Goal: Task Accomplishment & Management: Manage account settings

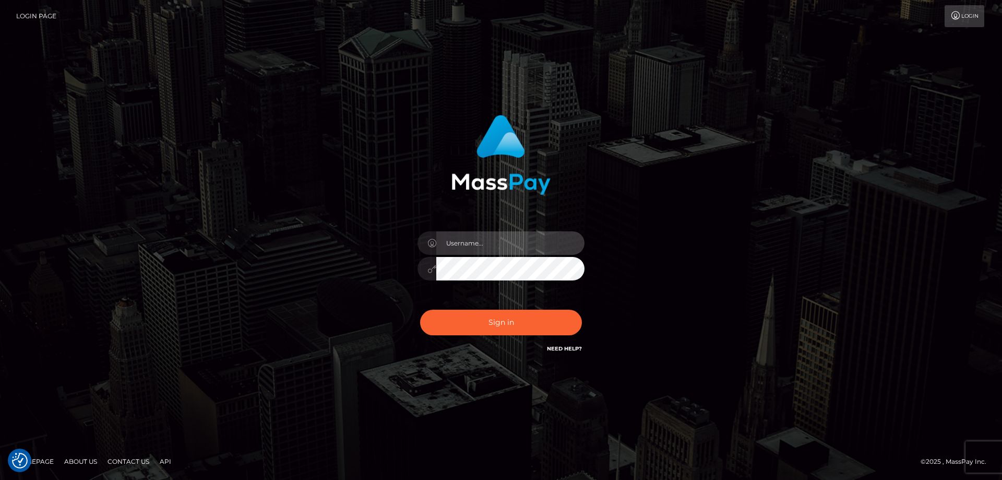
type input "Dan.Cirnat"
click at [575, 305] on div at bounding box center [488, 339] width 214 height 119
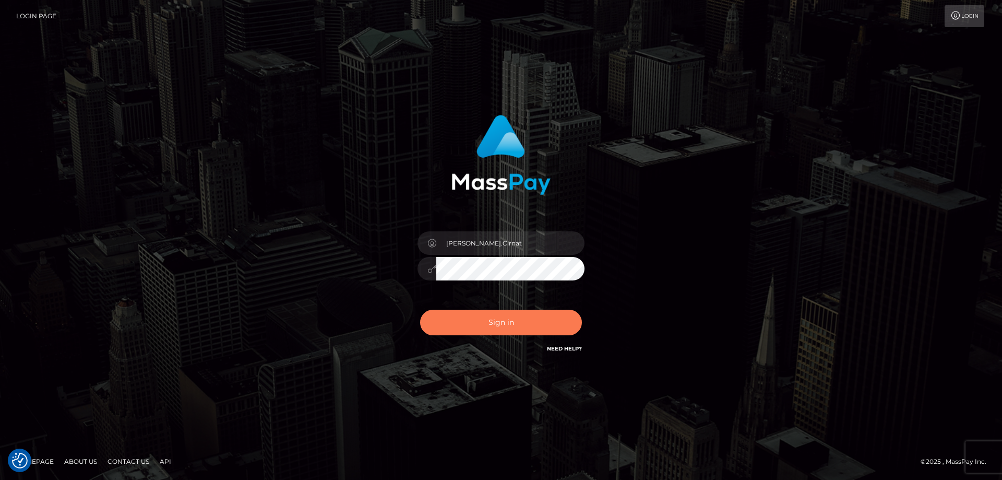
click at [446, 324] on button "Sign in" at bounding box center [501, 322] width 162 height 26
checkbox input "true"
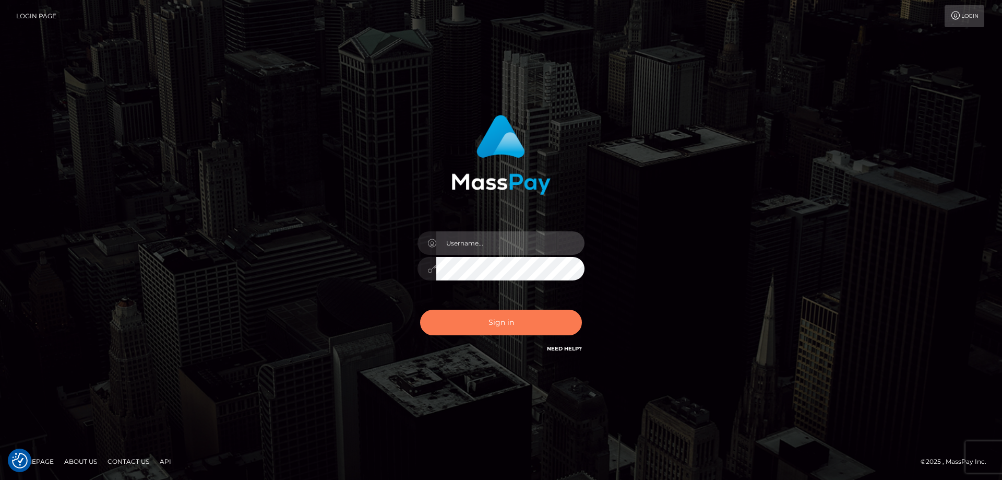
type input "Dan.Cirnat"
click at [542, 326] on button "Sign in" at bounding box center [501, 322] width 162 height 26
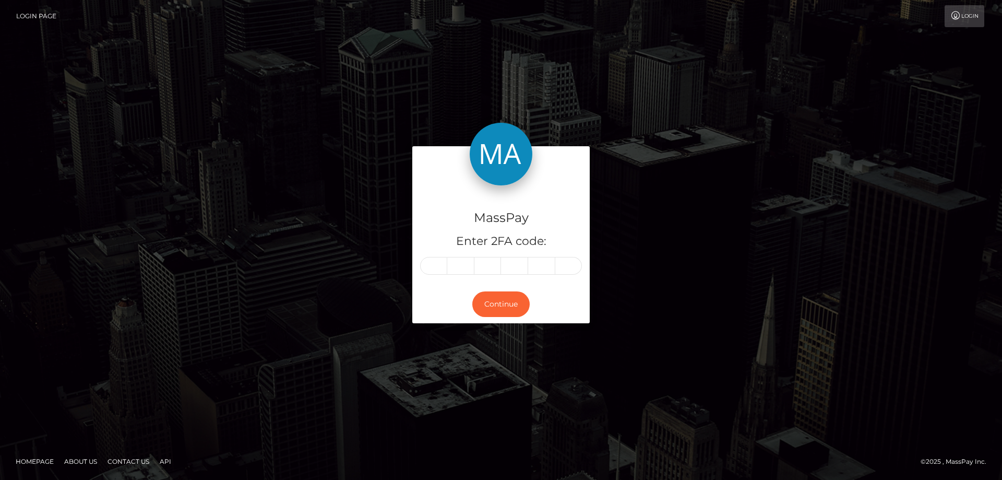
click at [431, 270] on input "text" at bounding box center [433, 266] width 27 height 18
type input "1"
type input "4"
type input "7"
type input "2"
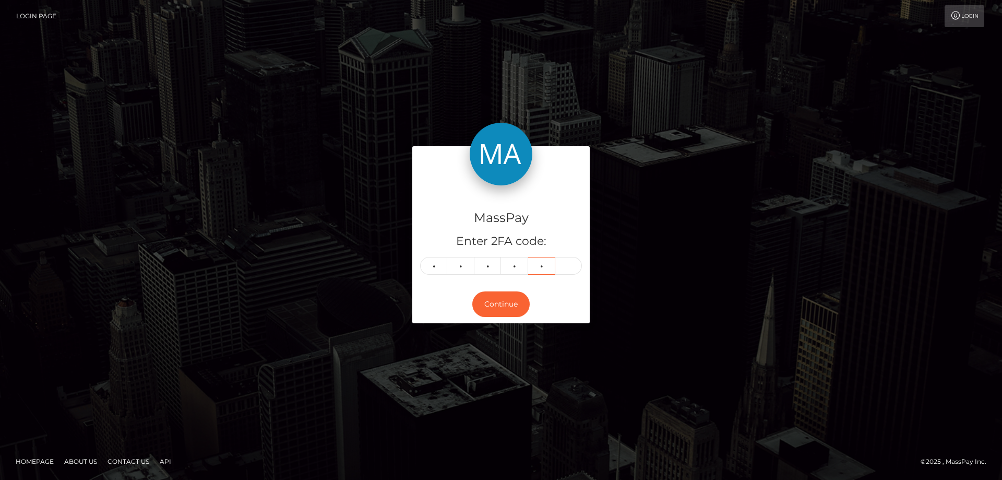
type input "2"
type input "0"
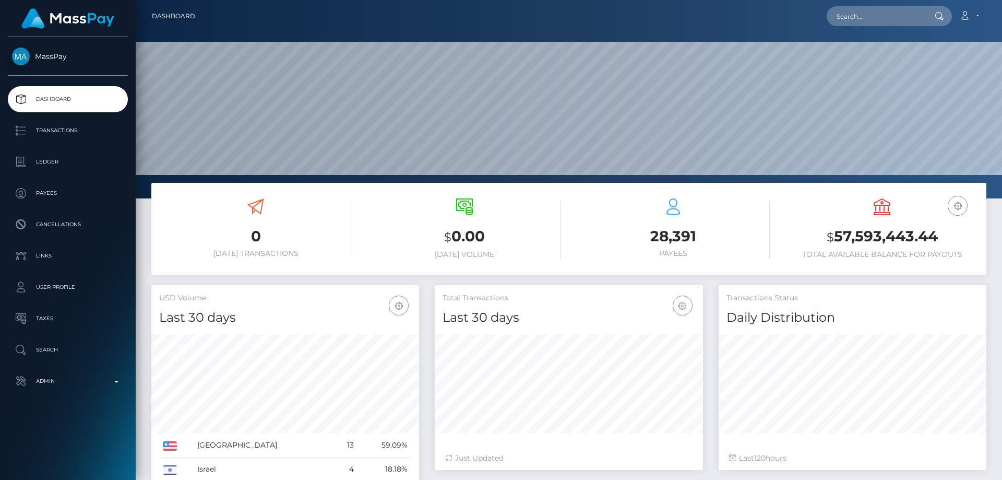
scroll to position [185, 268]
click at [97, 372] on link "Admin" at bounding box center [68, 381] width 120 height 26
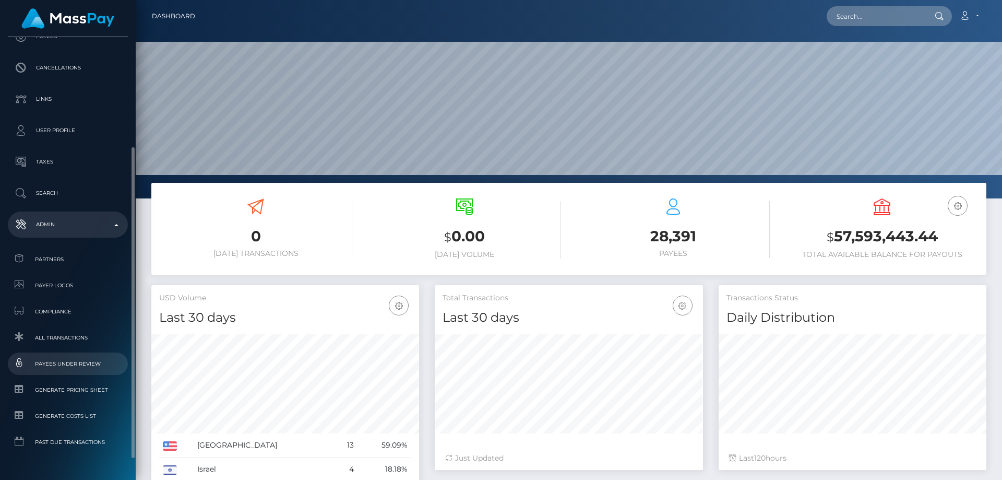
click at [87, 363] on span "Payees under Review" at bounding box center [68, 363] width 112 height 12
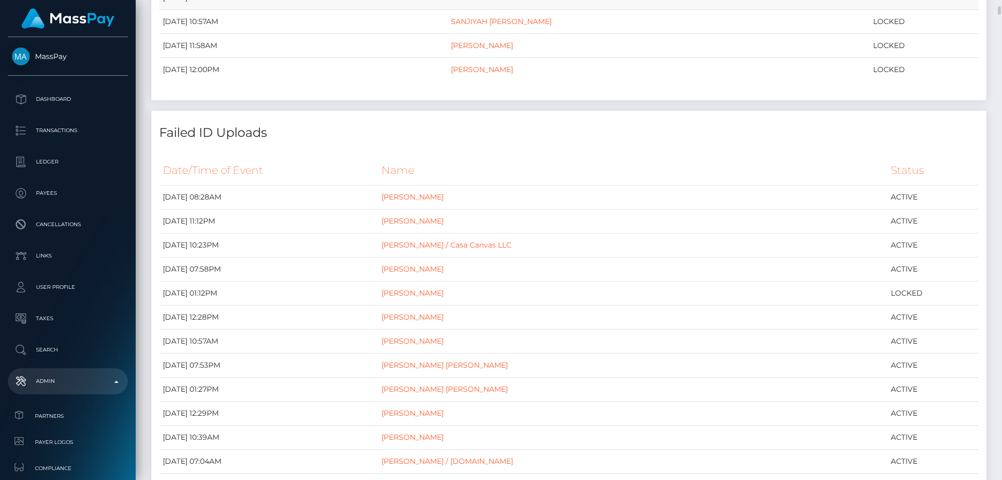
scroll to position [313, 0]
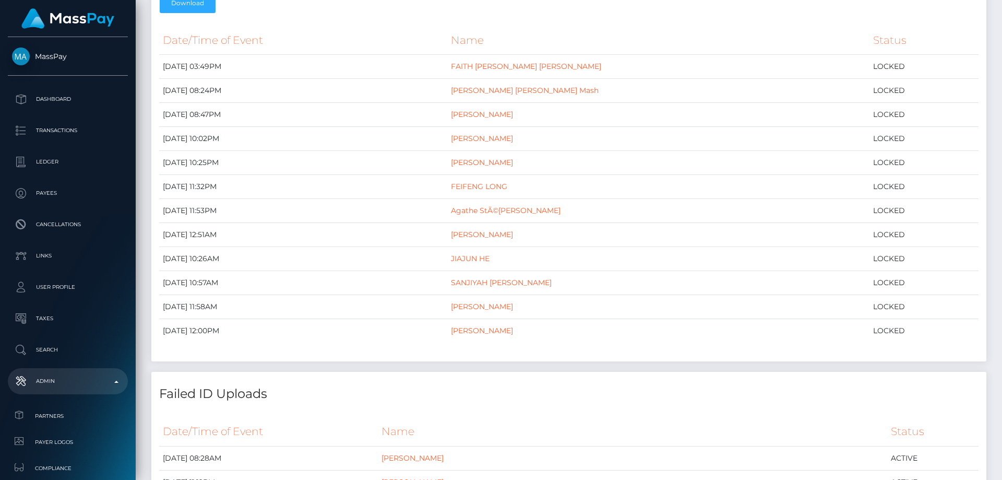
scroll to position [0, 0]
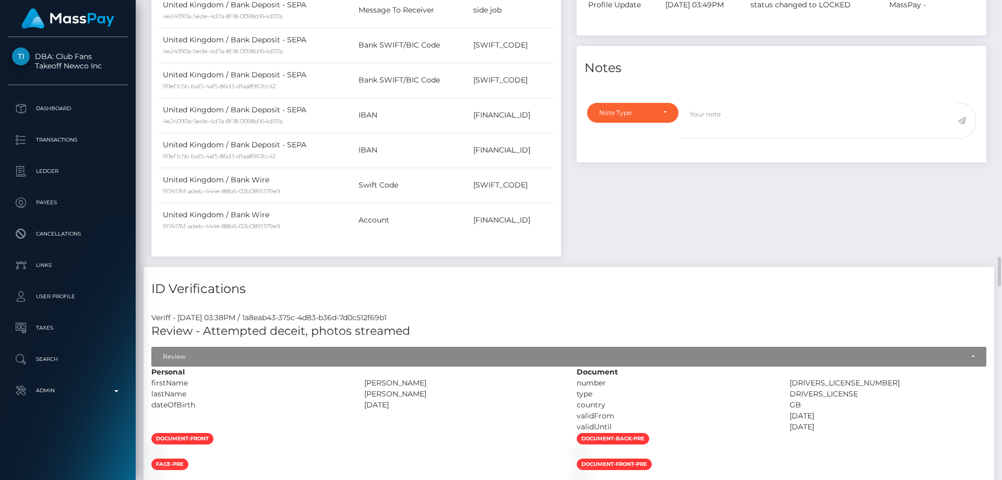
scroll to position [783, 0]
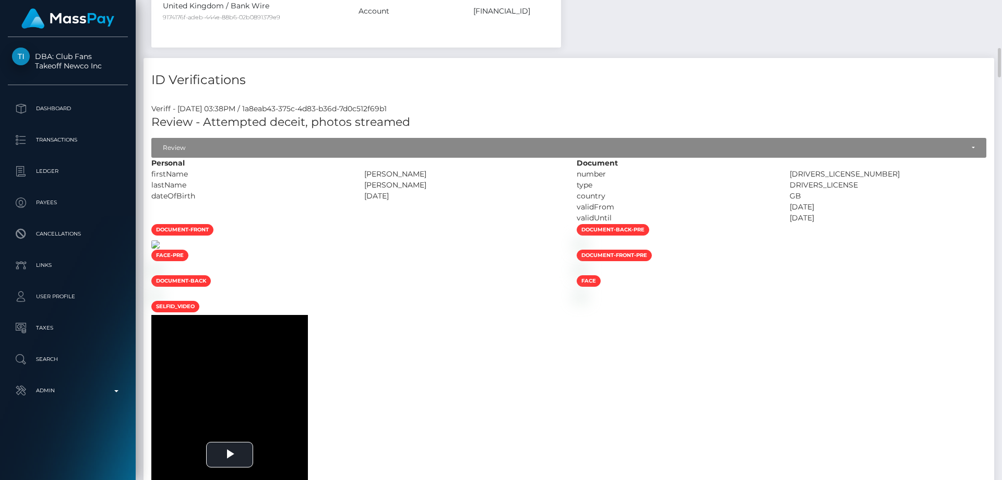
click at [160, 248] on img at bounding box center [155, 244] width 8 height 8
drag, startPoint x: 489, startPoint y: 168, endPoint x: 461, endPoint y: 172, distance: 29.0
click at [461, 172] on div "Personal firstName FAITH ELIZABETH MAY NEWALL" at bounding box center [356, 191] width 425 height 66
click at [473, 178] on div "[PERSON_NAME]" at bounding box center [462, 174] width 213 height 11
drag, startPoint x: 477, startPoint y: 174, endPoint x: 452, endPoint y: 171, distance: 25.8
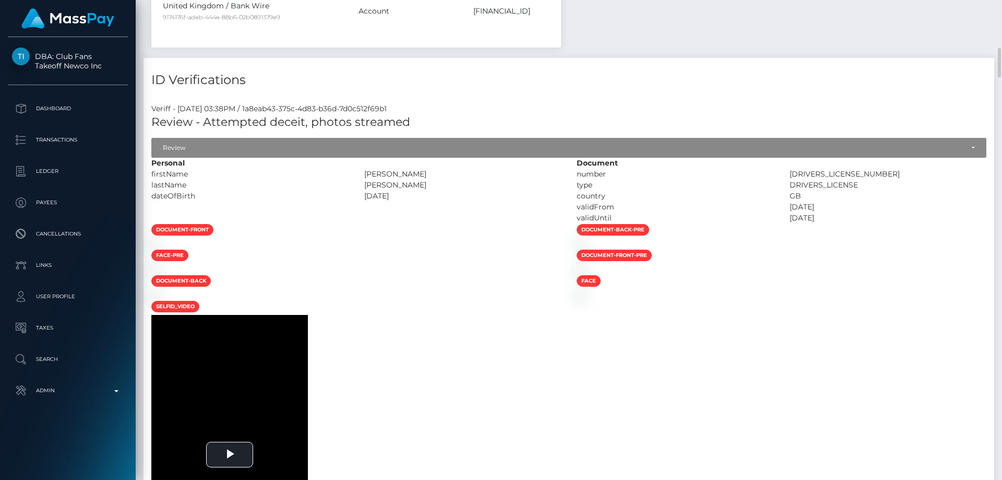
click at [452, 171] on div "[PERSON_NAME]" at bounding box center [462, 174] width 213 height 11
copy div "NEWALL"
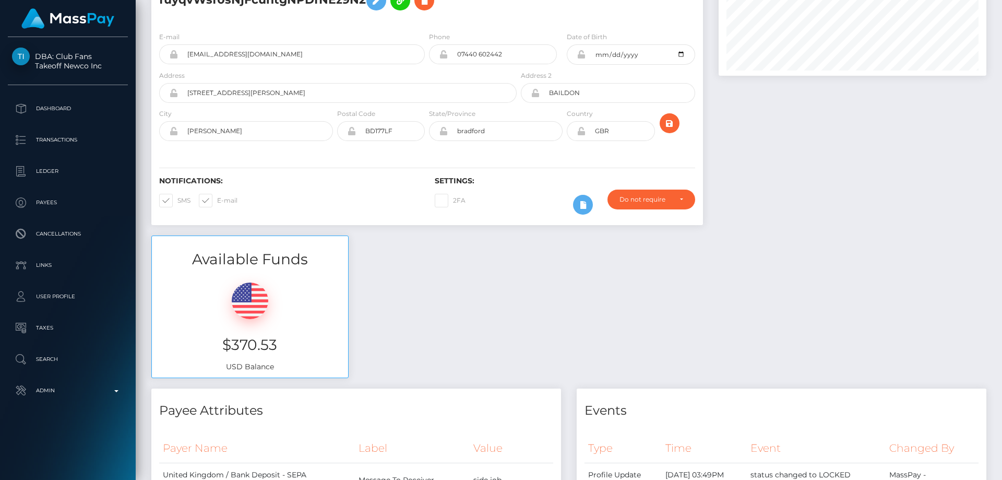
scroll to position [0, 0]
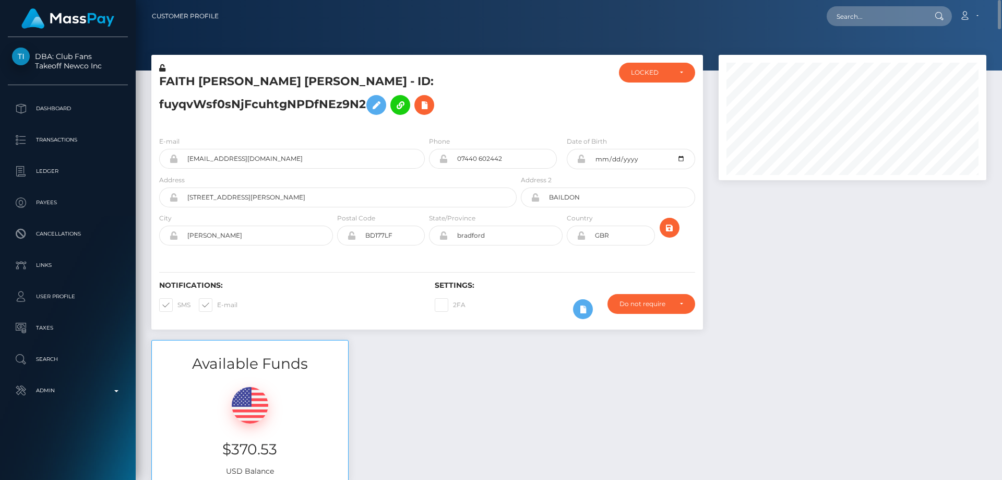
click at [250, 124] on div "FAITH ELIZABETH MAY DOHERTY - ID: fuyqvWsf0sNjFcuhtgNPDfNEz9N2" at bounding box center [334, 95] width 367 height 65
click at [370, 107] on button at bounding box center [376, 105] width 20 height 20
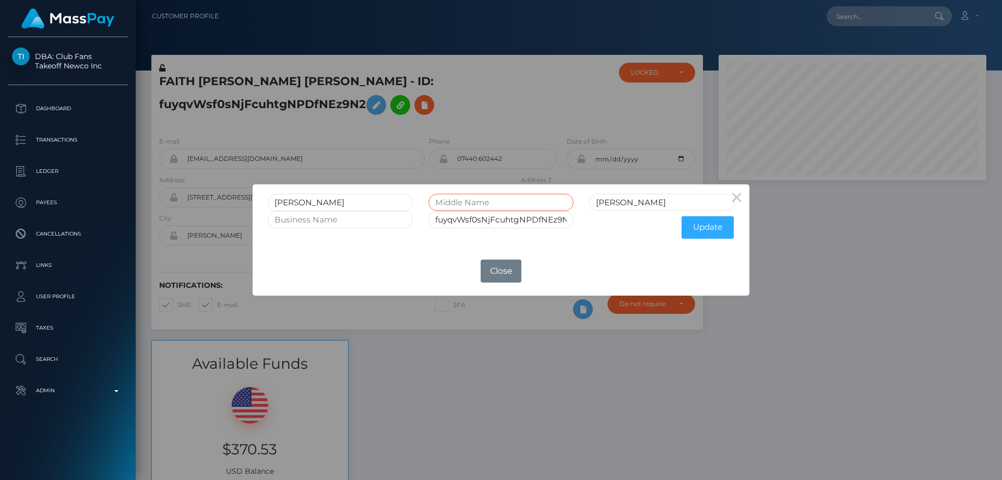
paste input "NEWALL"
type input "NEWALL"
click at [700, 226] on button "Update" at bounding box center [708, 227] width 52 height 22
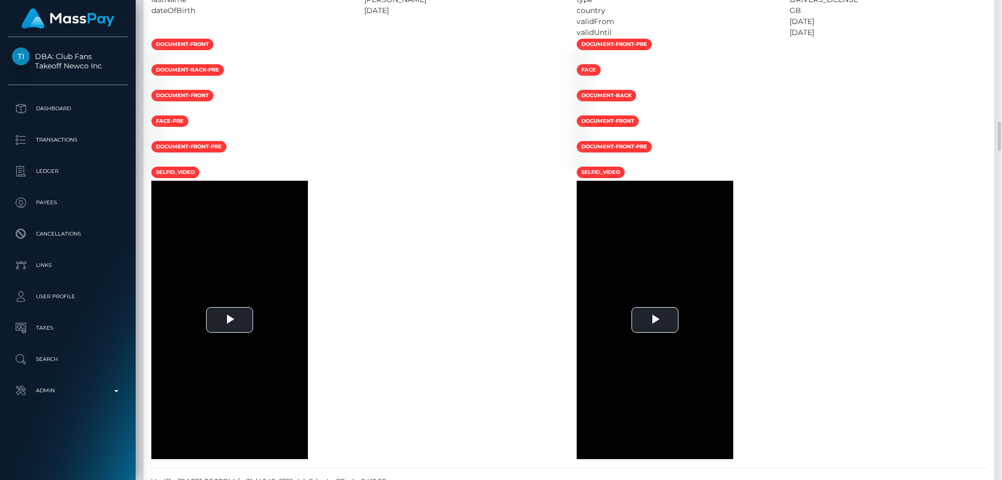
scroll to position [2139, 0]
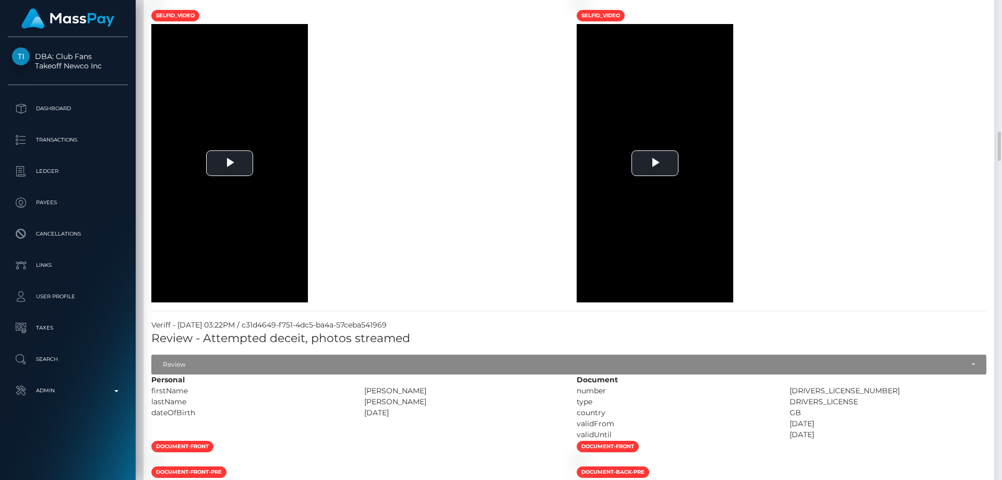
drag, startPoint x: 441, startPoint y: 77, endPoint x: 205, endPoint y: 76, distance: 236.4
copy h5 "Attempted deceit, photos streamed"
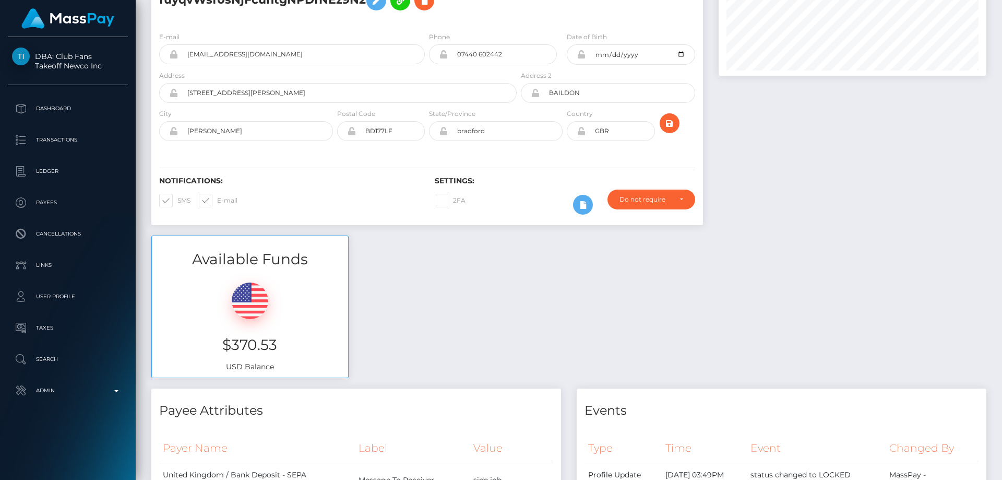
scroll to position [0, 0]
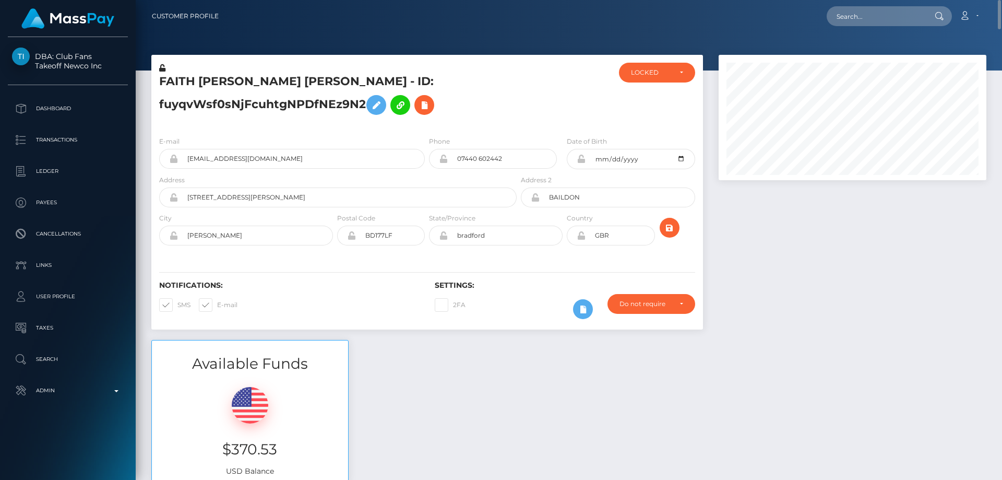
click at [163, 66] on icon at bounding box center [162, 67] width 6 height 7
click at [581, 158] on icon at bounding box center [581, 158] width 9 height 8
click at [582, 237] on icon at bounding box center [581, 235] width 9 height 8
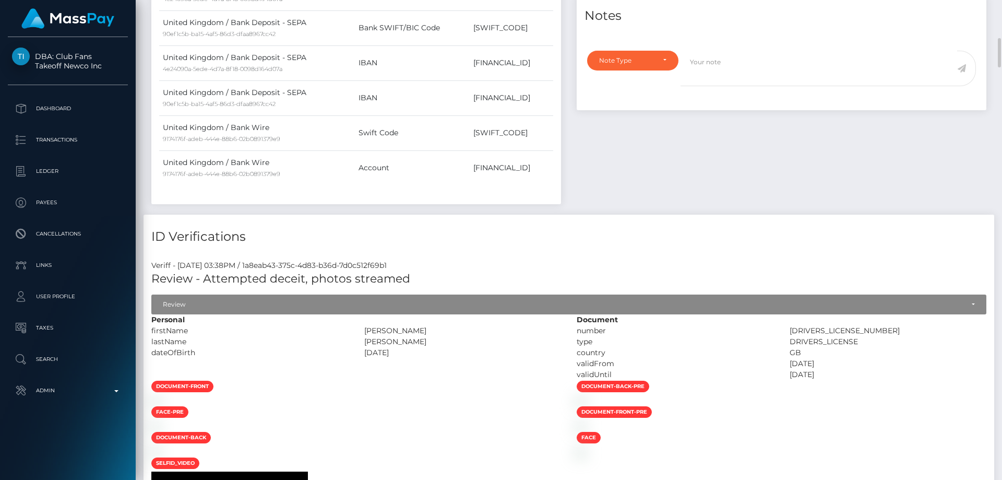
scroll to position [835, 0]
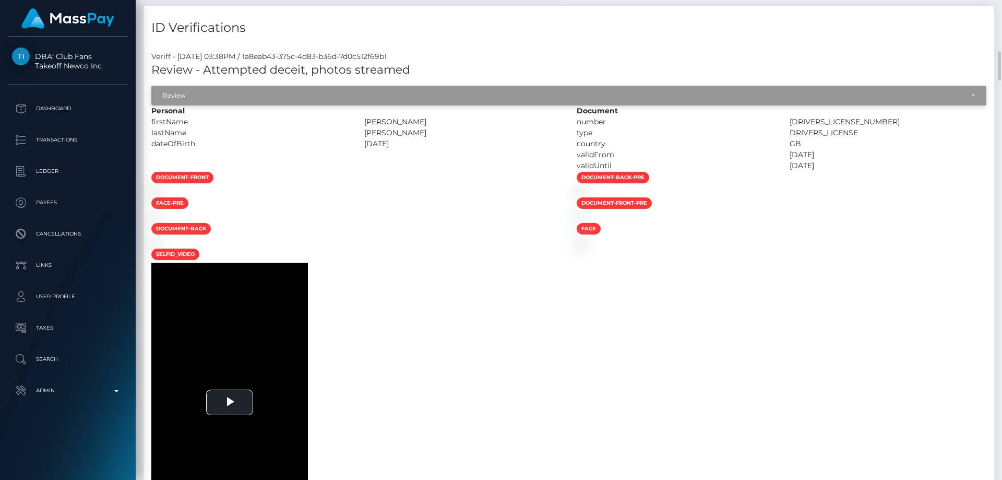
click at [230, 91] on div "Review" at bounding box center [563, 95] width 800 height 8
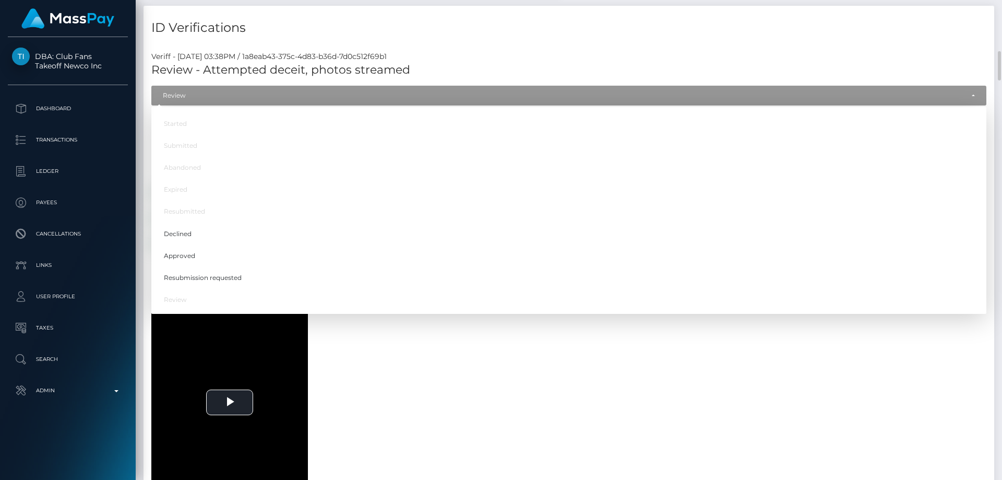
scroll to position [125, 268]
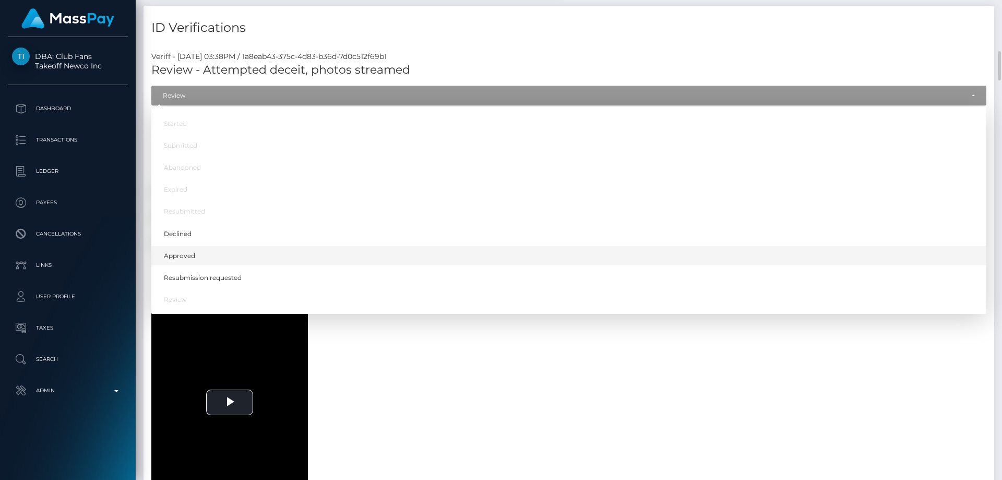
click at [211, 254] on link "Approved" at bounding box center [568, 255] width 835 height 19
select select "Approved"
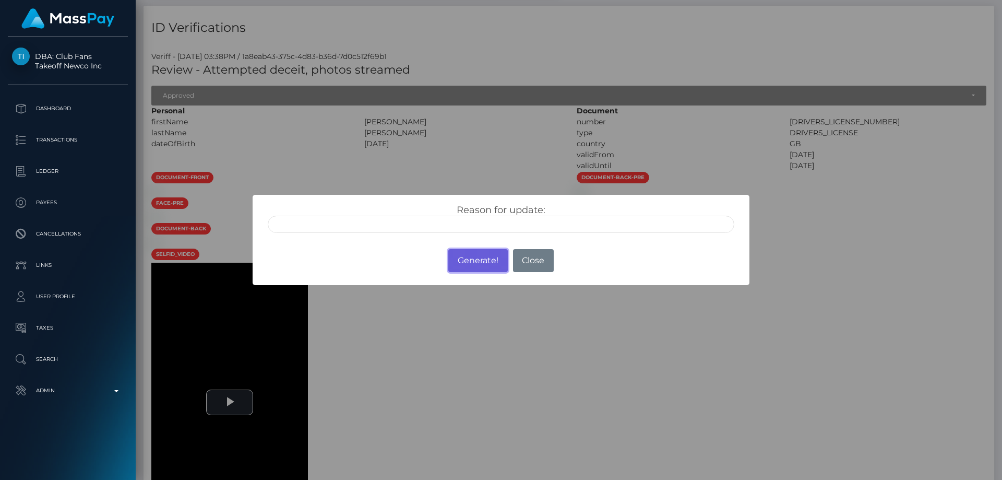
click at [463, 267] on button "Generate!" at bounding box center [477, 260] width 59 height 23
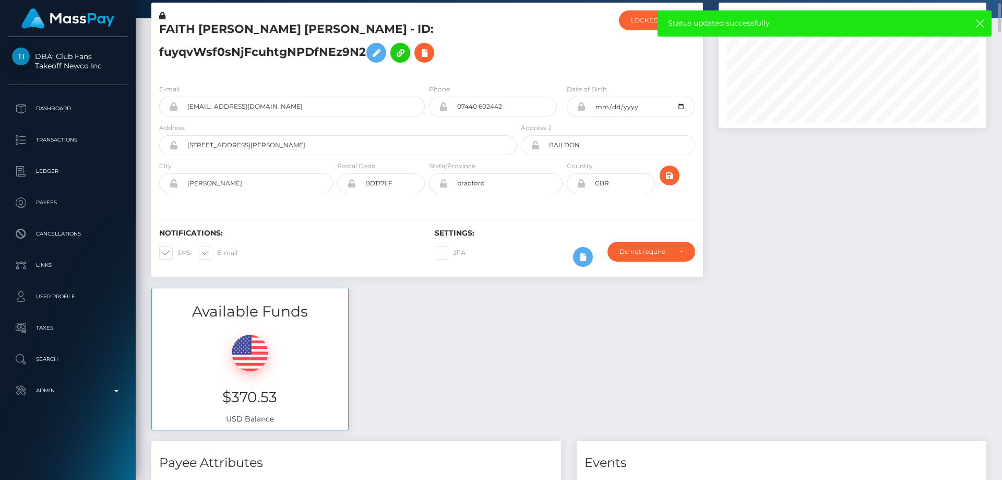
scroll to position [0, 0]
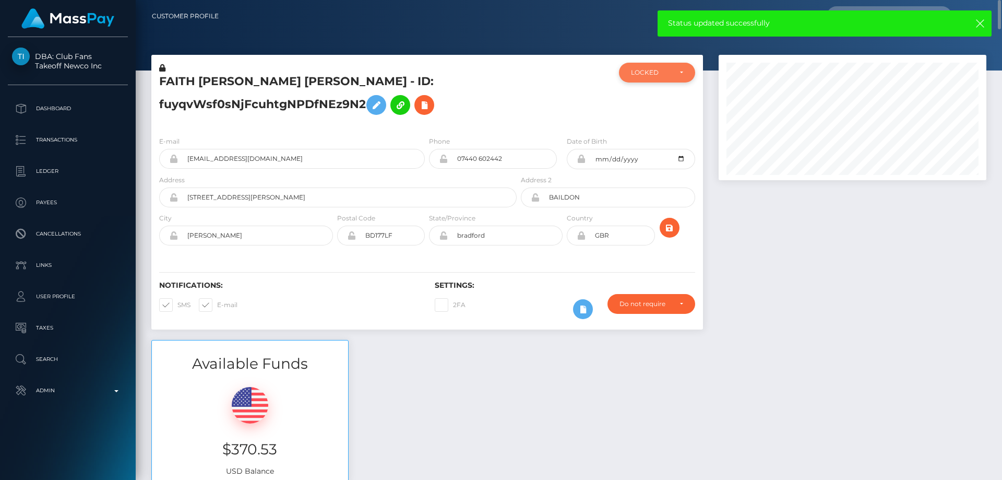
click at [668, 77] on div "LOCKED" at bounding box center [651, 72] width 40 height 8
click at [660, 97] on link "ACTIVE" at bounding box center [657, 100] width 76 height 19
select select "ACTIVE"
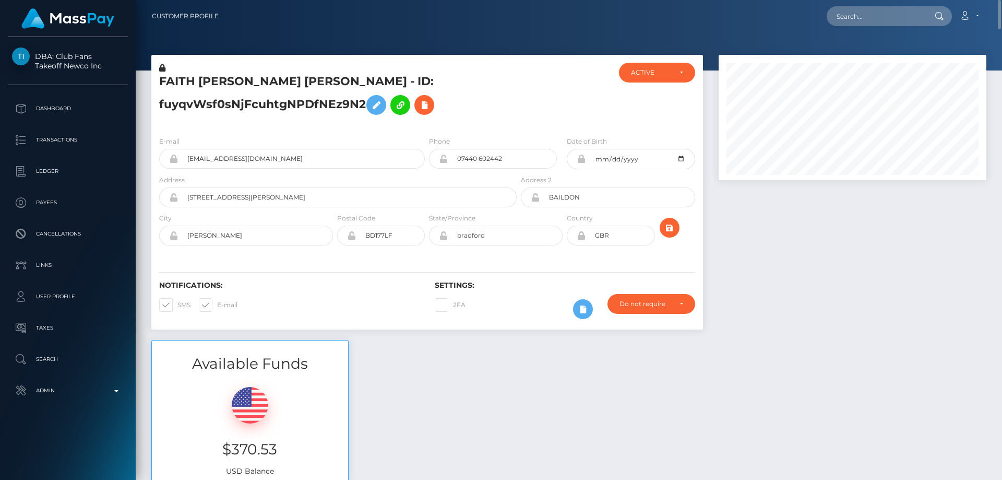
click at [534, 111] on div at bounding box center [565, 95] width 92 height 65
paste input "7127ea60-9383-11f0-bd85-0694aced620b"
type input "7127ea60-9383-11f0-bd85-0694aced620b"
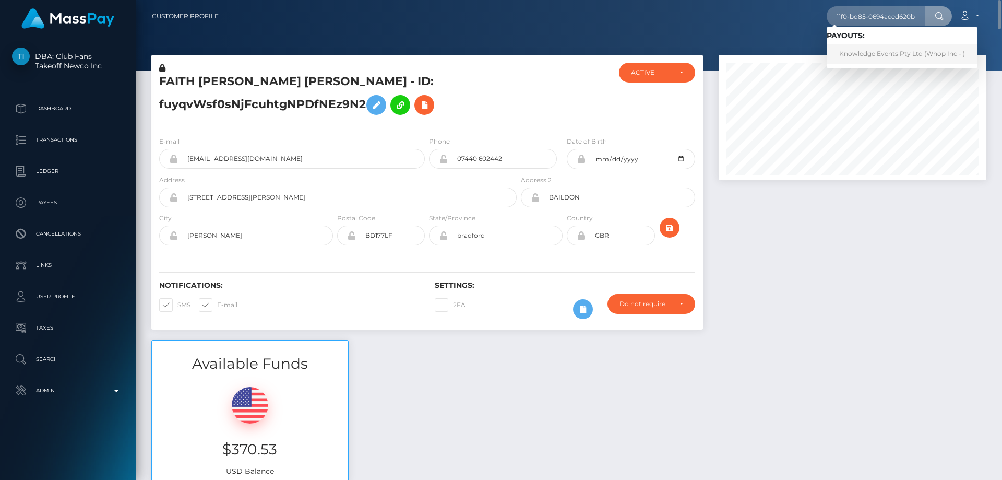
click at [863, 51] on link "Knowledge Events Pty Ltd (Whop Inc - )" at bounding box center [902, 53] width 151 height 19
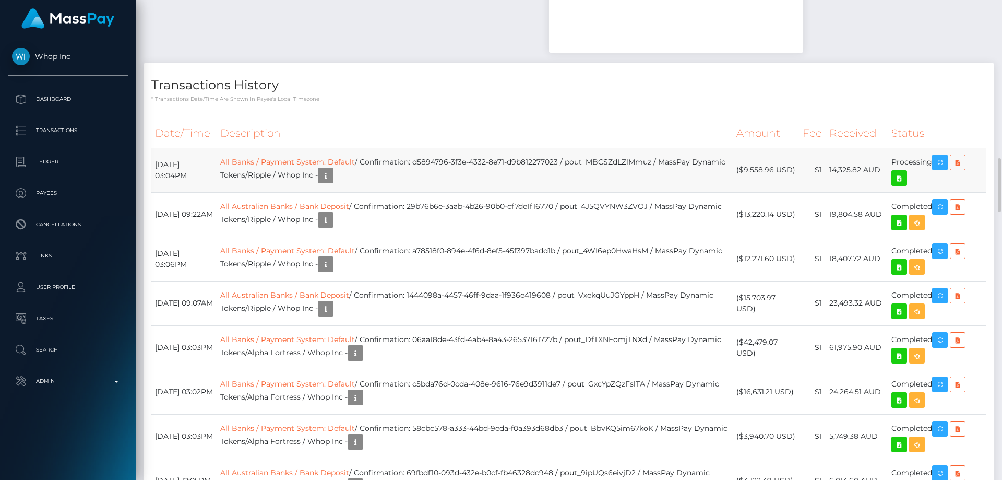
scroll to position [125, 268]
click at [310, 162] on link "All Banks / Payment System: Default" at bounding box center [287, 161] width 135 height 9
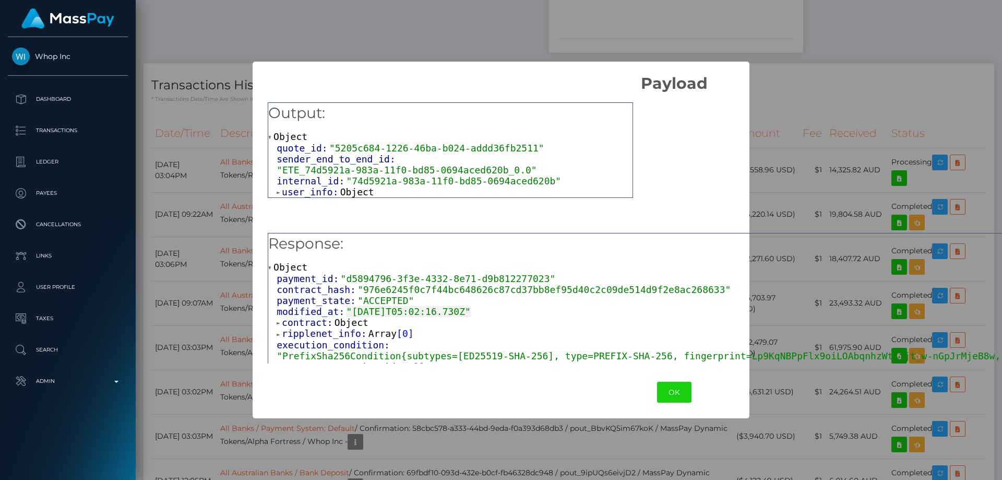
click at [799, 160] on div "Output: Object quote_id: "5205c684-1226-46ba-b024-addd36fb2511" sender_end_to_e…" at bounding box center [674, 229] width 842 height 273
click at [853, 127] on div "Output: Object quote_id: "5205c684-1226-46ba-b024-addd36fb2511" sender_end_to_e…" at bounding box center [674, 229] width 842 height 273
click at [856, 113] on div "Output: Object quote_id: "5205c684-1226-46ba-b024-addd36fb2511" sender_end_to_e…" at bounding box center [674, 229] width 842 height 273
click at [657, 396] on button "OK" at bounding box center [674, 391] width 34 height 21
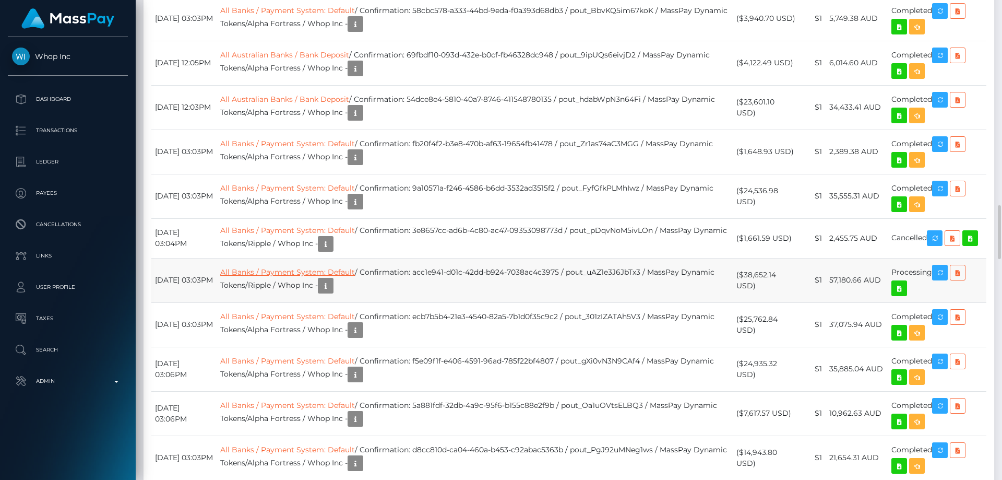
click at [343, 277] on link "All Banks / Payment System: Default" at bounding box center [287, 271] width 135 height 9
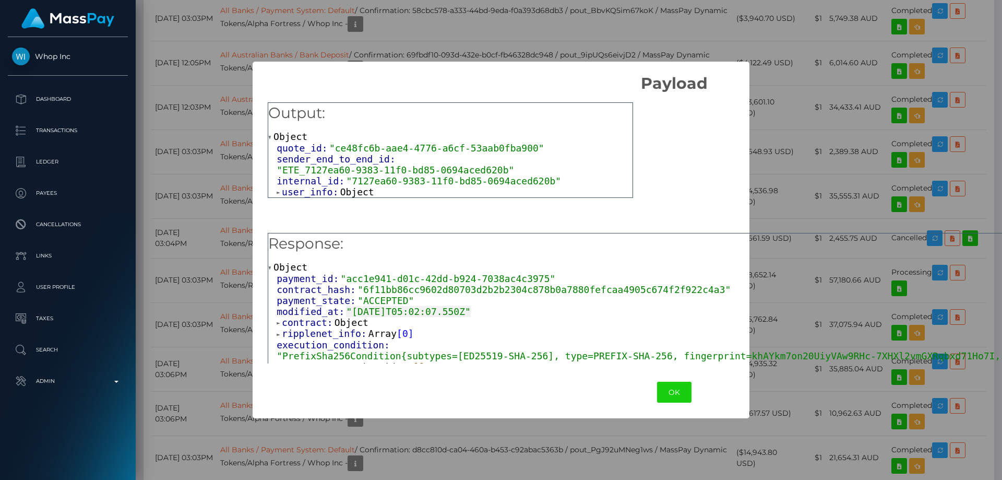
click at [774, 324] on div "contract: Object" at bounding box center [678, 322] width 803 height 11
click at [657, 392] on button "OK" at bounding box center [674, 391] width 34 height 21
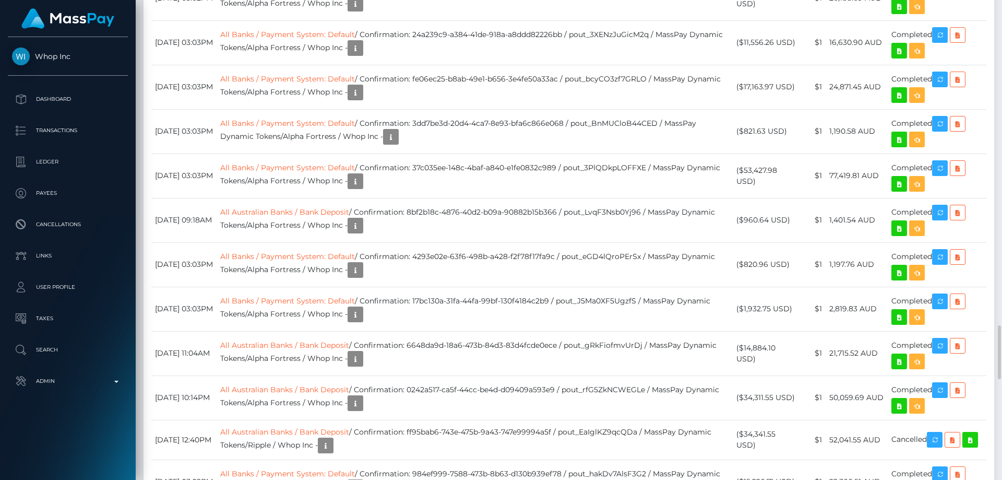
scroll to position [2426, 0]
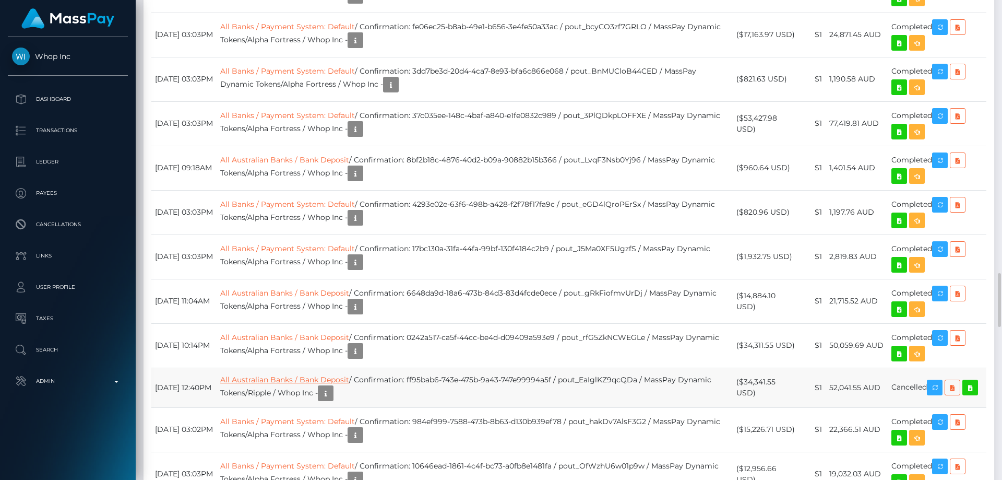
click at [331, 384] on link "All Australian Banks / Bank Deposit" at bounding box center [284, 379] width 129 height 9
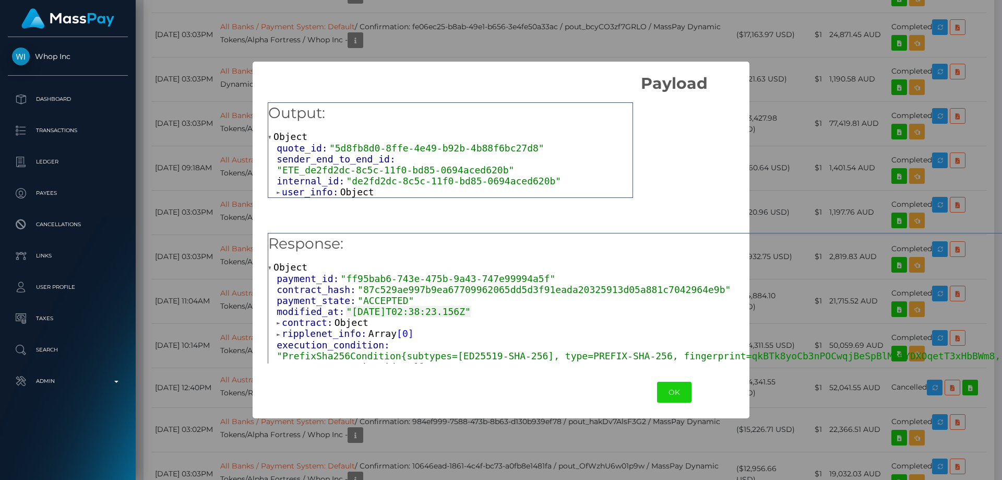
click at [877, 305] on div "payment_state: "ACCEPTED"" at bounding box center [678, 300] width 803 height 11
click at [846, 297] on div "payment_state: "ACCEPTED"" at bounding box center [678, 300] width 803 height 11
click at [838, 292] on div "contract_hash: "87c529ae997b9ea67709962065dd5d3f91eada20325913d05a881c7042964e9…" at bounding box center [678, 289] width 803 height 11
click at [846, 289] on div "contract_hash: "87c529ae997b9ea67709962065dd5d3f91eada20325913d05a881c7042964e9…" at bounding box center [678, 289] width 803 height 11
click at [657, 391] on button "OK" at bounding box center [674, 391] width 34 height 21
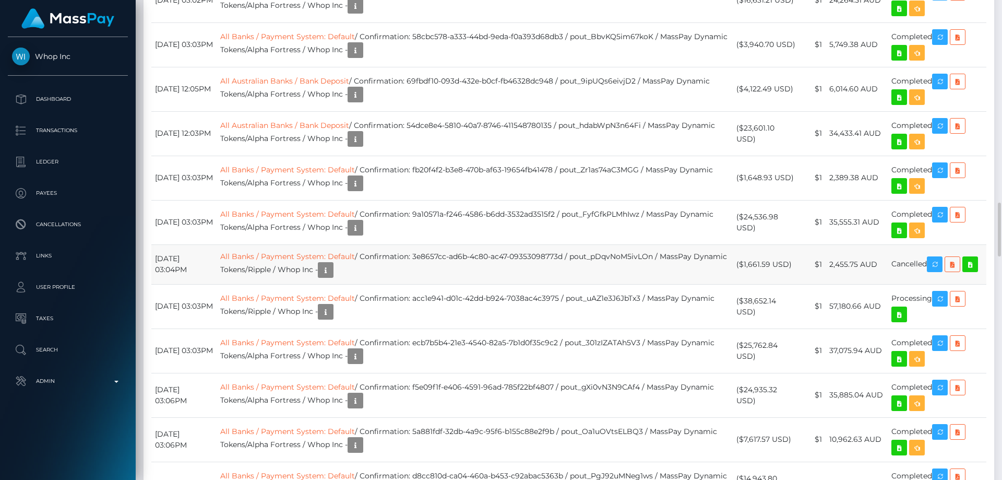
scroll to position [125, 268]
click at [355, 258] on link "All Banks / Payment System: Default" at bounding box center [287, 256] width 135 height 9
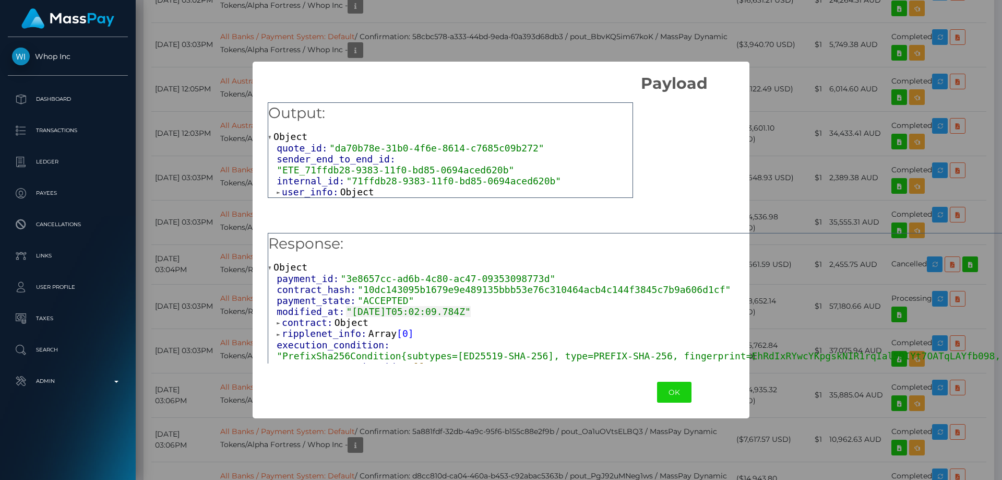
click at [817, 287] on div "contract_hash: "10dc143095b1679e9e489135bbb53e76c310464acb4c144f3845c7b9a606d1c…" at bounding box center [678, 289] width 803 height 11
click at [657, 388] on button "OK" at bounding box center [674, 391] width 34 height 21
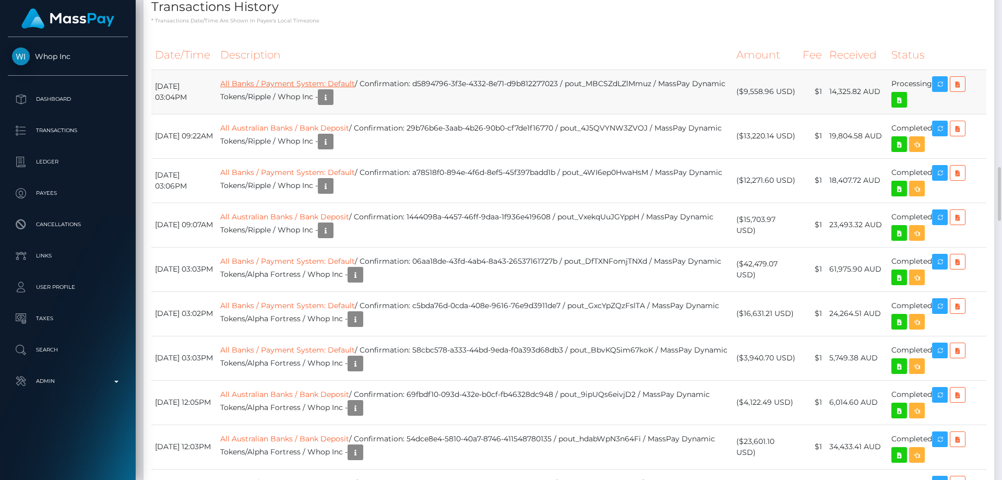
click at [342, 83] on link "All Banks / Payment System: Default" at bounding box center [287, 83] width 135 height 9
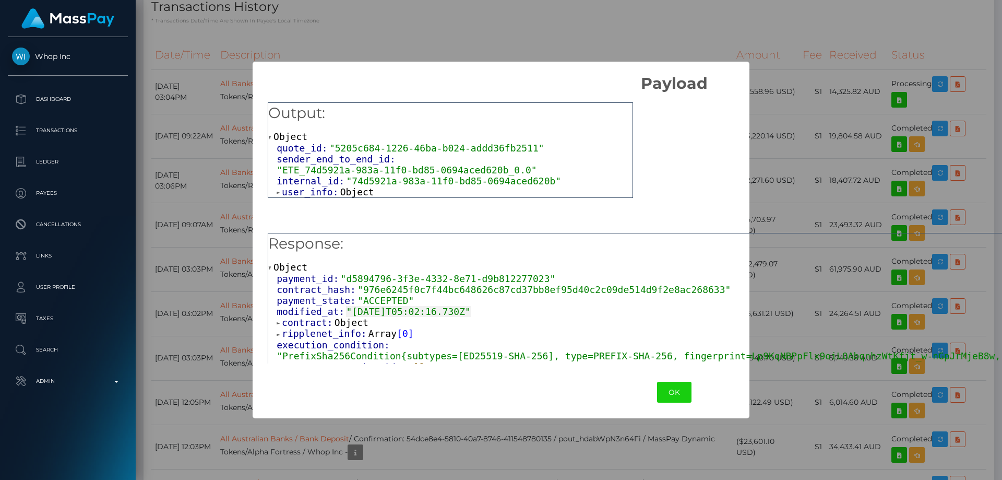
click at [840, 199] on div "Output: Object quote_id: "5205c684-1226-46ba-b024-addd36fb2511" sender_end_to_e…" at bounding box center [674, 229] width 842 height 273
click at [814, 144] on div "Output: Object quote_id: "5205c684-1226-46ba-b024-addd36fb2511" sender_end_to_e…" at bounding box center [674, 229] width 842 height 273
click at [657, 396] on button "OK" at bounding box center [674, 391] width 34 height 21
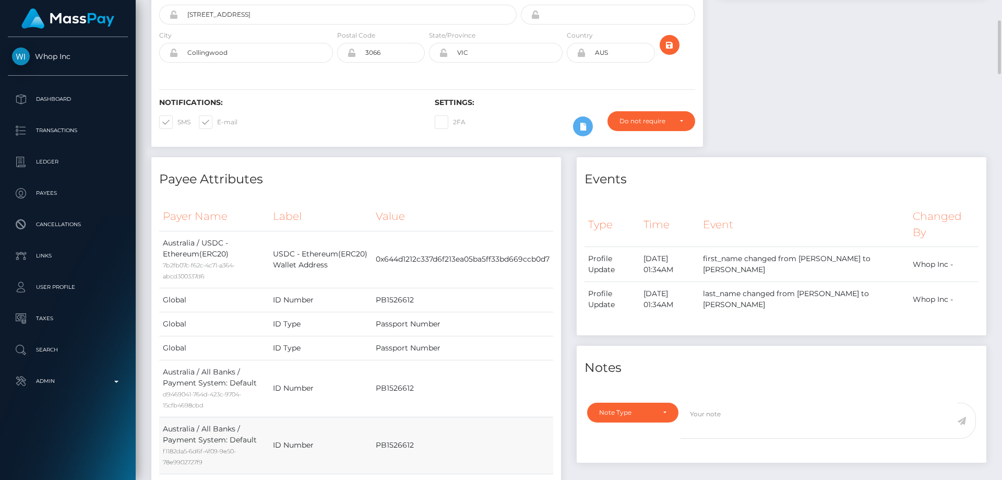
scroll to position [0, 0]
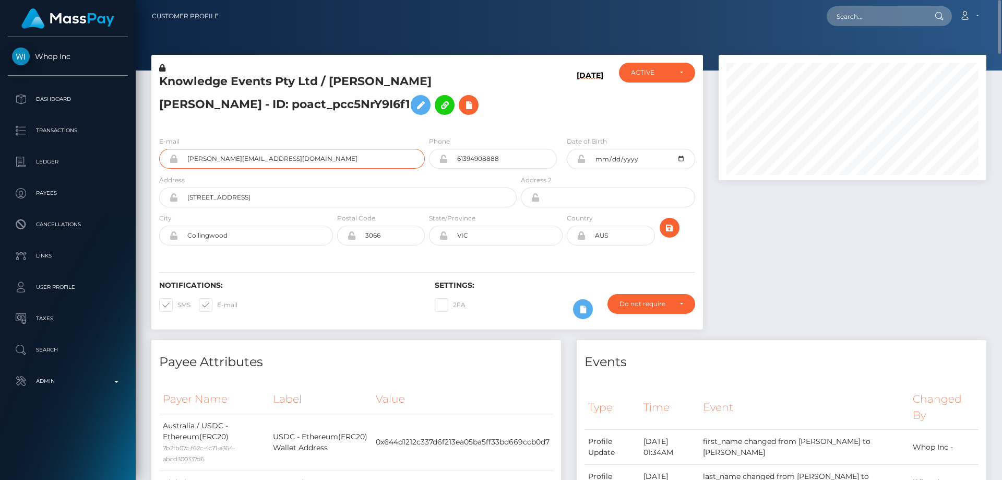
drag, startPoint x: 296, startPoint y: 158, endPoint x: 174, endPoint y: 158, distance: 122.6
click at [174, 158] on div "reid@knowledgesource.com.au" at bounding box center [292, 159] width 266 height 20
paste input "reid@knowledgesource.com.au"
type input "reid@knowledgesource.com.au"
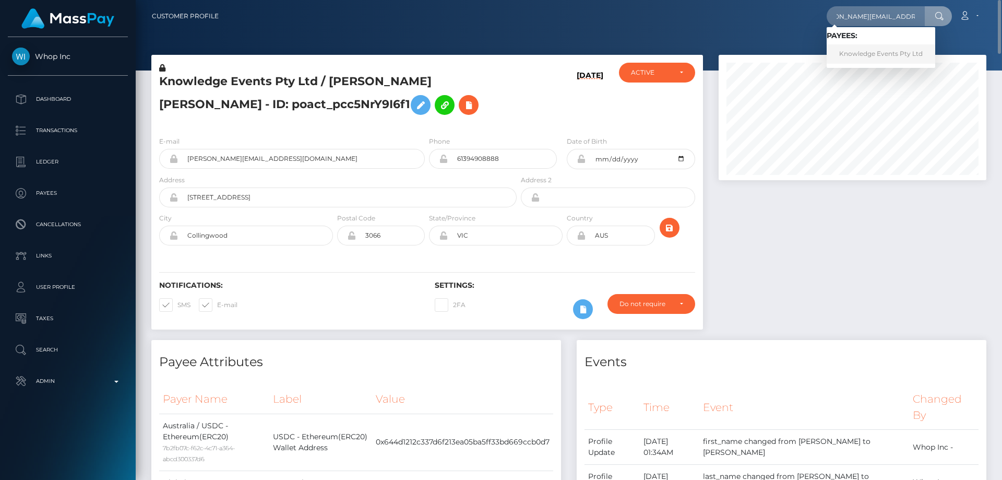
click at [869, 54] on link "Knowledge Events Pty Ltd" at bounding box center [881, 53] width 109 height 19
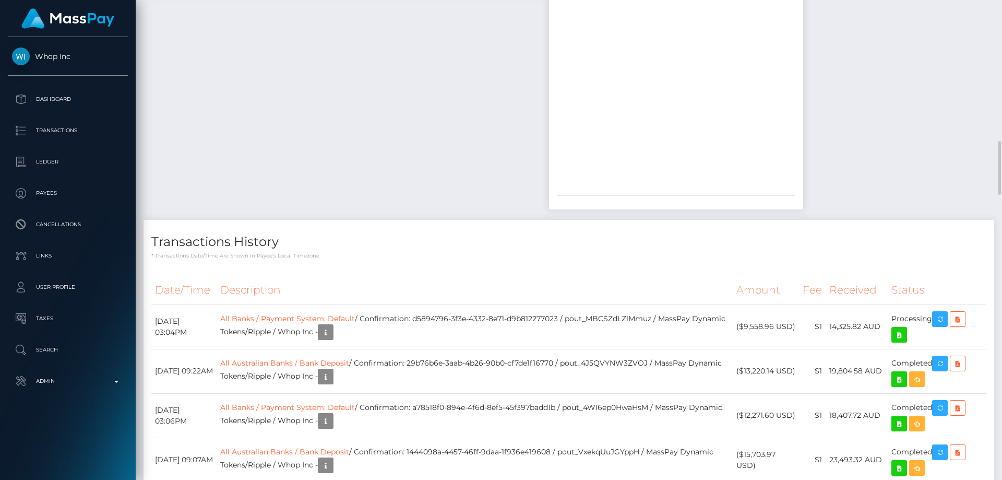
scroll to position [1461, 0]
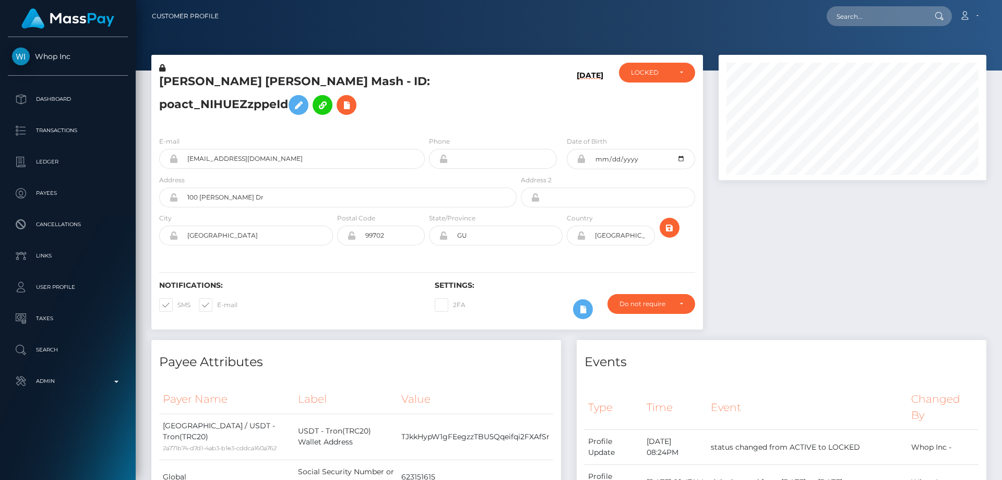
scroll to position [125, 268]
click at [511, 126] on div "[PERSON_NAME] [PERSON_NAME] Mash - ID: poact_NIHUEZzppeId" at bounding box center [334, 95] width 367 height 65
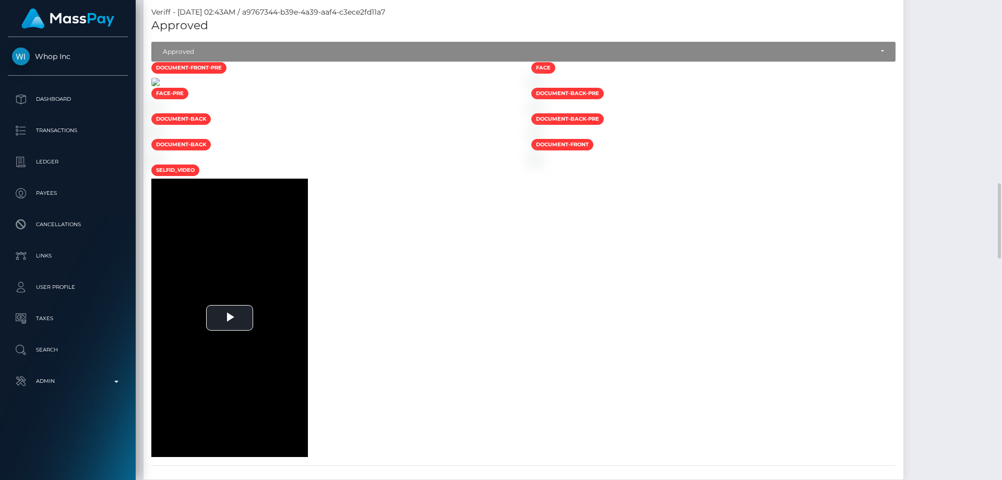
scroll to position [835, 0]
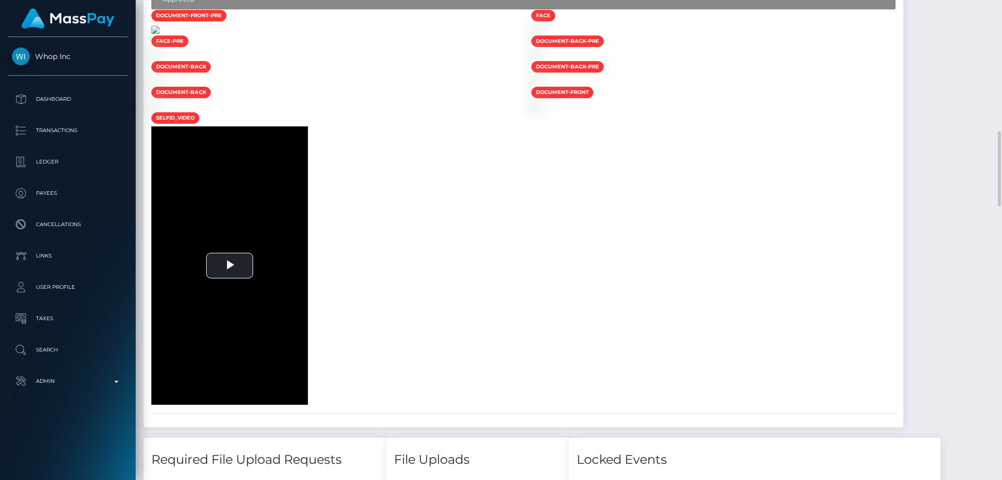
click at [160, 34] on img at bounding box center [155, 30] width 8 height 8
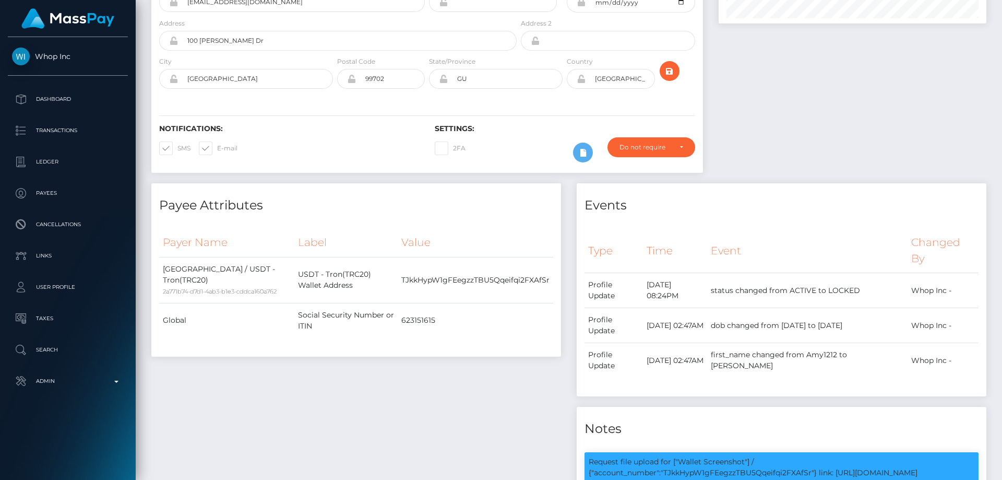
scroll to position [0, 0]
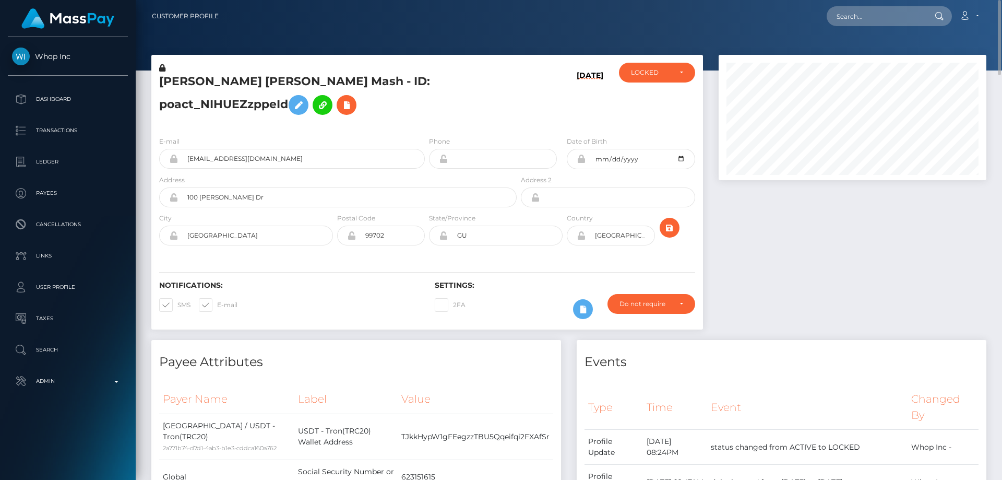
click at [434, 121] on div "BRIAN MACHUKI MONGARE Mash - ID: poact_NIHUEZzppeId" at bounding box center [334, 95] width 367 height 65
click at [163, 65] on icon at bounding box center [162, 67] width 6 height 7
click at [448, 130] on div "E-mail jasongriffin5948@hotmail.com Phone Address" at bounding box center [427, 192] width 552 height 128
click at [459, 82] on h5 "BRIAN MACHUKI MONGARE Mash - ID: poact_NIHUEZzppeId" at bounding box center [335, 97] width 352 height 46
click at [298, 103] on icon at bounding box center [298, 105] width 13 height 13
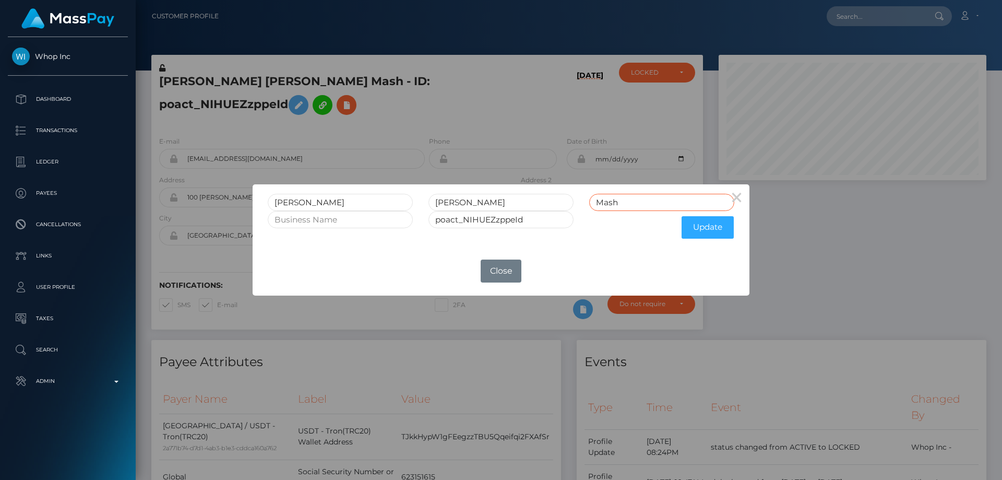
drag, startPoint x: 624, startPoint y: 203, endPoint x: 559, endPoint y: 211, distance: 64.7
click at [576, 204] on div "BRIAN MACHUKI MONGARE Mash" at bounding box center [501, 202] width 482 height 17
drag, startPoint x: 519, startPoint y: 206, endPoint x: 479, endPoint y: 204, distance: 40.8
click at [479, 204] on input "MACHUKI MONGARE" at bounding box center [500, 202] width 145 height 17
type input "MACHUKI"
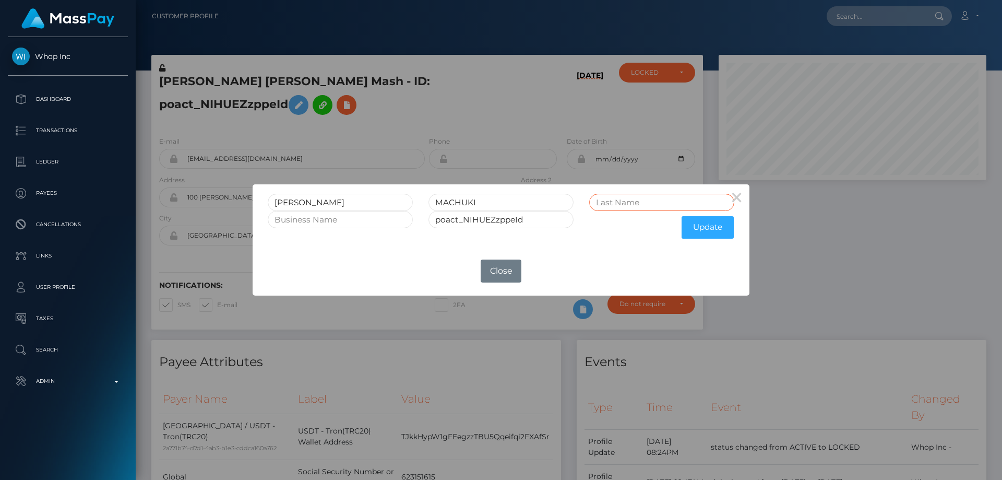
paste input "MONGARE"
type input "MONGARE"
click at [704, 225] on button "Update" at bounding box center [708, 227] width 52 height 22
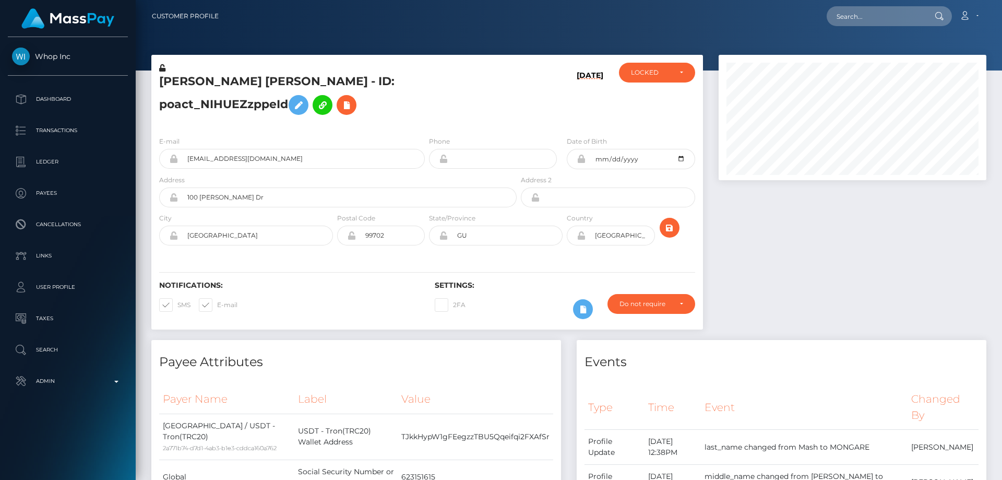
scroll to position [125, 268]
click at [373, 116] on h5 "[PERSON_NAME] [PERSON_NAME] - ID: poact_NIHUEZzppeId" at bounding box center [335, 97] width 352 height 46
click at [163, 69] on icon at bounding box center [162, 67] width 6 height 7
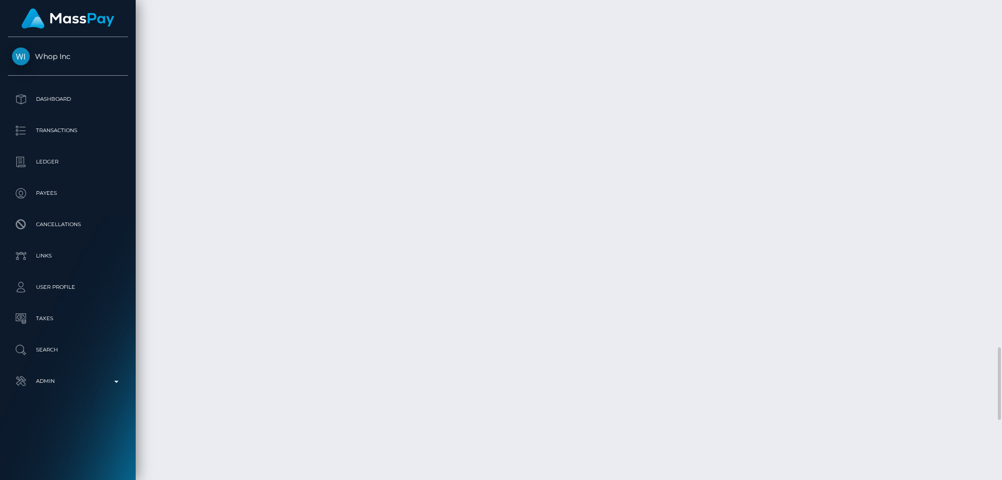
scroll to position [2453, 0]
checkbox input "true"
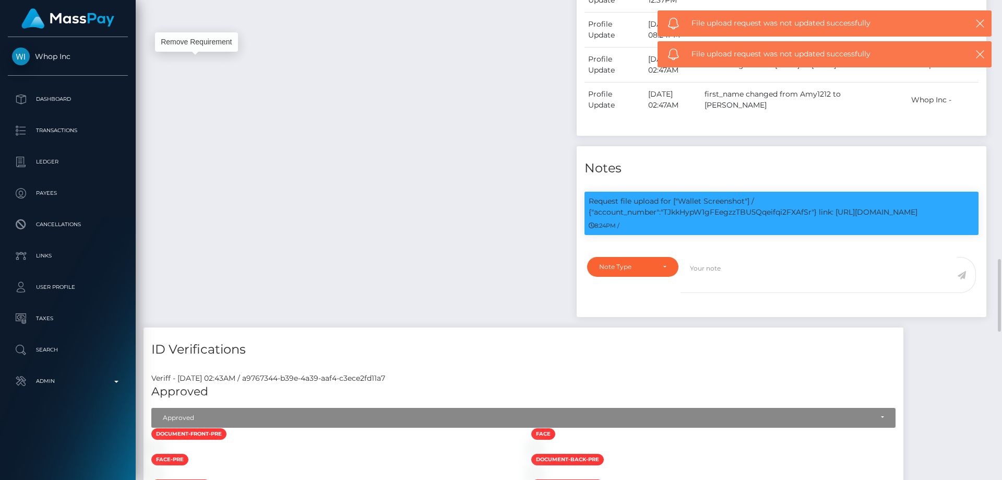
scroll to position [125, 268]
click at [728, 218] on p "Request file upload for ["Wallet Screenshot"] / {"account_number":"TJkkHypW1gFE…" at bounding box center [782, 207] width 386 height 22
copy p "TJkkHypW1gFEegzzTBU5Qqeifqi2FXAfSr"
click at [618, 271] on div "Note Type" at bounding box center [626, 266] width 55 height 8
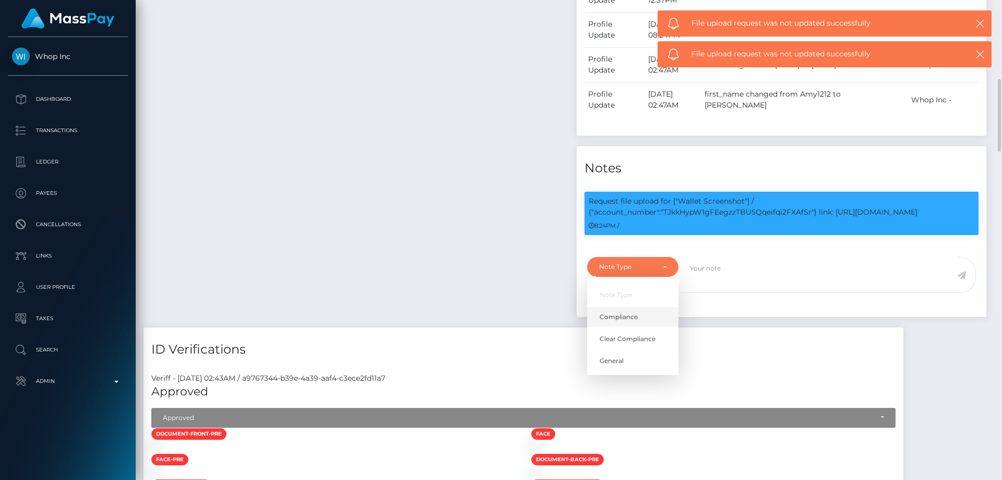
click at [636, 321] on span "Compliance" at bounding box center [619, 316] width 38 height 9
select select "COMPLIANCE"
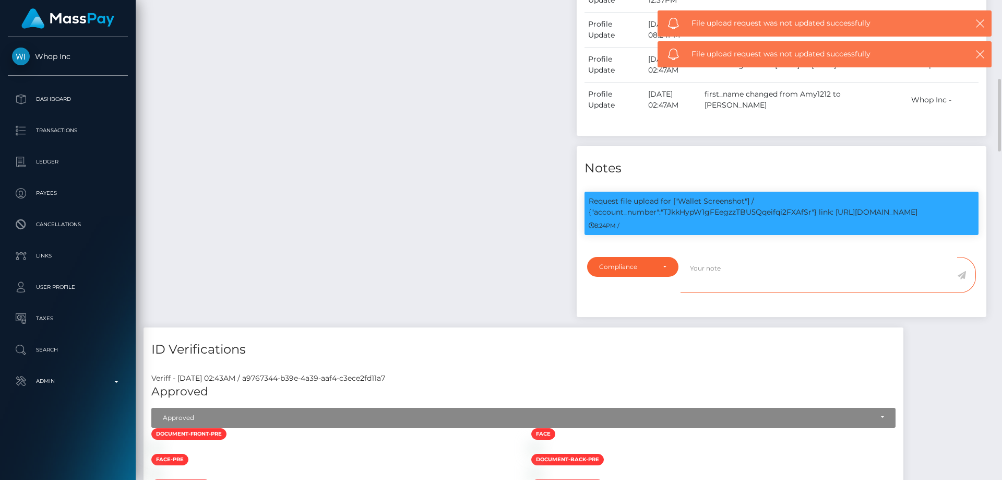
click at [715, 293] on textarea at bounding box center [818, 275] width 277 height 36
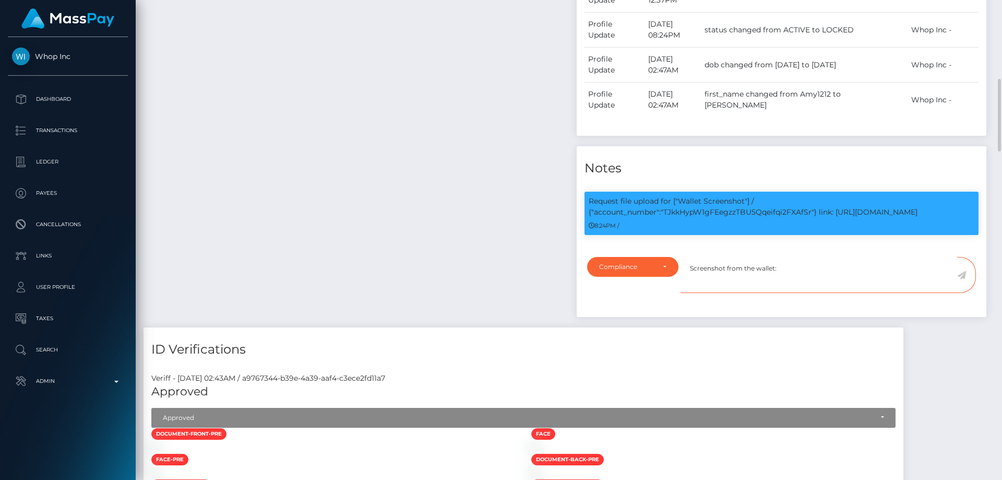
paste textarea "TJkkHypW1gFEegzzTBU5Qqeifqi2FXAfSr"
type textarea "Screenshot from the wallet: TJkkHypW1gFEegzzTBU5Qqeifqi2FXAfSr provided."
click at [962, 279] on icon at bounding box center [961, 275] width 9 height 8
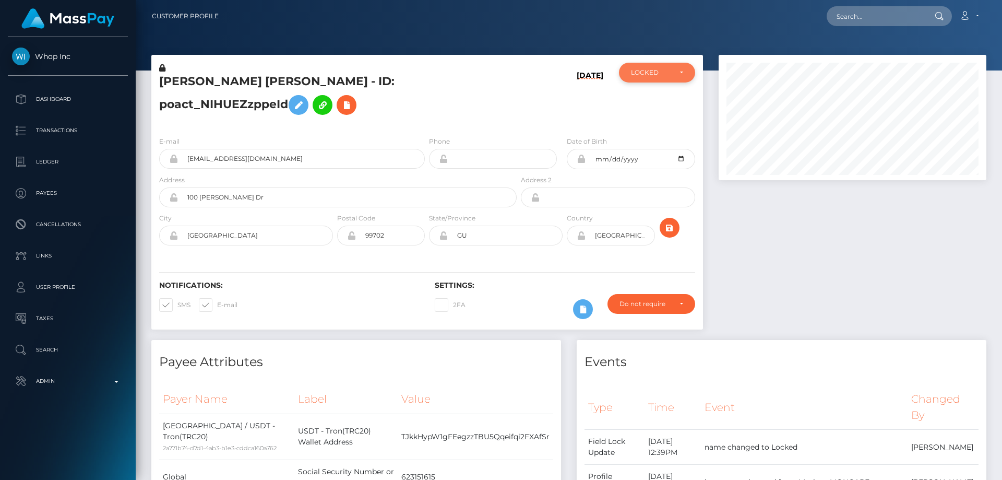
scroll to position [521701, 521558]
click at [638, 70] on div "LOCKED" at bounding box center [651, 72] width 40 height 8
click at [659, 100] on link "ACTIVE" at bounding box center [657, 100] width 76 height 19
select select "ACTIVE"
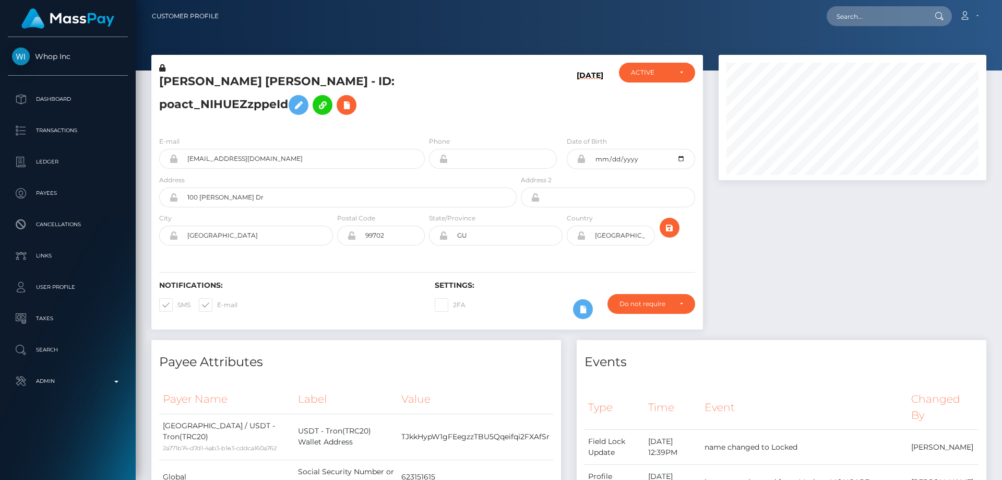
click at [390, 120] on h5 "BRIAN MACHUKI MONGARE - ID: poact_NIHUEZzppeId" at bounding box center [335, 97] width 352 height 46
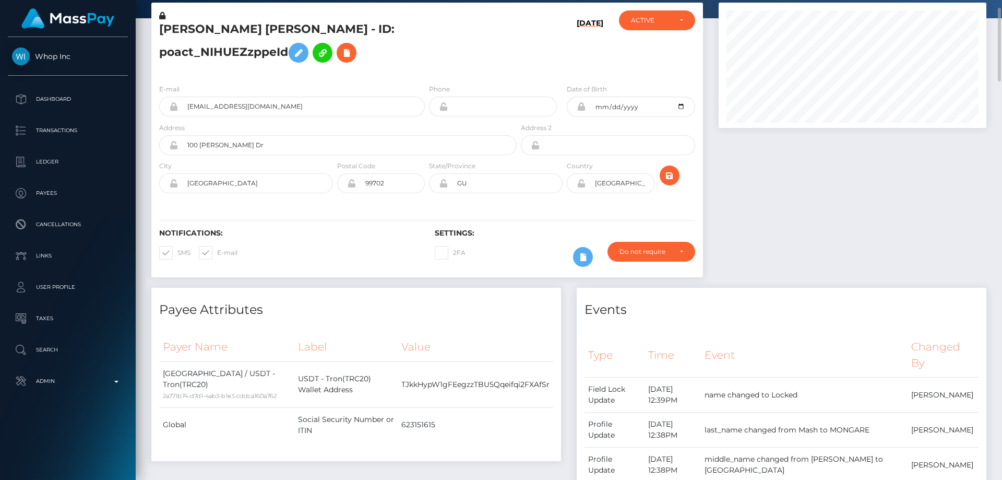
scroll to position [0, 0]
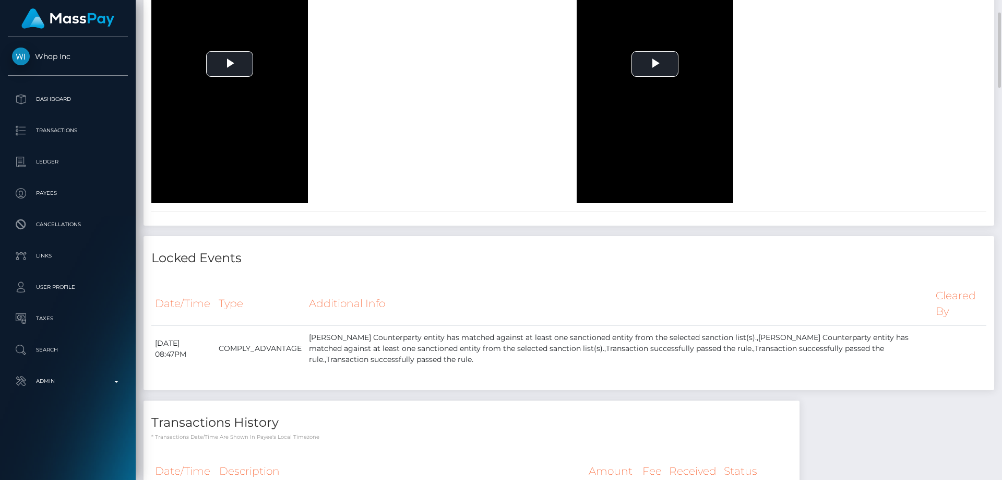
scroll to position [1409, 0]
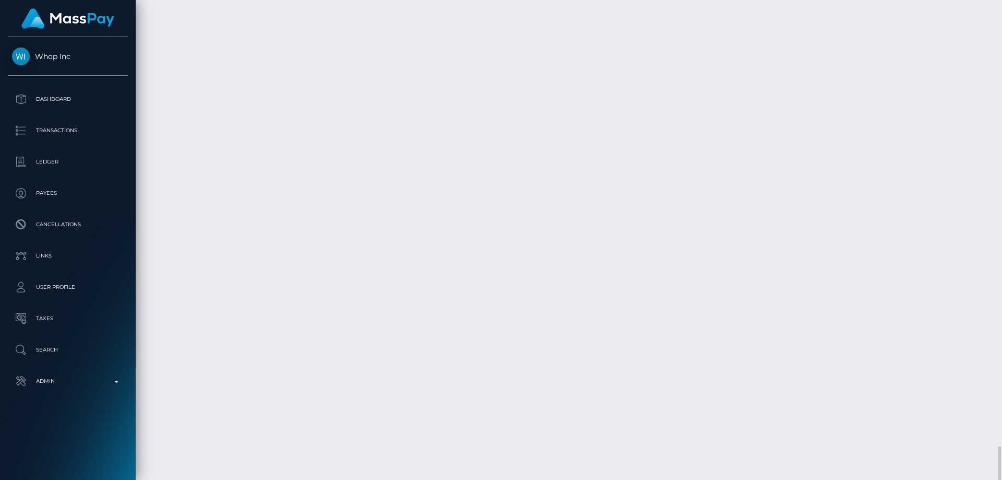
scroll to position [2557, 0]
drag, startPoint x: 408, startPoint y: 229, endPoint x: 328, endPoint y: 228, distance: 79.3
copy td "[PERSON_NAME]"
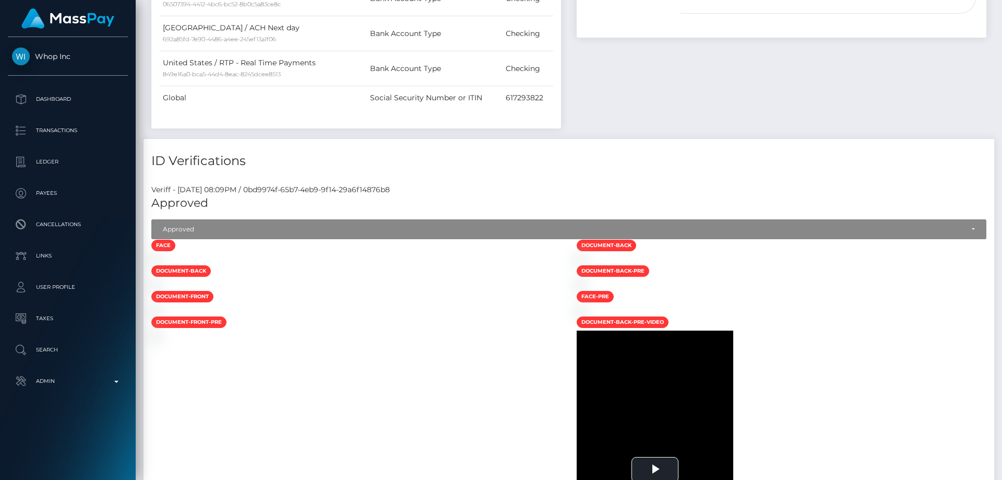
scroll to position [365, 0]
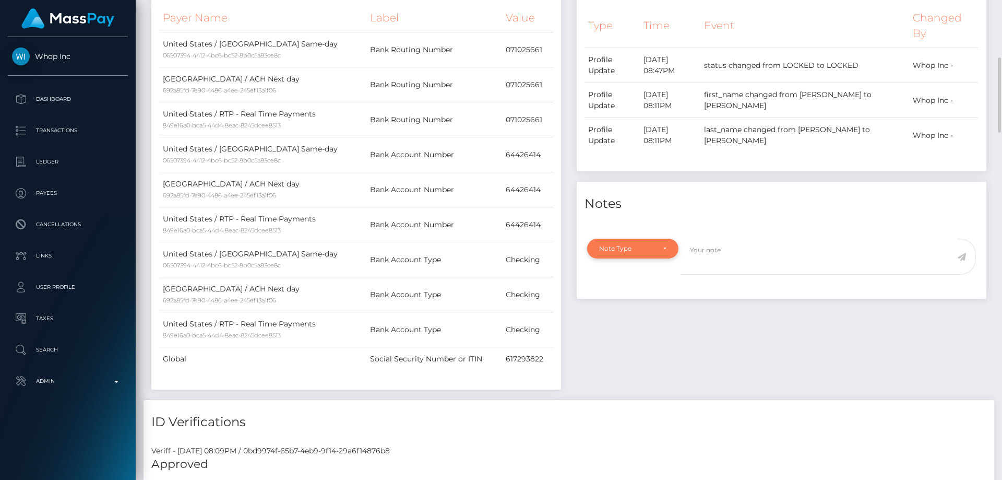
drag, startPoint x: 619, startPoint y: 265, endPoint x: 630, endPoint y: 284, distance: 22.2
click at [623, 269] on div "Note Type Compliance Clear Compliance General Note Type" at bounding box center [782, 265] width 410 height 66
click at [630, 253] on div "Note Type" at bounding box center [626, 248] width 55 height 8
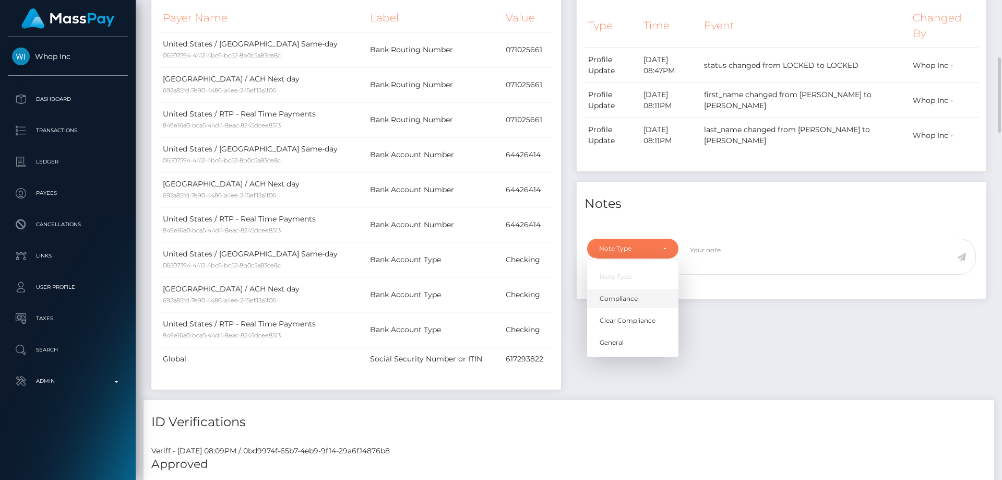
scroll to position [125, 268]
click at [656, 330] on link "Clear Compliance" at bounding box center [632, 320] width 91 height 19
select select "CLEAR_COMPLIANCE"
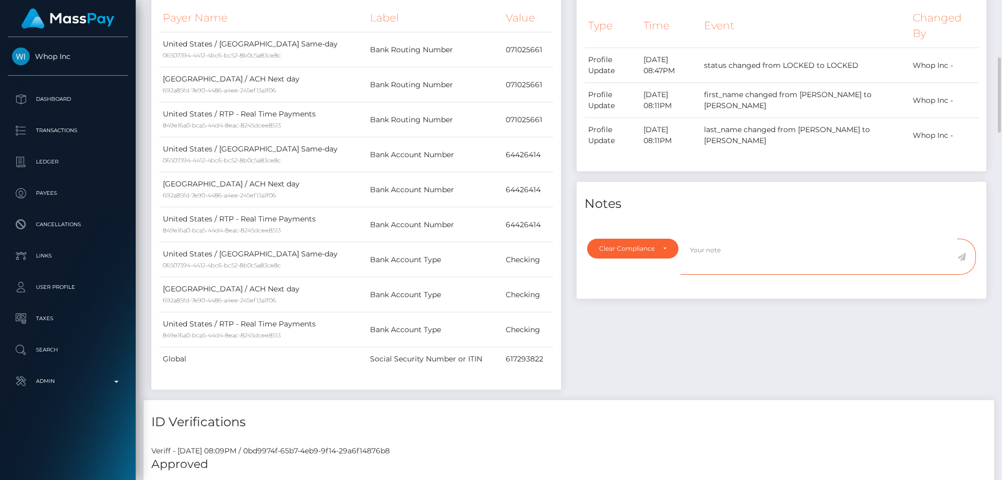
paste textarea "The hit refers to a person with Middle Names."
type textarea "The hit refers to a person with Middle Names. Flag cleared."
click at [963, 261] on icon at bounding box center [961, 257] width 9 height 8
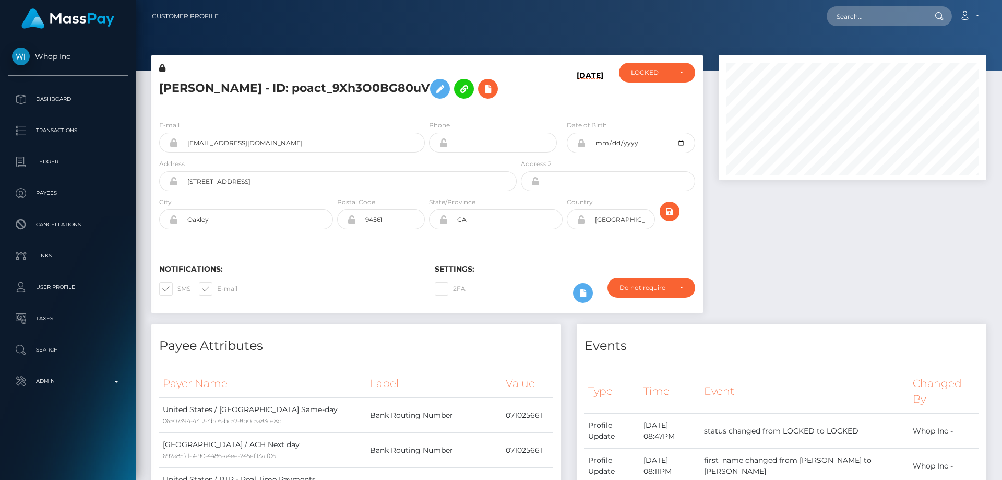
scroll to position [125, 268]
click at [491, 104] on h5 "RODRIGO GALLEGOS - ID: poact_9Xh3O0BG80uV" at bounding box center [335, 89] width 352 height 30
click at [625, 79] on div "LOCKED" at bounding box center [657, 73] width 76 height 20
click at [651, 106] on link "ACTIVE" at bounding box center [657, 100] width 76 height 19
select select "ACTIVE"
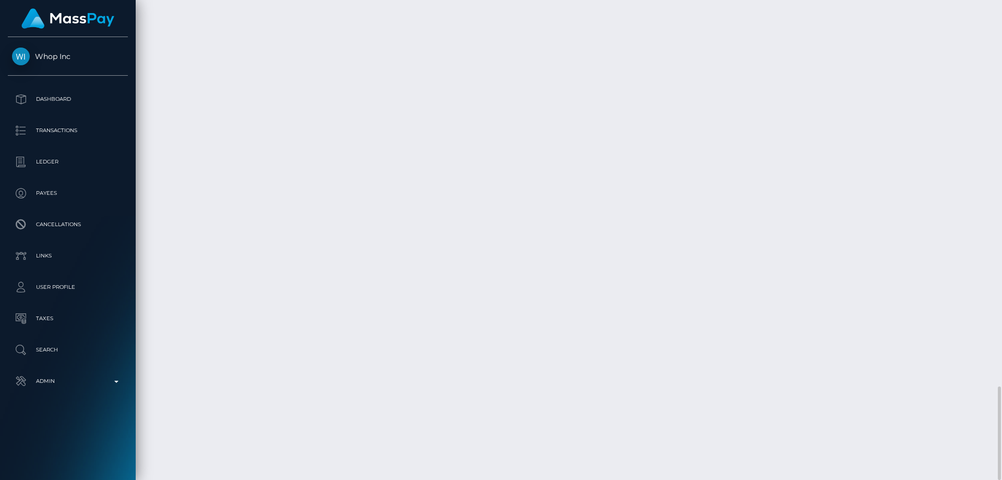
scroll to position [125, 268]
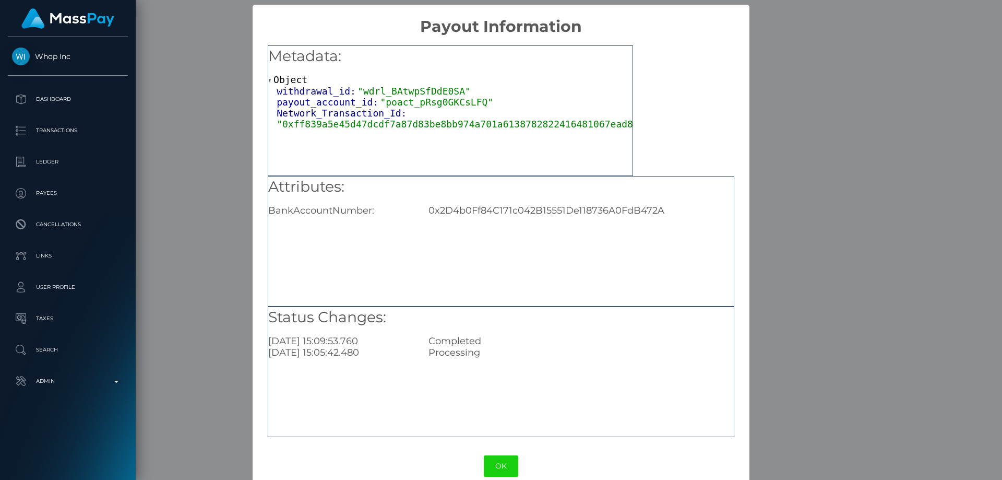
click at [482, 208] on div "0x2D4b0Ff84C171c042B15551De118736A0FdB472A" at bounding box center [581, 210] width 320 height 11
copy div "0x2D4b0Ff84C171c042B15551De118736A0FdB472A"
click at [810, 228] on div "× Payout Information Metadata: Object withdrawal_id: "wdrl_BAtwpSfDdE0SA" payou…" at bounding box center [501, 240] width 1002 height 480
click at [501, 207] on div "0x2D4b0Ff84C171c042B15551De118736A0FdB472A" at bounding box center [581, 210] width 320 height 11
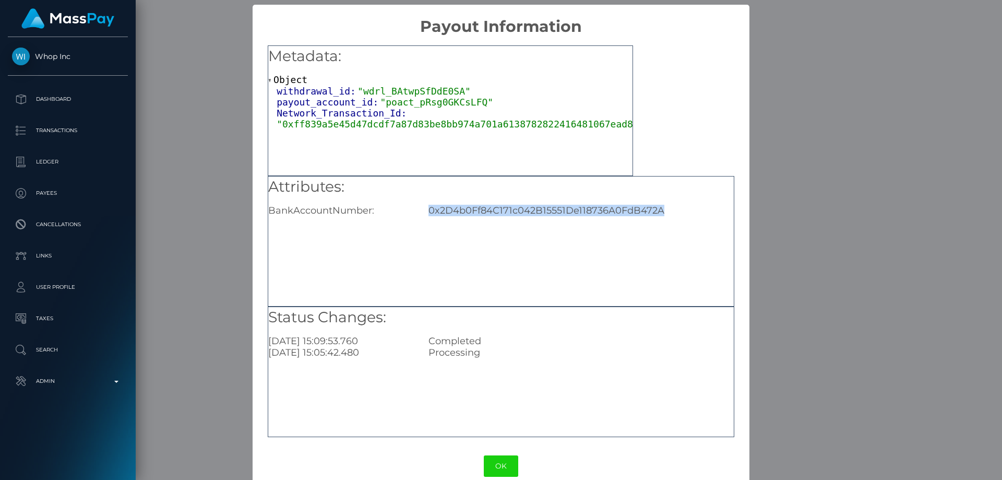
click at [501, 207] on div "0x2D4b0Ff84C171c042B15551De118736A0FdB472A" at bounding box center [581, 210] width 320 height 11
copy div "0x2D4b0Ff84C171c042B15551De118736A0FdB472A"
click at [810, 239] on div "× Payout Information Metadata: Object withdrawal_id: "wdrl_BAtwpSfDdE0SA" payou…" at bounding box center [501, 240] width 1002 height 480
click at [810, 238] on div "× Payout Information Metadata: Object withdrawal_id: "wdrl_BAtwpSfDdE0SA" payou…" at bounding box center [501, 240] width 1002 height 480
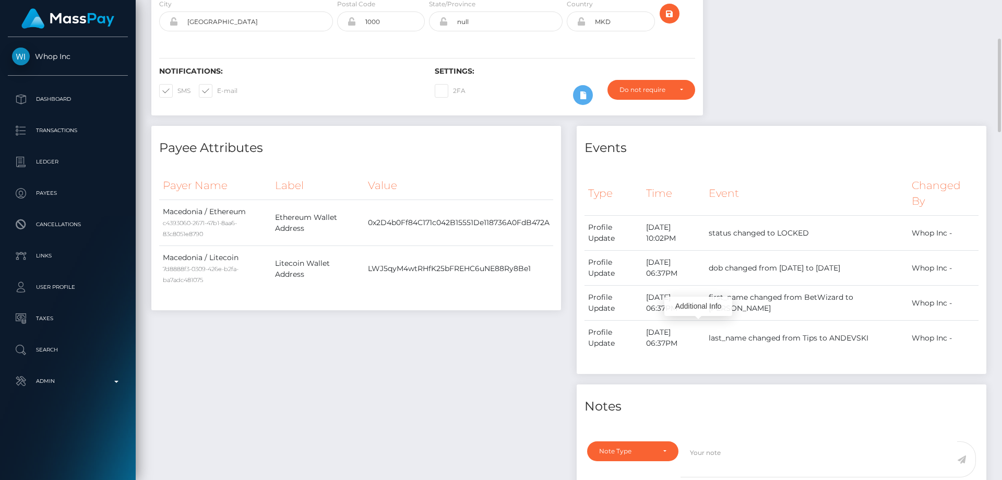
scroll to position [0, 0]
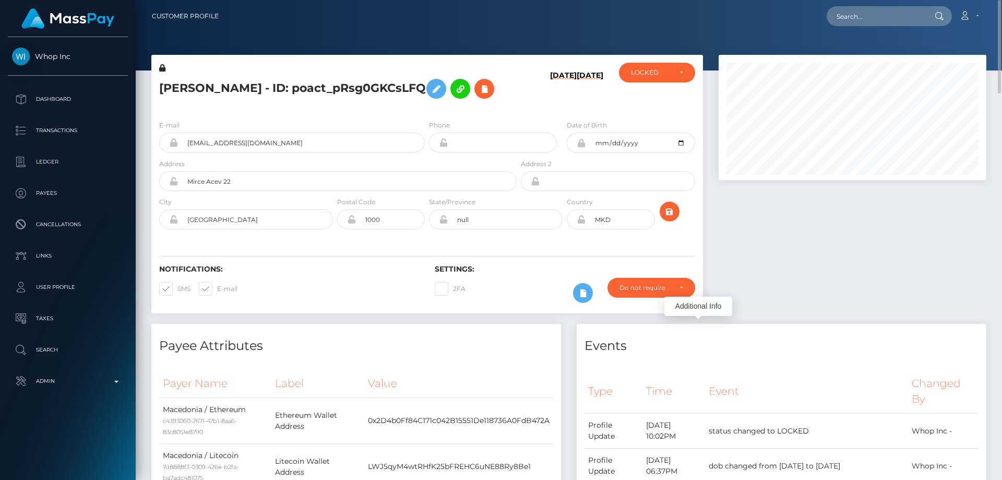
click at [251, 86] on h5 "ALEKSANDAR ANDEVSKI - ID: poact_pRsg0GKCsLFQ" at bounding box center [335, 89] width 352 height 30
copy h5 "ALEKSANDAR ANDEVSKI - ID: poact_pRsg0GKCsLFQ"
click at [308, 104] on h5 "ALEKSANDAR ANDEVSKI - ID: poact_pRsg0GKCsLFQ" at bounding box center [335, 89] width 352 height 30
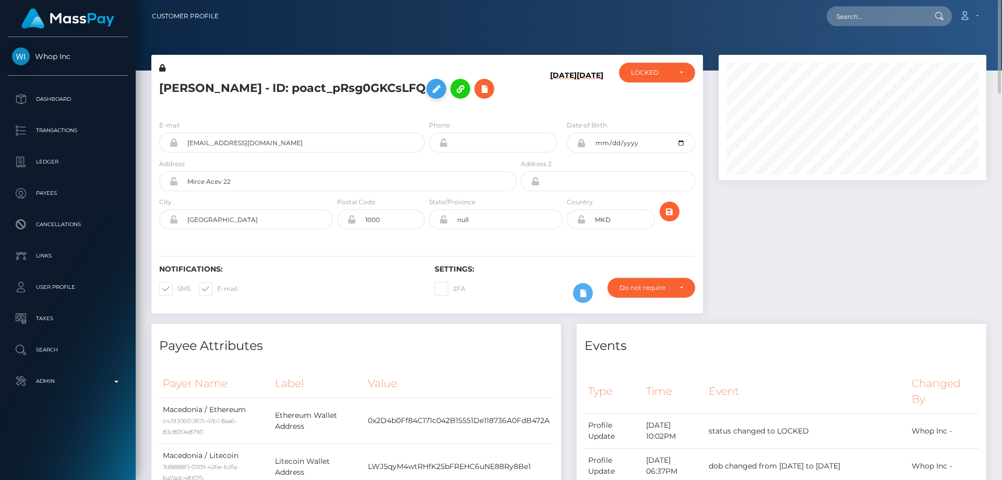
click at [443, 91] on icon at bounding box center [436, 88] width 13 height 13
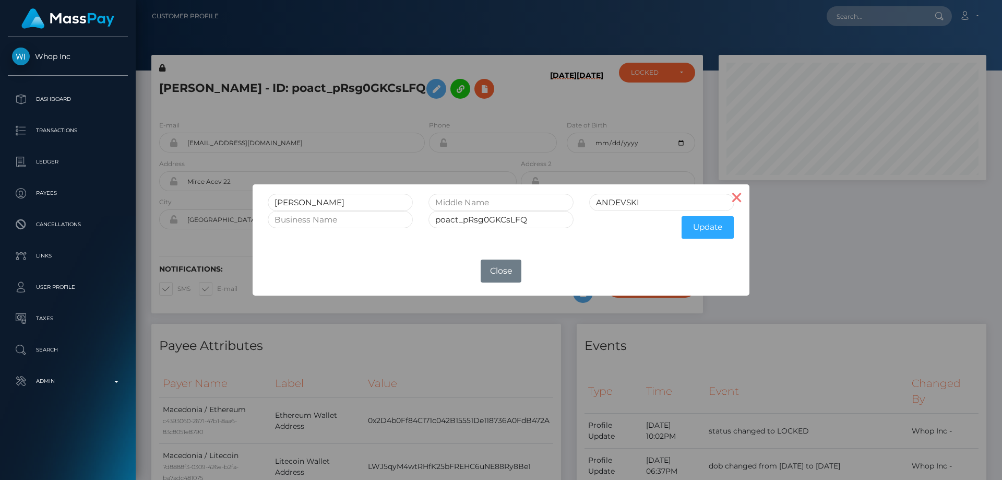
click at [740, 197] on button "×" at bounding box center [736, 196] width 25 height 25
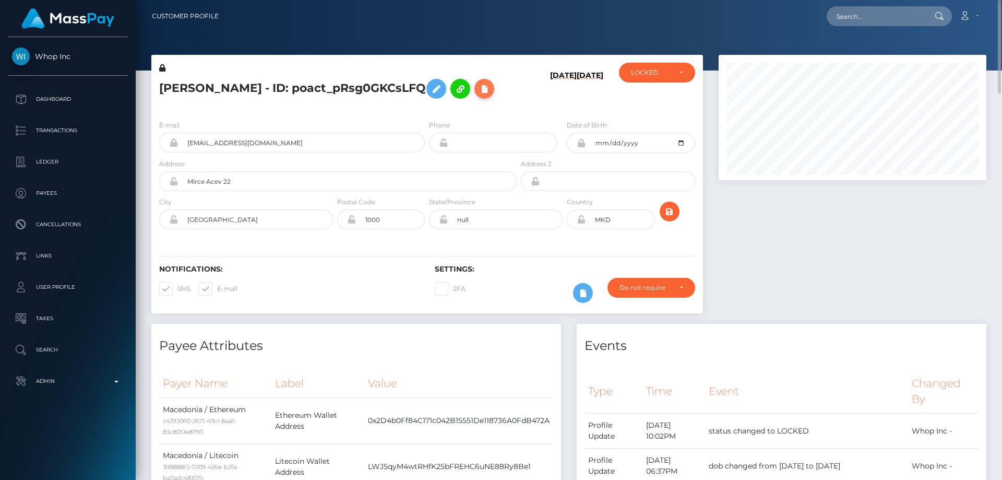
click at [478, 95] on icon at bounding box center [484, 88] width 13 height 13
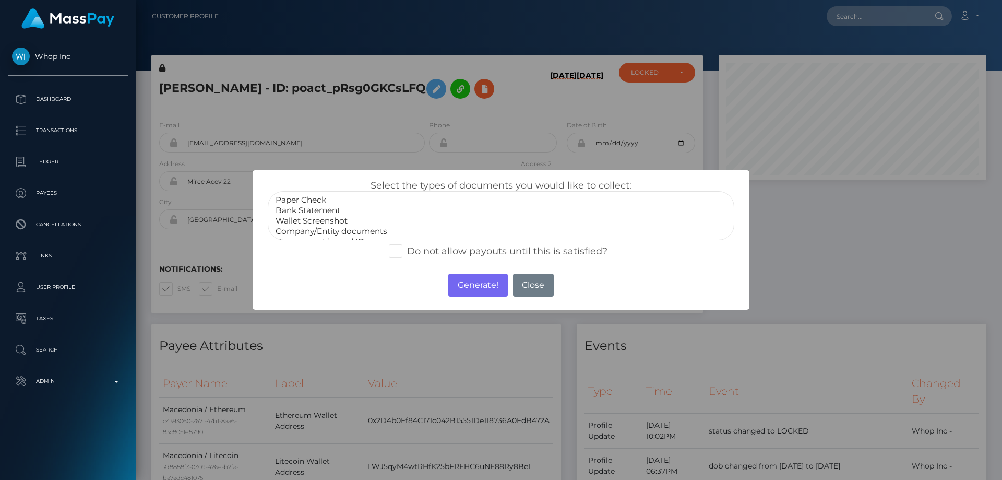
scroll to position [21, 0]
select select "Miscellaneous"
click at [315, 231] on option "Miscellaneous" at bounding box center [500, 231] width 453 height 10
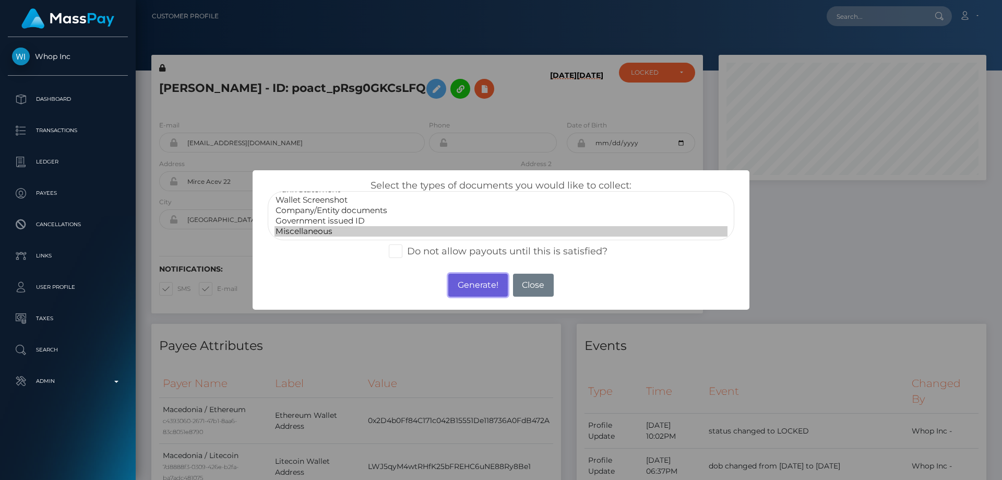
click at [487, 284] on button "Generate!" at bounding box center [477, 284] width 59 height 23
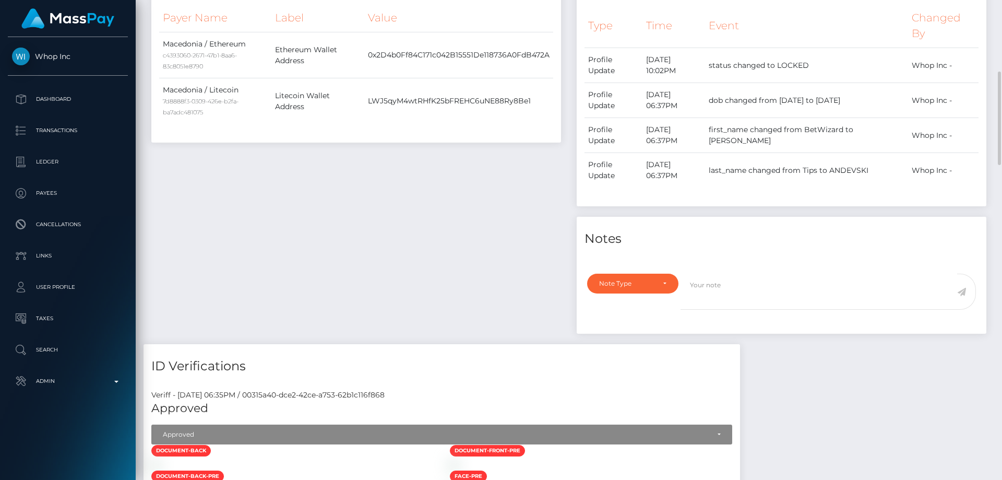
scroll to position [470, 0]
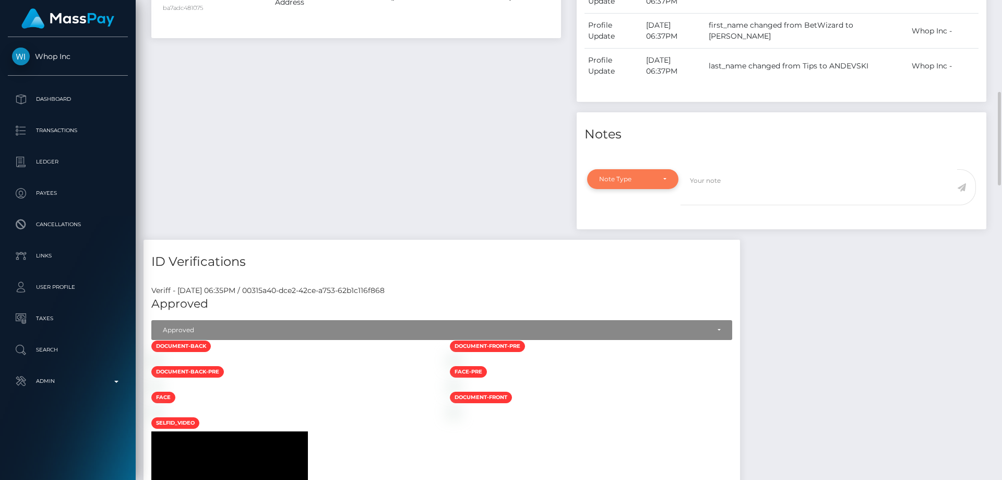
click at [648, 183] on div "Note Type" at bounding box center [626, 179] width 55 height 8
click at [640, 239] on link "Compliance" at bounding box center [632, 229] width 91 height 19
select select "COMPLIANCE"
click at [720, 205] on textarea at bounding box center [818, 187] width 277 height 36
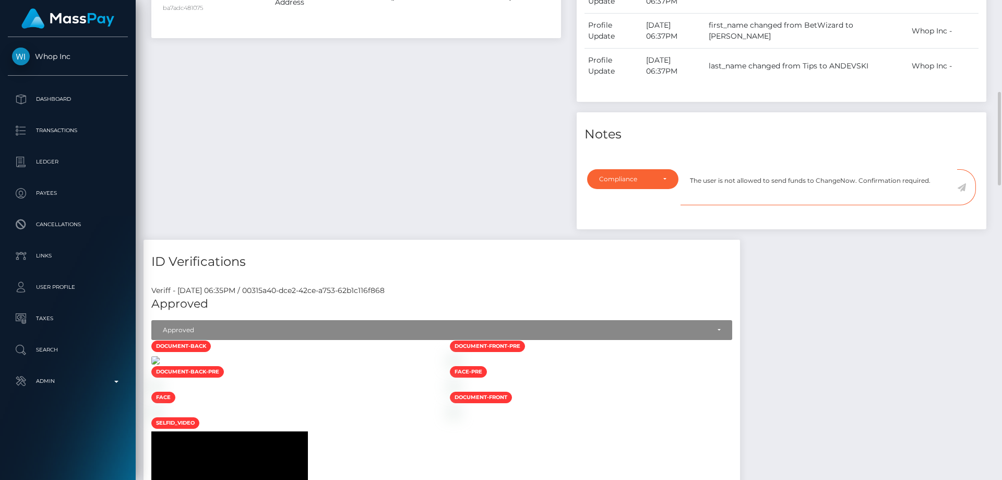
type textarea "The user is not allowed to send funds to ChangeNow. Confirmation required."
click at [963, 192] on icon at bounding box center [961, 187] width 9 height 8
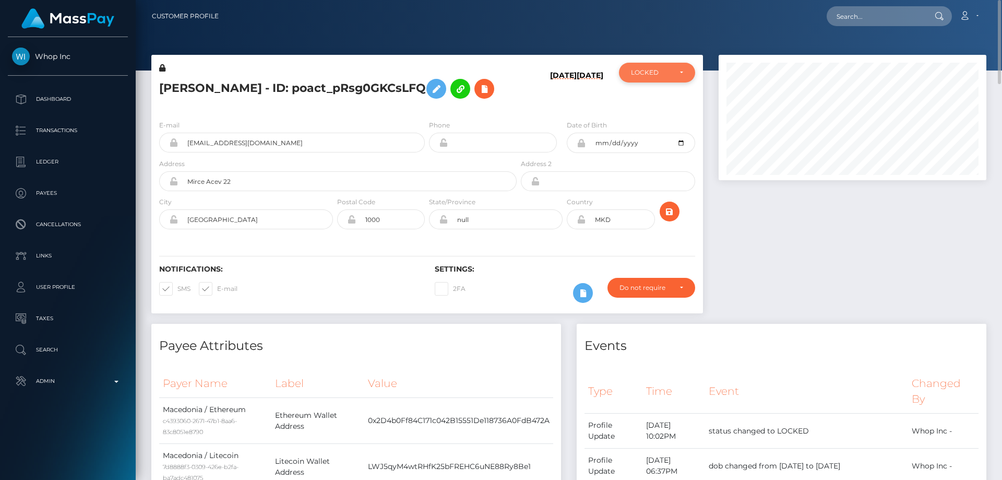
click at [654, 73] on div "LOCKED" at bounding box center [651, 72] width 40 height 8
click at [649, 126] on span "DEACTIVE" at bounding box center [647, 122] width 33 height 9
select select "DEACTIVE"
click at [278, 104] on h5 "[PERSON_NAME] - ID: poact_pRsg0GKCsLFQ" at bounding box center [335, 89] width 352 height 30
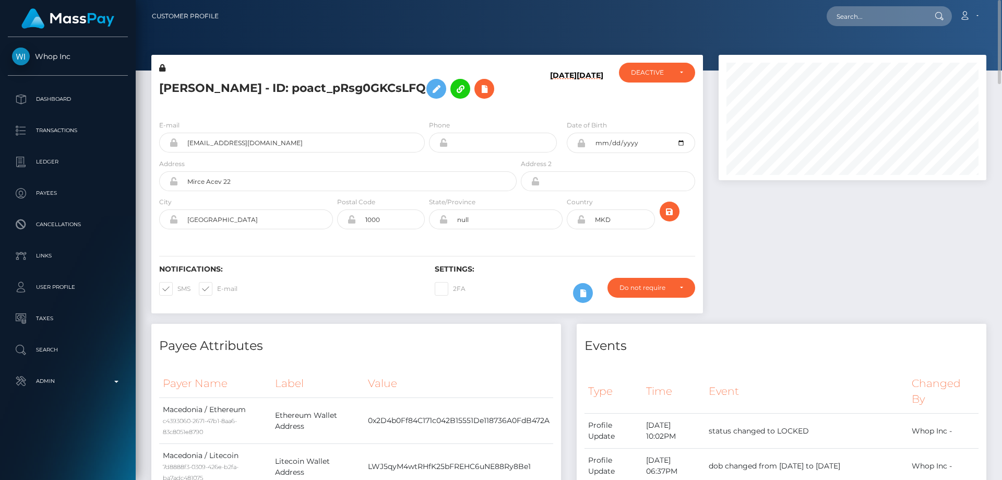
click at [271, 87] on h5 "[PERSON_NAME] - ID: poact_pRsg0GKCsLFQ" at bounding box center [335, 89] width 352 height 30
copy h5 "[PERSON_NAME] - ID: poact_pRsg0GKCsLFQ"
drag, startPoint x: 889, startPoint y: 336, endPoint x: 848, endPoint y: 336, distance: 40.7
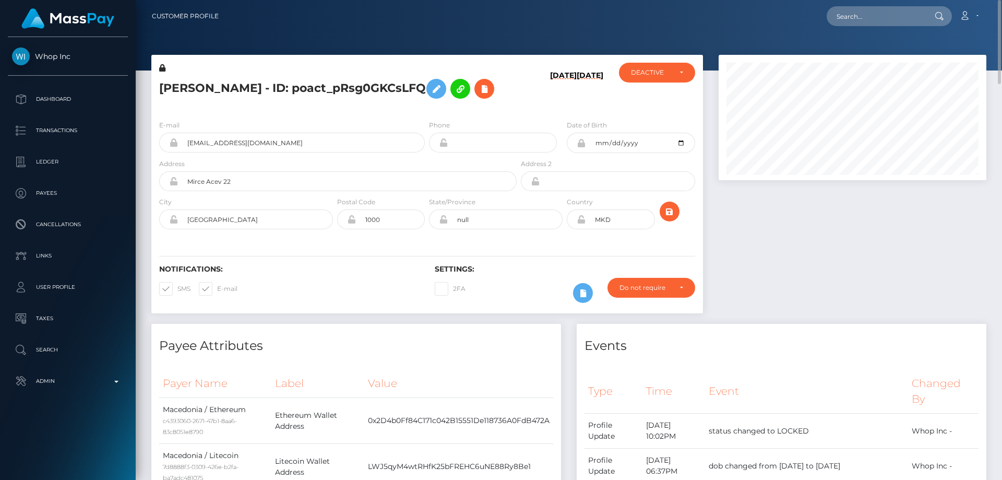
click at [883, 324] on div at bounding box center [852, 189] width 283 height 269
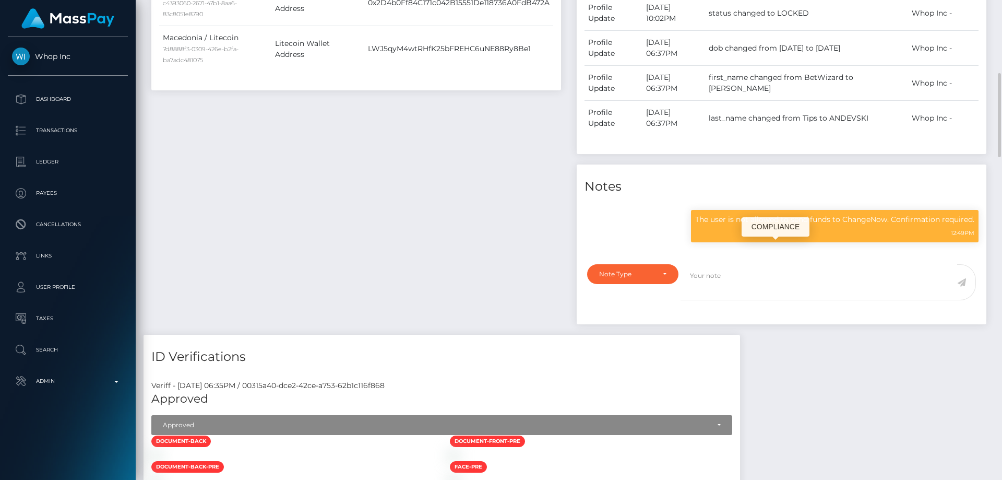
click at [779, 225] on p "The user is not allowed to send funds to ChangeNow. Confirmation required." at bounding box center [834, 219] width 279 height 11
copy div "The user is not allowed to send funds to ChangeNow. Confirmation required."
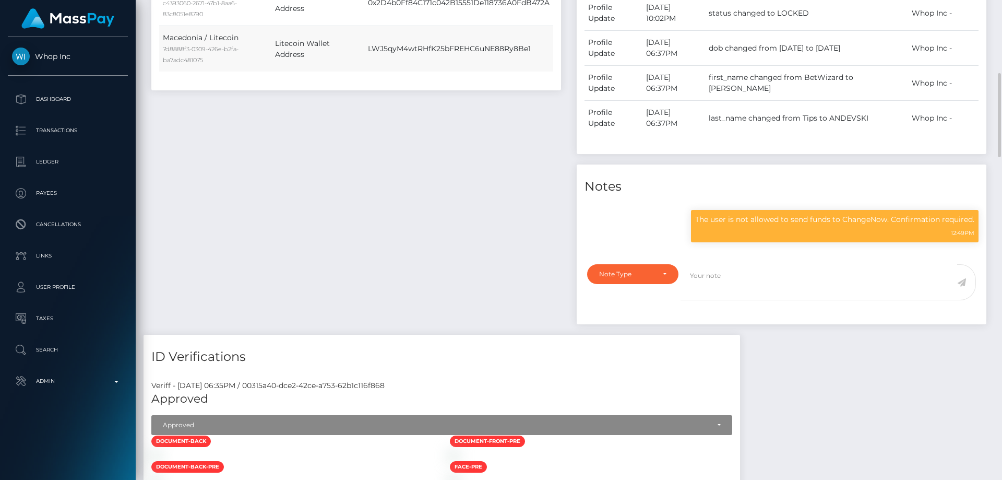
drag, startPoint x: 368, startPoint y: 164, endPoint x: 405, endPoint y: 69, distance: 102.4
click at [368, 164] on div "Payee Attributes Payer Name Label Value [GEOGRAPHIC_DATA] / Ethereum c4393060-2…" at bounding box center [356, 120] width 425 height 428
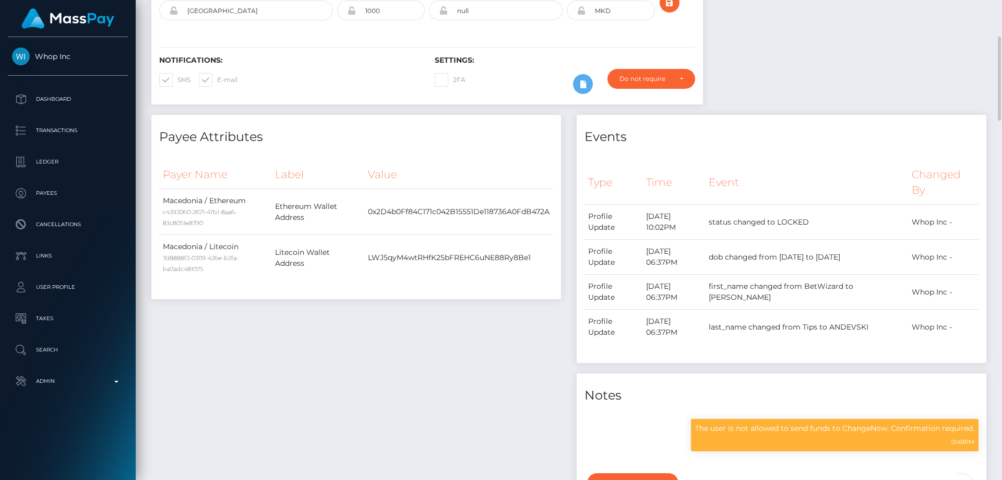
scroll to position [0, 0]
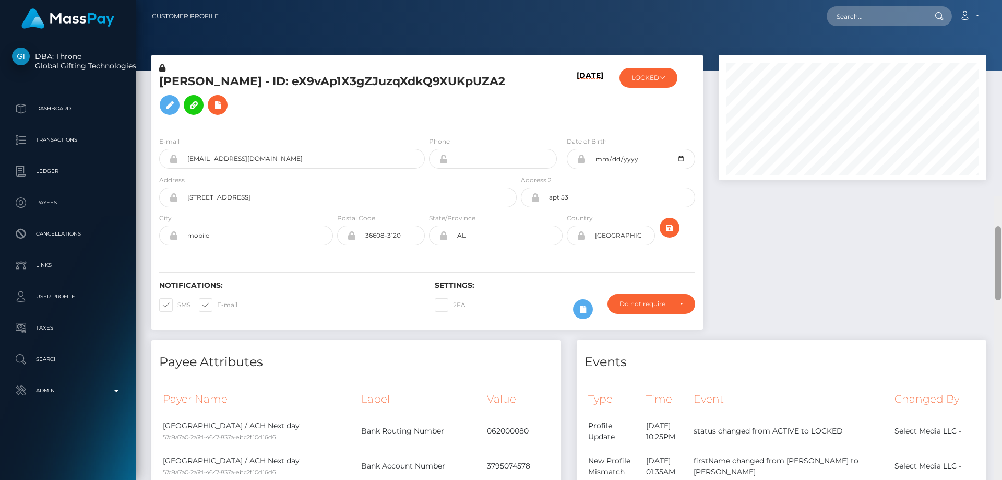
drag, startPoint x: 999, startPoint y: 427, endPoint x: 1001, endPoint y: 47, distance: 379.4
click at [1001, 196] on div at bounding box center [998, 436] width 8 height 480
click at [658, 79] on button "LOCKED" at bounding box center [648, 78] width 58 height 20
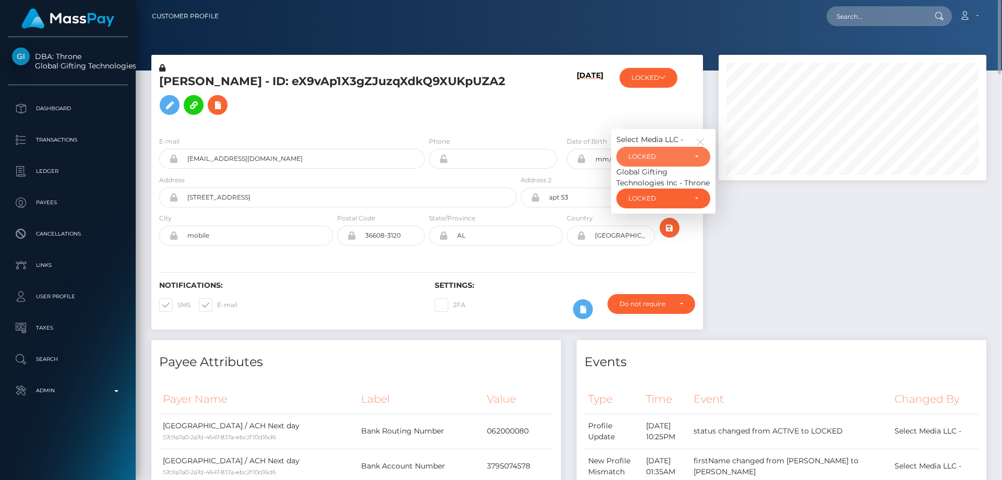
click at [674, 159] on div "LOCKED" at bounding box center [657, 156] width 58 height 8
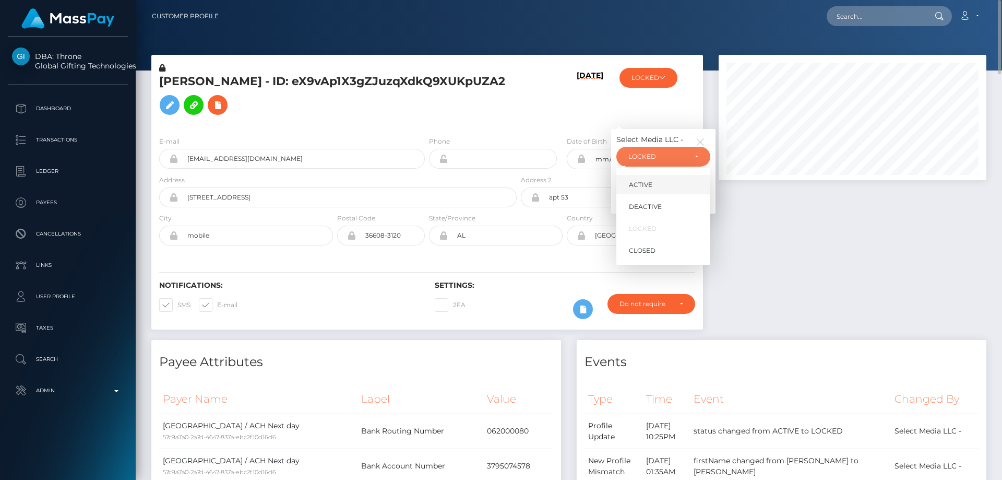
click at [662, 188] on link "ACTIVE" at bounding box center [663, 184] width 94 height 19
select select "ACTIVE"
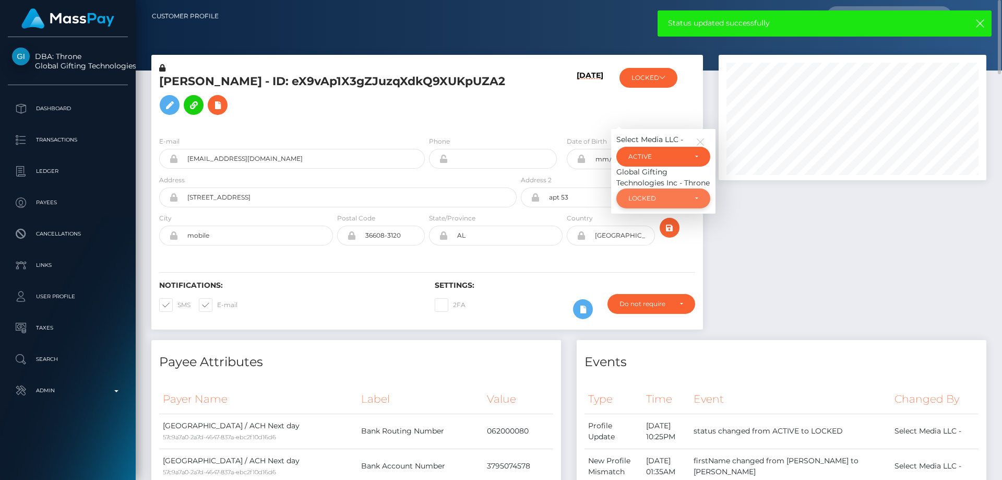
click at [689, 203] on div "LOCKED" at bounding box center [663, 198] width 94 height 20
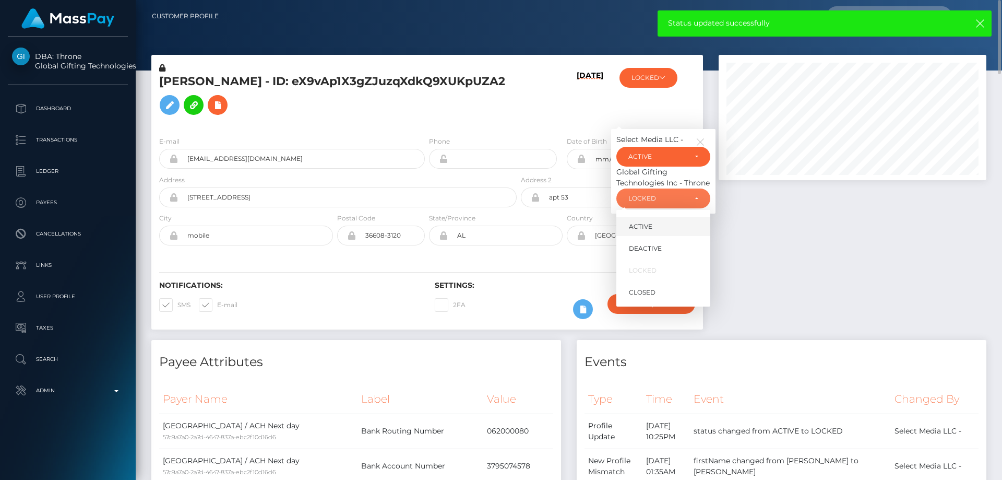
click at [667, 226] on link "ACTIVE" at bounding box center [663, 226] width 94 height 19
select select "ACTIVE"
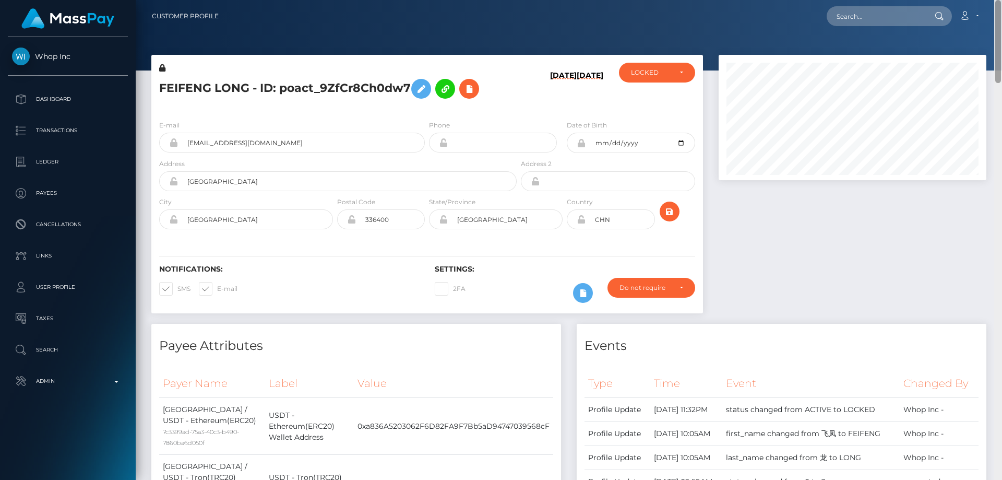
drag, startPoint x: 997, startPoint y: 430, endPoint x: 1001, endPoint y: -63, distance: 493.1
click at [1001, 0] on html "Whop Inc Dashboard Transactions Ledger Payees Cancellations Links" at bounding box center [501, 240] width 1002 height 480
click at [647, 80] on div "LOCKED" at bounding box center [657, 73] width 76 height 20
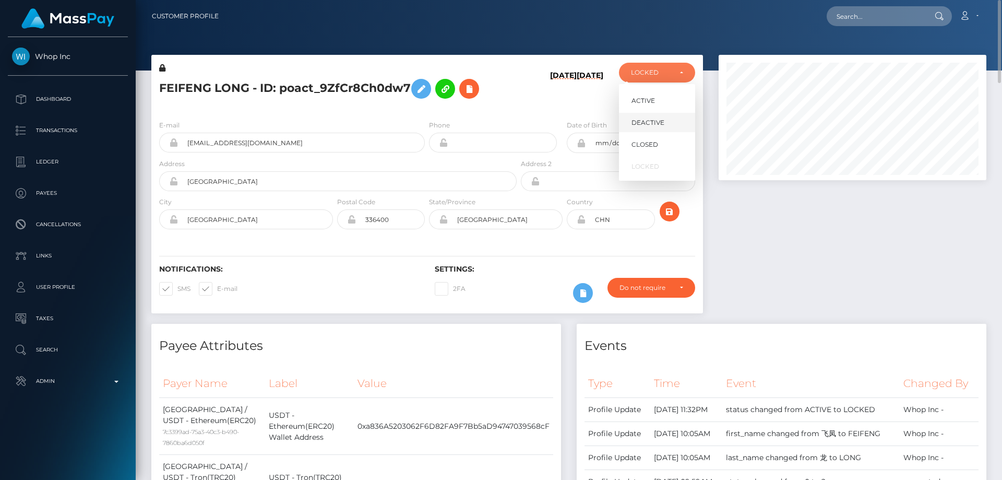
scroll to position [125, 268]
click at [642, 103] on span "ACTIVE" at bounding box center [642, 100] width 23 height 9
select select "ACTIVE"
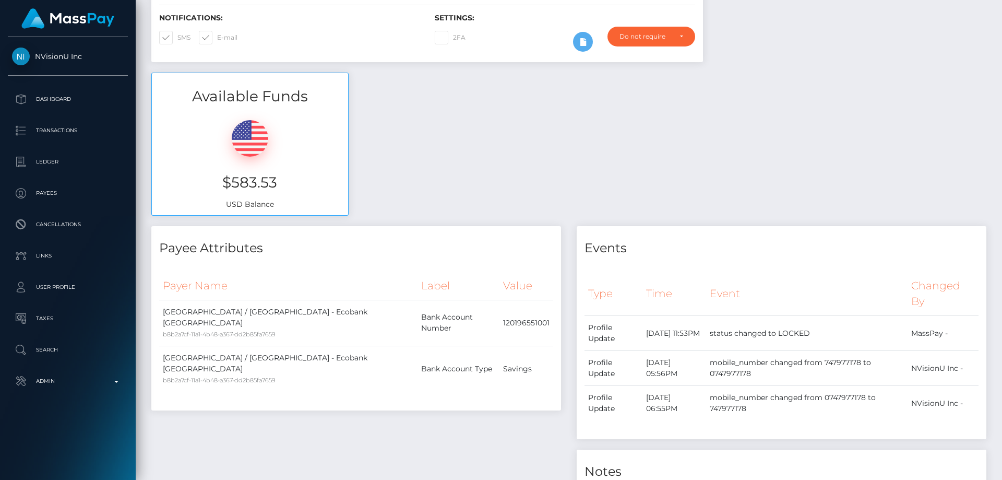
scroll to position [42, 0]
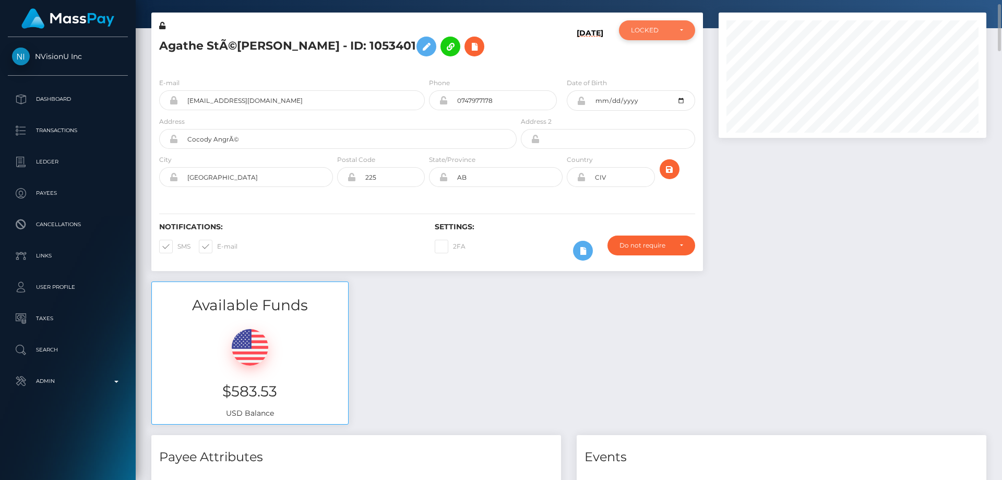
click at [648, 36] on div "LOCKED" at bounding box center [657, 30] width 76 height 20
click at [654, 244] on div "Do not require" at bounding box center [645, 245] width 52 height 8
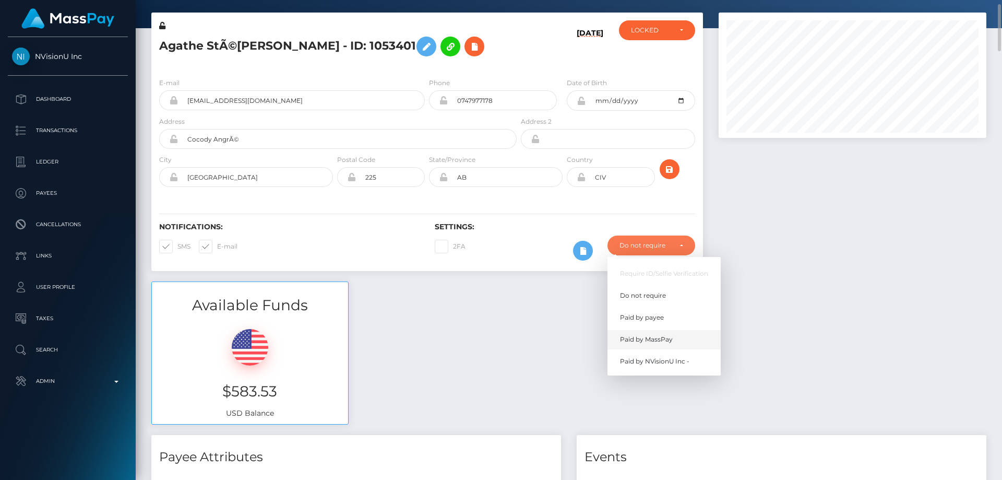
click at [657, 337] on span "Paid by MassPay" at bounding box center [646, 338] width 53 height 9
select select "2"
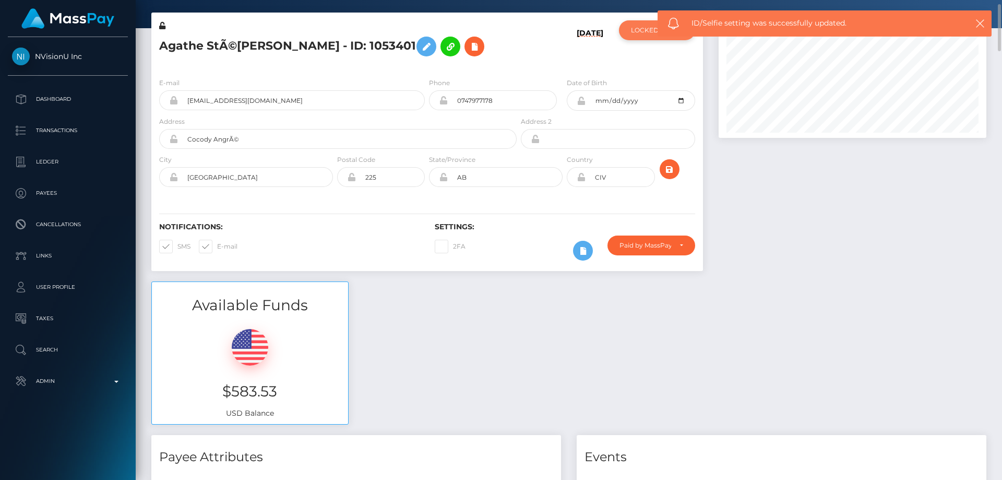
click at [644, 33] on div "LOCKED" at bounding box center [651, 30] width 40 height 8
click at [651, 61] on span "ACTIVE" at bounding box center [642, 58] width 23 height 9
select select "ACTIVE"
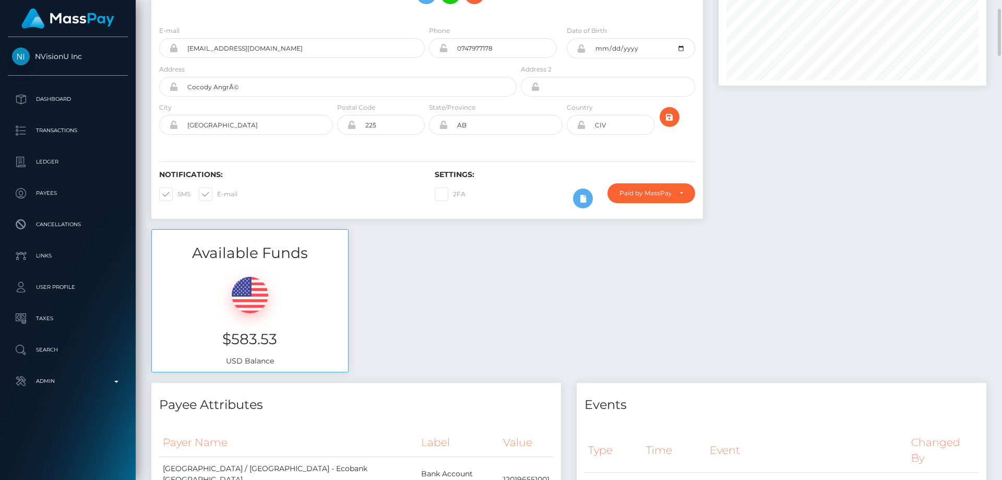
scroll to position [0, 0]
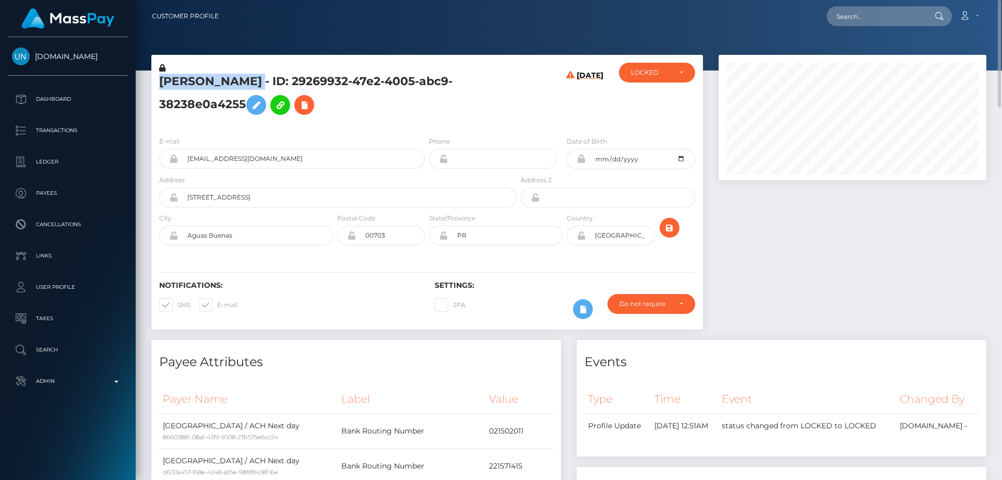
drag, startPoint x: 259, startPoint y: 79, endPoint x: 158, endPoint y: 80, distance: 100.7
click at [158, 80] on div "[PERSON_NAME] - ID: 29269932-47e2-4005-abc9-38238e0a4255" at bounding box center [334, 95] width 367 height 65
copy h5 "[PERSON_NAME]"
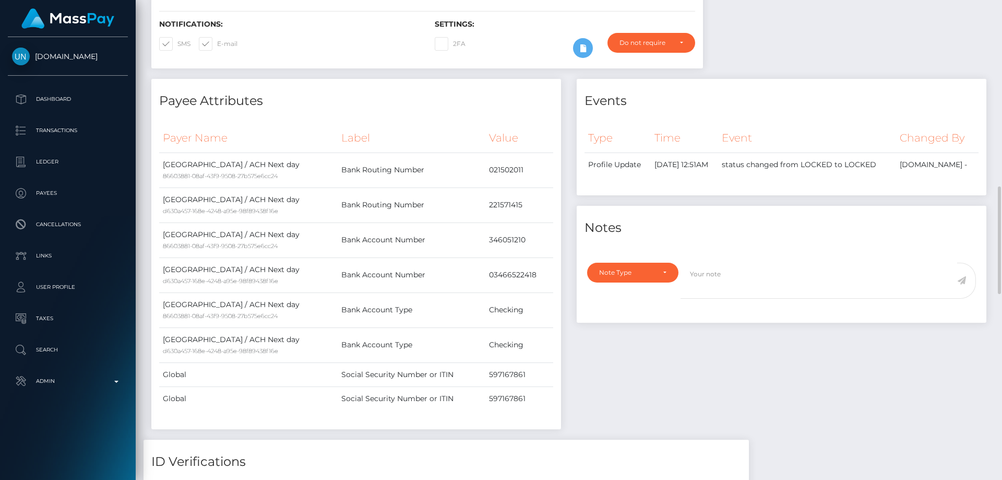
scroll to position [365, 0]
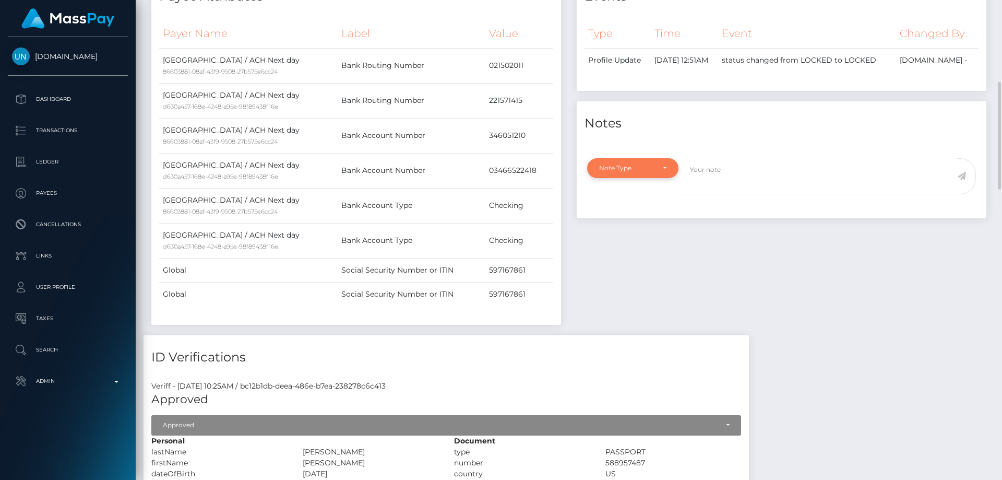
click at [623, 172] on div "Note Type" at bounding box center [626, 168] width 55 height 8
click at [629, 249] on link "Clear Compliance" at bounding box center [632, 239] width 91 height 19
select select "CLEAR_COMPLIANCE"
paste textarea "The hit refers to a person with multiple Middle Names."
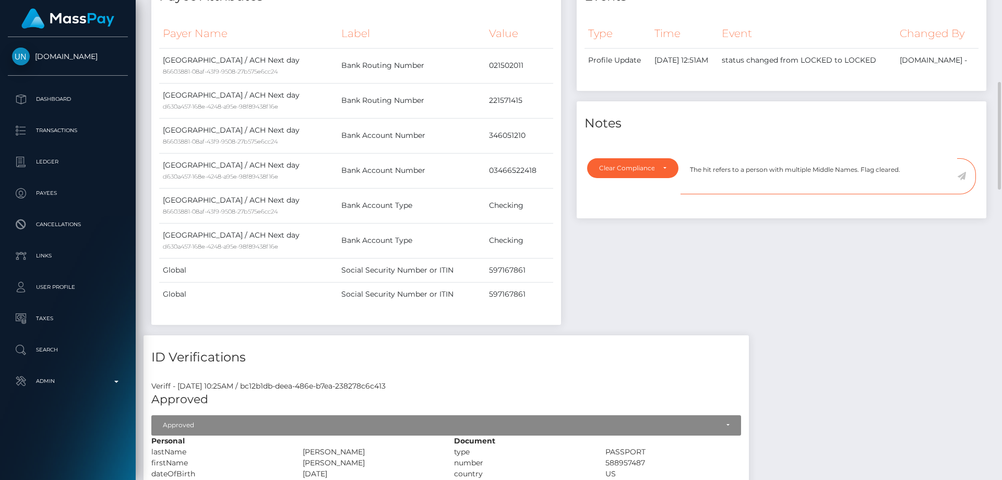
type textarea "The hit refers to a person with multiple Middle Names. Flag cleared."
click at [961, 180] on icon at bounding box center [961, 176] width 9 height 8
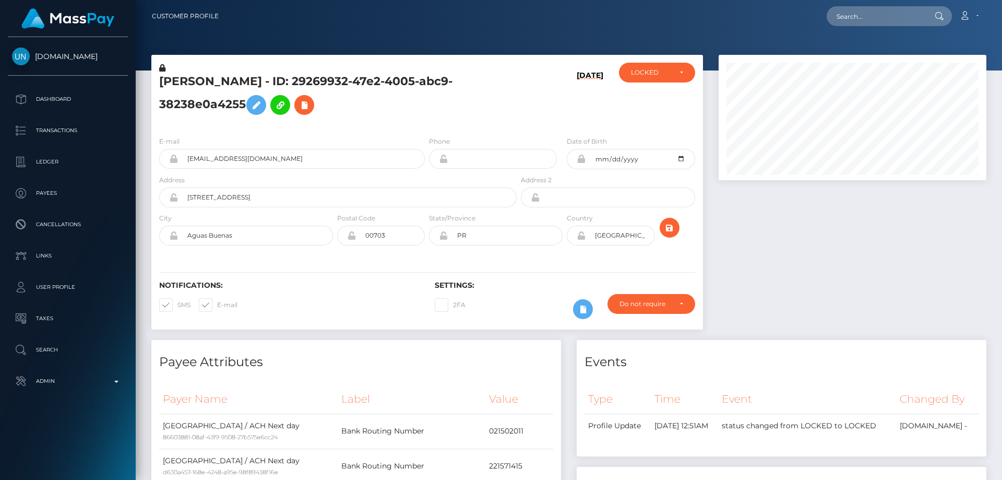
scroll to position [125, 268]
click at [804, 280] on div at bounding box center [852, 197] width 283 height 285
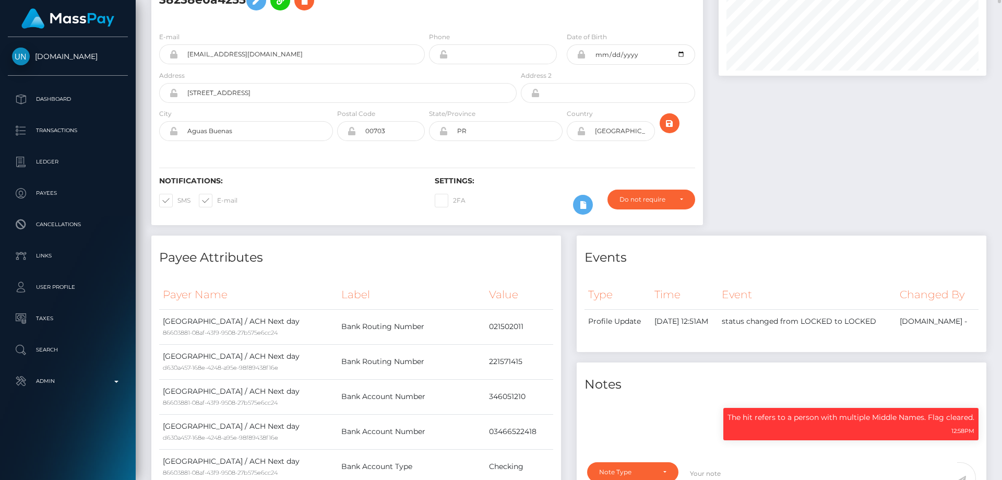
scroll to position [0, 0]
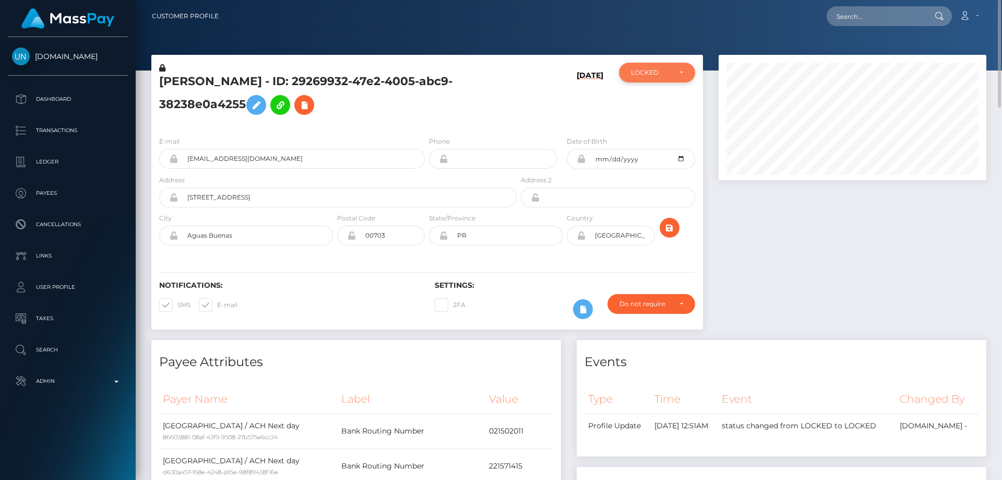
click at [651, 80] on div "LOCKED" at bounding box center [657, 73] width 76 height 20
click at [645, 101] on span "ACTIVE" at bounding box center [642, 100] width 23 height 9
select select "ACTIVE"
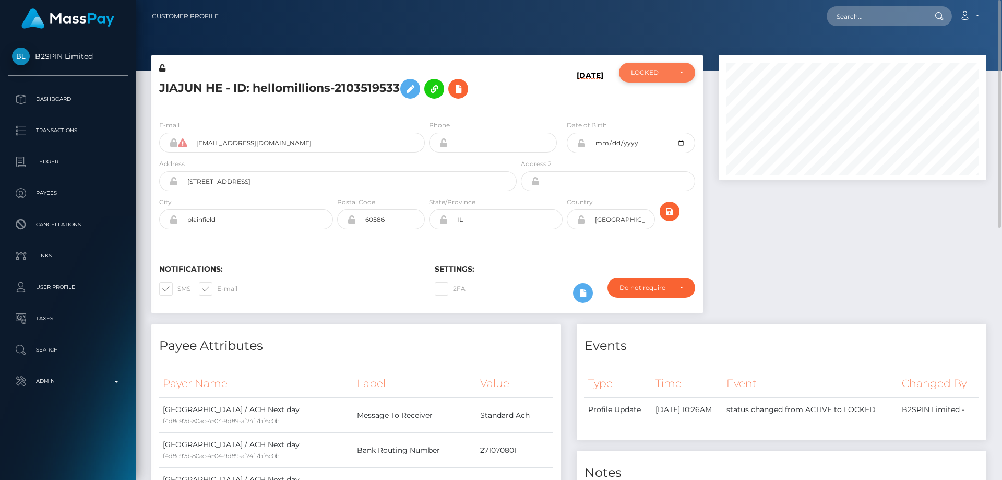
click at [655, 77] on div "LOCKED" at bounding box center [651, 72] width 40 height 8
click at [656, 102] on link "ACTIVE" at bounding box center [657, 100] width 76 height 19
select select "ACTIVE"
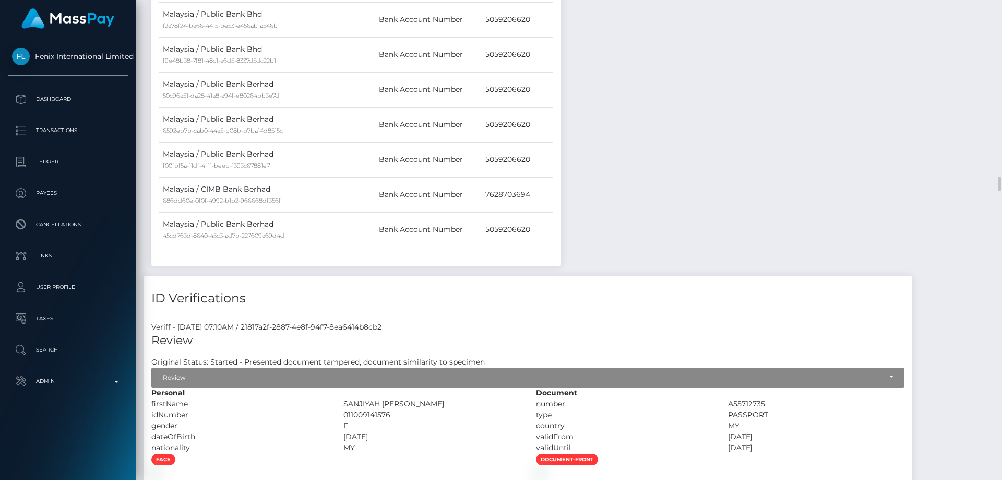
scroll to position [2453, 0]
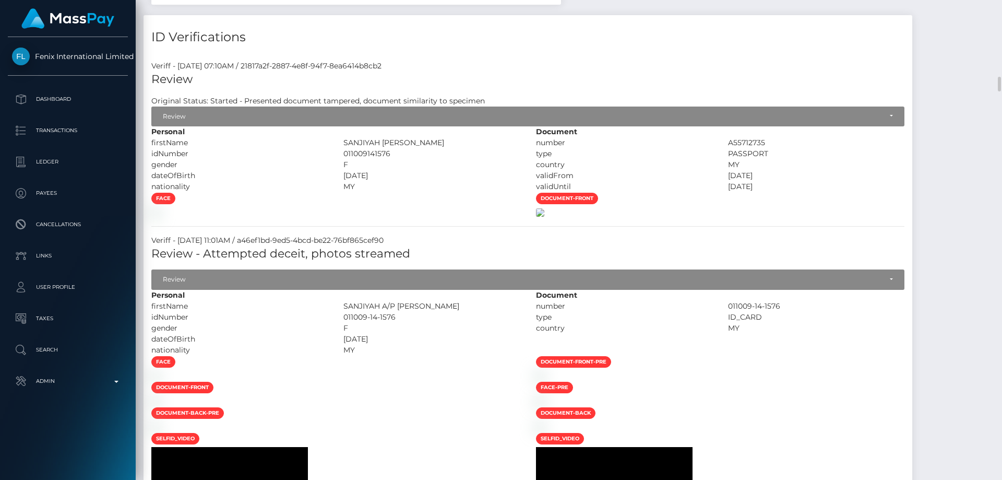
click at [544, 217] on img at bounding box center [540, 212] width 8 height 8
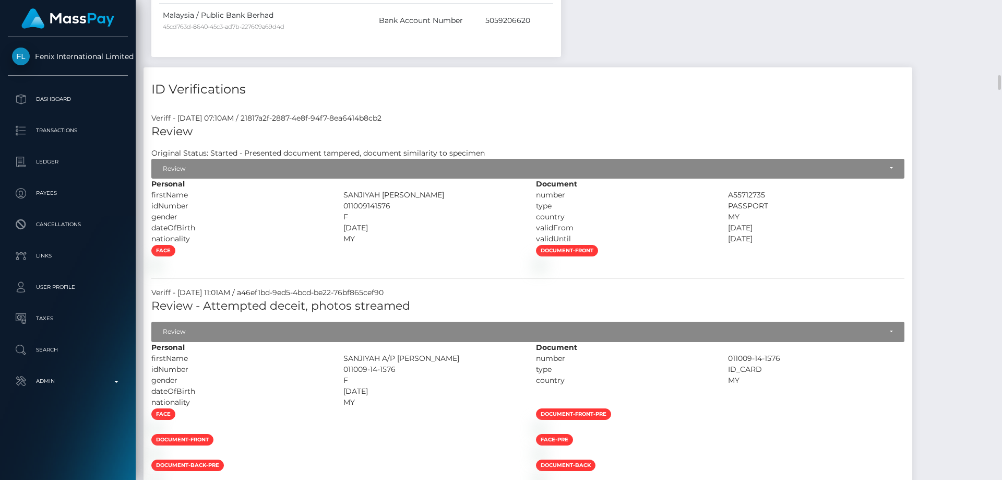
scroll to position [2609, 0]
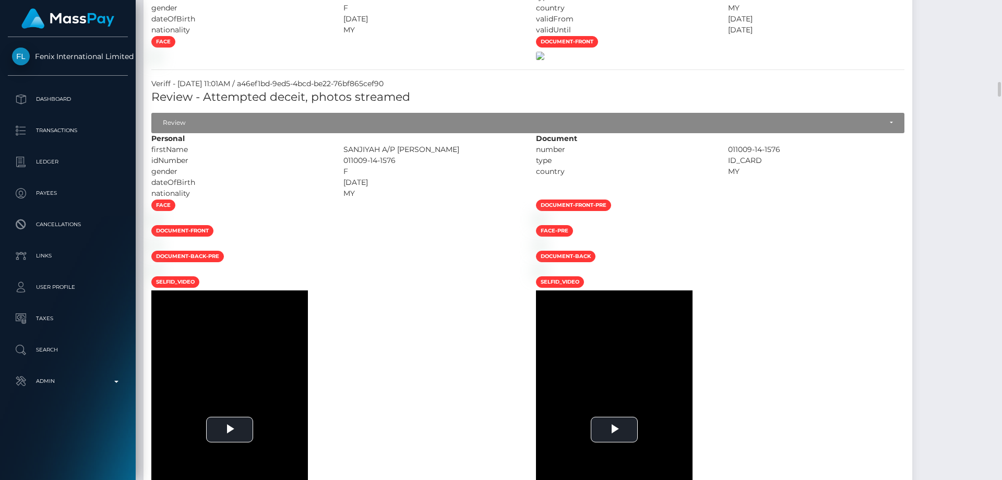
click at [544, 60] on img at bounding box center [540, 56] width 8 height 8
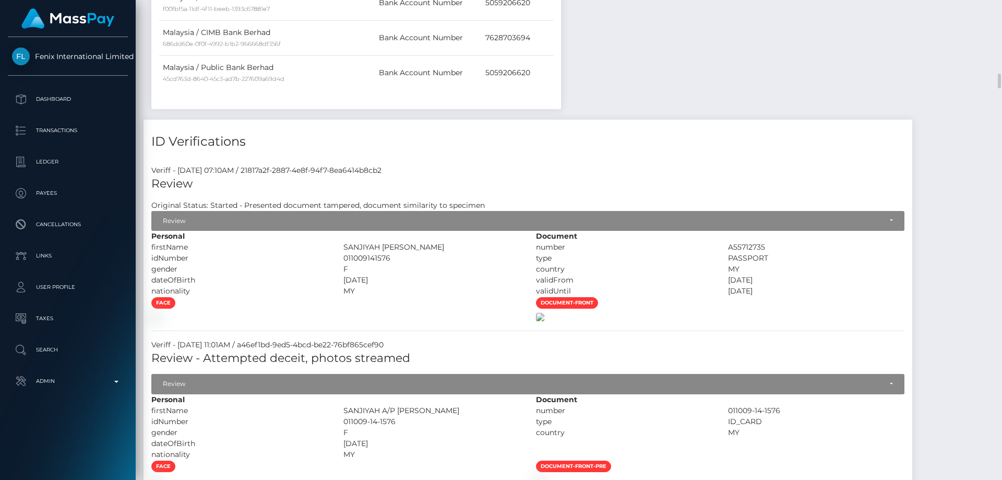
click at [544, 321] on img at bounding box center [540, 317] width 8 height 8
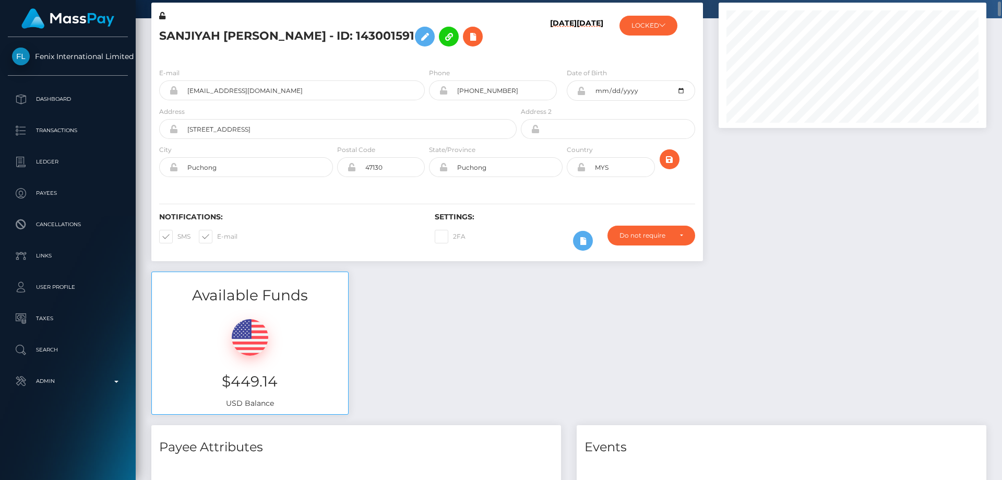
scroll to position [0, 0]
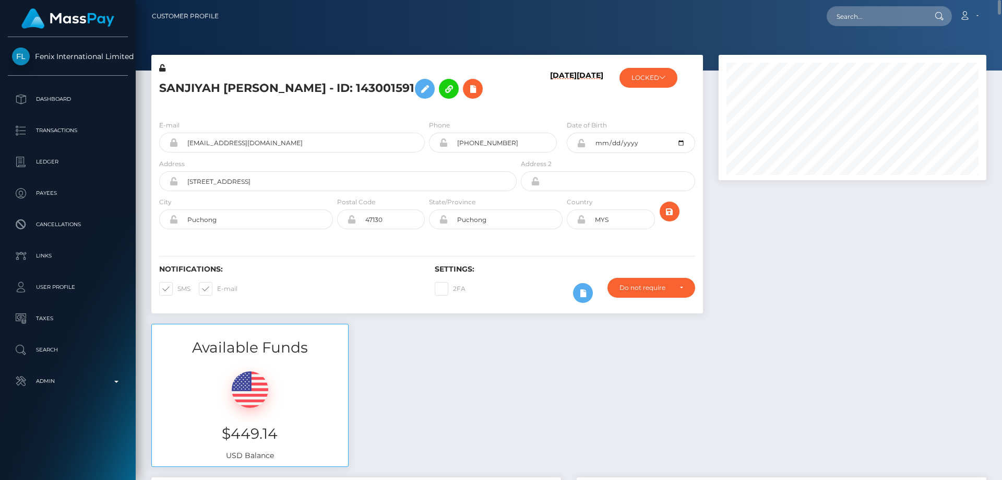
click at [300, 116] on div "E-mail jiyahshan@gmail.com Phone +60174019063 MYS" at bounding box center [427, 176] width 552 height 128
click at [421, 89] on button at bounding box center [425, 89] width 20 height 20
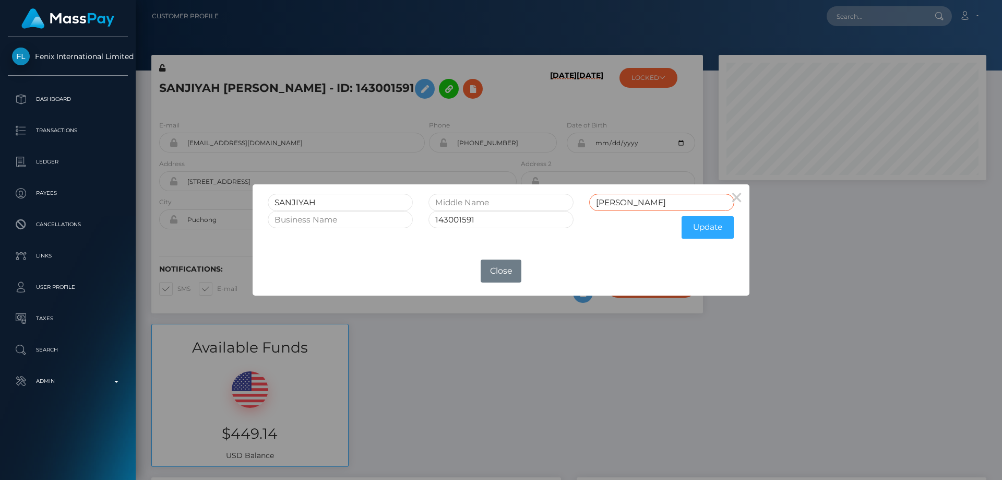
drag, startPoint x: 605, startPoint y: 201, endPoint x: 501, endPoint y: 238, distance: 110.1
click at [501, 236] on form "SANJIYAH AP SHANMUGAM 143001591 Update" at bounding box center [501, 219] width 467 height 50
type input "SHANMUGAM"
click at [714, 229] on button "Update" at bounding box center [708, 227] width 52 height 22
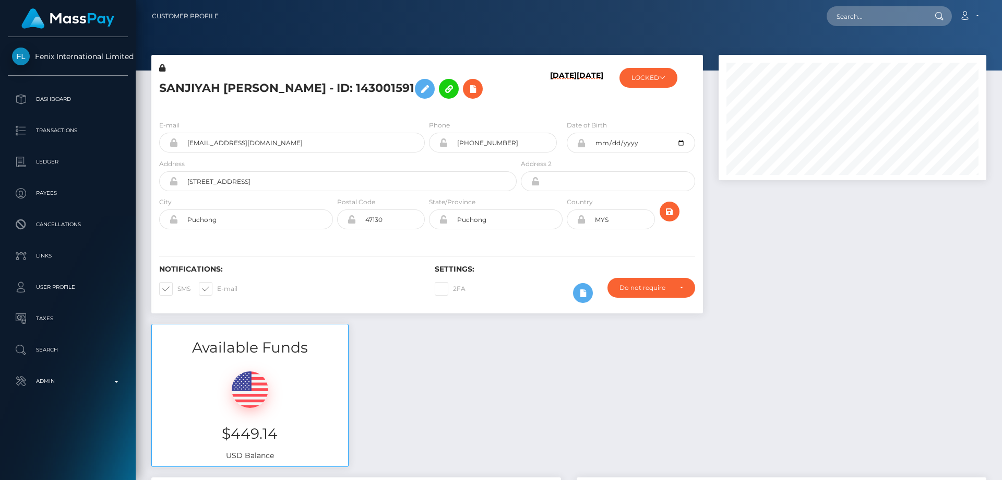
scroll to position [125, 268]
click at [645, 81] on button "LOCKED" at bounding box center [648, 78] width 58 height 20
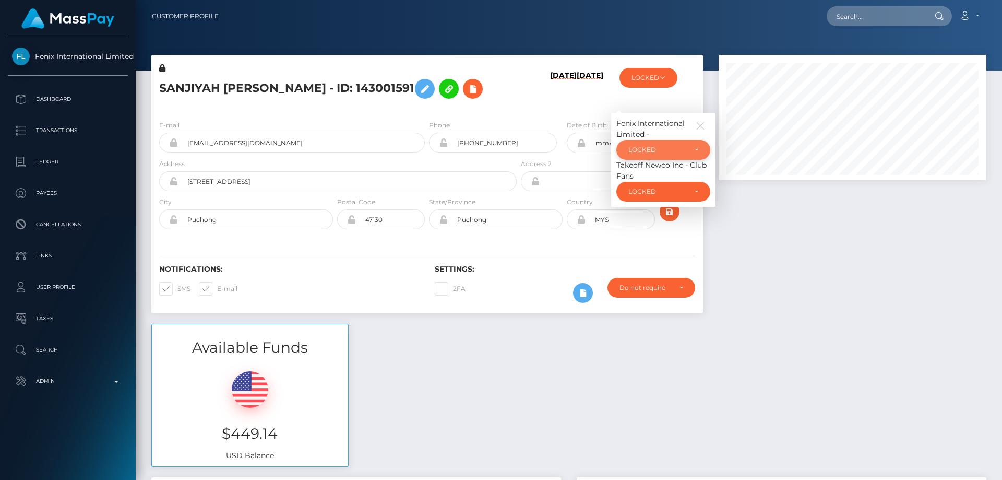
click at [648, 149] on div "LOCKED" at bounding box center [657, 150] width 58 height 8
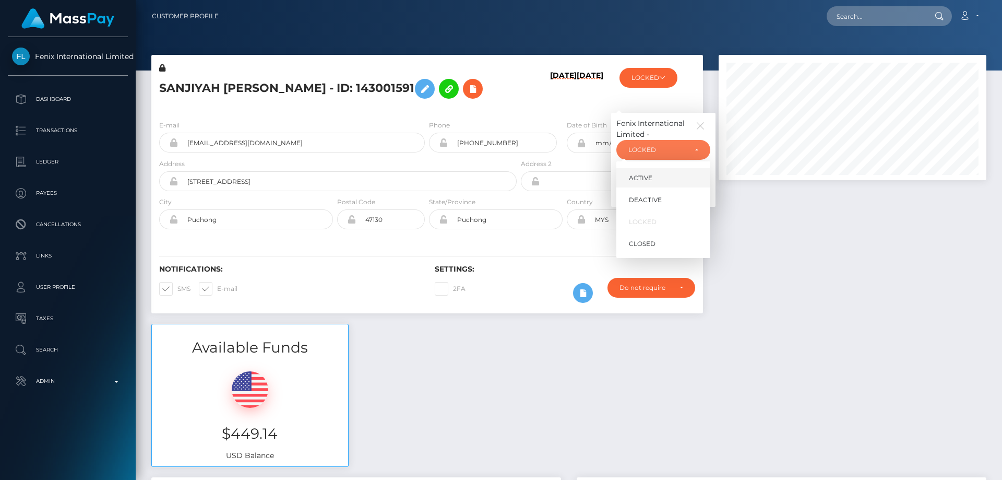
click at [659, 176] on link "ACTIVE" at bounding box center [663, 177] width 94 height 19
select select "ACTIVE"
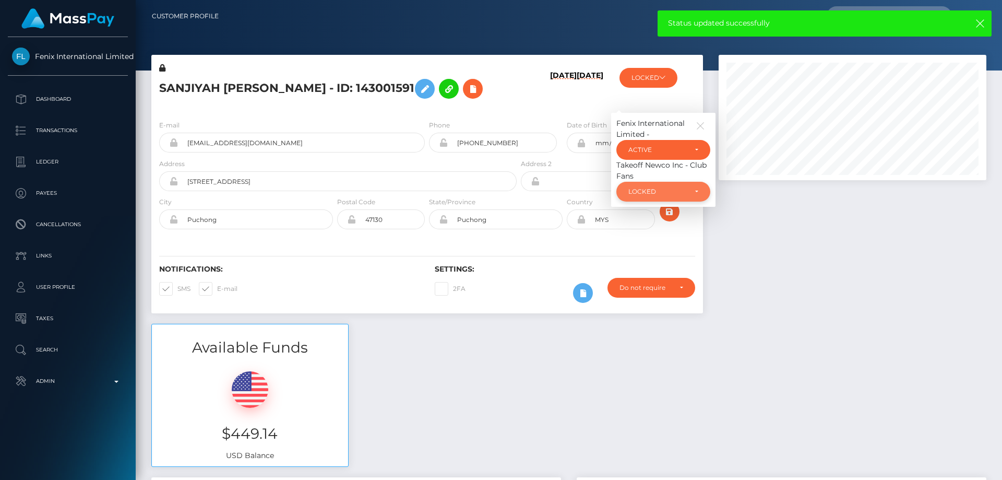
click at [677, 194] on div "LOCKED" at bounding box center [657, 191] width 58 height 8
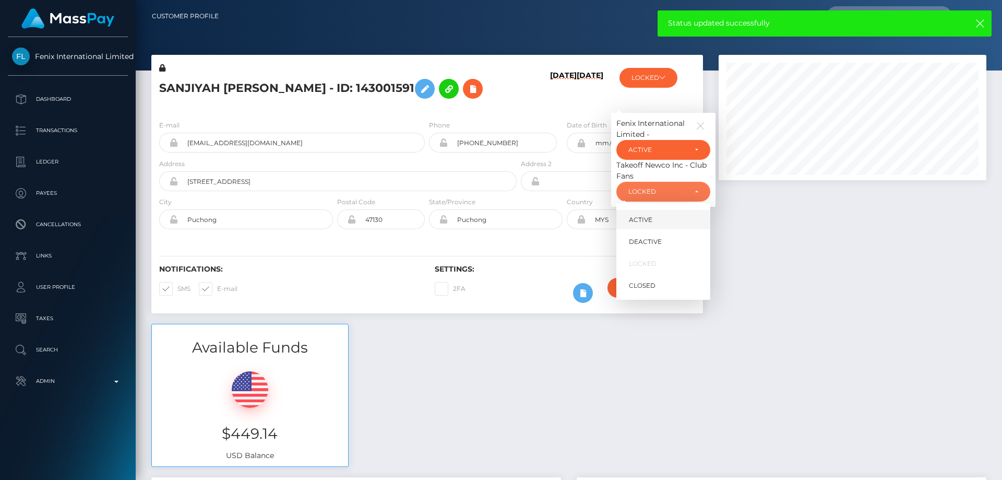
click at [668, 221] on link "ACTIVE" at bounding box center [663, 219] width 94 height 19
select select "ACTIVE"
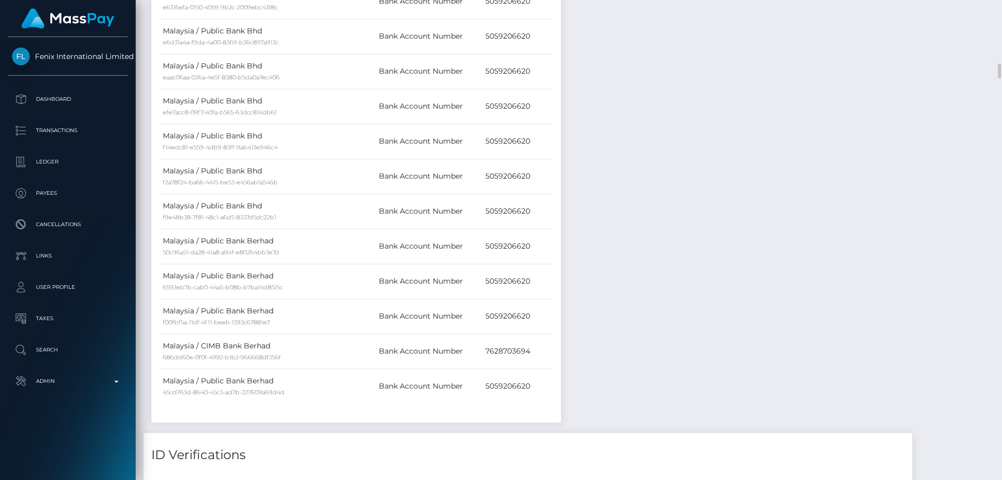
scroll to position [2296, 0]
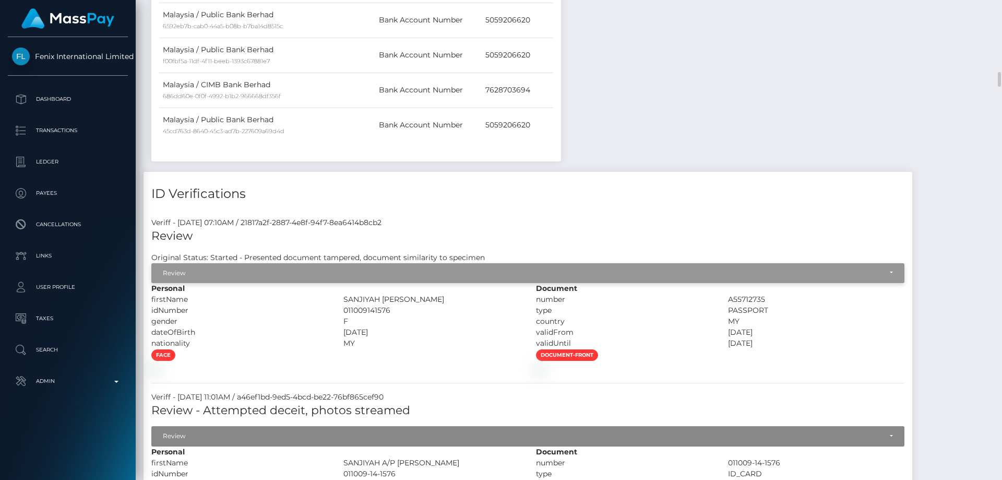
drag, startPoint x: 297, startPoint y: 274, endPoint x: 238, endPoint y: 270, distance: 59.2
click at [297, 274] on div "Review" at bounding box center [522, 273] width 719 height 8
click at [238, 270] on div "Review" at bounding box center [522, 273] width 719 height 8
click at [273, 272] on div "Review" at bounding box center [522, 273] width 719 height 8
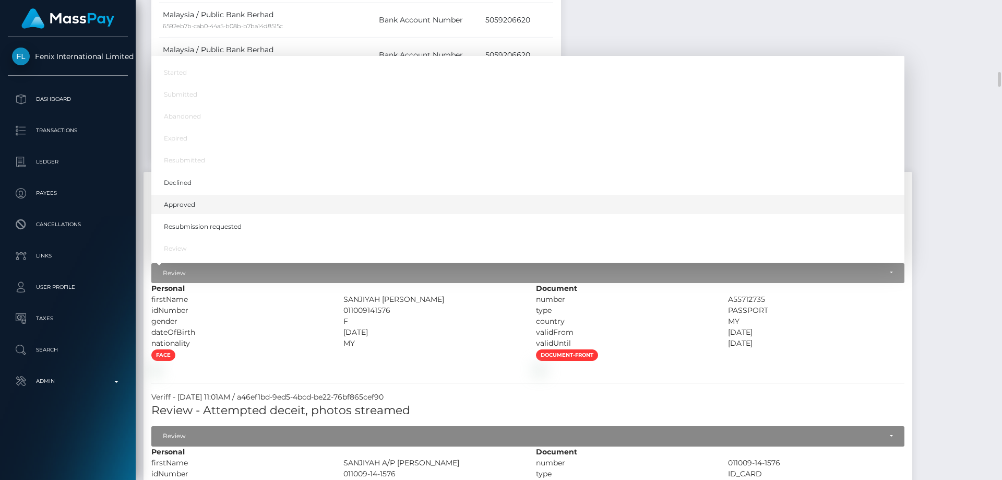
click at [195, 207] on link "Approved" at bounding box center [527, 204] width 753 height 19
select select "Approved"
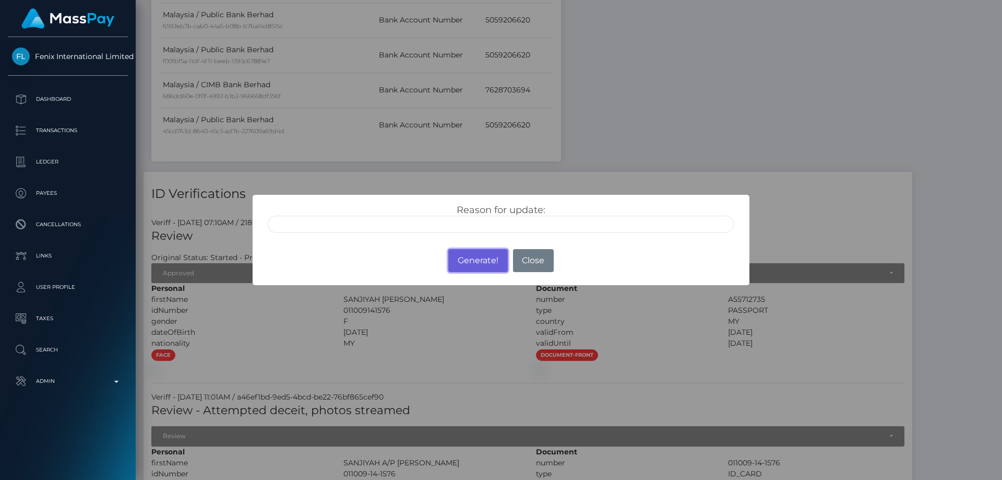
click at [478, 258] on button "Generate!" at bounding box center [477, 260] width 59 height 23
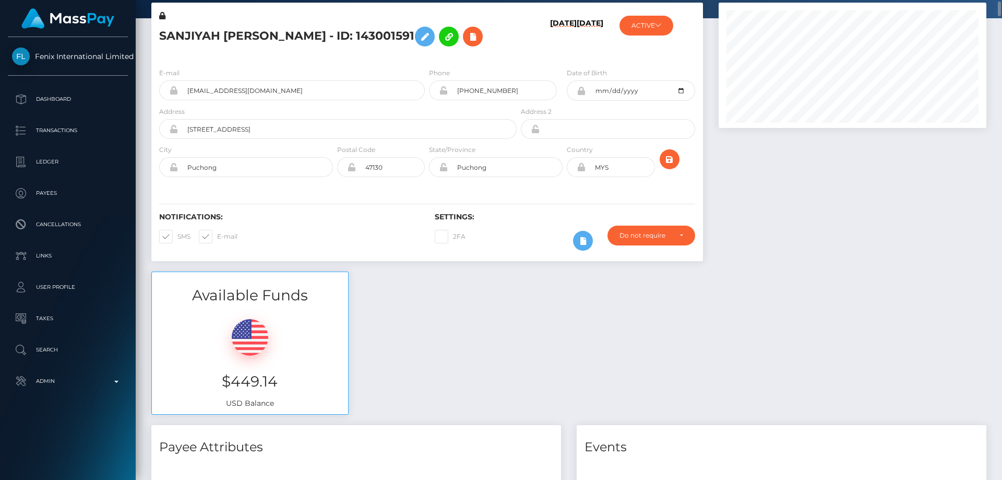
scroll to position [0, 0]
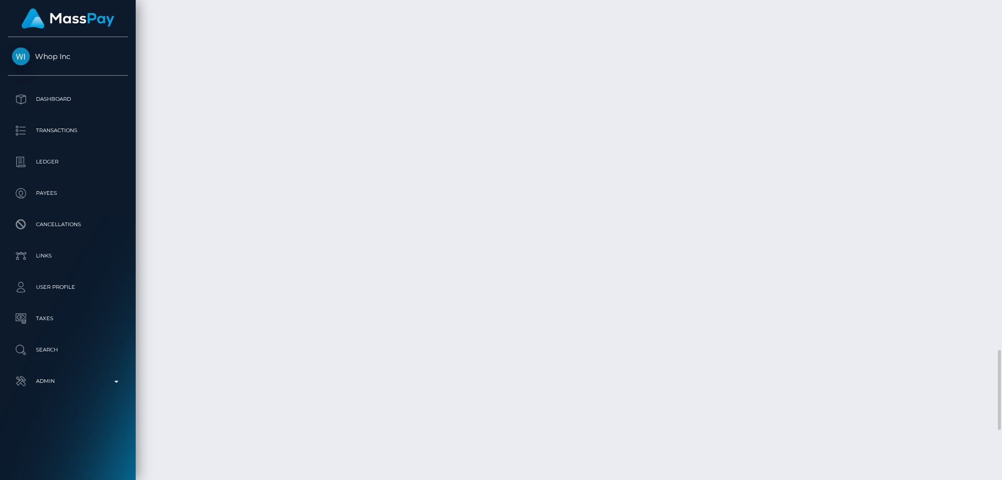
scroll to position [1983, 0]
checkbox input "true"
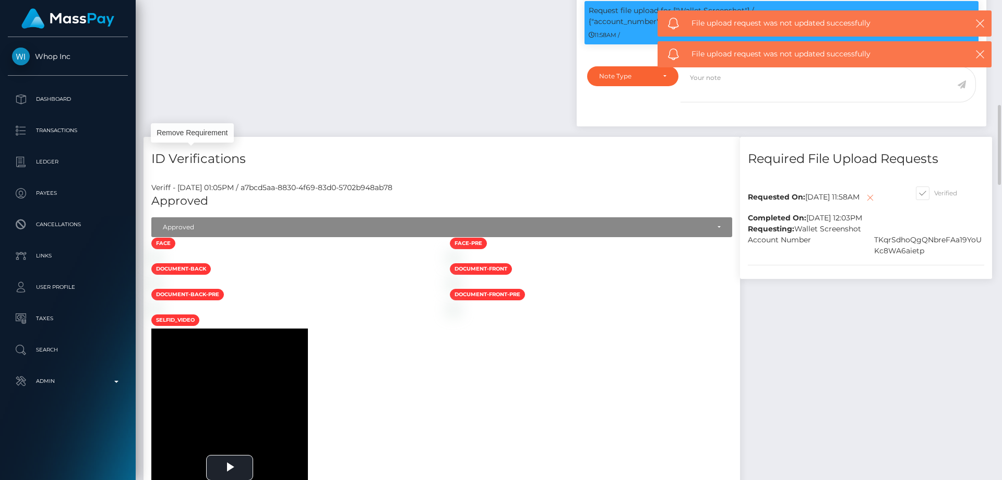
scroll to position [417, 0]
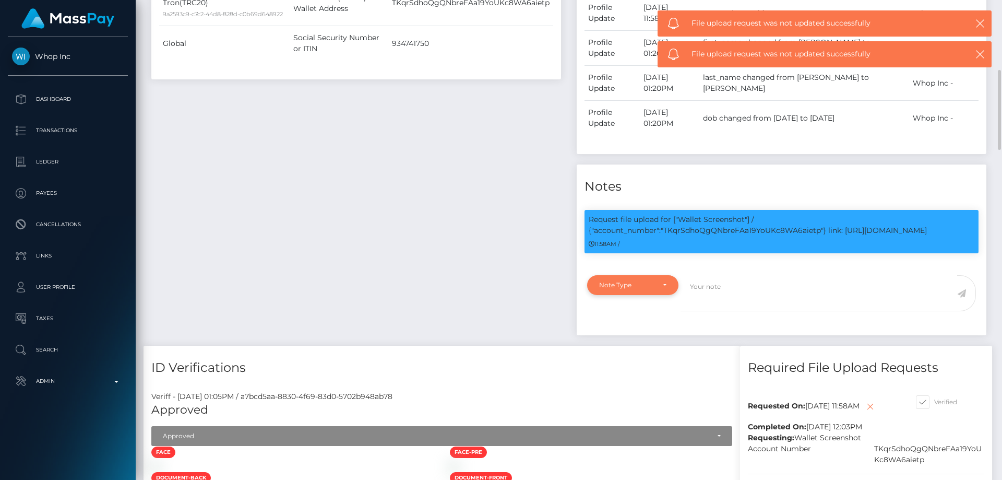
click at [631, 286] on div "Note Type" at bounding box center [626, 285] width 55 height 8
click at [625, 331] on span "Compliance" at bounding box center [619, 334] width 38 height 9
select select "COMPLIANCE"
click at [725, 288] on textarea at bounding box center [818, 293] width 277 height 36
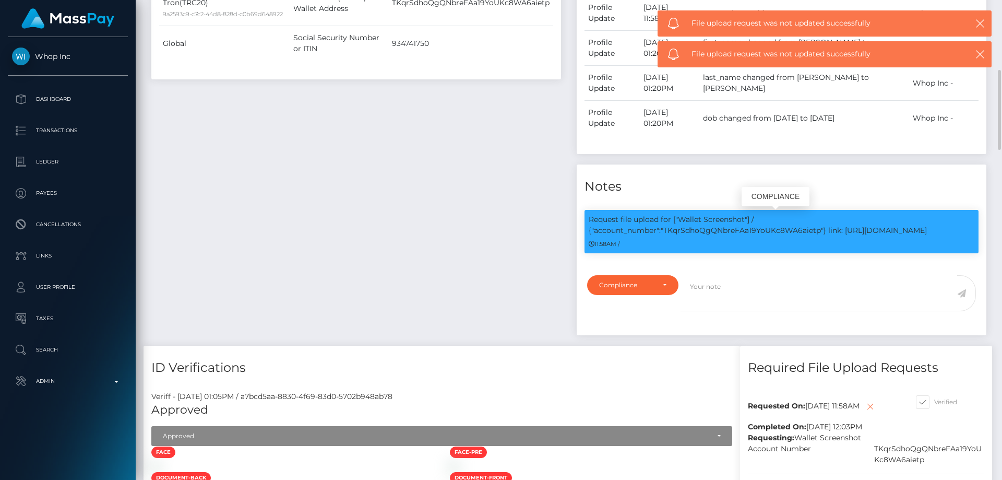
click at [760, 225] on p "Request file upload for ["Wallet Screenshot"] / {"account_number":"TKqrSdhoQgQN…" at bounding box center [782, 225] width 386 height 22
click at [755, 234] on p "Request file upload for ["Wallet Screenshot"] / {"account_number":"TKqrSdhoQgQN…" at bounding box center [782, 225] width 386 height 22
copy p "TKqrSdhoQgQNbreFAa19YoUKc8WA6aietp"
click at [736, 278] on textarea at bounding box center [818, 293] width 277 height 36
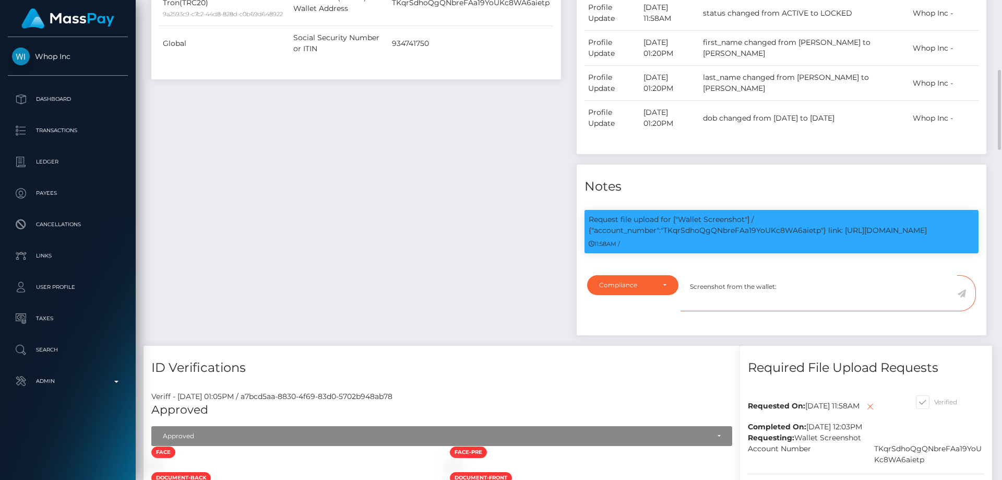
paste textarea "TKqrSdhoQgQNbreFAa19YoUKc8WA6aietp"
type textarea "Screenshot from the wallet: TKqrSdhoQgQNbreFAa19YoUKc8WA6aietp provided."
click at [961, 293] on icon at bounding box center [961, 293] width 9 height 8
click at [461, 292] on div "Payee Attributes Payer Name Label Value [GEOGRAPHIC_DATA] / USDT - Tron(TRC20) …" at bounding box center [356, 125] width 425 height 439
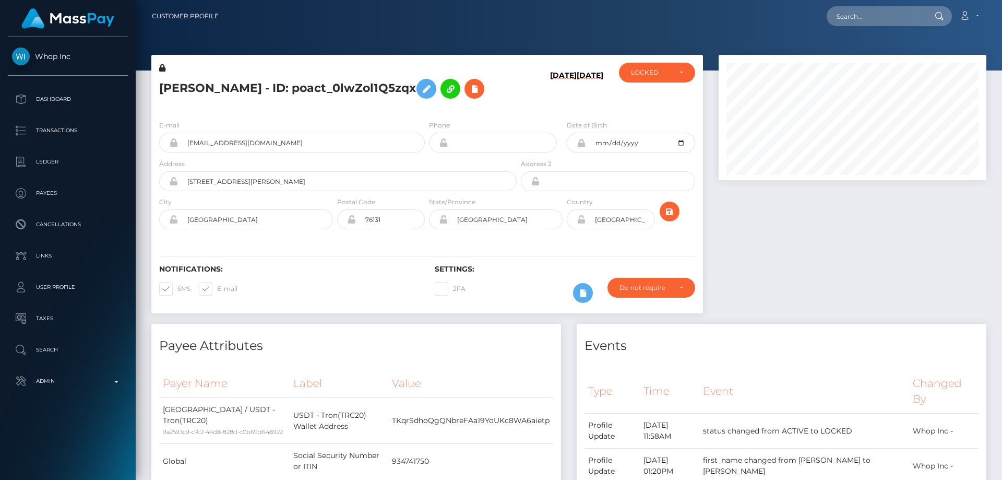
scroll to position [125, 268]
click at [647, 76] on div "LOCKED" at bounding box center [651, 72] width 40 height 8
click at [648, 100] on span "ACTIVE" at bounding box center [642, 100] width 23 height 9
select select "ACTIVE"
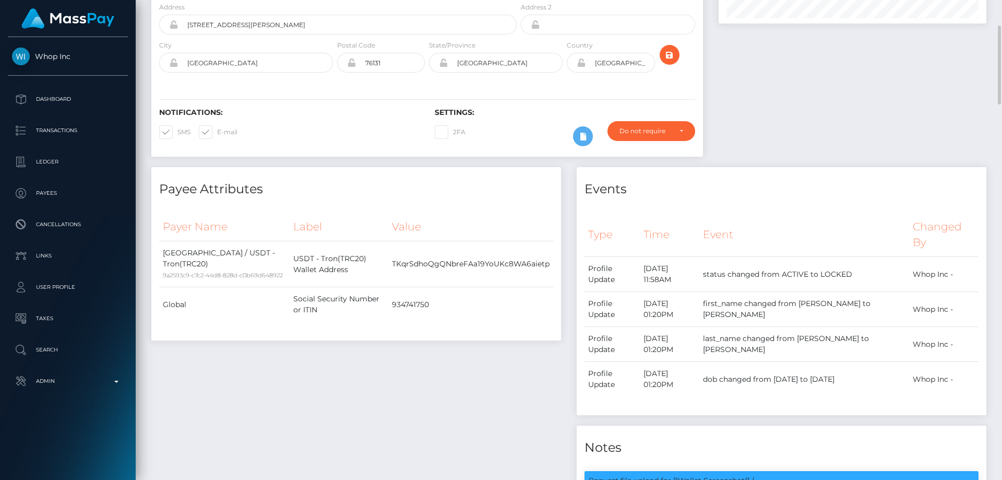
scroll to position [0, 0]
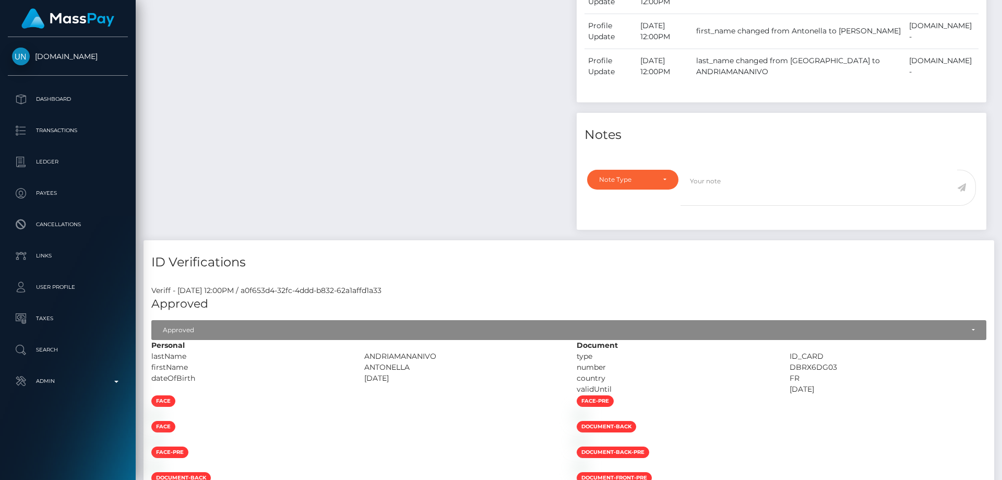
scroll to position [313, 0]
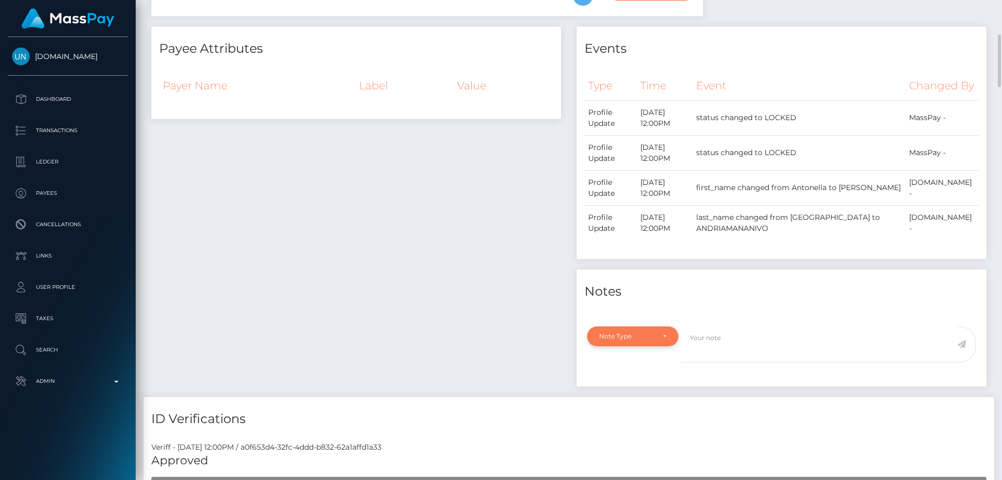
click at [604, 340] on div "Note Type" at bounding box center [626, 336] width 55 height 8
click at [632, 272] on span "Compliance" at bounding box center [619, 267] width 38 height 9
select select "COMPLIANCE"
click at [731, 360] on textarea at bounding box center [818, 344] width 277 height 36
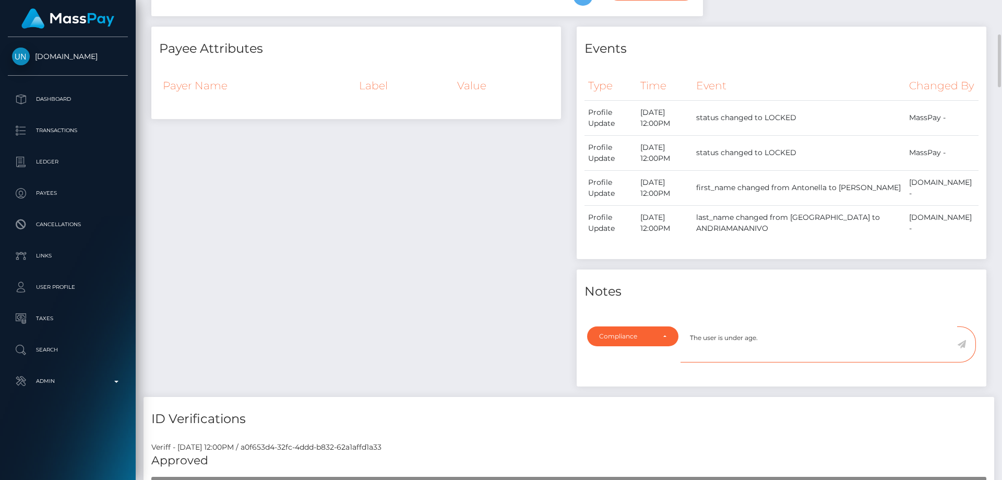
type textarea "The user is under age."
click at [962, 348] on icon at bounding box center [961, 344] width 9 height 8
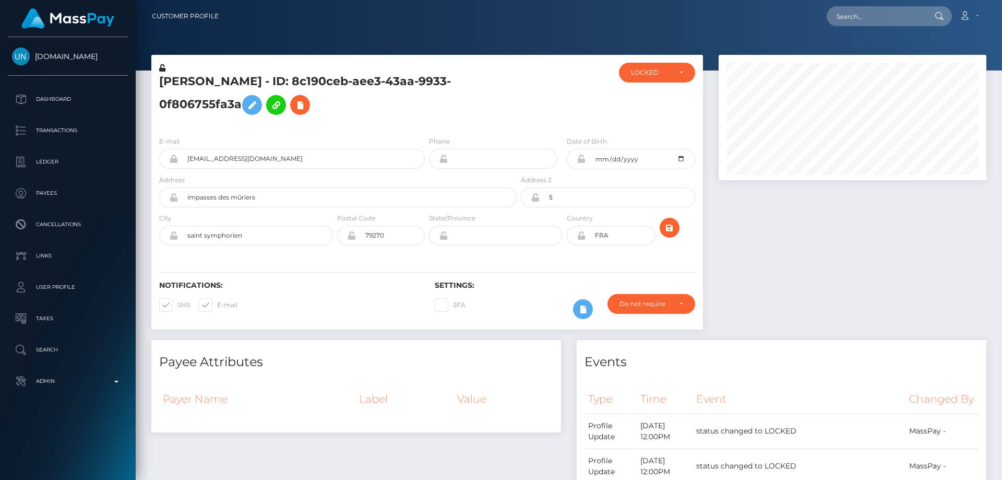
scroll to position [521701, 521558]
click at [627, 70] on div "LOCKED" at bounding box center [657, 73] width 76 height 20
click at [635, 144] on span "CLOSED" at bounding box center [644, 144] width 27 height 9
select select "CLOSED"
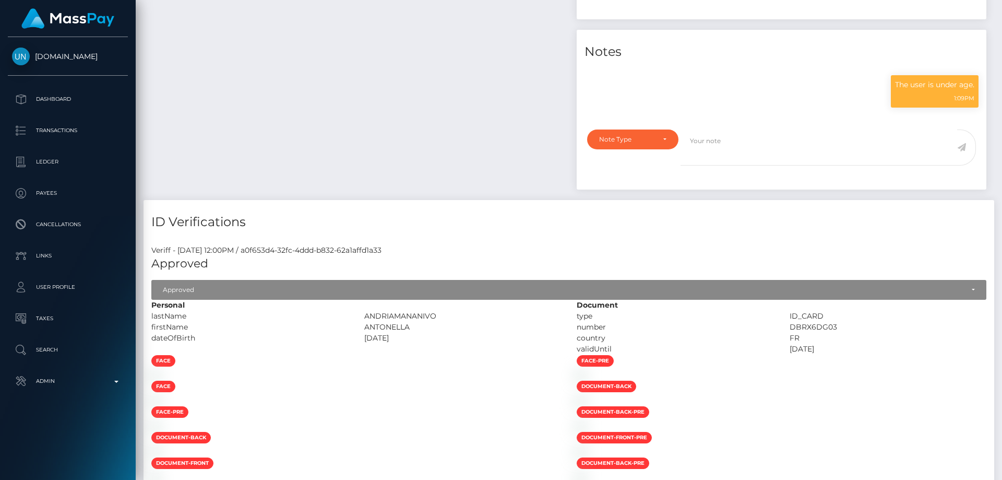
scroll to position [0, 0]
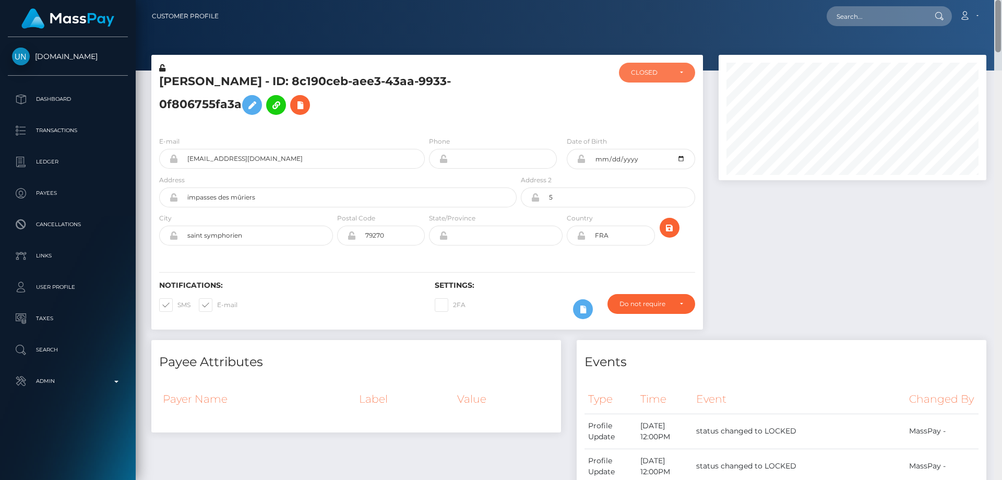
drag, startPoint x: 1001, startPoint y: 438, endPoint x: 1001, endPoint y: -12, distance: 449.8
click at [1001, 0] on html "Unlockt.me Dashboard Transactions Ledger Payees Cancellations" at bounding box center [501, 240] width 1002 height 480
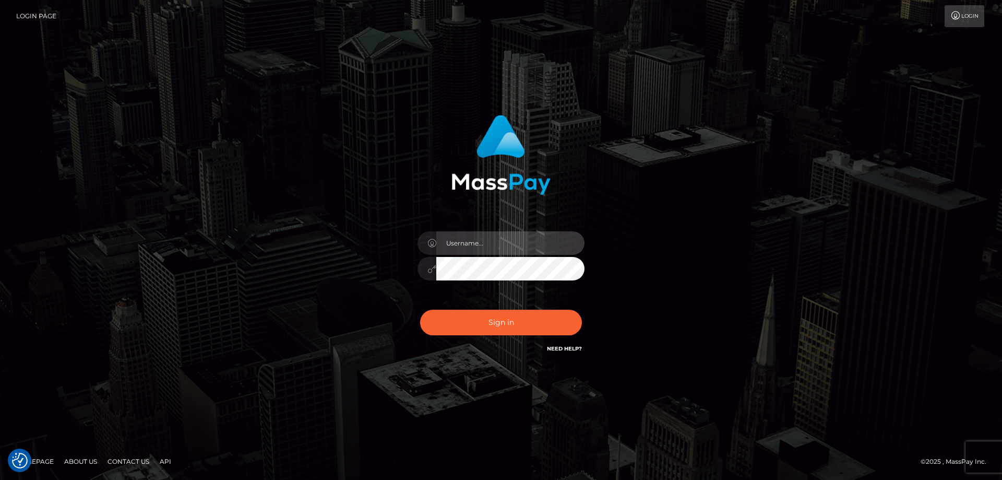
type input "[PERSON_NAME].Cirnat"
click at [724, 340] on div "[PERSON_NAME].Cirnat Sign in" at bounding box center [501, 240] width 595 height 266
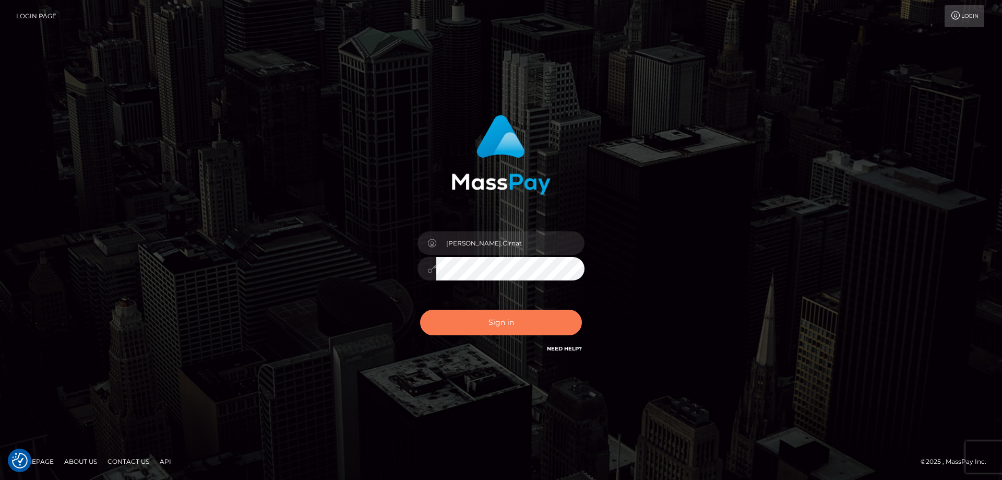
click at [536, 319] on button "Sign in" at bounding box center [501, 322] width 162 height 26
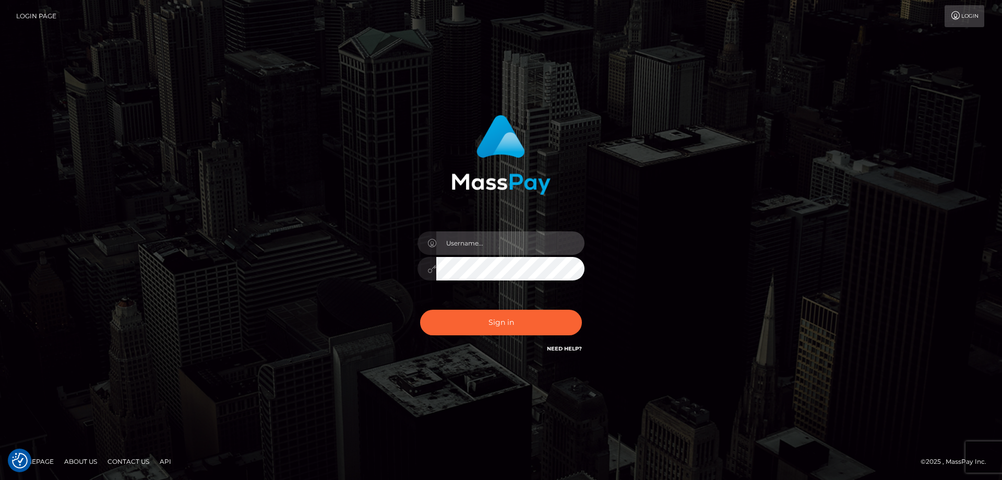
type input "[PERSON_NAME].Cirnat"
click at [579, 307] on div at bounding box center [488, 339] width 214 height 119
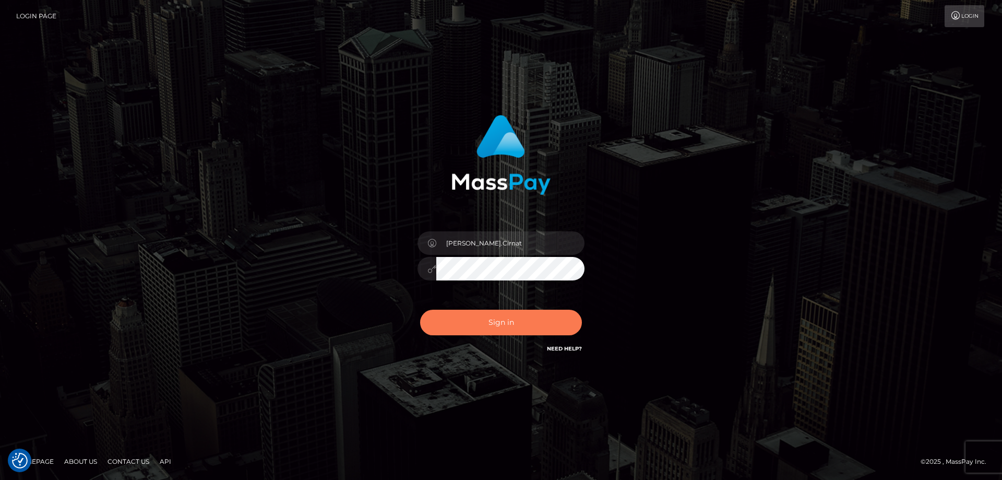
click at [503, 317] on button "Sign in" at bounding box center [501, 322] width 162 height 26
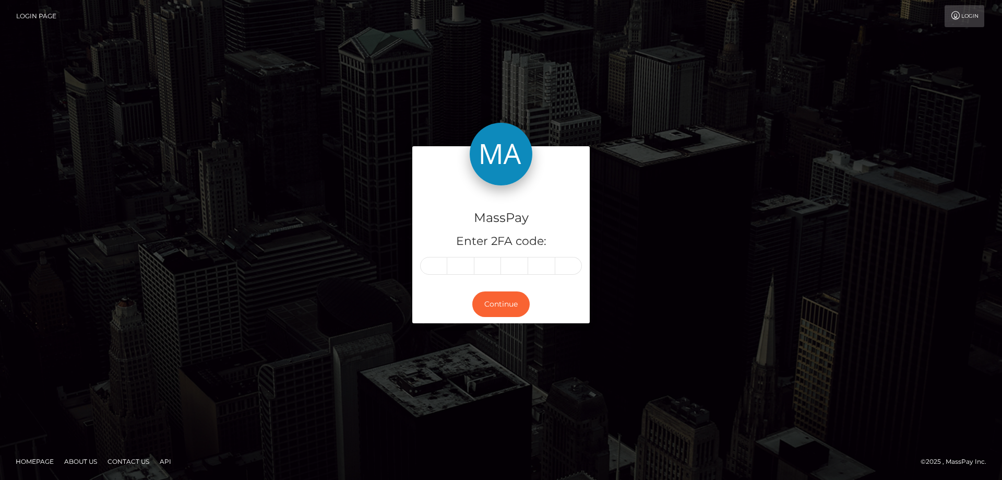
click at [439, 269] on input "text" at bounding box center [433, 266] width 27 height 18
type input "6"
type input "1"
type input "0"
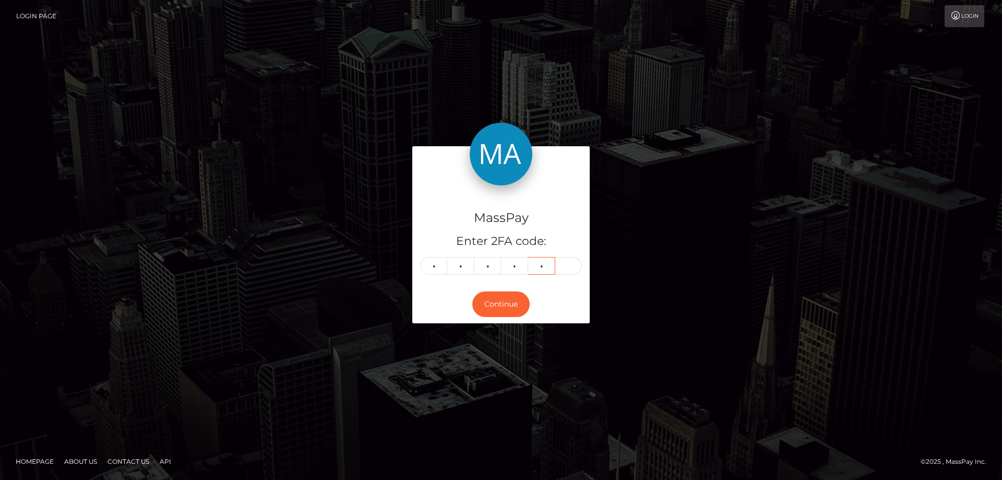
type input "0"
type input "9"
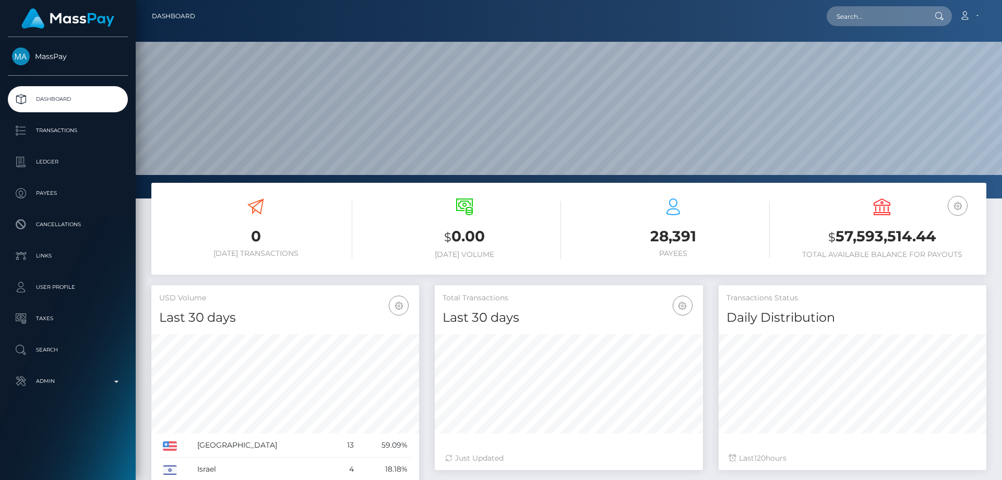
scroll to position [185, 268]
drag, startPoint x: 371, startPoint y: 229, endPoint x: 401, endPoint y: 231, distance: 29.8
click at [371, 229] on h3 "$ 0.00" at bounding box center [464, 236] width 193 height 21
paste input "Glorine Mwangale Matati"
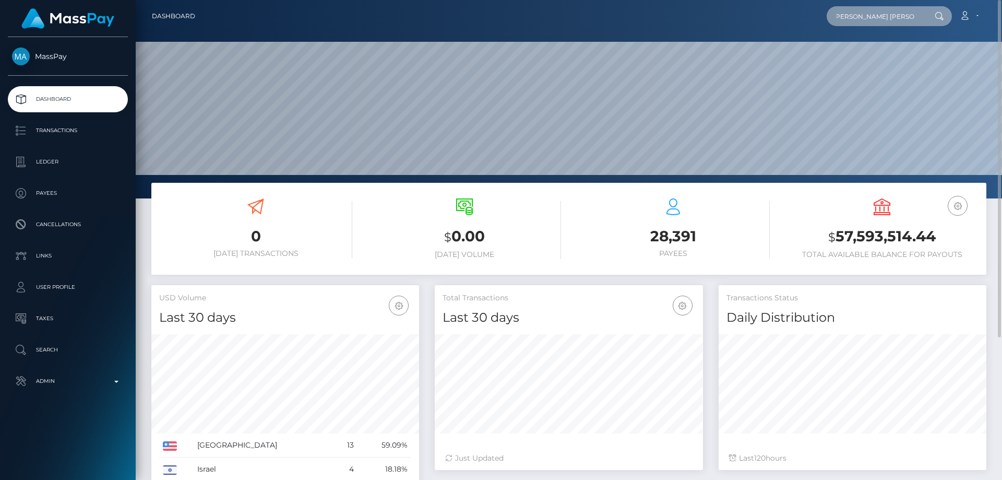
type input "Glorine Mwangale Matati"
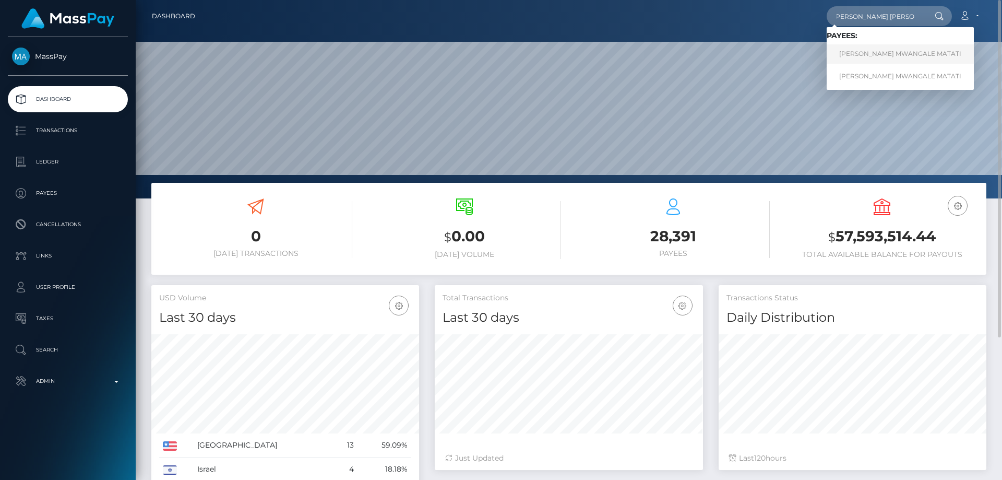
scroll to position [0, 0]
click at [878, 58] on link "[PERSON_NAME] MWANGALE MATATI" at bounding box center [900, 53] width 147 height 19
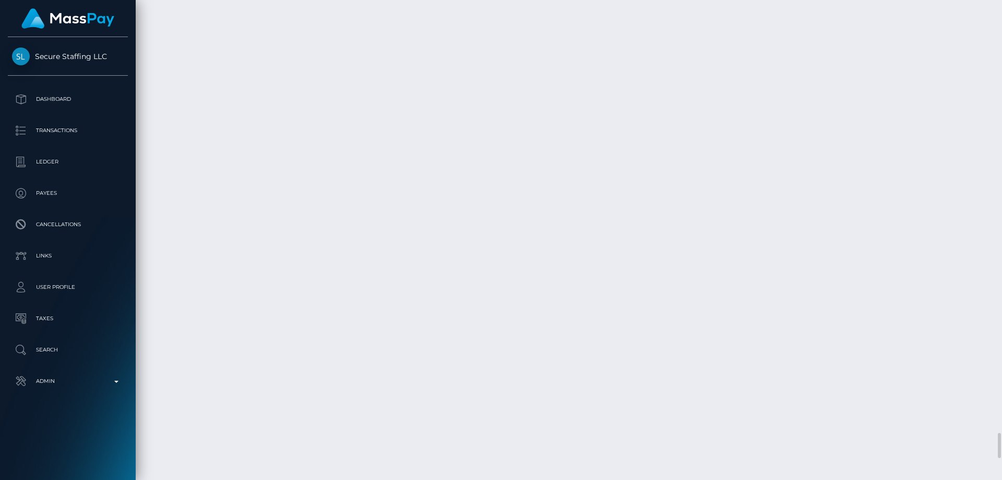
scroll to position [125, 268]
drag, startPoint x: 787, startPoint y: 289, endPoint x: 747, endPoint y: 292, distance: 40.3
copy td "$65.65 USD"
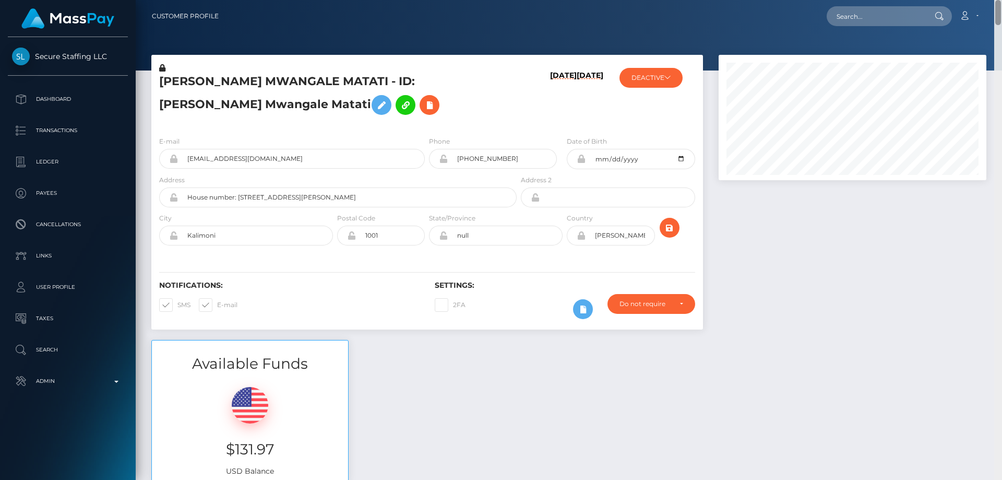
drag, startPoint x: 998, startPoint y: 350, endPoint x: 1001, endPoint y: -62, distance: 411.7
click at [1001, 0] on html "Secure Staffing LLC Dashboard Transactions Ledger Payees Links" at bounding box center [501, 240] width 1002 height 480
drag, startPoint x: 338, startPoint y: 85, endPoint x: 182, endPoint y: 82, distance: 156.0
click at [163, 82] on h5 "GLORINE MWANGALE MATATI - ID: Glorine Mwangale Matati" at bounding box center [335, 97] width 352 height 46
copy h5 "GLORINE MWANGALE MATATI"
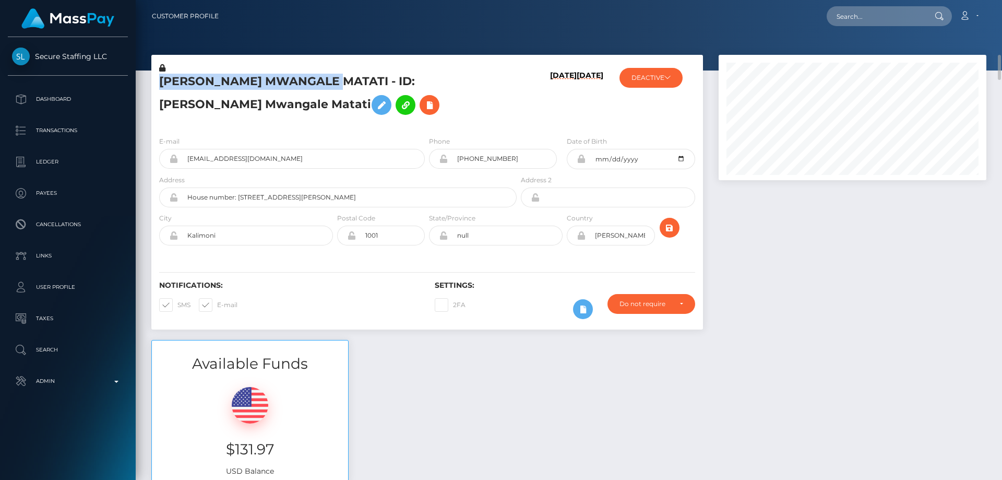
scroll to position [52, 0]
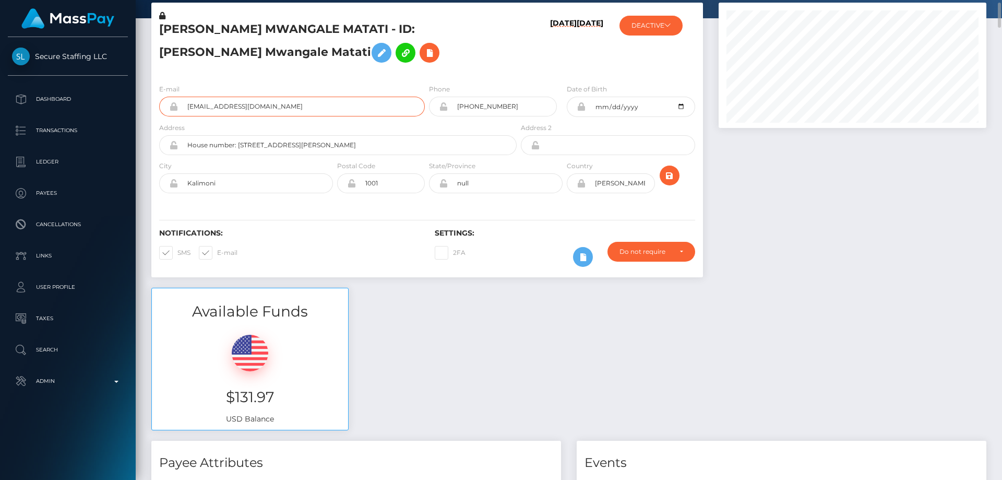
drag, startPoint x: 182, startPoint y: 99, endPoint x: 176, endPoint y: 99, distance: 6.3
click at [176, 99] on div "valonyango4@gmail.com" at bounding box center [292, 107] width 266 height 20
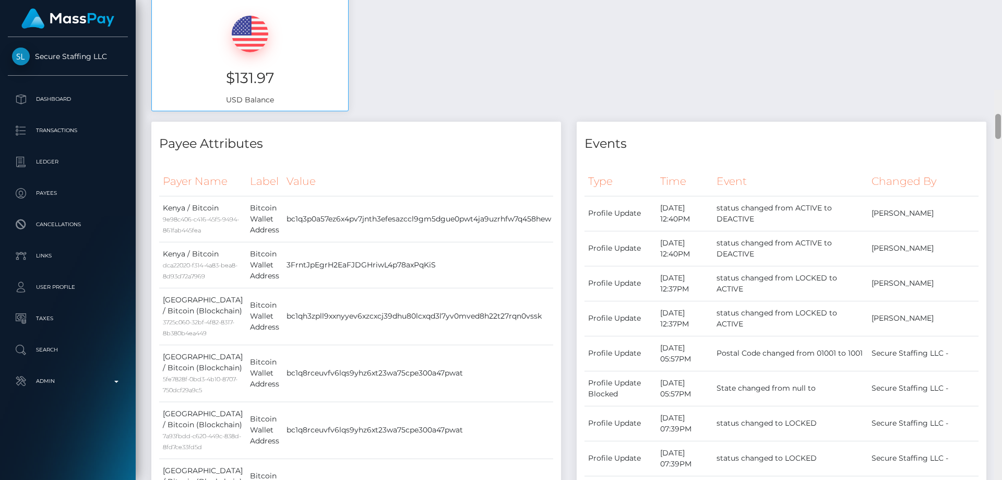
scroll to position [0, 0]
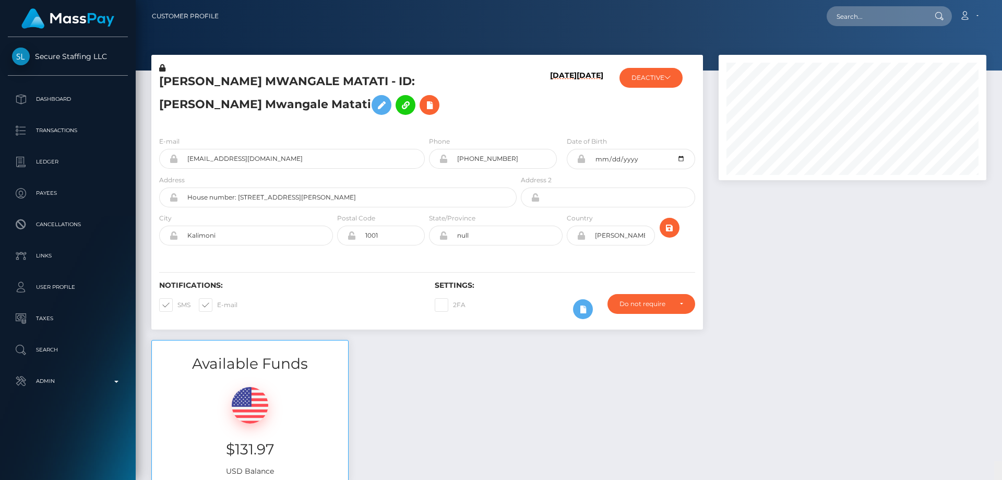
drag, startPoint x: 999, startPoint y: 148, endPoint x: 1001, endPoint y: -7, distance: 155.0
click at [1001, 0] on html "Secure Staffing LLC Dashboard Transactions Ledger Payees Links" at bounding box center [501, 240] width 1002 height 480
drag, startPoint x: 871, startPoint y: 11, endPoint x: 867, endPoint y: 17, distance: 6.7
paste input "554370019123798016"
type input "554370019123798016"
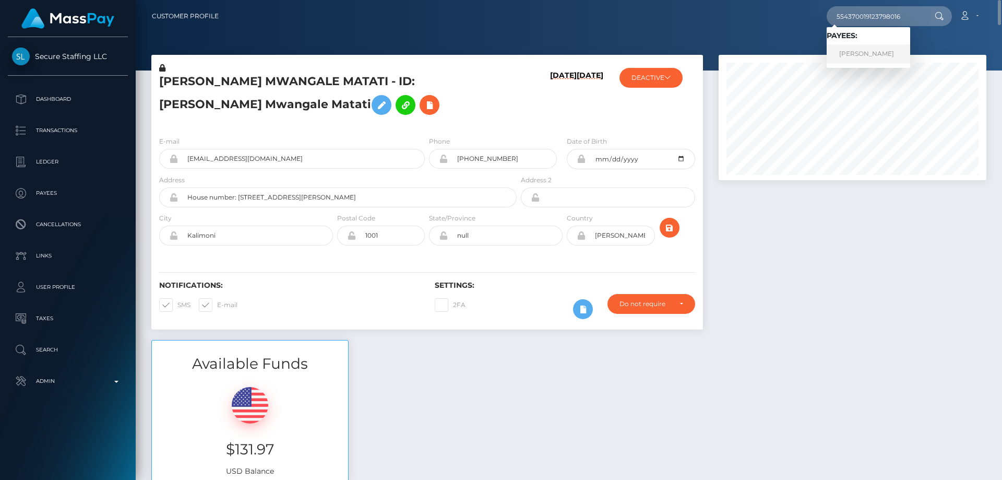
click at [859, 53] on link "[PERSON_NAME]" at bounding box center [868, 53] width 83 height 19
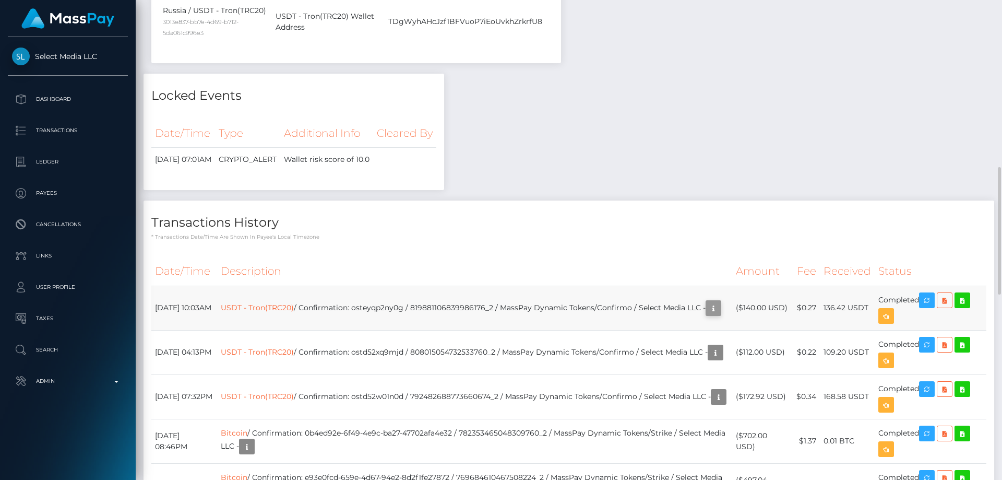
scroll to position [125, 268]
click at [707, 302] on icon "button" at bounding box center [713, 308] width 13 height 13
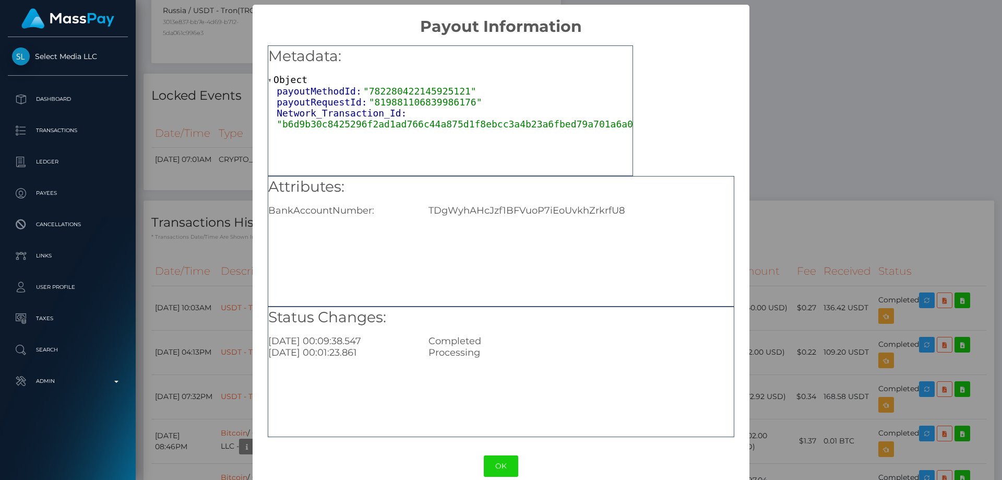
click at [518, 212] on div "TDgWyhAHcJzf1BFVuoP7iEoUvkhZrkrfU8" at bounding box center [581, 210] width 320 height 11
copy div "TDgWyhAHcJzf1BFVuoP7iEoUvkhZrkrfU8"
click at [850, 198] on div "× Payout Information Metadata: Object payoutMethodId: "782280422145925121" payo…" at bounding box center [501, 240] width 1002 height 480
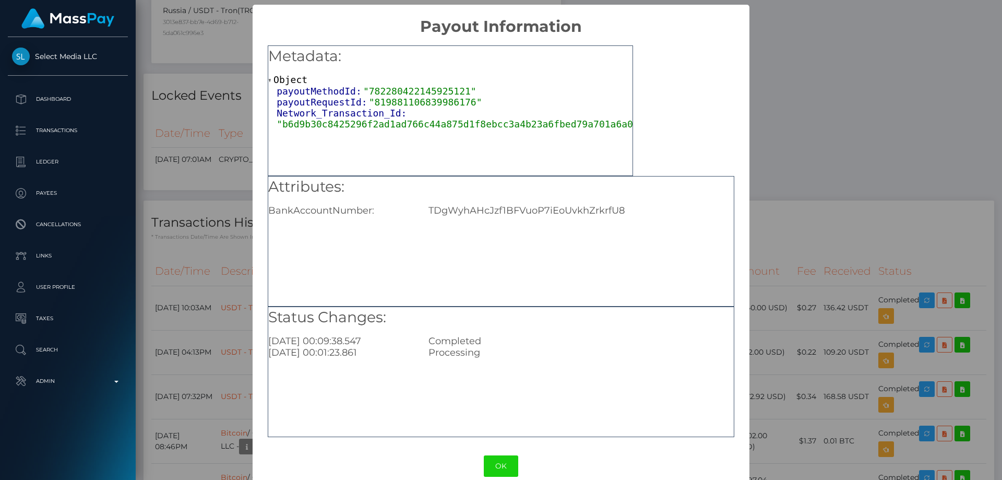
click at [870, 197] on div "× Payout Information Metadata: Object payoutMethodId: "782280422145925121" payo…" at bounding box center [501, 240] width 1002 height 480
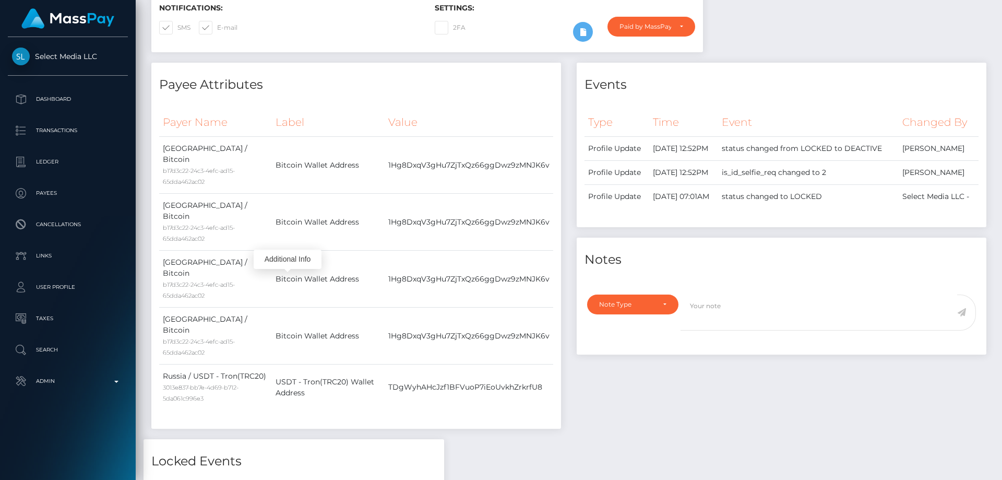
scroll to position [0, 0]
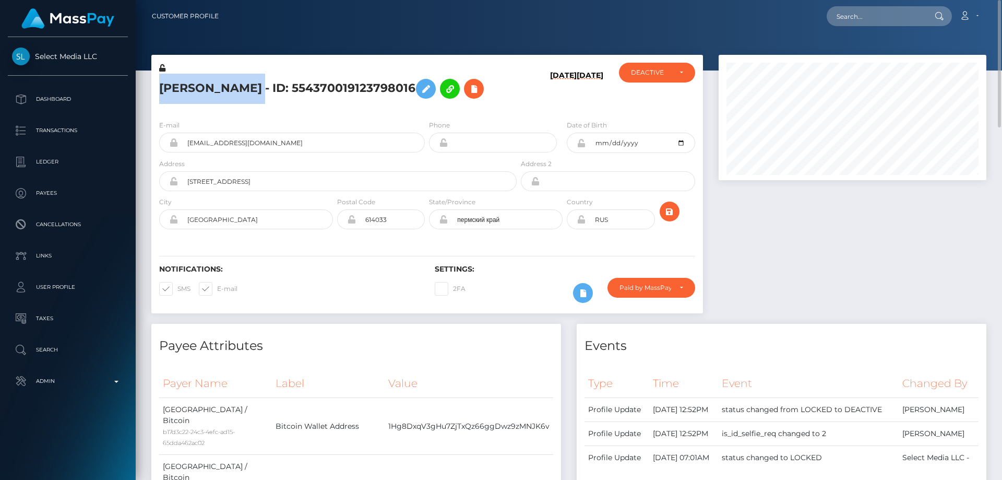
drag, startPoint x: 269, startPoint y: 82, endPoint x: 160, endPoint y: 86, distance: 109.6
click at [160, 86] on h5 "[PERSON_NAME] - ID: 554370019123798016" at bounding box center [335, 89] width 352 height 30
copy h5 "Малика Хасанова"
click at [316, 116] on div "E-mail malikamelissa21@gmail.com Phone 1999-04-22" at bounding box center [427, 176] width 552 height 128
drag, startPoint x: 207, startPoint y: 85, endPoint x: 158, endPoint y: 89, distance: 49.2
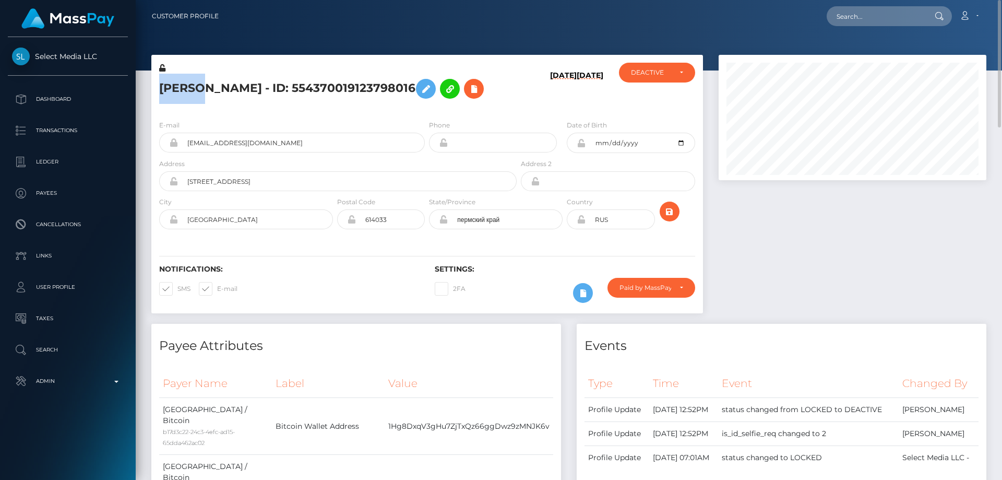
click at [158, 89] on div "Малика Хасанова - ID: 554370019123798016" at bounding box center [334, 87] width 367 height 49
copy h5 "Малика"
click at [477, 82] on icon at bounding box center [474, 88] width 13 height 13
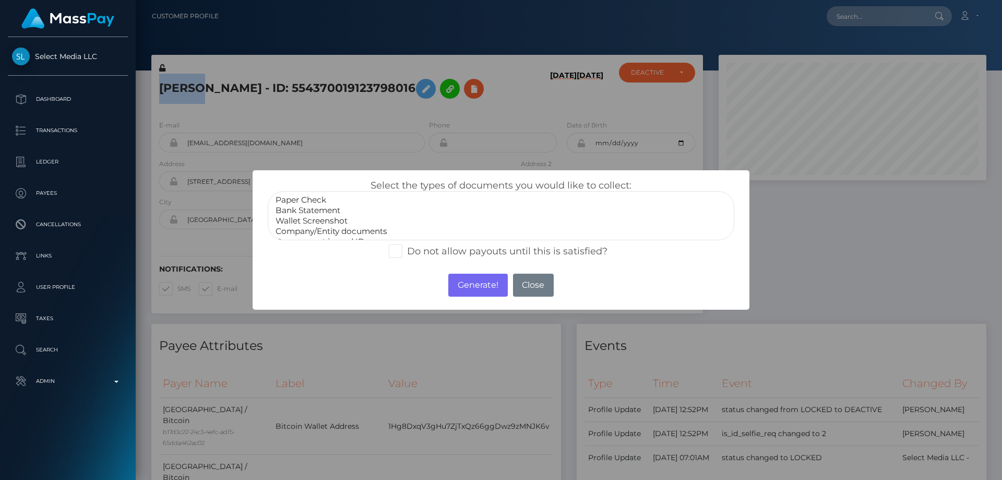
scroll to position [21, 0]
select select "Miscellaneous"
click at [300, 232] on option "Miscellaneous" at bounding box center [500, 231] width 453 height 10
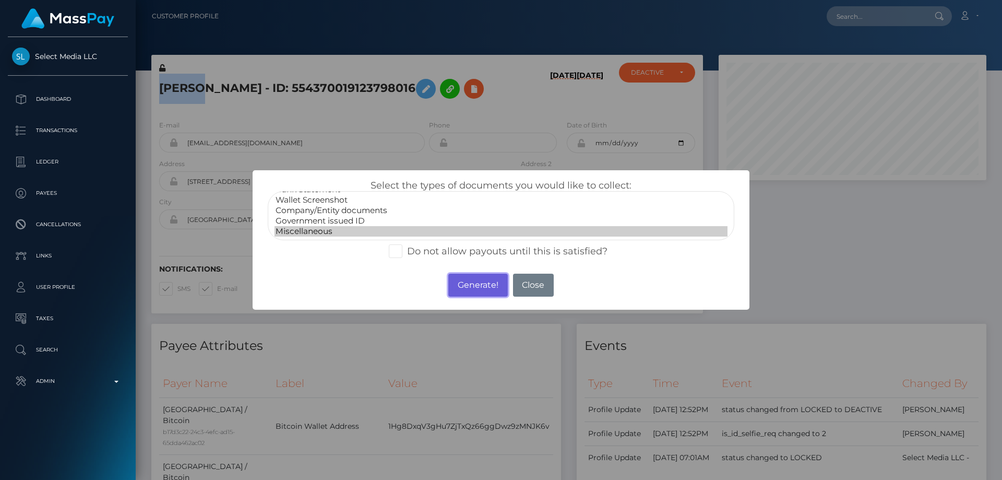
click at [479, 286] on button "Generate!" at bounding box center [477, 284] width 59 height 23
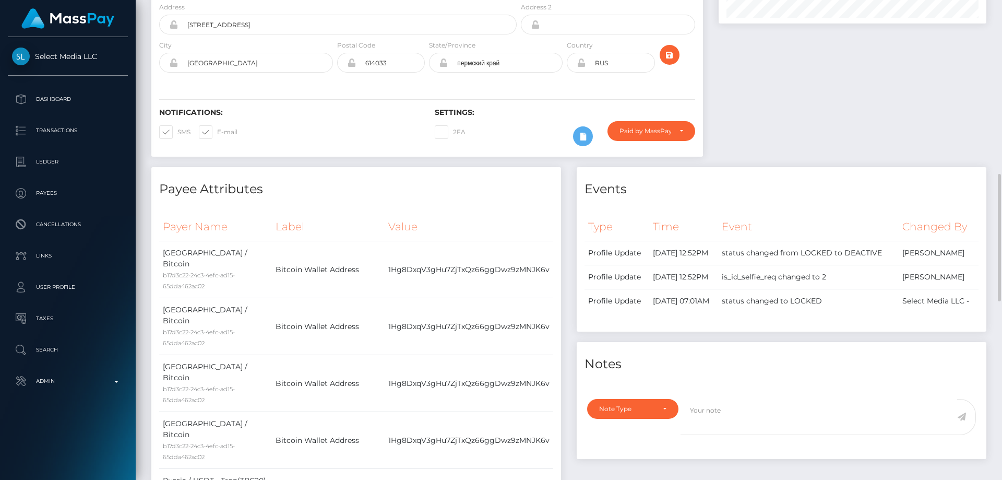
scroll to position [261, 0]
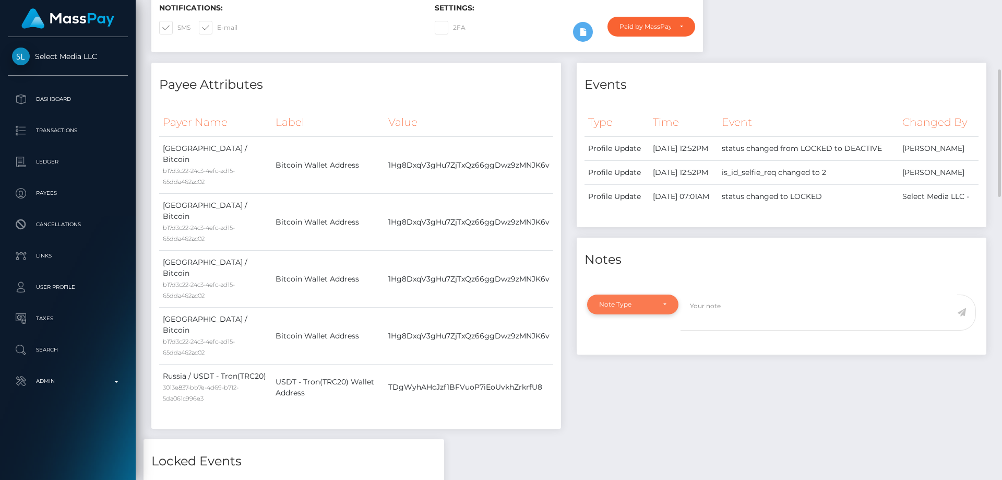
drag, startPoint x: 665, startPoint y: 332, endPoint x: 636, endPoint y: 362, distance: 41.3
click at [664, 314] on div "Note Type" at bounding box center [632, 304] width 91 height 20
click at [636, 359] on span "Compliance" at bounding box center [619, 354] width 38 height 9
select select "COMPLIANCE"
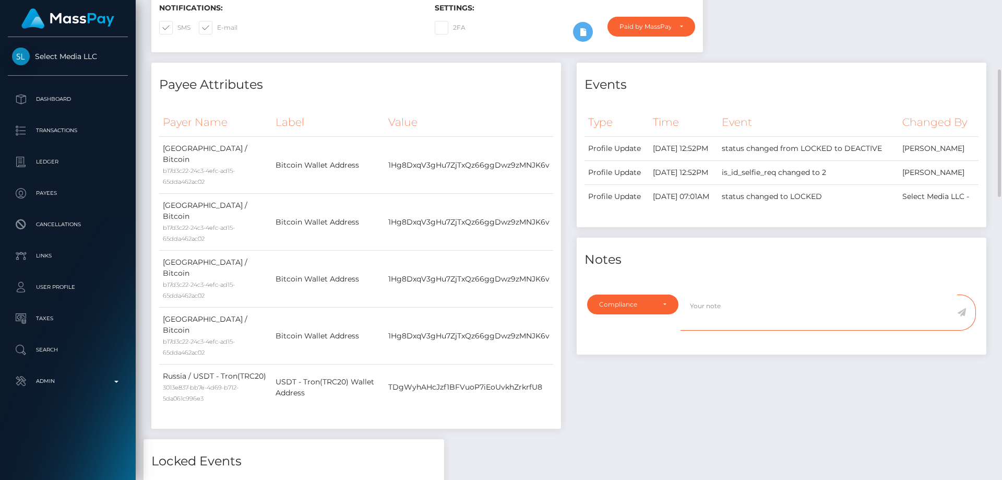
click at [716, 330] on textarea at bounding box center [818, 312] width 277 height 36
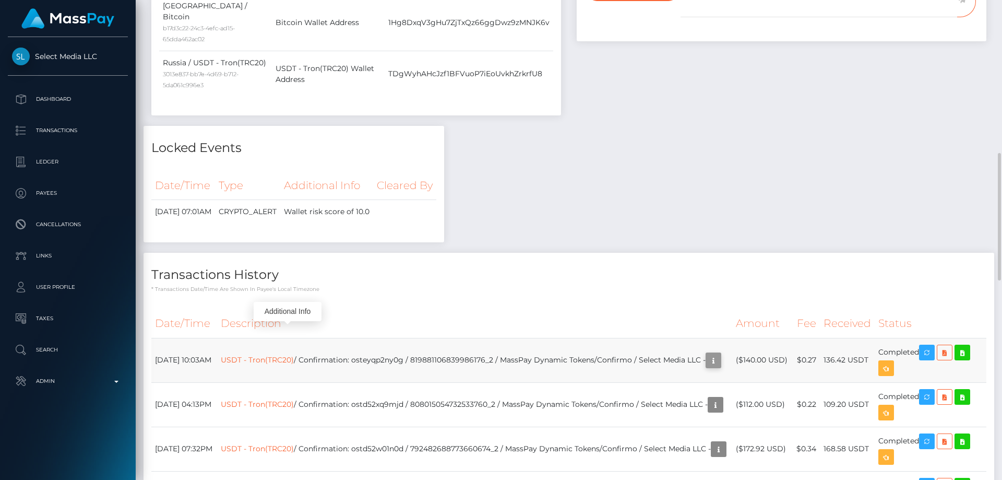
click at [707, 354] on icon "button" at bounding box center [713, 360] width 13 height 13
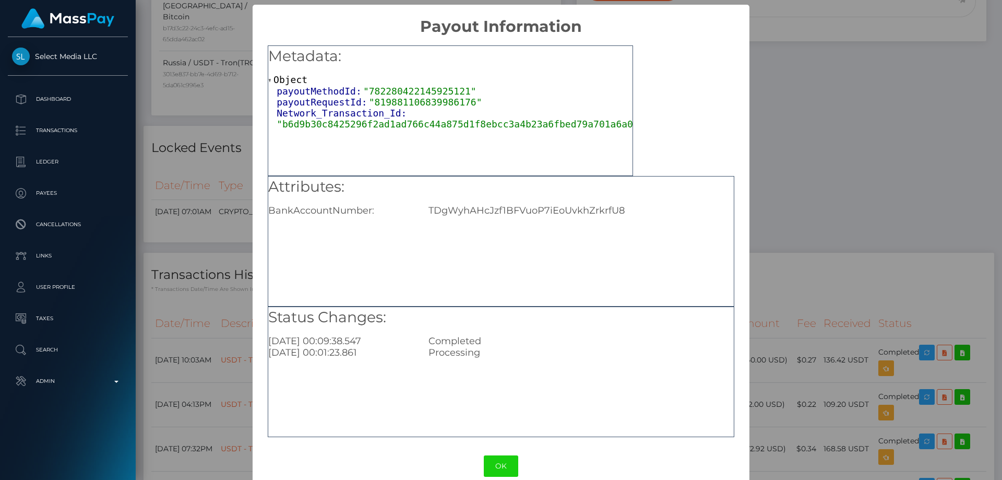
click at [497, 213] on div "TDgWyhAHcJzf1BFVuoP7iEoUvkhZrkrfU8" at bounding box center [581, 210] width 320 height 11
copy div "TDgWyhAHcJzf1BFVuoP7iEoUvkhZrkrfU8"
click at [819, 259] on div "× Payout Information Metadata: Object payoutMethodId: "782280422145925121" payo…" at bounding box center [501, 240] width 1002 height 480
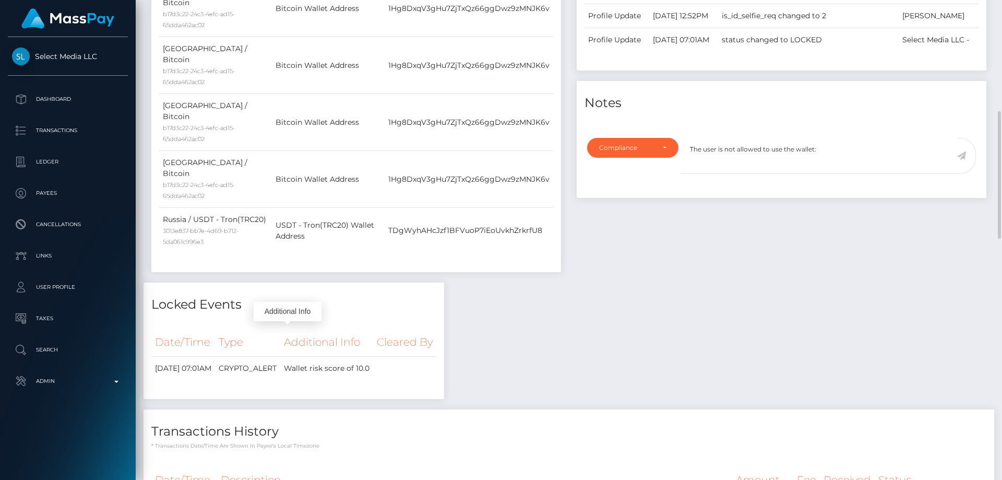
scroll to position [313, 0]
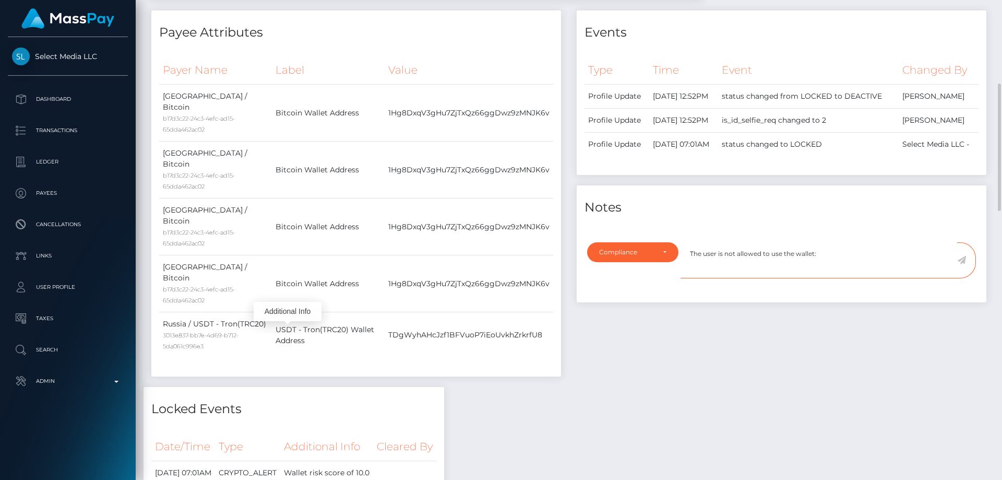
click at [835, 278] on textarea "The user is not allowed to use the wallet:" at bounding box center [818, 260] width 277 height 36
paste textarea "TDgWyhAHcJzf1BFVuoP7iEoUvkhZrkrfU8"
paste textarea "BITPAPA IC FZC LLC"
type textarea "The user is not allowed to use the wallet: TDgWyhAHcJzf1BFVuoP7iEoUvkhZrkrfU8 -…"
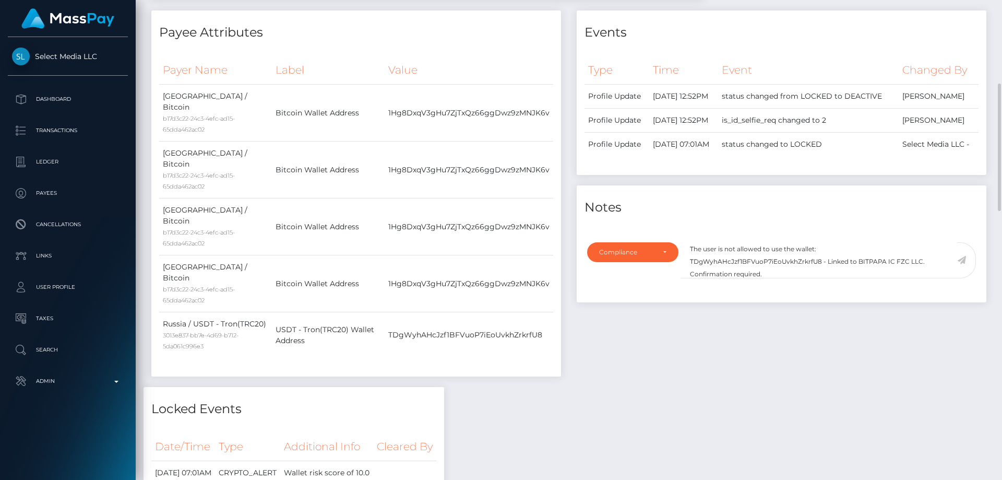
click at [963, 264] on icon at bounding box center [961, 260] width 9 height 8
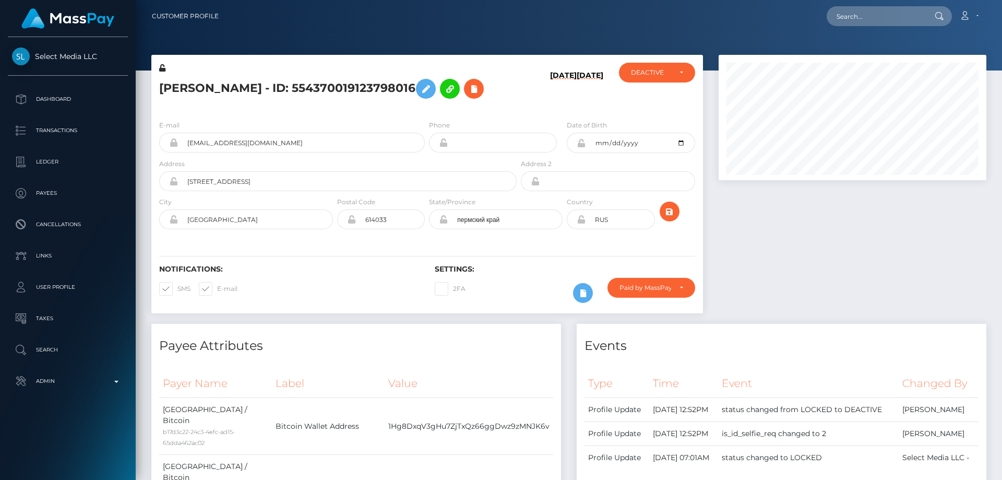
scroll to position [125, 268]
click at [256, 88] on h5 "Малика Хасанова - ID: 554370019123798016" at bounding box center [335, 89] width 352 height 30
copy h5 "Малика Хасанова - ID: 554370019123798016"
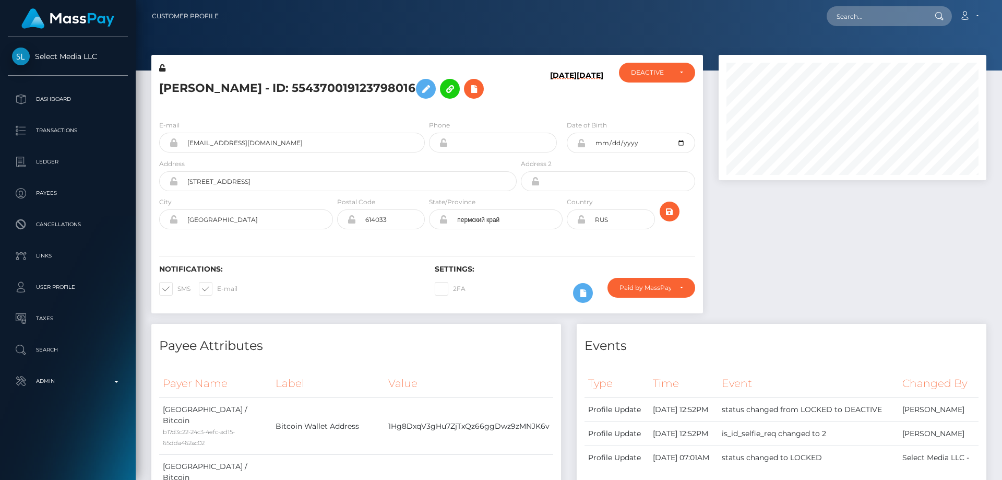
click at [847, 329] on div "Events" at bounding box center [782, 339] width 410 height 31
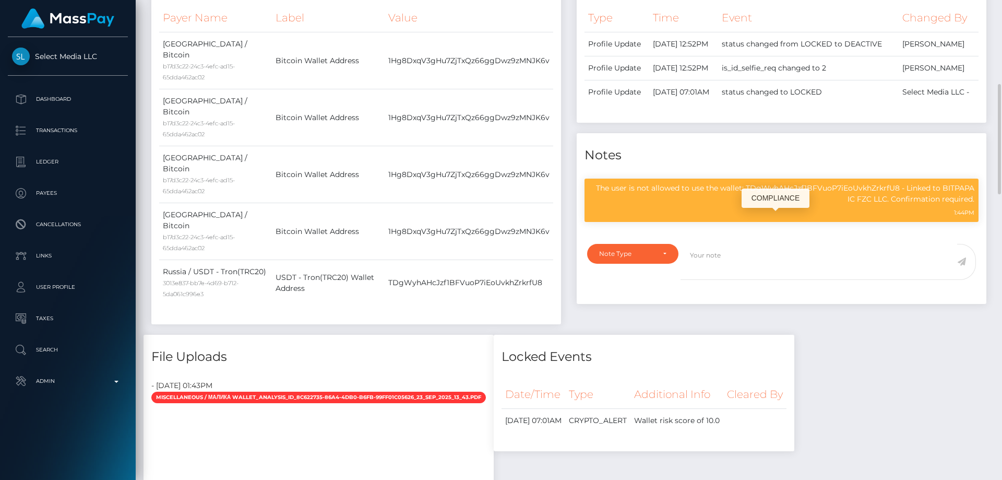
click at [755, 205] on p "The user is not allowed to use the wallet: TDgWyhAHcJzf1BFVuoP7iEoUvkhZrkrfU8 -…" at bounding box center [782, 194] width 386 height 22
copy div "The user is not allowed to use the wallet: TDgWyhAHcJzf1BFVuoP7iEoUvkhZrkrfU8 -…"
click at [424, 316] on div "Payee Attributes Payer Name Label Value Russia / Bitcoin b17d3c22-24c3-4efc-ad1…" at bounding box center [356, 146] width 425 height 376
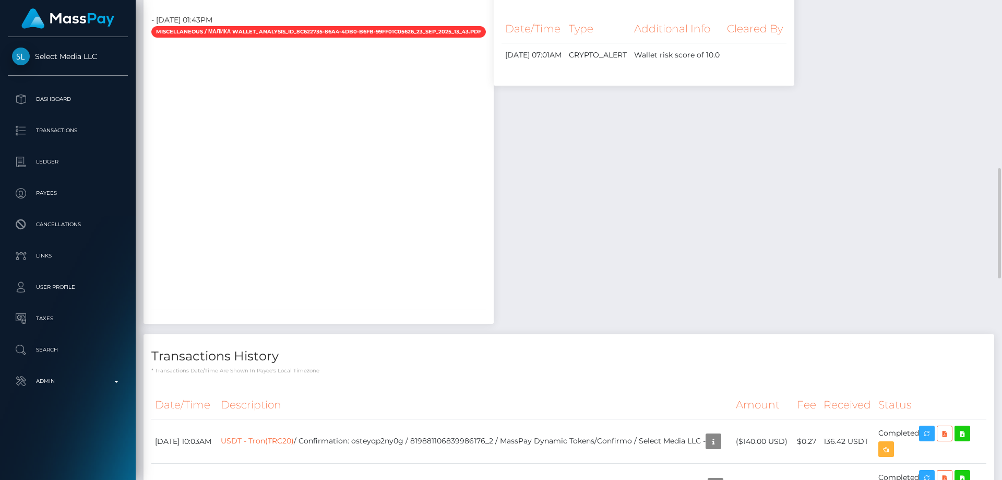
scroll to position [939, 0]
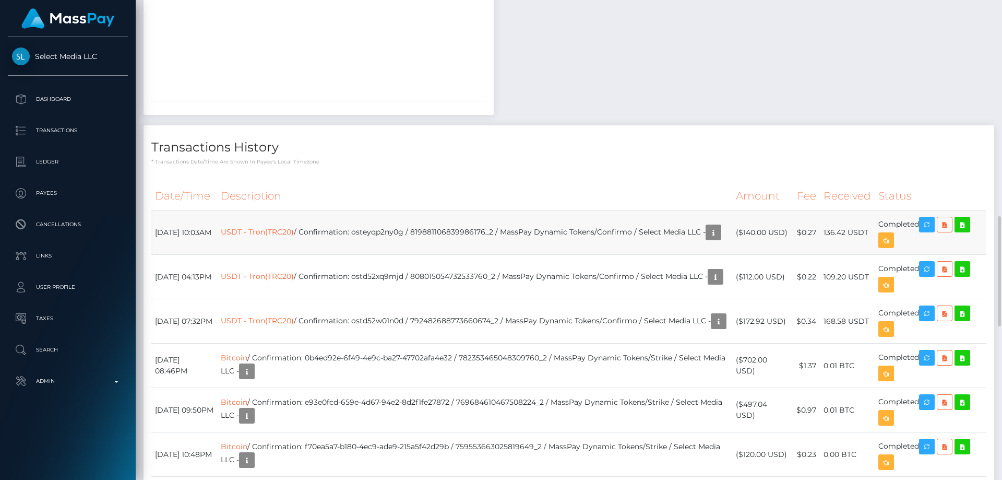
drag, startPoint x: 787, startPoint y: 244, endPoint x: 745, endPoint y: 241, distance: 42.4
click at [745, 241] on td "($140.00 USD)" at bounding box center [762, 232] width 60 height 44
copy td "$140.00 USD"
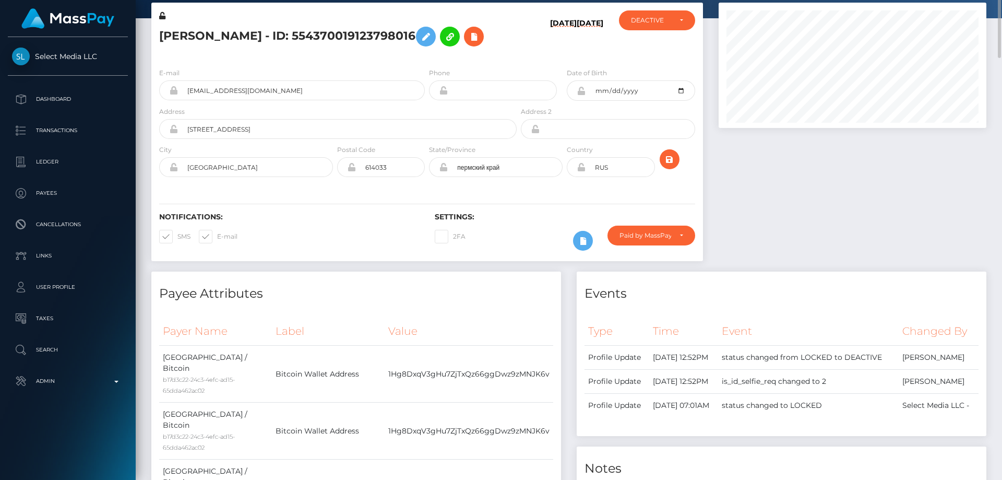
scroll to position [0, 0]
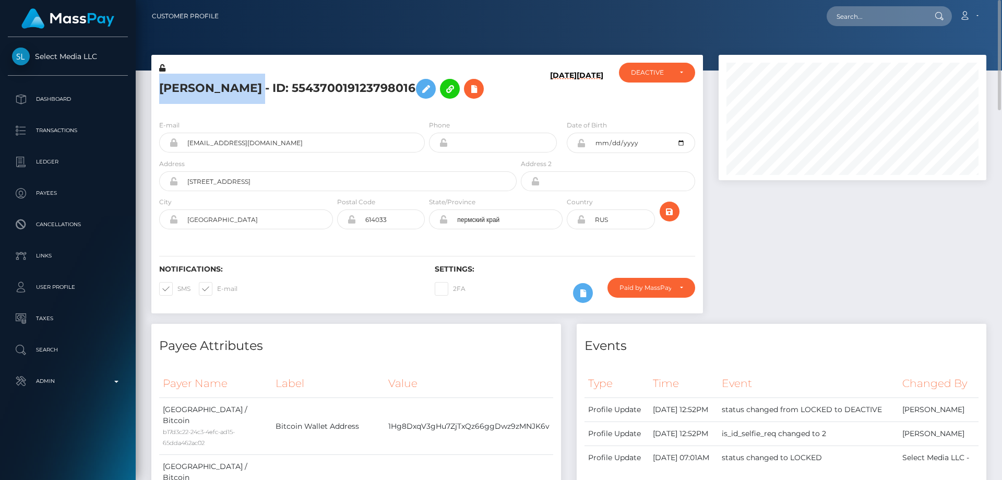
drag, startPoint x: 269, startPoint y: 87, endPoint x: 161, endPoint y: 83, distance: 108.6
click at [161, 83] on h5 "Малика Хасанова - ID: 554370019123798016" at bounding box center [335, 89] width 352 height 30
copy h5 "Малика Хасанова"
drag, startPoint x: 269, startPoint y: 138, endPoint x: 184, endPoint y: 139, distance: 85.1
click at [184, 139] on input "malikamelissa21@gmail.com" at bounding box center [301, 143] width 247 height 20
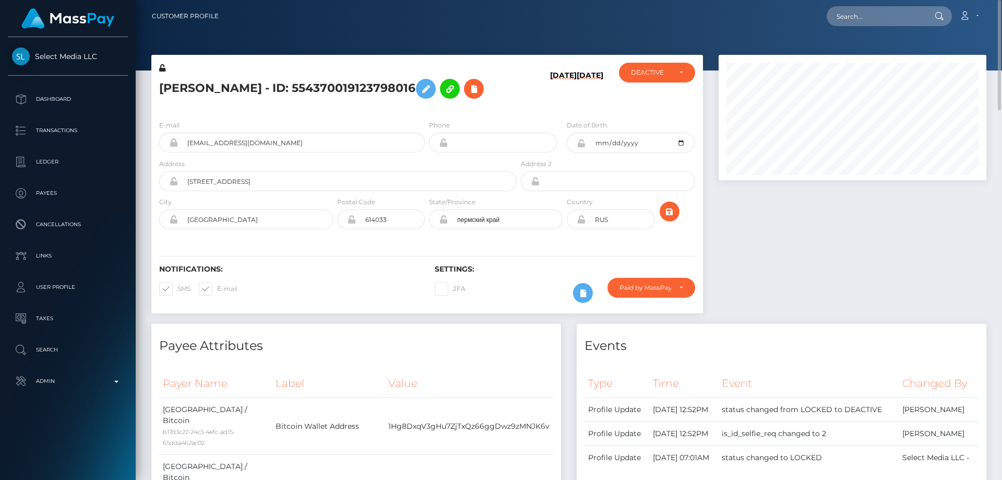
click at [358, 104] on div "Малика Хасанова - ID: 554370019123798016" at bounding box center [334, 87] width 367 height 49
paste input "398209808831885312"
type input "398209808831885312"
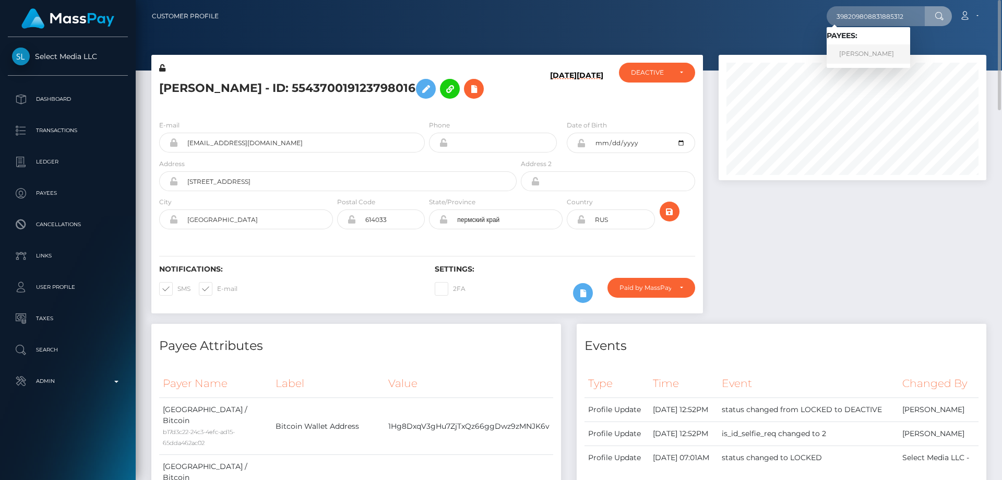
click at [863, 59] on link "Azat Ravilevich Khabirov" at bounding box center [868, 53] width 83 height 19
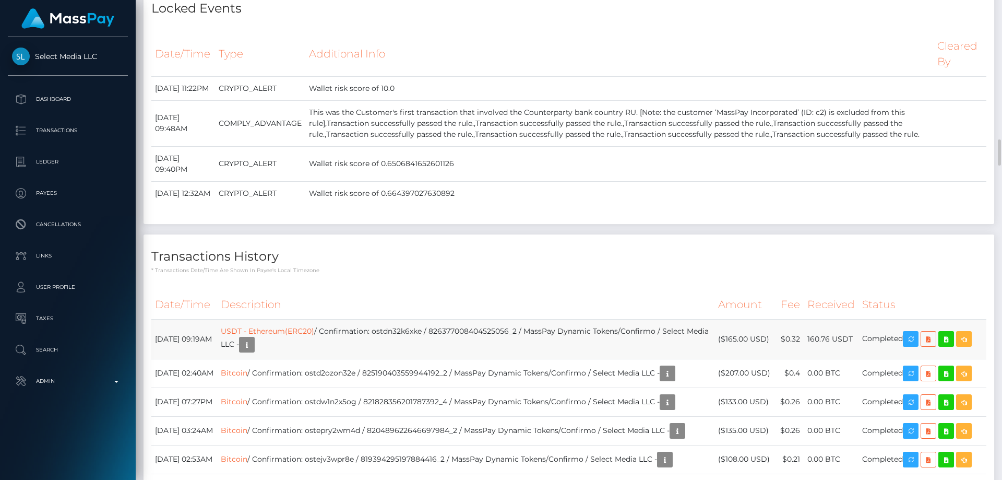
scroll to position [125, 268]
drag, startPoint x: 770, startPoint y: 378, endPoint x: 727, endPoint y: 378, distance: 42.3
click at [727, 416] on td "($135.00 USD)" at bounding box center [744, 430] width 60 height 29
copy td "$135.00 USD"
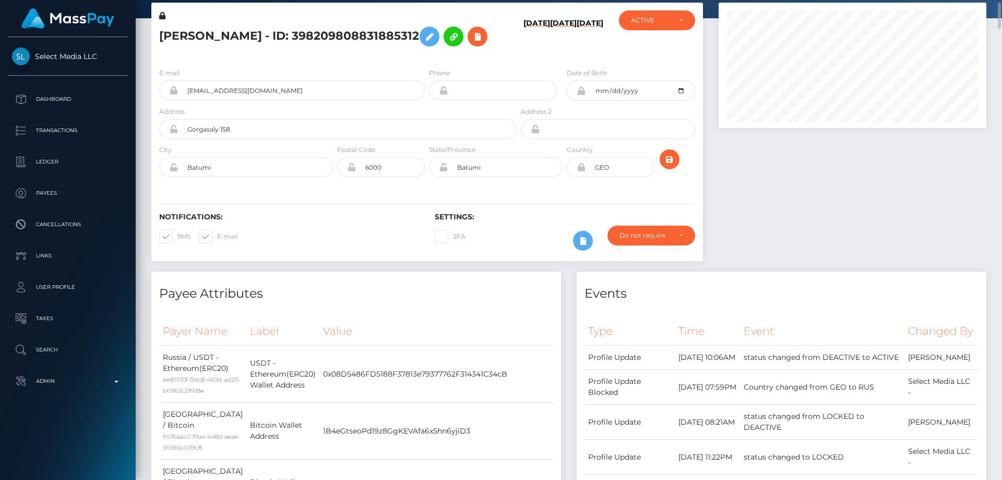
scroll to position [0, 0]
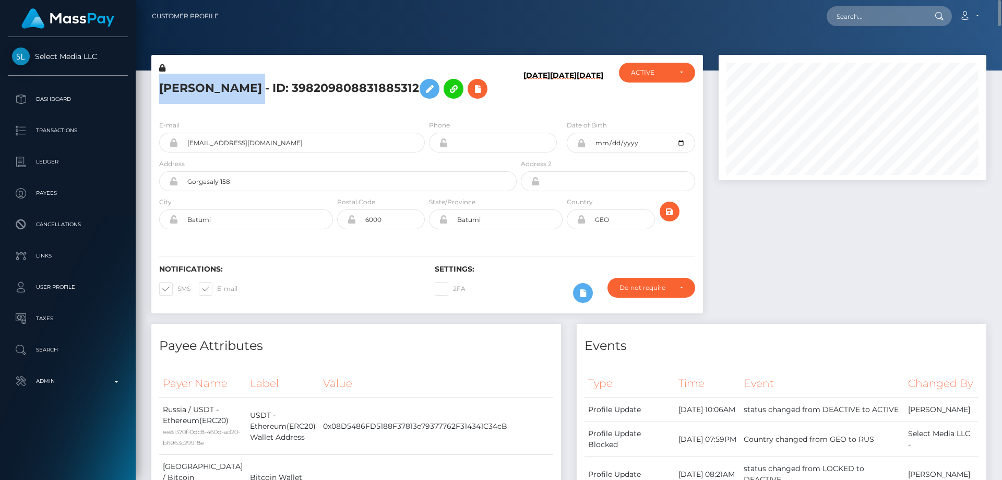
drag, startPoint x: 308, startPoint y: 88, endPoint x: 158, endPoint y: 82, distance: 150.4
click at [158, 82] on div "[PERSON_NAME] - ID: 398209808831885312" at bounding box center [334, 87] width 367 height 49
copy h5 "[PERSON_NAME]"
drag, startPoint x: 262, startPoint y: 172, endPoint x: 185, endPoint y: 172, distance: 77.2
click at [185, 152] on input "[EMAIL_ADDRESS][DOMAIN_NAME]" at bounding box center [301, 143] width 247 height 20
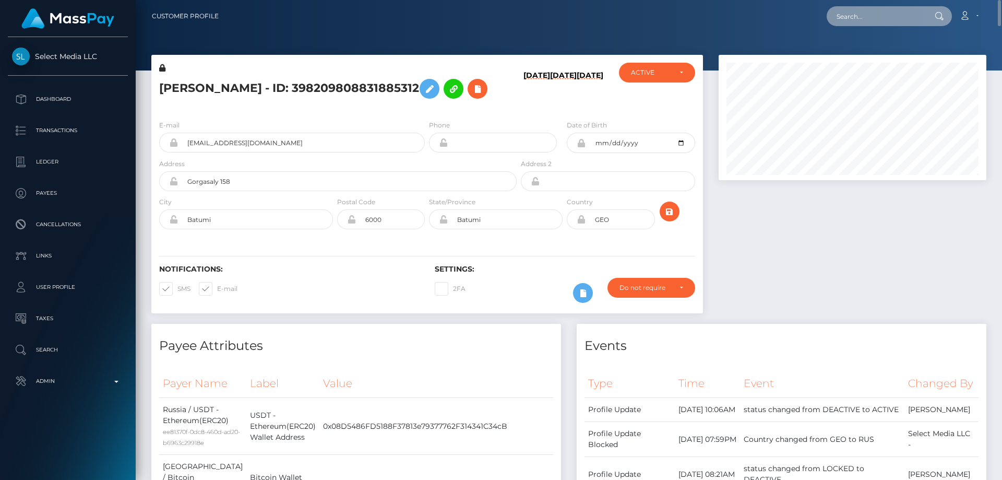
paste input "poact_nGJnme6agcKo"
type input "poact_nGJnme6agcKo"
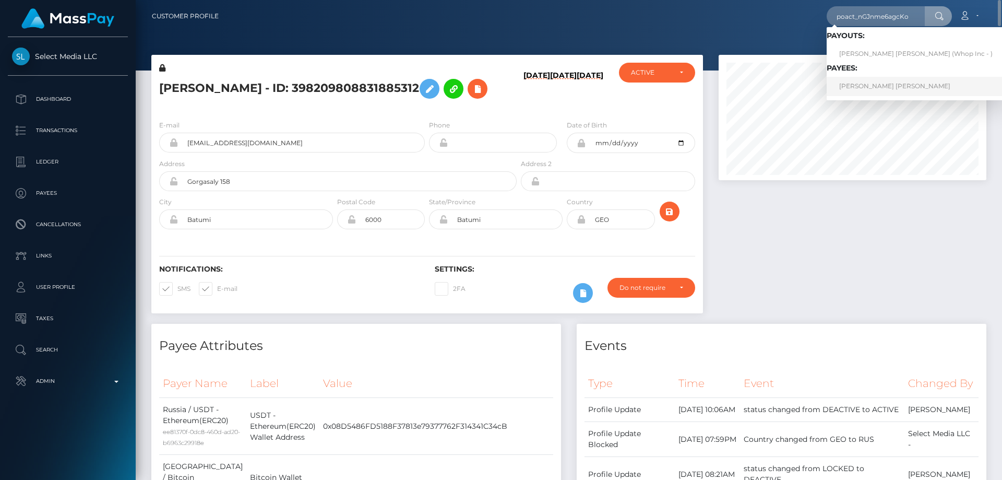
click at [852, 82] on link "WILLIAM DAVID HUGH BROOKS" at bounding box center [916, 86] width 178 height 19
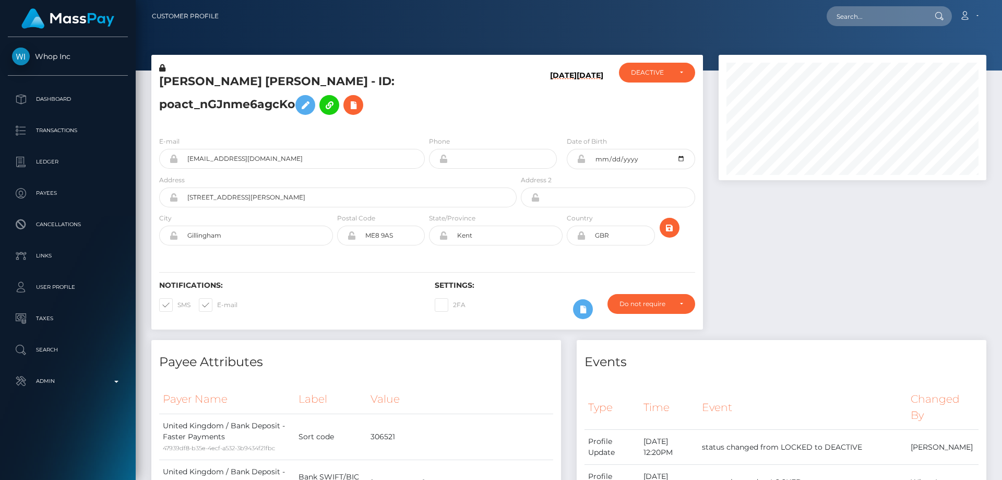
scroll to position [125, 268]
click at [740, 261] on div at bounding box center [852, 197] width 283 height 285
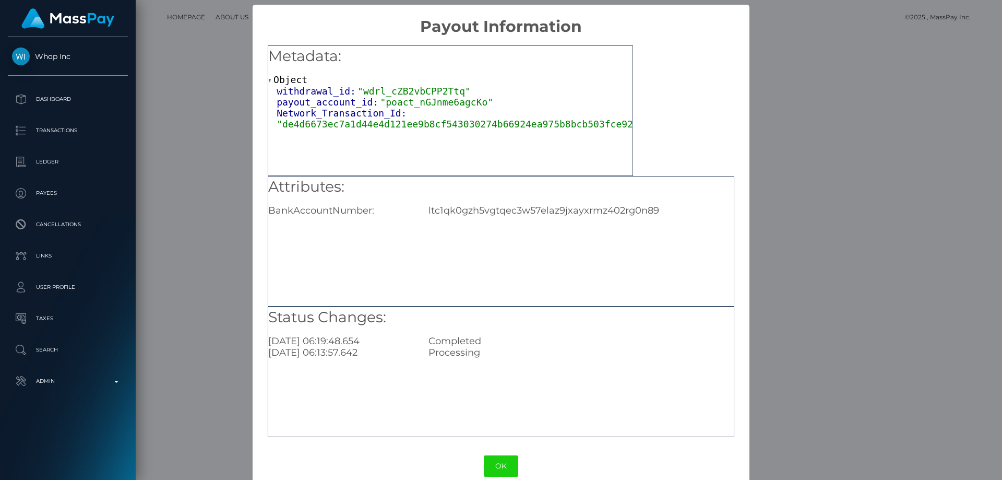
click at [520, 213] on div "ltc1qk0gzh5vgtqec3w57elaz9jxayxrmz402rg0n89" at bounding box center [581, 210] width 320 height 11
copy div "ltc1qk0gzh5vgtqec3w57elaz9jxayxrmz402rg0n89"
click at [796, 277] on div "× Payout Information Metadata: Object withdrawal_id: "wdrl_cZB2vbCPP2Ttq" payou…" at bounding box center [501, 240] width 1002 height 480
click at [805, 260] on div "× Payout Information Metadata: Object withdrawal_id: "wdrl_cZB2vbCPP2Ttq" payou…" at bounding box center [501, 240] width 1002 height 480
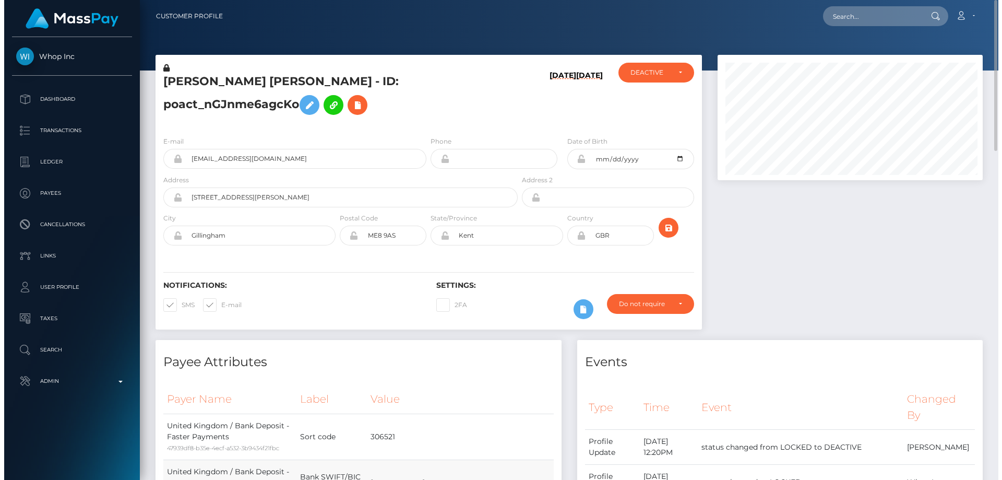
scroll to position [521701, 521561]
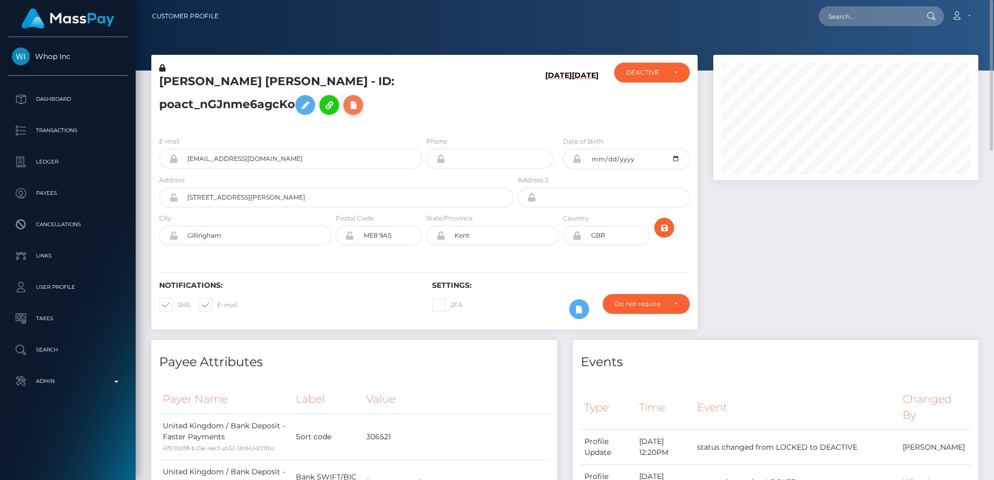
click at [356, 106] on icon at bounding box center [353, 105] width 13 height 13
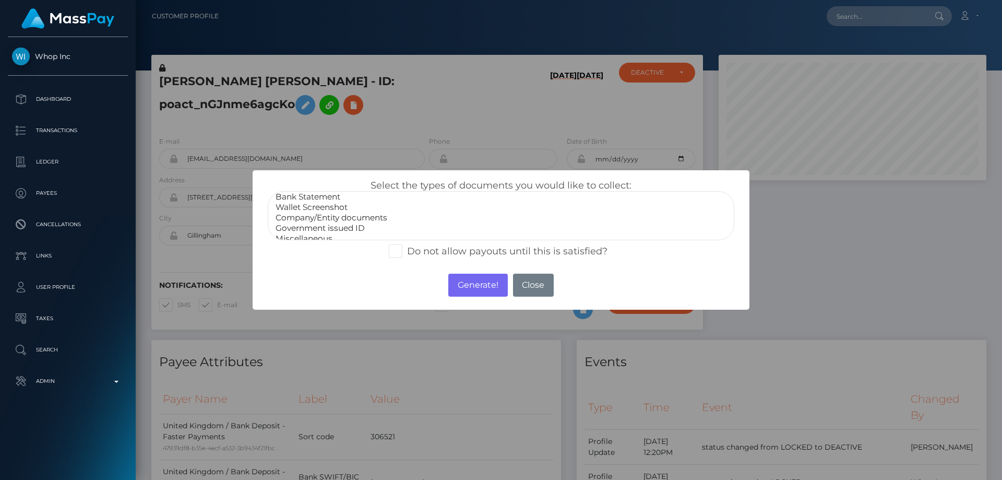
scroll to position [21, 0]
select select "Miscellaneous"
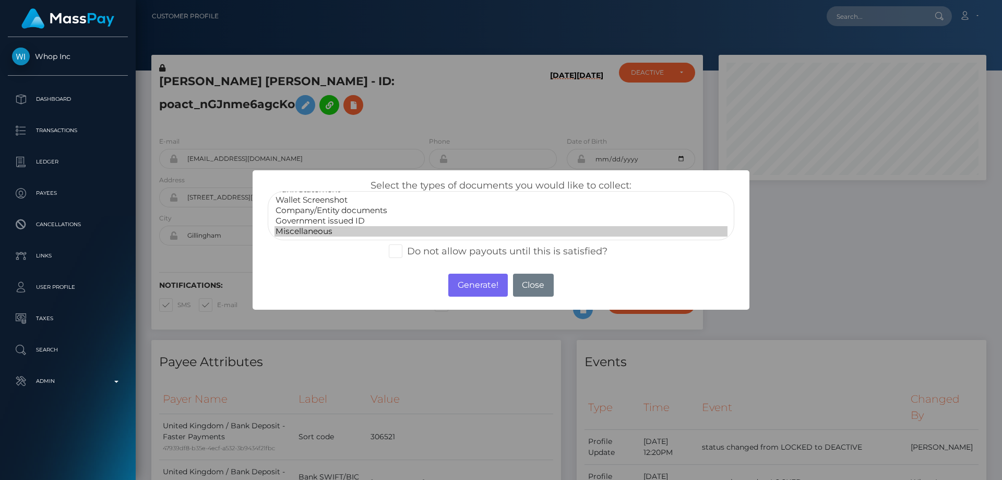
click at [316, 231] on option "Miscellaneous" at bounding box center [500, 231] width 453 height 10
click at [459, 284] on button "Generate!" at bounding box center [477, 284] width 59 height 23
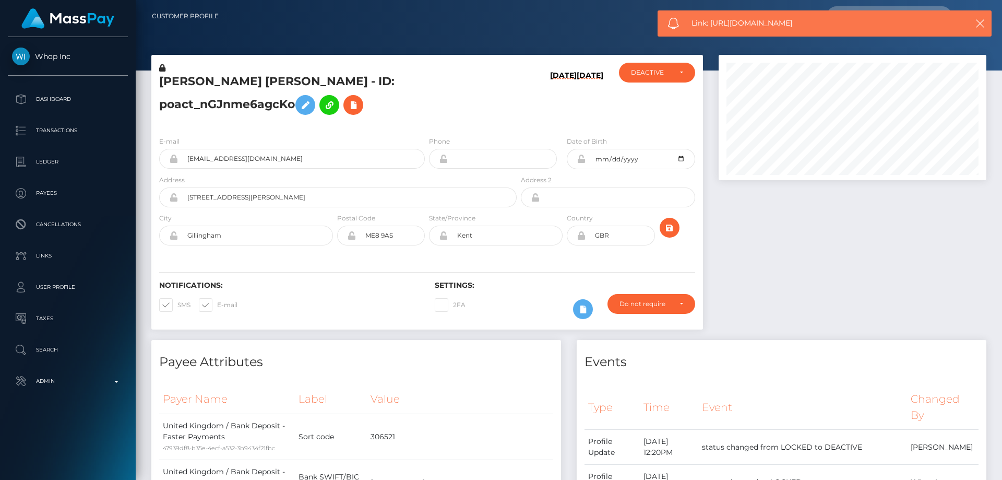
drag, startPoint x: 806, startPoint y: 23, endPoint x: 712, endPoint y: 26, distance: 94.0
click at [712, 26] on span "Link: https://l.maspay.io/8kC14" at bounding box center [820, 23] width 258 height 11
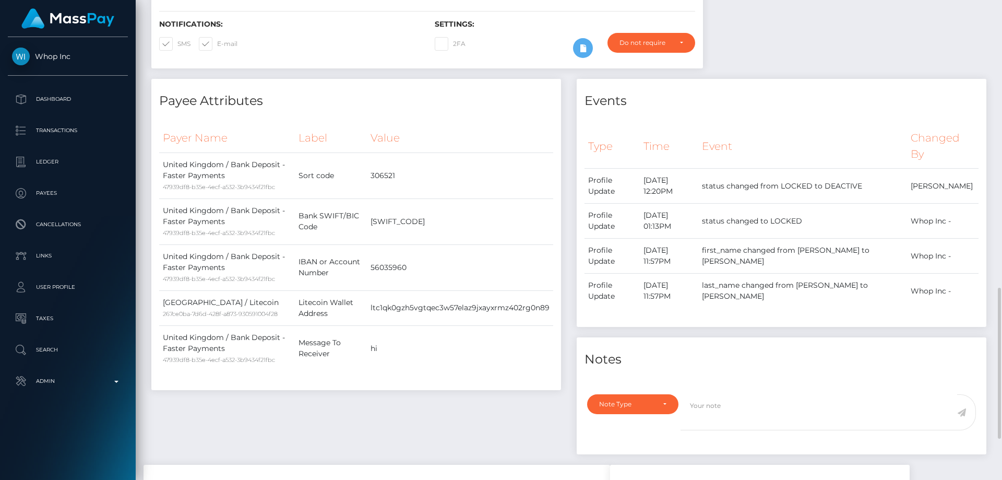
scroll to position [417, 0]
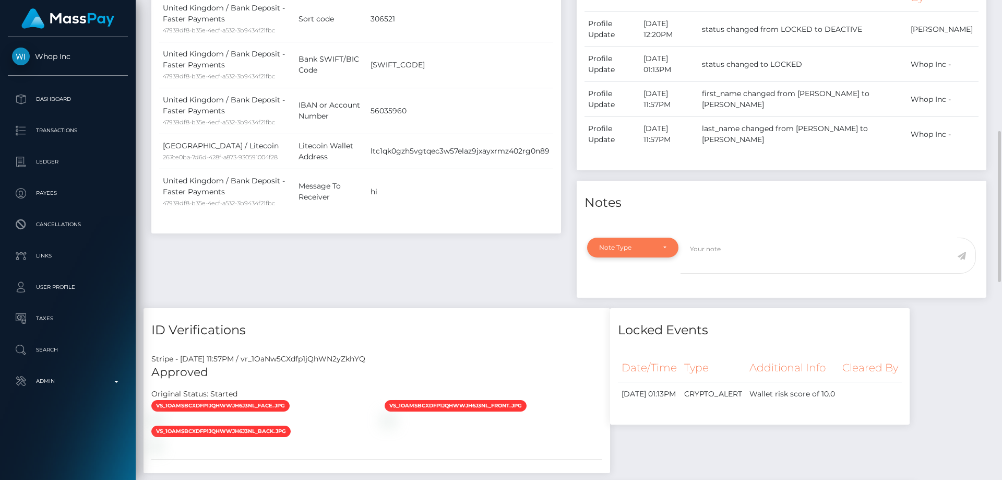
click at [642, 245] on div "Note Type" at bounding box center [626, 247] width 55 height 8
click at [619, 301] on span "Compliance" at bounding box center [619, 297] width 38 height 9
select select "COMPLIANCE"
click at [714, 256] on textarea at bounding box center [818, 255] width 277 height 36
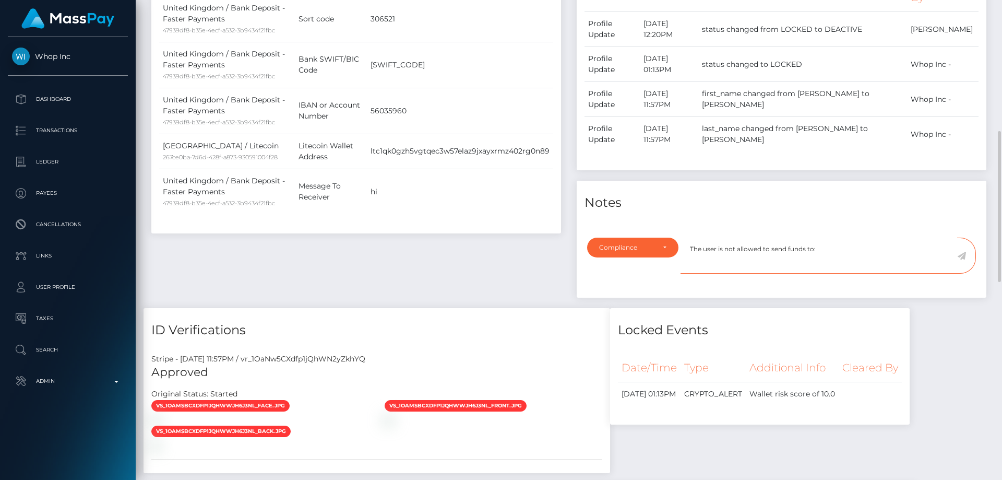
paste textarea "Bc.Game"
type textarea "The user is not allowed to send funds to: [DOMAIN_NAME]. Confirmation required."
click at [961, 255] on icon at bounding box center [961, 256] width 9 height 8
click at [799, 337] on div "Payee Attributes Payer Name Label Value United Kingdom / Bank Deposit - Faster …" at bounding box center [569, 273] width 851 height 703
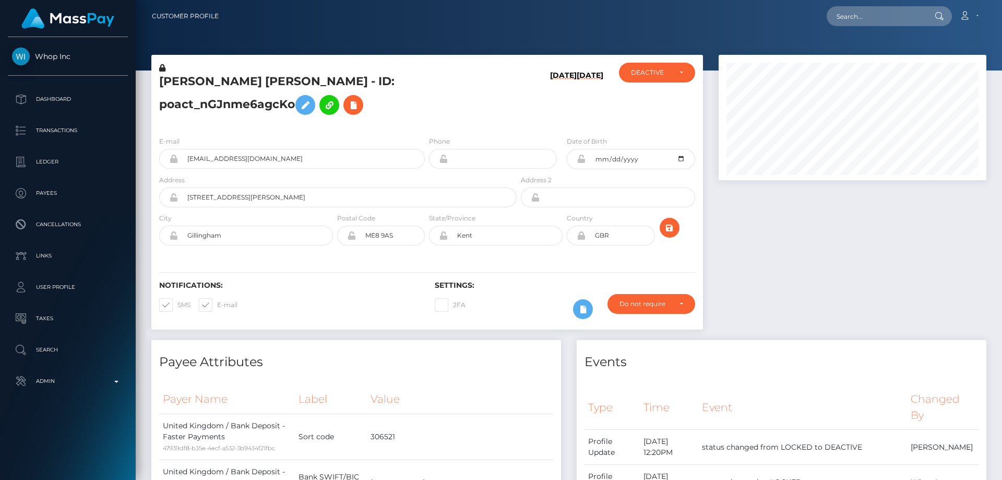
scroll to position [125, 268]
click at [230, 103] on h5 "[PERSON_NAME] [PERSON_NAME] - ID: poact_nGJnme6agcKo" at bounding box center [335, 97] width 352 height 46
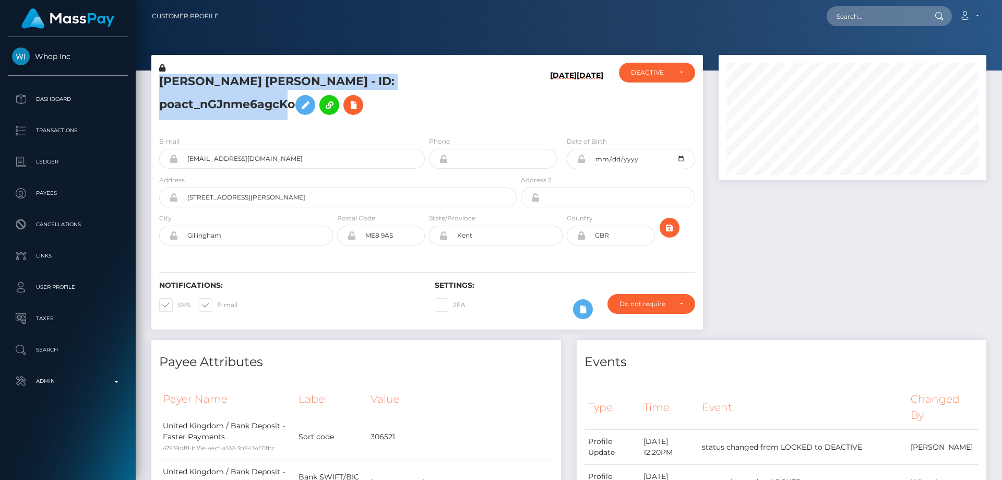
click at [230, 103] on h5 "[PERSON_NAME] [PERSON_NAME] - ID: poact_nGJnme6agcKo" at bounding box center [335, 97] width 352 height 46
copy h5 "[PERSON_NAME] [PERSON_NAME] - ID: poact_nGJnme6agcKo"
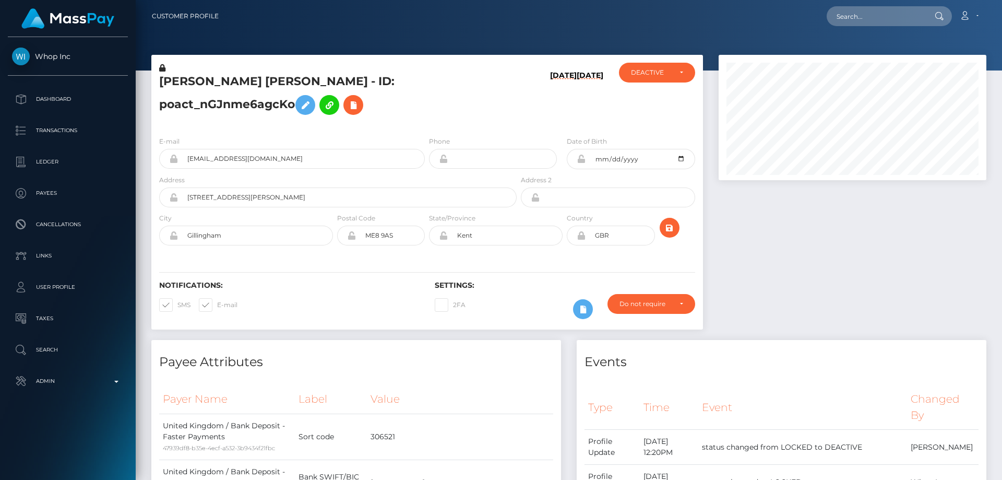
drag, startPoint x: 775, startPoint y: 296, endPoint x: 770, endPoint y: 306, distance: 11.0
click at [775, 297] on div at bounding box center [852, 197] width 283 height 285
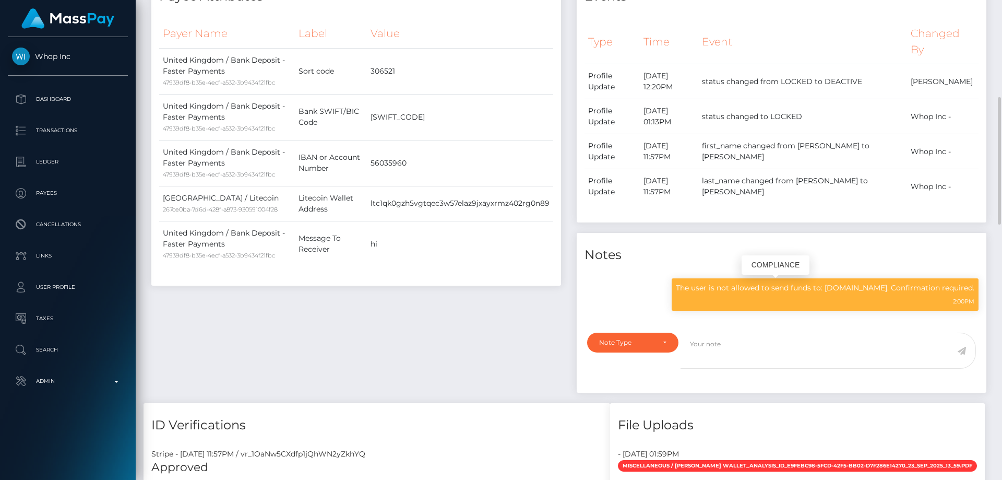
click at [753, 289] on p "The user is not allowed to send funds to: Bc.Game. Confirmation required." at bounding box center [825, 287] width 298 height 11
copy div "The user is not allowed to send funds to: Bc.Game. Confirmation required."
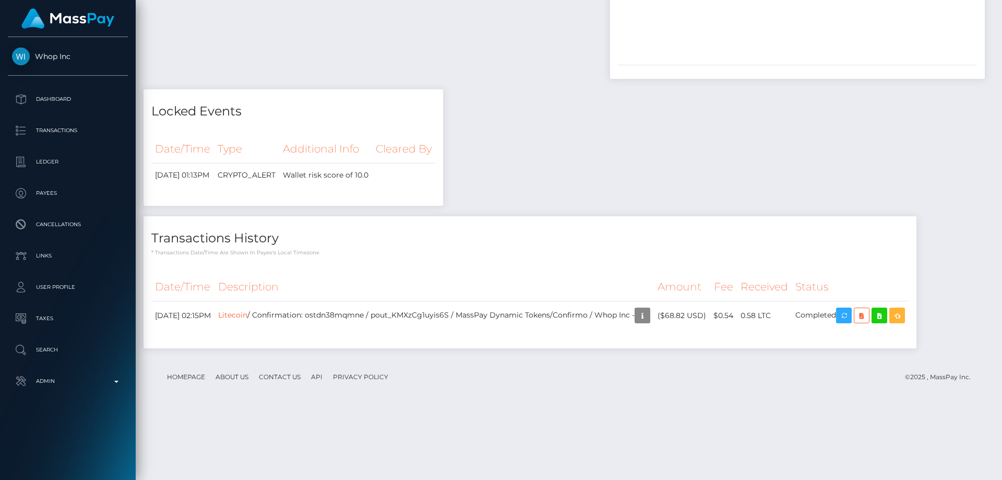
scroll to position [1324, 0]
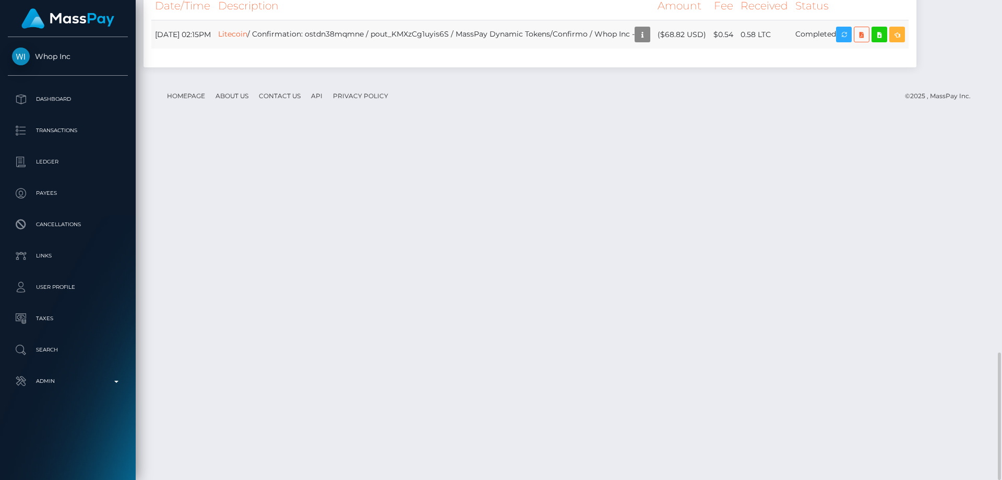
drag, startPoint x: 742, startPoint y: 387, endPoint x: 705, endPoint y: 385, distance: 37.1
click at [705, 49] on td "($68.82 USD)" at bounding box center [682, 34] width 56 height 29
drag, startPoint x: 745, startPoint y: 382, endPoint x: 704, endPoint y: 385, distance: 41.3
click at [704, 49] on td "($68.82 USD)" at bounding box center [682, 34] width 56 height 29
copy td "$68.82 USD"
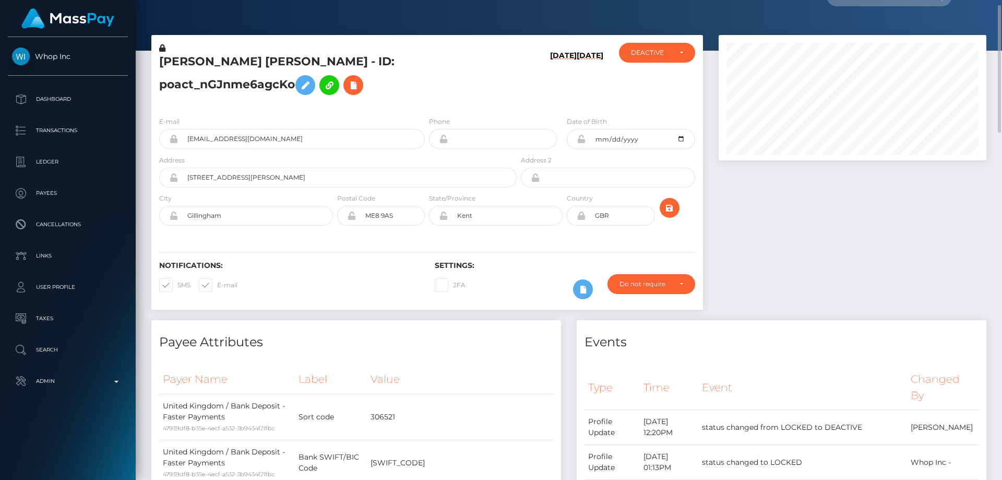
scroll to position [0, 0]
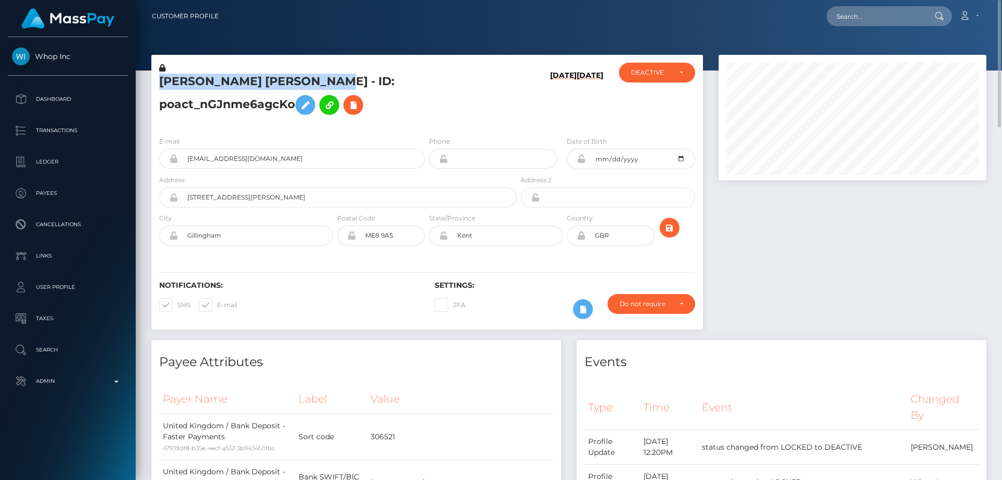
drag, startPoint x: 351, startPoint y: 81, endPoint x: 160, endPoint y: 82, distance: 190.5
click at [160, 82] on h5 "WILLIAM DAVID HUGH BROOKS - ID: poact_nGJnme6agcKo" at bounding box center [335, 97] width 352 height 46
copy h5 "WILLIAM DAVID HUGH BROOKS"
drag, startPoint x: 312, startPoint y: 159, endPoint x: 187, endPoint y: 156, distance: 124.7
click at [187, 156] on input "wtkfvdb5mb@privaterelay.appleid.com" at bounding box center [301, 159] width 247 height 20
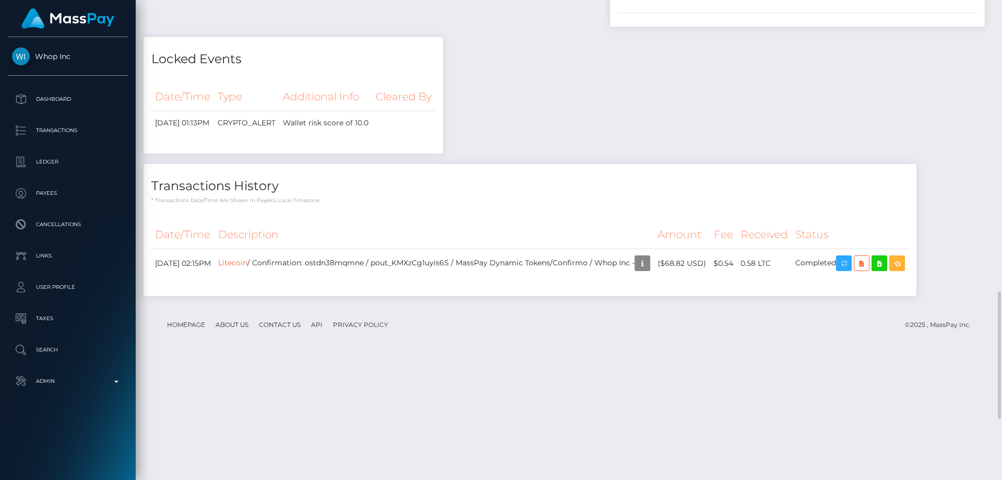
scroll to position [1324, 0]
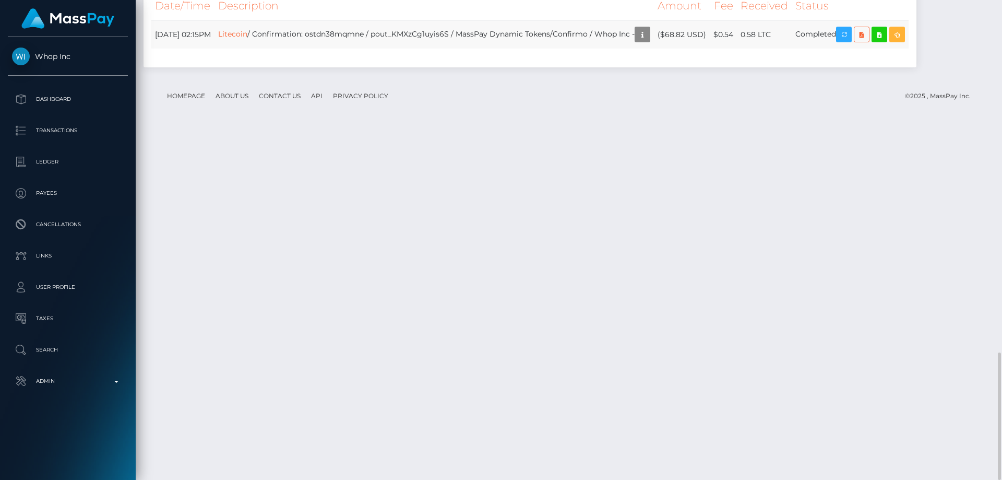
drag, startPoint x: 744, startPoint y: 381, endPoint x: 704, endPoint y: 385, distance: 39.3
click at [704, 49] on td "($68.82 USD)" at bounding box center [682, 34] width 56 height 29
copy td "$68.82 USD"
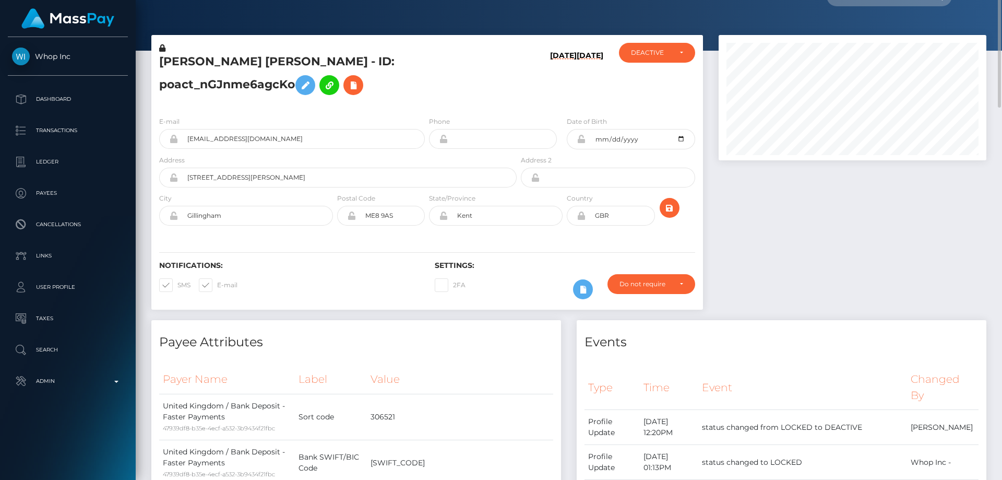
scroll to position [0, 0]
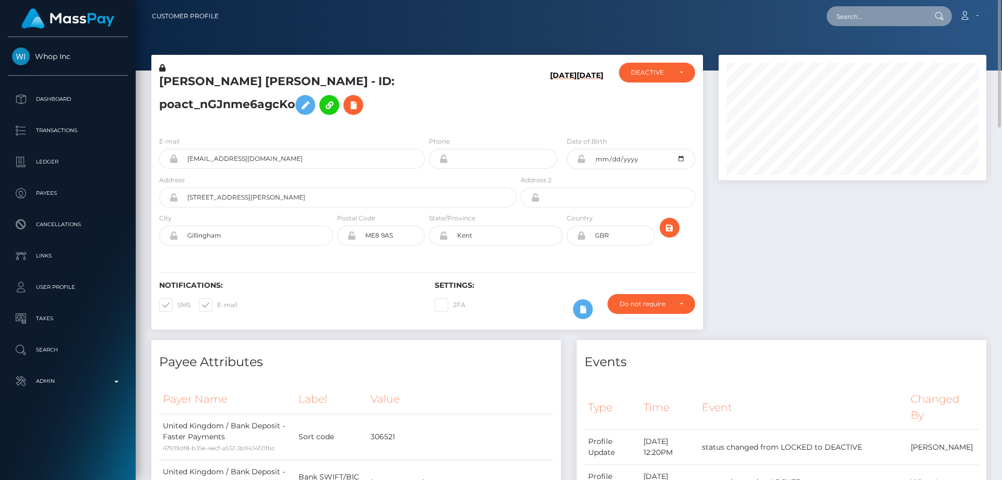
paste input "poact_fzD52BAlRN3g"
type input "poact_fzD52BAlRN3g"
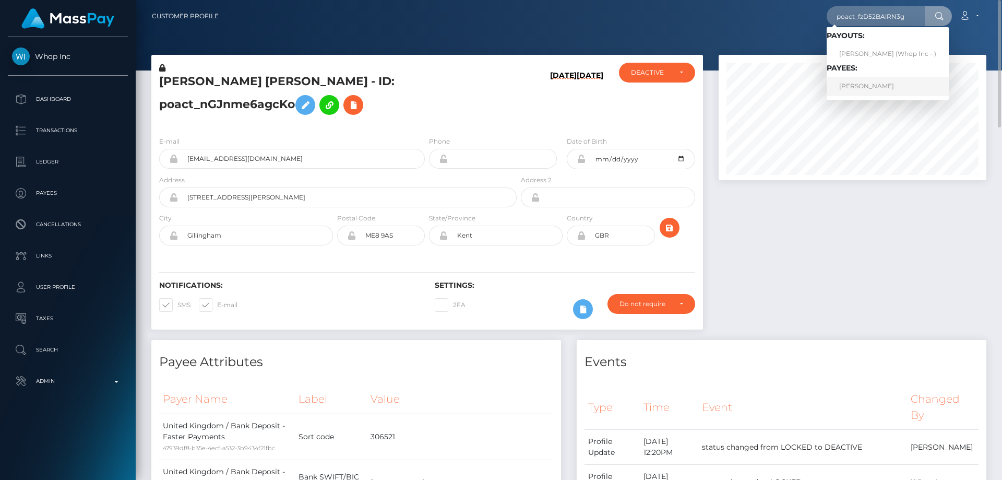
click at [865, 87] on link "PHILLIP ROGER BRAUN" at bounding box center [888, 86] width 122 height 19
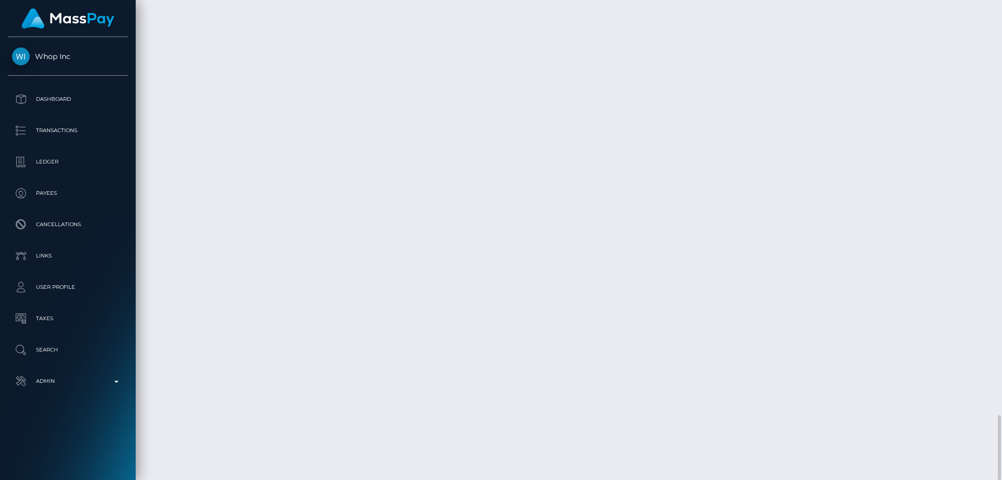
scroll to position [125, 268]
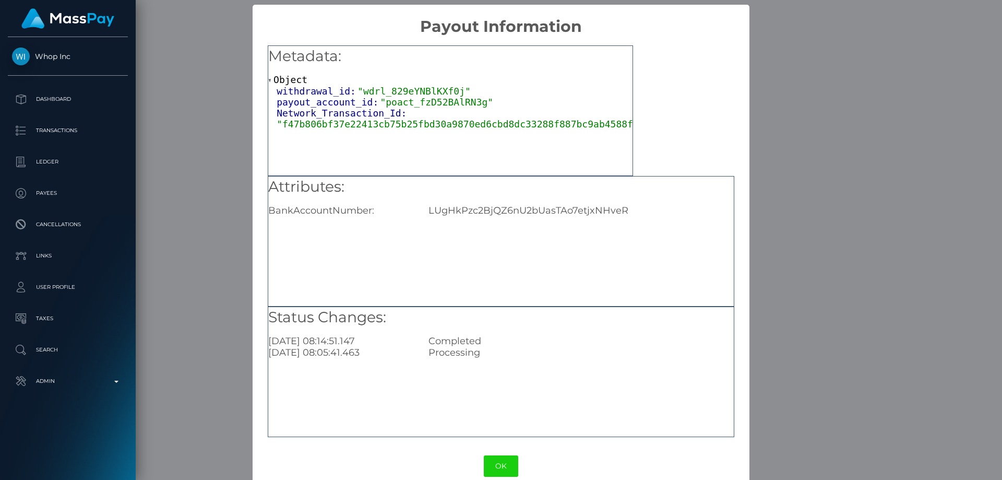
click at [464, 203] on div "Attributes: BankAccountNumber: LUgHkPzc2BjQZ6nU2bUasTAo7etjxNHveR" at bounding box center [500, 196] width 465 height 40
copy div "LUgHkPzc2BjQZ6nU2bUasTAo7etjxNHveR"
click at [807, 252] on div "× Payout Information Metadata: Object withdrawal_id: "wdrl_829eYNBlKXf0j" payou…" at bounding box center [501, 240] width 1002 height 480
click at [803, 253] on div "× Payout Information Metadata: Object withdrawal_id: "wdrl_829eYNBlKXf0j" payou…" at bounding box center [501, 240] width 1002 height 480
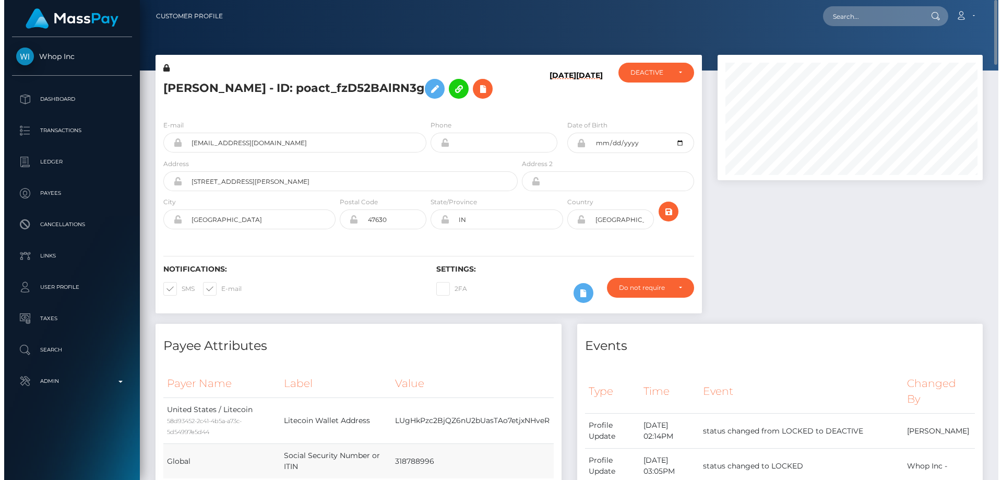
scroll to position [521701, 521561]
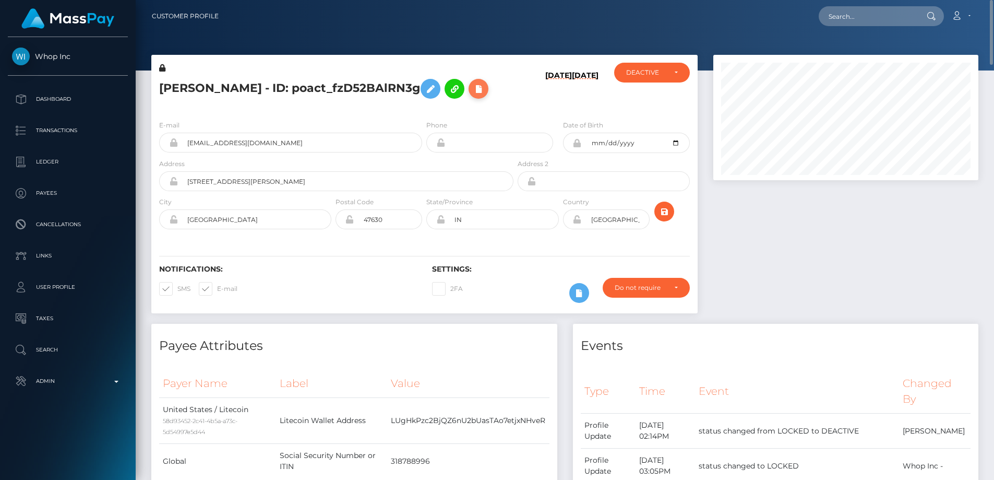
click at [472, 95] on icon at bounding box center [478, 88] width 13 height 13
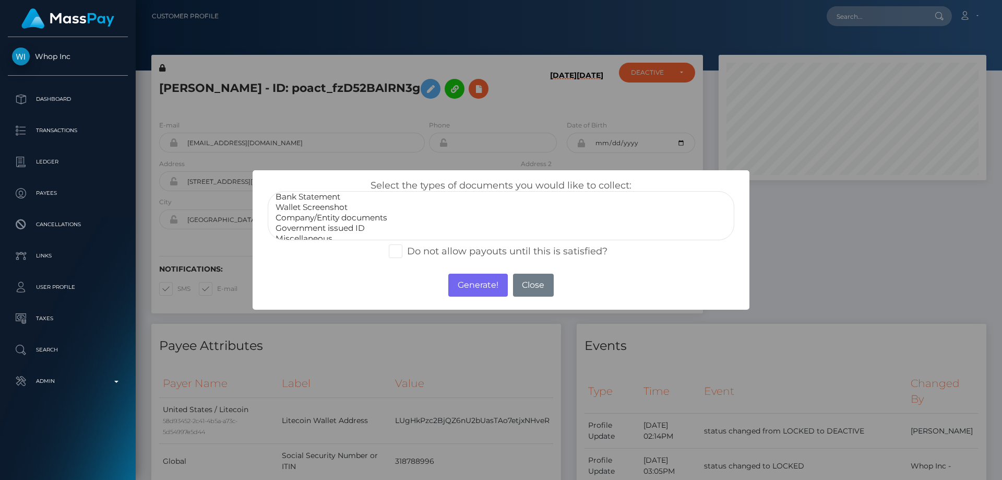
scroll to position [21, 0]
select select "Miscellaneous"
click at [322, 232] on option "Miscellaneous" at bounding box center [500, 231] width 453 height 10
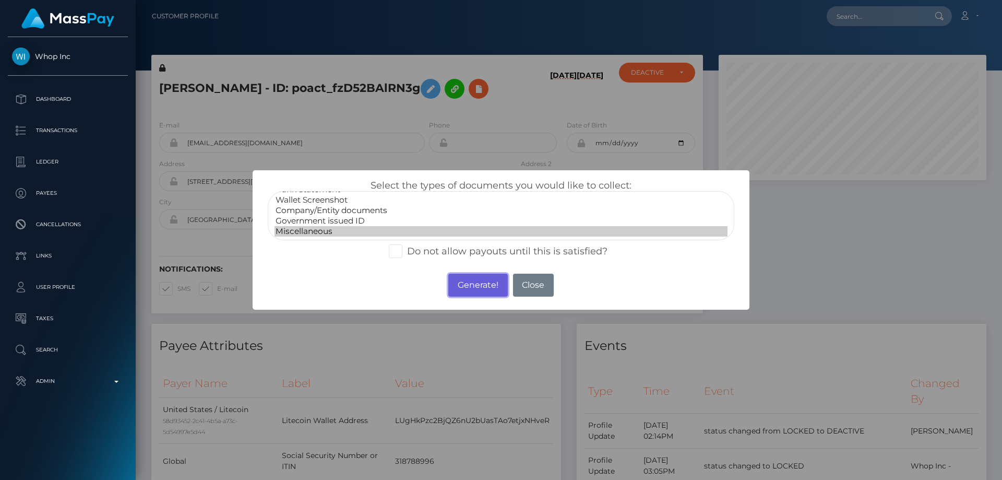
click at [481, 290] on button "Generate!" at bounding box center [477, 284] width 59 height 23
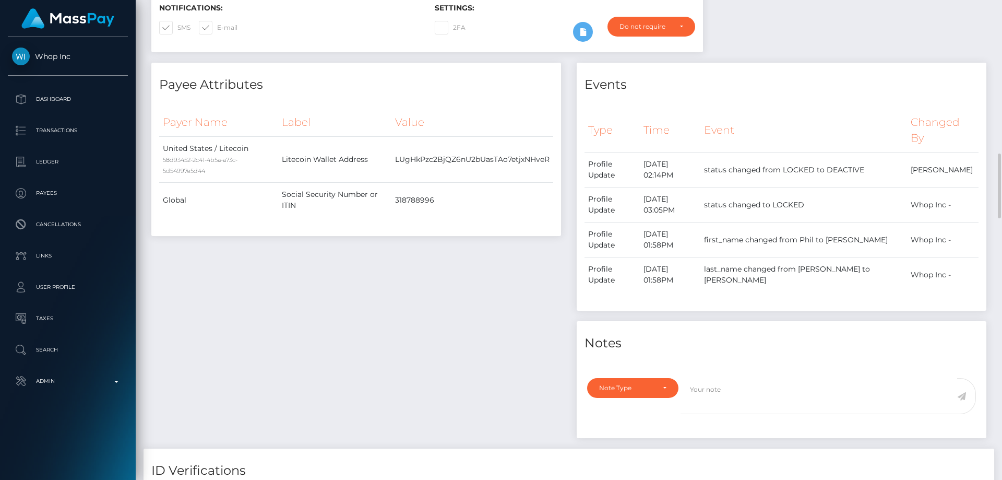
scroll to position [365, 0]
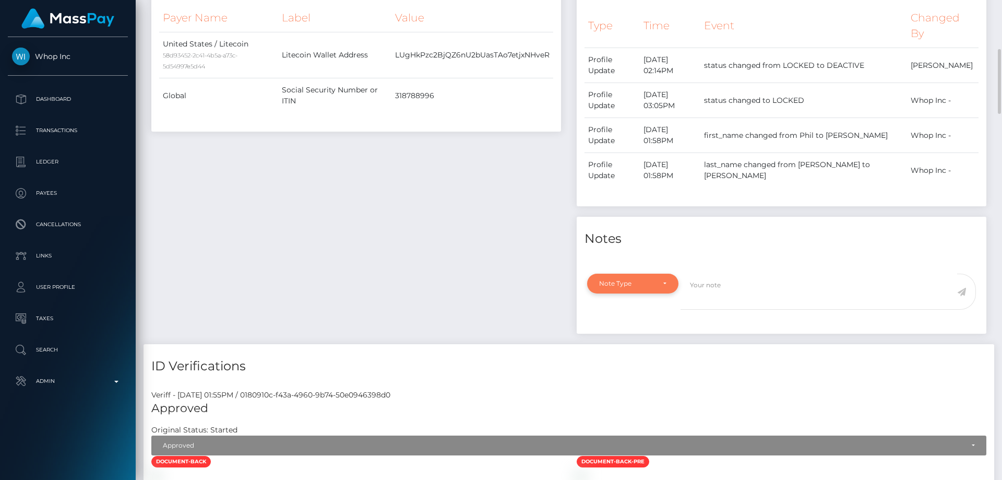
click at [629, 288] on div "Note Type" at bounding box center [626, 283] width 55 height 8
click at [625, 338] on span "Compliance" at bounding box center [619, 333] width 38 height 9
select select "COMPLIANCE"
click at [732, 309] on textarea at bounding box center [818, 291] width 277 height 36
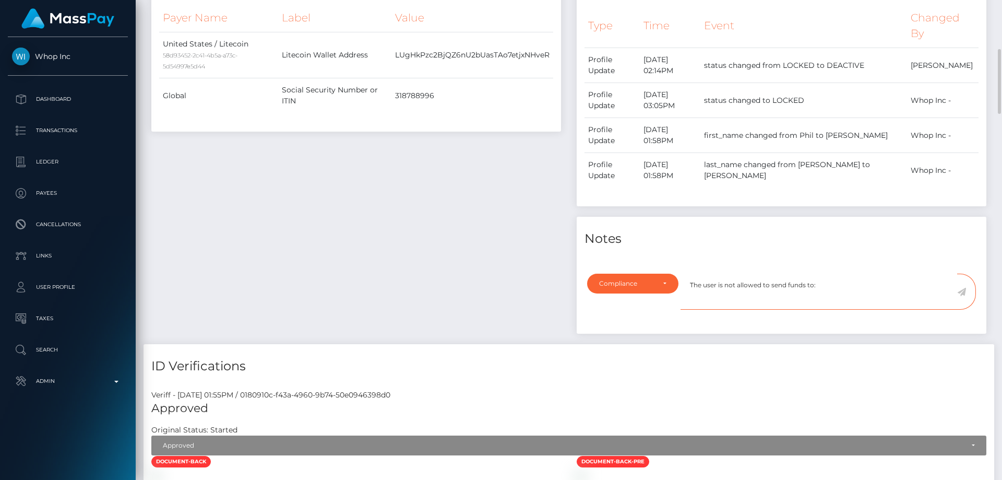
paste textarea "Roobet"
type textarea "The user is not allowed to send funds to: Roobet. Confirmation required."
click at [963, 296] on icon at bounding box center [961, 292] width 9 height 8
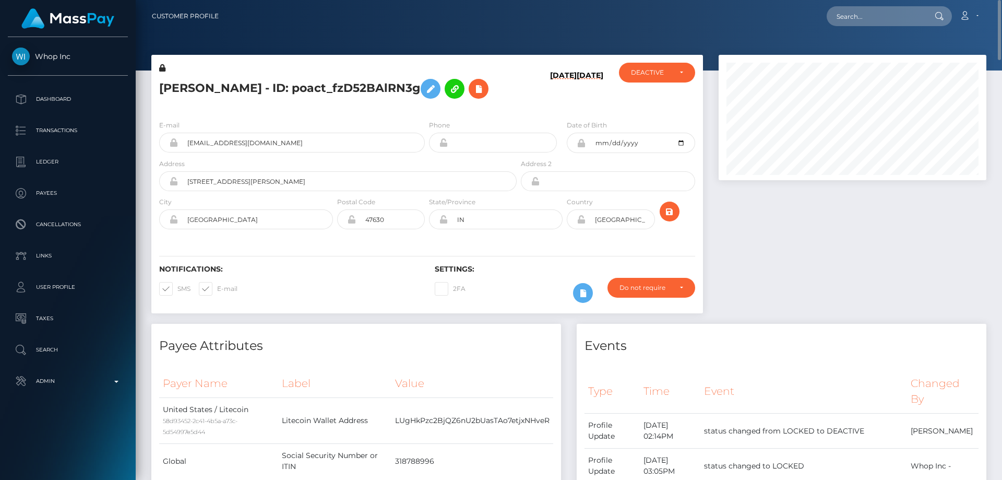
click at [294, 90] on h5 "PHILLIP ROGER BRAUN - ID: poact_fzD52BAlRN3g" at bounding box center [335, 89] width 352 height 30
copy h5 "PHILLIP ROGER BRAUN - ID: poact_fzD52BAlRN3g"
click at [824, 396] on div "Type Time Event Changed By Profile Update" at bounding box center [782, 466] width 410 height 211
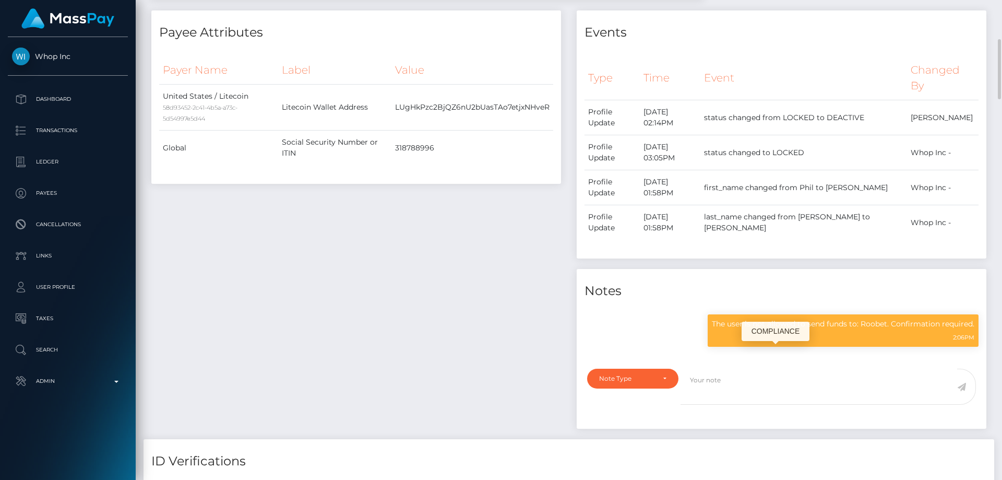
scroll to position [125, 268]
click at [774, 329] on p "The user is not allowed to send funds to: Roobet. Confirmation required." at bounding box center [843, 323] width 262 height 11
copy div "The user is not allowed to send funds to: Roobet. Confirmation required."
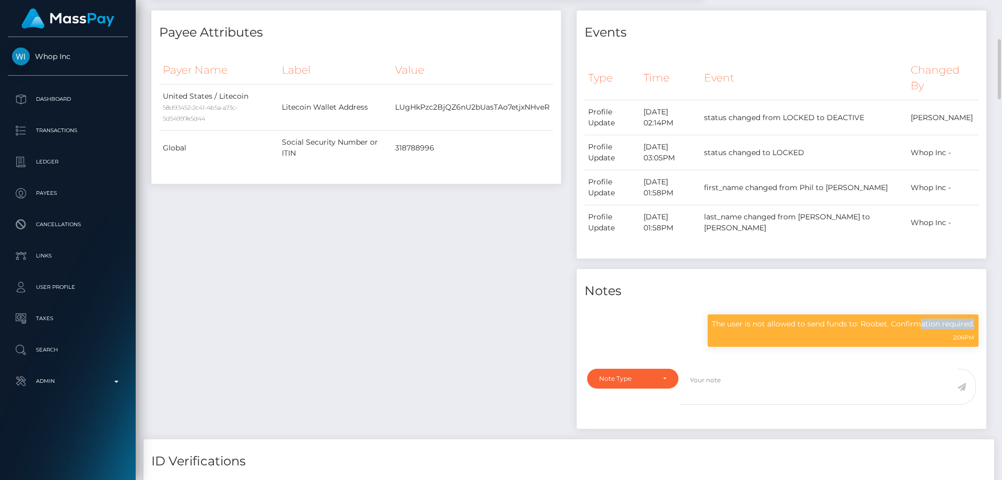
click at [361, 325] on div "Payee Attributes Payer Name Label Value United States / Litecoin 58d93452-2c41-…" at bounding box center [356, 224] width 425 height 428
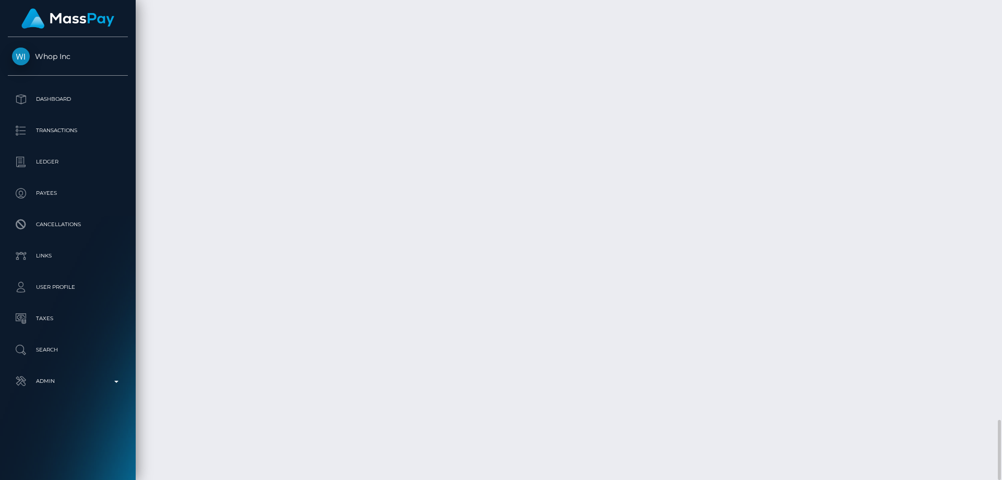
drag, startPoint x: 722, startPoint y: 386, endPoint x: 696, endPoint y: 388, distance: 26.2
copy td "$21.20 USD"
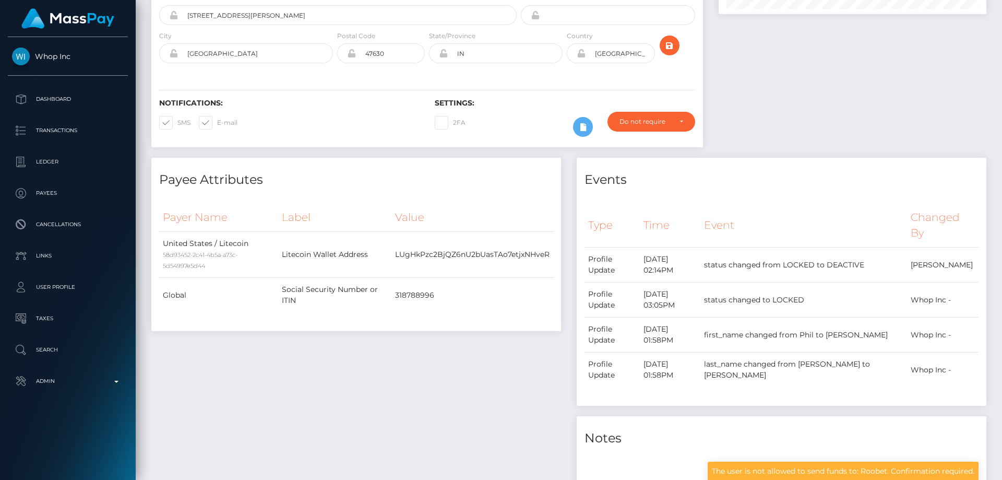
scroll to position [0, 0]
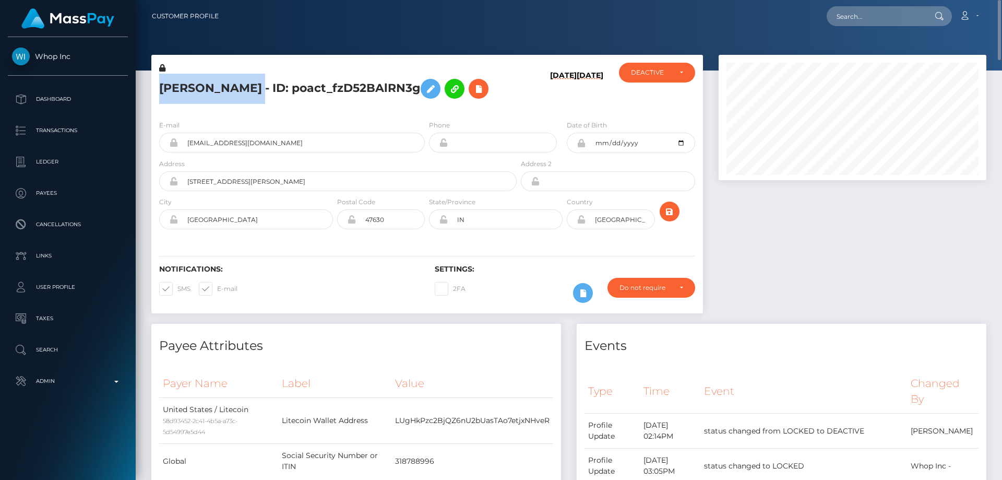
drag, startPoint x: 298, startPoint y: 89, endPoint x: 169, endPoint y: 88, distance: 129.4
click at [157, 89] on div "PHILLIP ROGER BRAUN - ID: poact_fzD52BAlRN3g" at bounding box center [334, 87] width 367 height 49
copy h5 "PHILLIP ROGER BRAUN"
drag, startPoint x: 284, startPoint y: 170, endPoint x: 183, endPoint y: 168, distance: 100.7
click at [182, 152] on input "philbraun87+aec466eacb@gmail.com" at bounding box center [301, 143] width 247 height 20
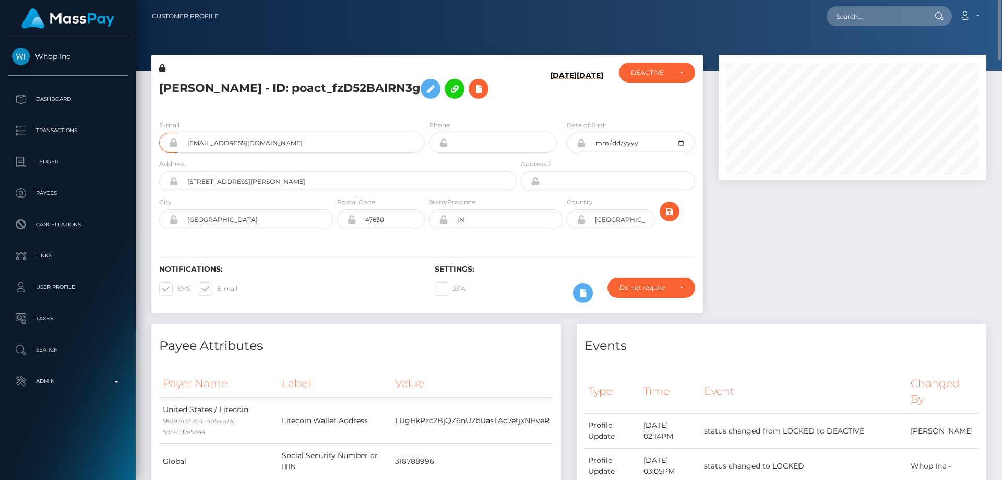
click at [290, 112] on div "PHILLIP ROGER BRAUN - ID: poact_fzD52BAlRN3g" at bounding box center [334, 87] width 367 height 49
click at [825, 324] on div at bounding box center [852, 189] width 283 height 269
paste input "poact_EexsqpwH73b9"
type input "poact_EexsqpwH73b9"
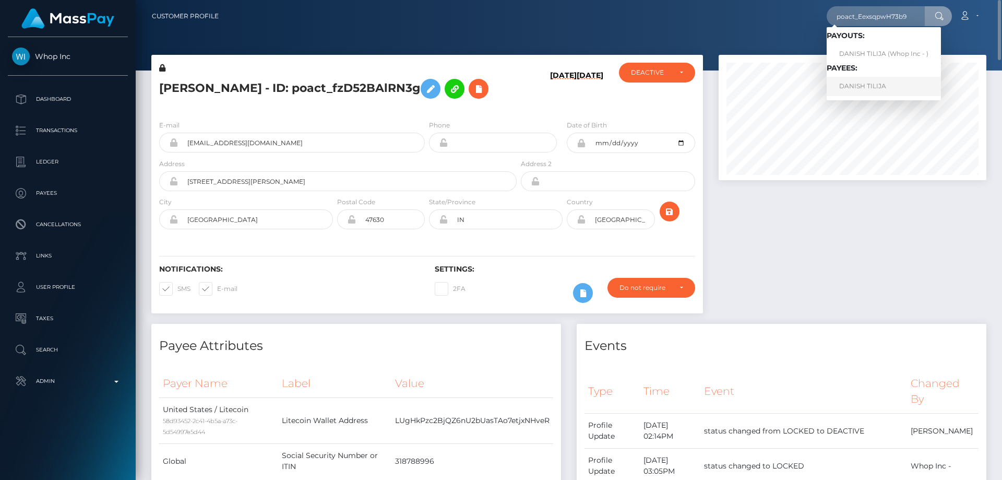
click at [849, 88] on link "DANISH TILIJA" at bounding box center [884, 86] width 114 height 19
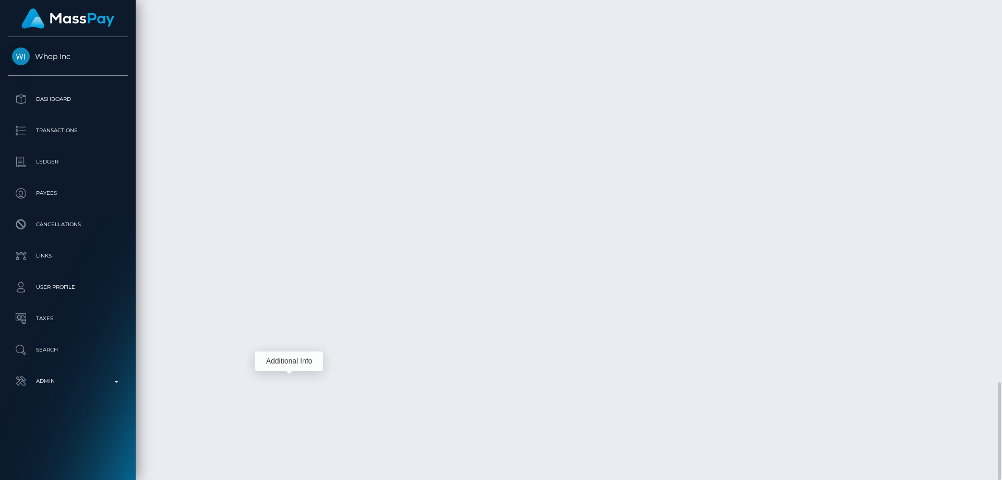
scroll to position [125, 268]
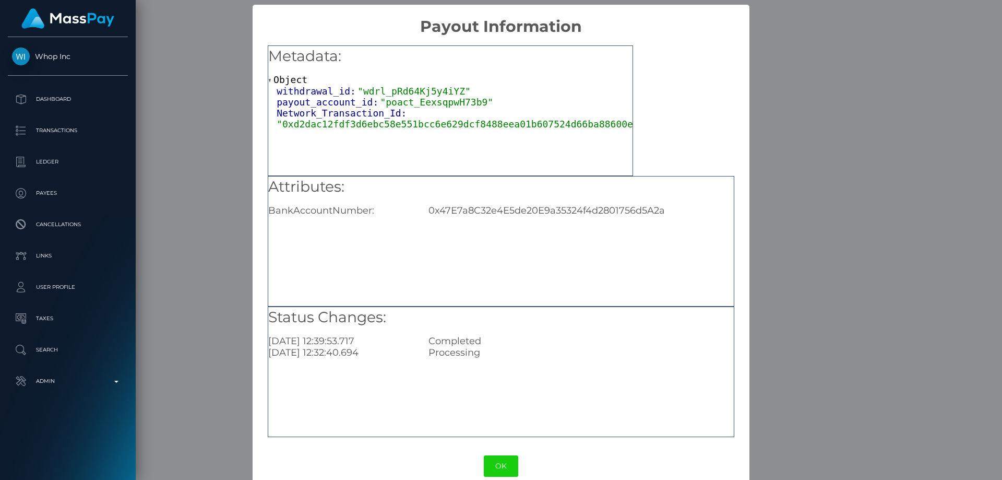
click at [517, 198] on div "Attributes: BankAccountNumber: 0x47E7a8C32e4E5de20E9a35324f4d2801756d5A2a" at bounding box center [500, 196] width 465 height 40
click at [517, 197] on div "Attributes: BankAccountNumber: 0x47E7a8C32e4E5de20E9a35324f4d2801756d5A2a" at bounding box center [500, 196] width 465 height 40
copy div "0x47E7a8C32e4E5de20E9a35324f4d2801756d5A2a"
click at [810, 227] on div "× Payout Information Metadata: Object withdrawal_id: "wdrl_pRd64Kj5y4iYZ" payou…" at bounding box center [501, 240] width 1002 height 480
click at [818, 232] on div "× Payout Information Metadata: Object withdrawal_id: "wdrl_pRd64Kj5y4iYZ" payou…" at bounding box center [501, 240] width 1002 height 480
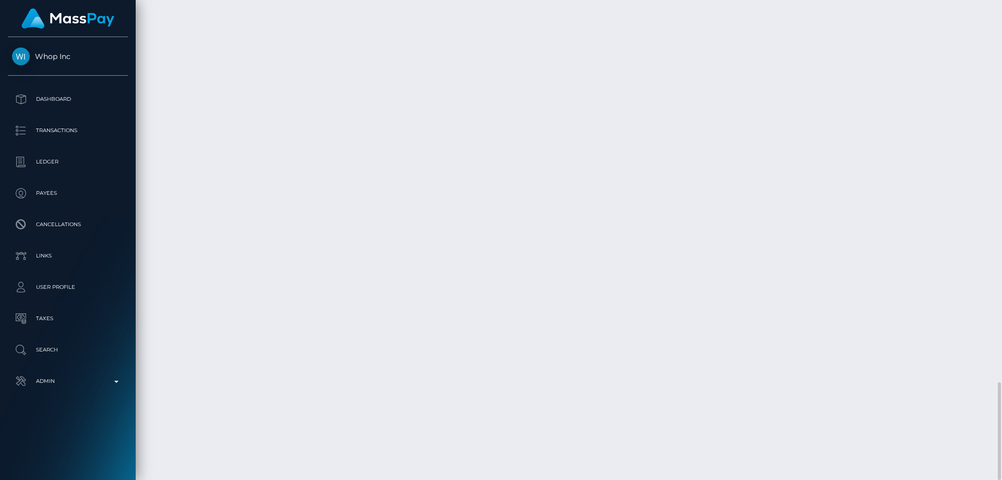
drag, startPoint x: 751, startPoint y: 385, endPoint x: 740, endPoint y: 371, distance: 17.4
copy td "$605.10 USD"
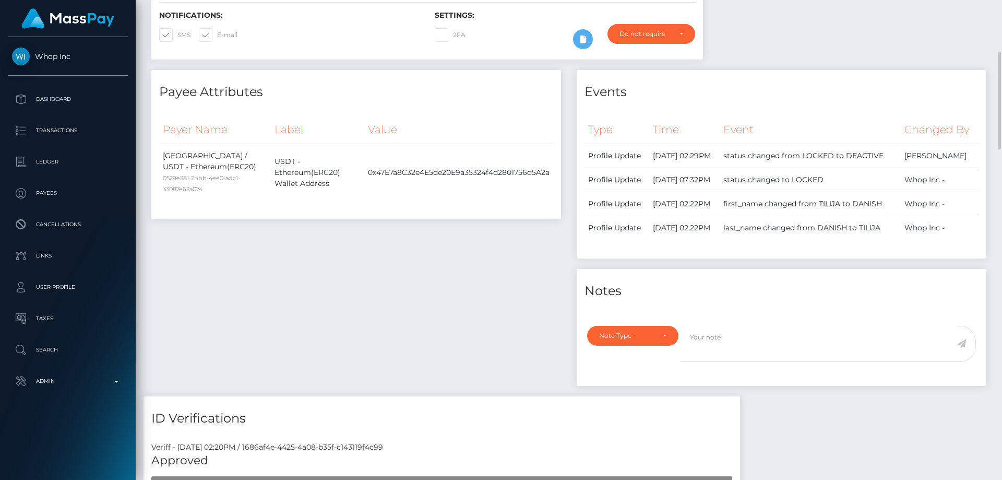
scroll to position [0, 0]
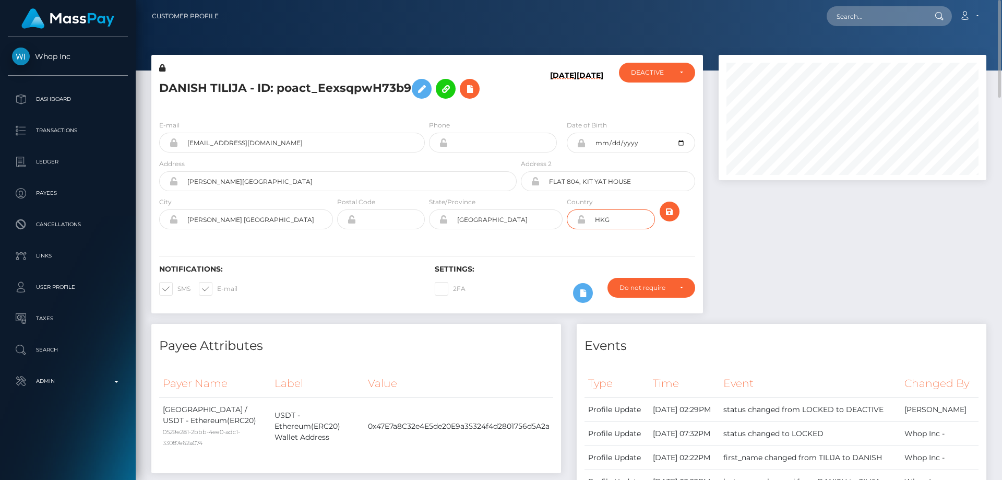
drag, startPoint x: 620, startPoint y: 220, endPoint x: 589, endPoint y: 221, distance: 31.3
click at [589, 221] on input "HKG" at bounding box center [619, 219] width 69 height 20
click at [469, 90] on icon at bounding box center [469, 88] width 13 height 13
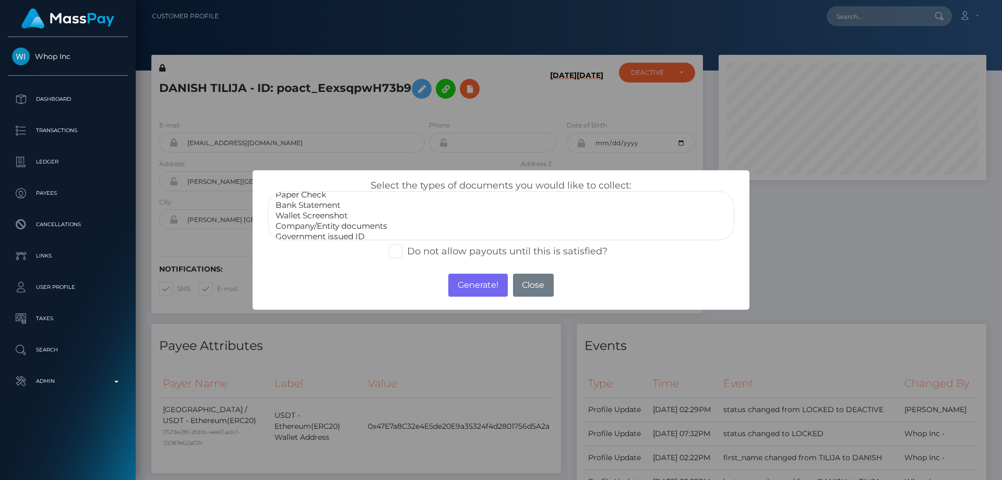
scroll to position [21, 0]
select select "Miscellaneous"
click at [318, 232] on option "Miscellaneous" at bounding box center [500, 231] width 453 height 10
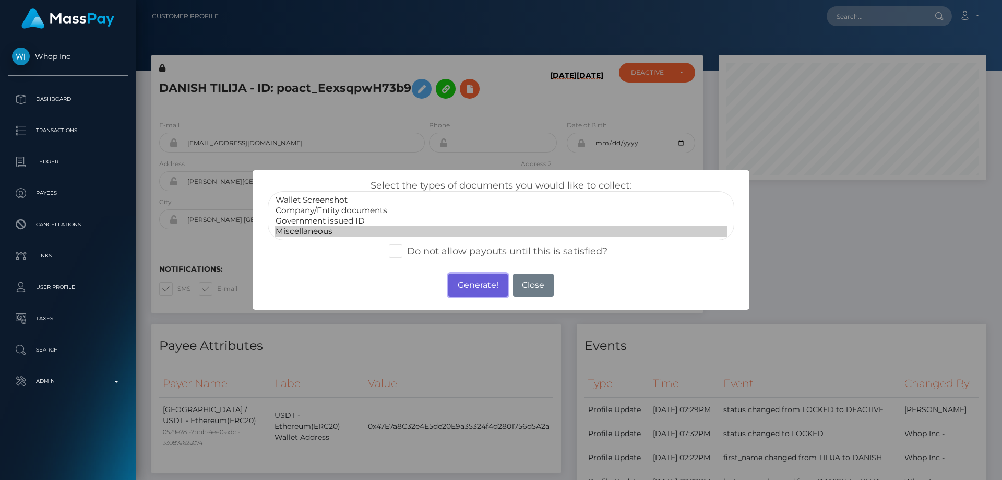
click at [478, 285] on button "Generate!" at bounding box center [477, 284] width 59 height 23
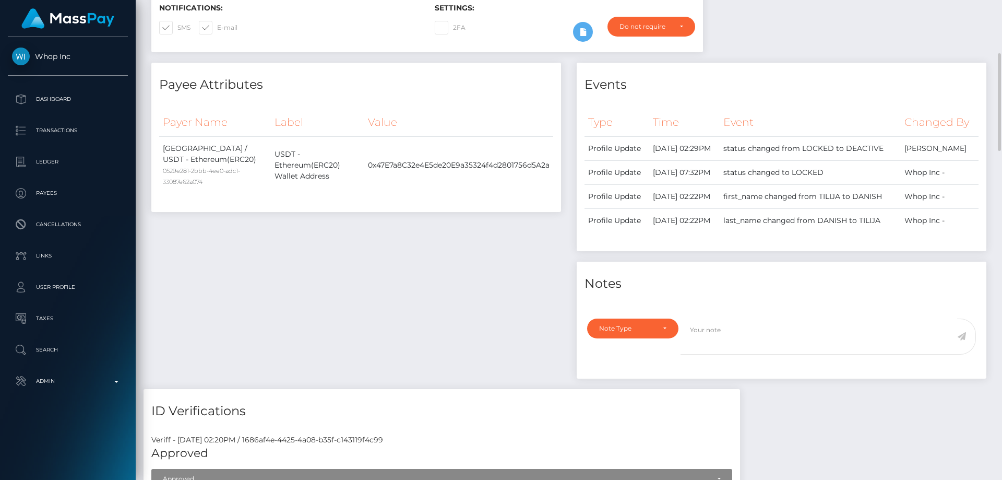
scroll to position [365, 0]
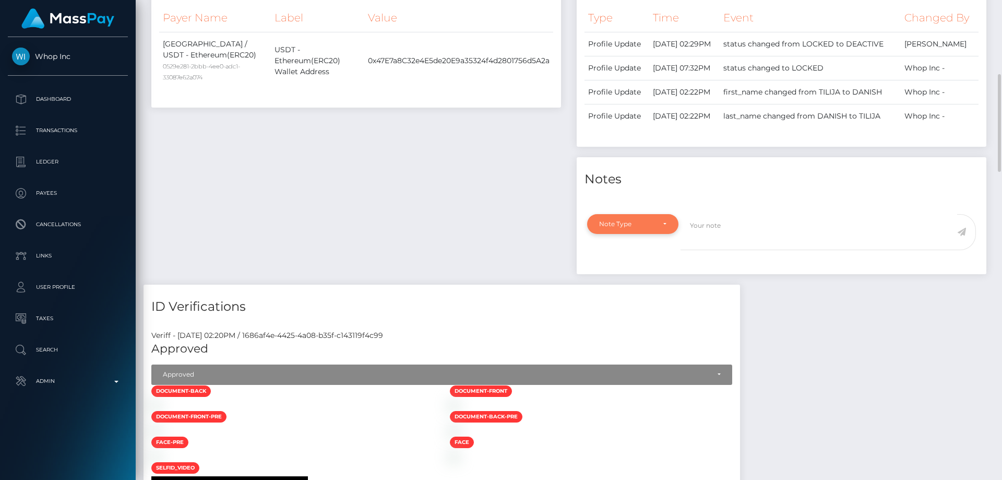
click at [613, 228] on div "Note Type" at bounding box center [626, 224] width 55 height 8
click at [621, 279] on span "Compliance" at bounding box center [619, 273] width 38 height 9
select select "COMPLIANCE"
click at [728, 250] on textarea at bounding box center [818, 232] width 277 height 36
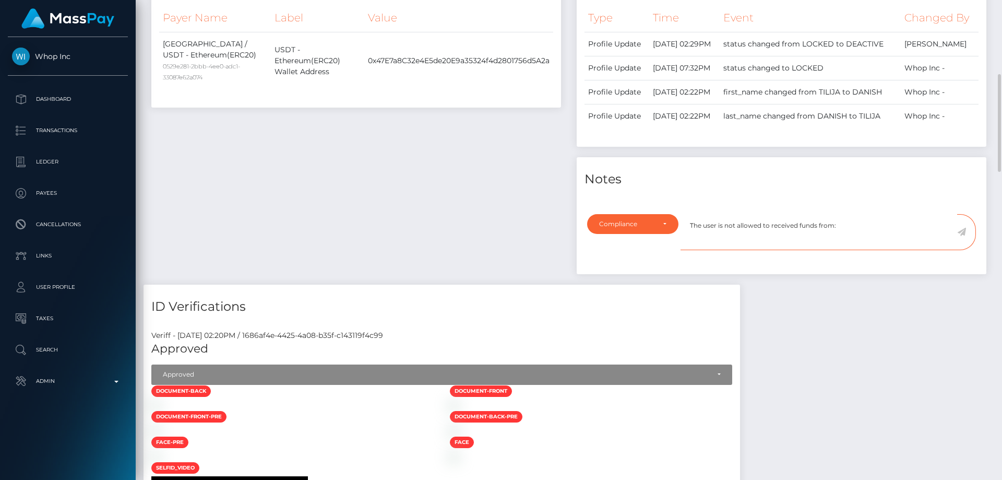
paste textarea "Mayan Finance"
type textarea "The user is not allowed to received funds from: Mayan Finance. Confirmation req…"
click at [961, 236] on icon at bounding box center [961, 232] width 9 height 8
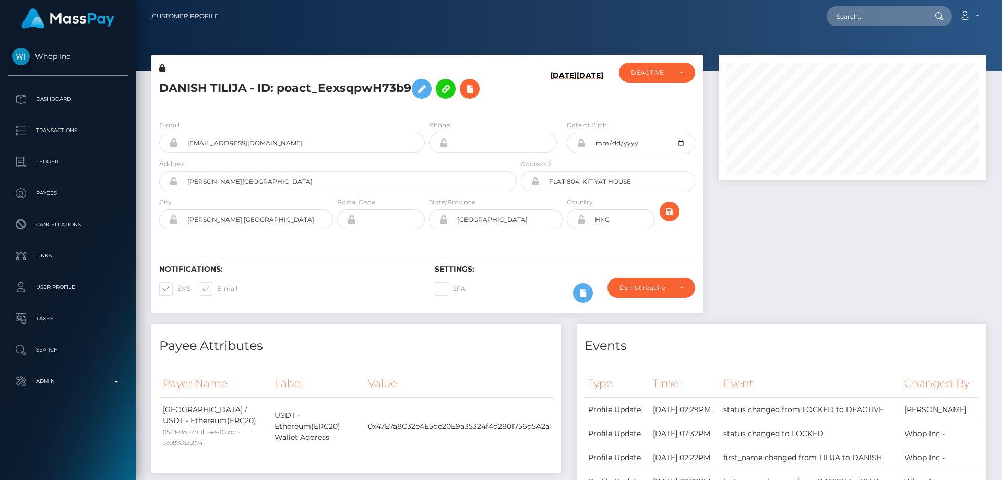
scroll to position [125, 268]
click at [884, 344] on h4 "Events" at bounding box center [781, 346] width 394 height 18
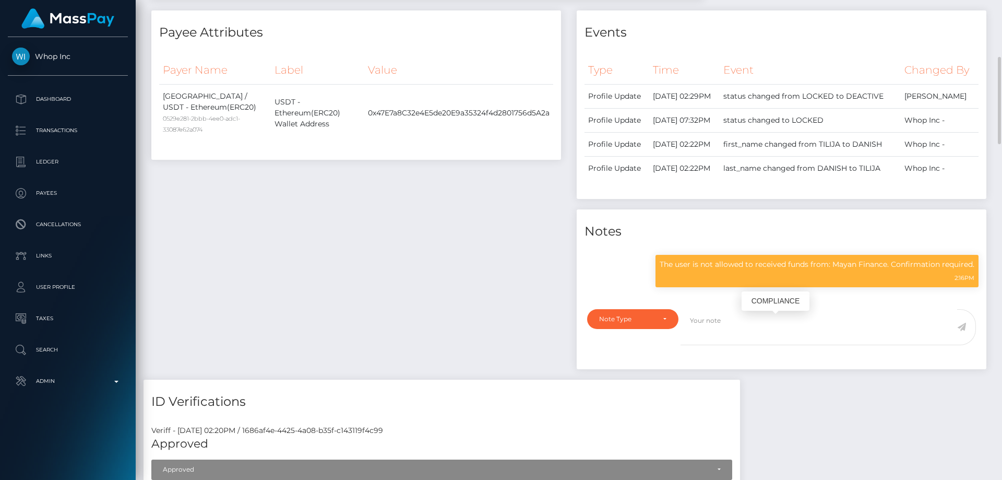
click at [781, 287] on div "The user is not allowed to received funds from: Mayan Finance. Confirmation req…" at bounding box center [816, 271] width 323 height 32
click at [776, 270] on p "The user is not allowed to received funds from: Mayan Finance. Confirmation req…" at bounding box center [817, 264] width 315 height 11
copy div "The user is not allowed to received funds from: Mayan Finance. Confirmation req…"
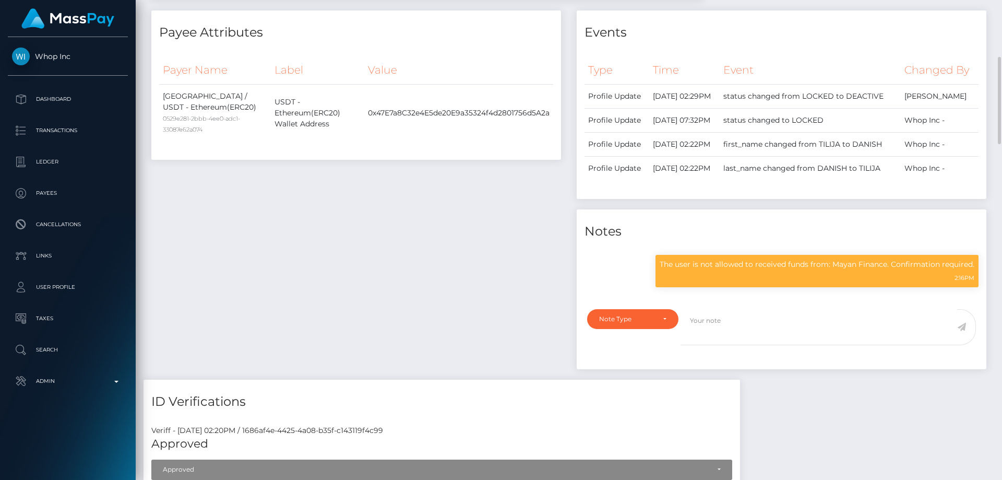
click at [308, 243] on div "Payee Attributes Payer Name Label Value [GEOGRAPHIC_DATA] / USDT - Ethereum(ERC…" at bounding box center [356, 194] width 425 height 369
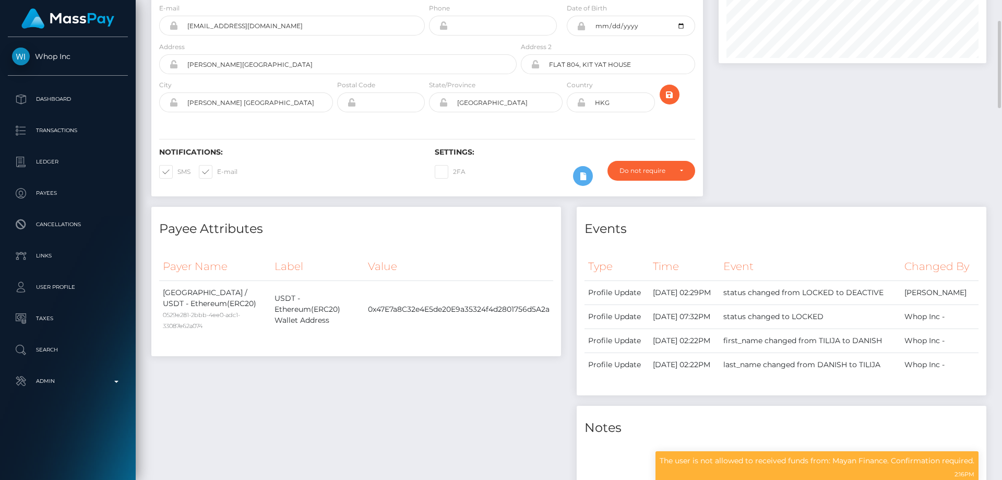
scroll to position [0, 0]
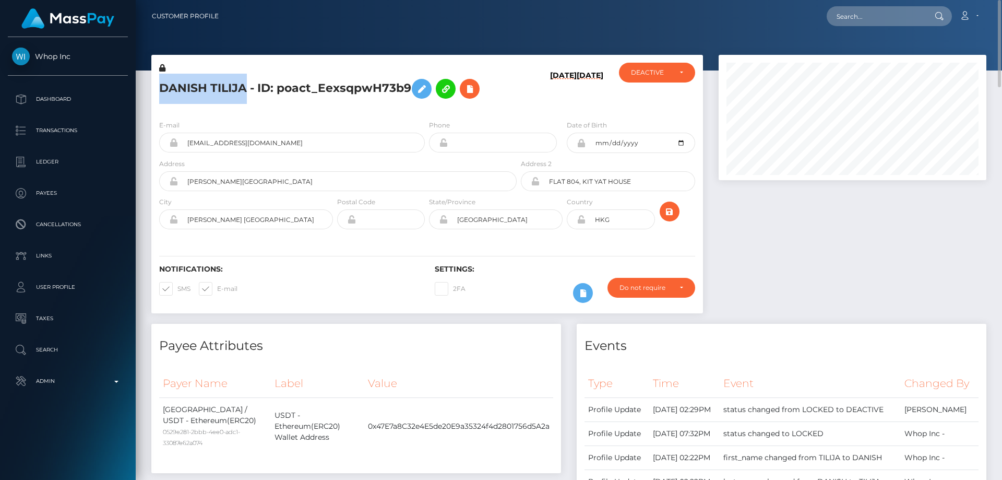
drag, startPoint x: 244, startPoint y: 83, endPoint x: 162, endPoint y: 84, distance: 82.5
click at [162, 84] on h5 "DANISH TILIJA - ID: poact_EexsqpwH73b9" at bounding box center [335, 89] width 352 height 30
copy h5 "DANISH TILIJA"
drag, startPoint x: 307, startPoint y: 145, endPoint x: 182, endPoint y: 147, distance: 124.7
click at [182, 147] on input "danish2943612+bf2b8ec453@gmail.com" at bounding box center [301, 143] width 247 height 20
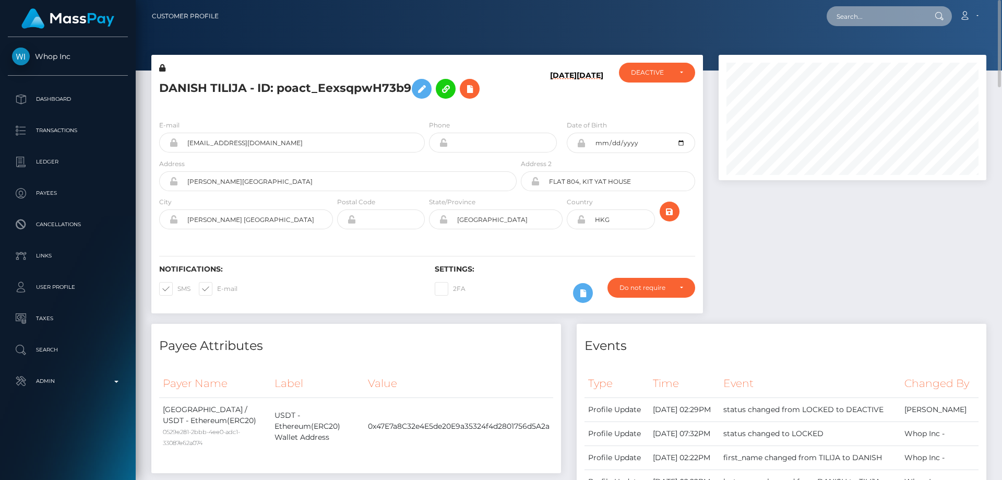
paste input "420193632826437632"
type input "420193632826437632"
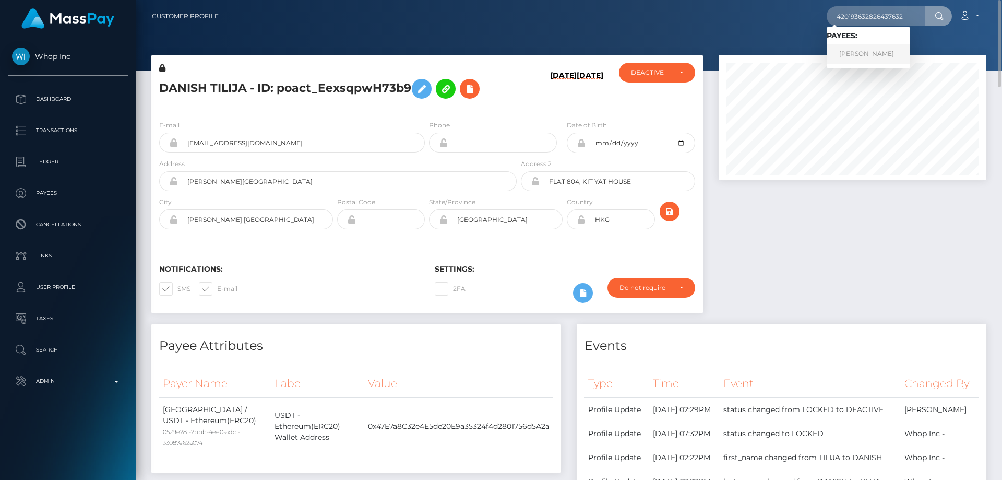
click at [857, 50] on link "Maxim Bugaenko" at bounding box center [868, 53] width 83 height 19
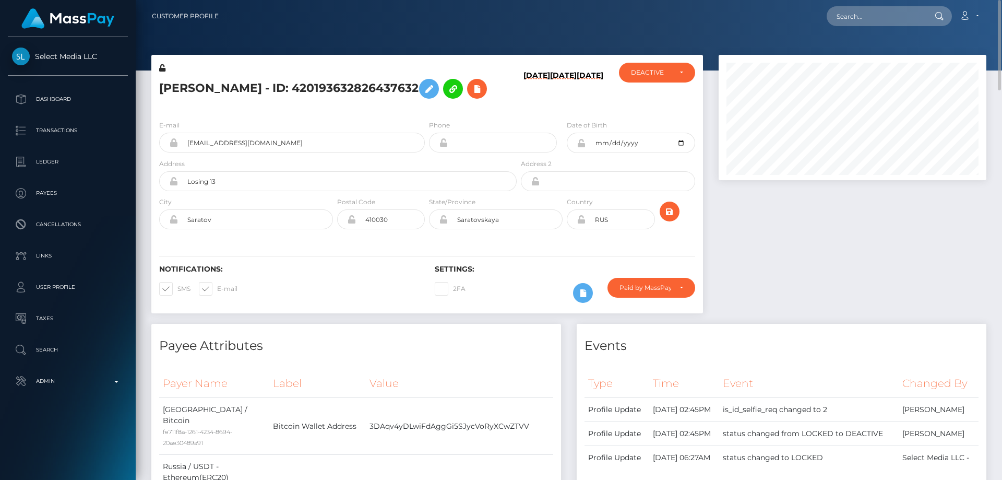
click at [384, 124] on div "E-mail [EMAIL_ADDRESS][DOMAIN_NAME]" at bounding box center [292, 135] width 266 height 33
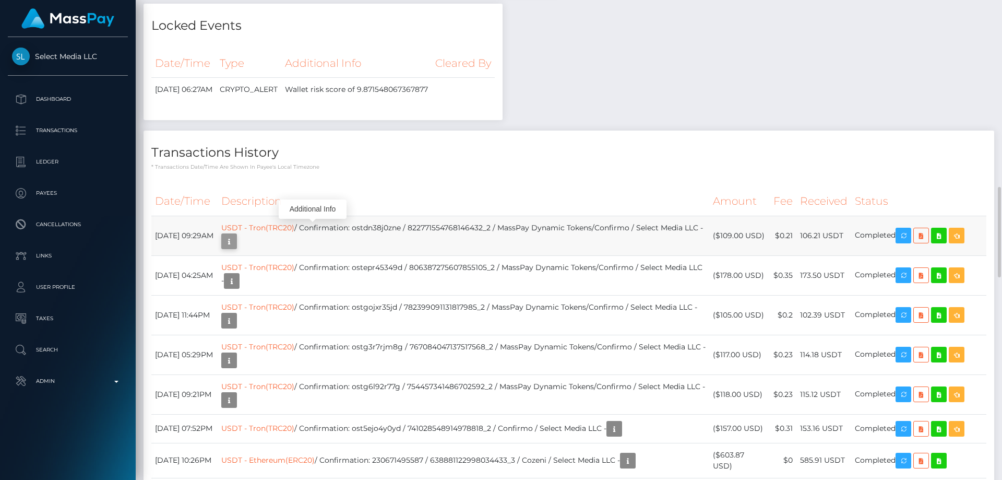
scroll to position [125, 268]
click at [235, 235] on icon "button" at bounding box center [229, 241] width 13 height 13
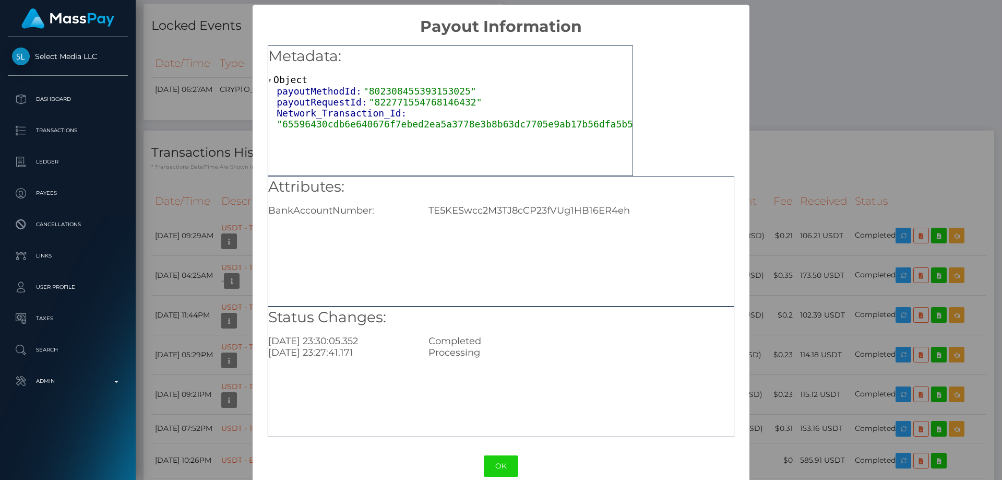
click at [510, 207] on div "TE5KESwcc2M3TJ8cCP23fVUg1HB16ER4eh" at bounding box center [581, 210] width 320 height 11
copy div "TE5KESwcc2M3TJ8cCP23fVUg1HB16ER4eh"
click at [871, 131] on div "× Payout Information Metadata: Object payoutMethodId: "802308455393153025" payo…" at bounding box center [501, 240] width 1002 height 480
click at [862, 134] on div "× Payout Information Metadata: Object payoutMethodId: "802308455393153025" payo…" at bounding box center [501, 240] width 1002 height 480
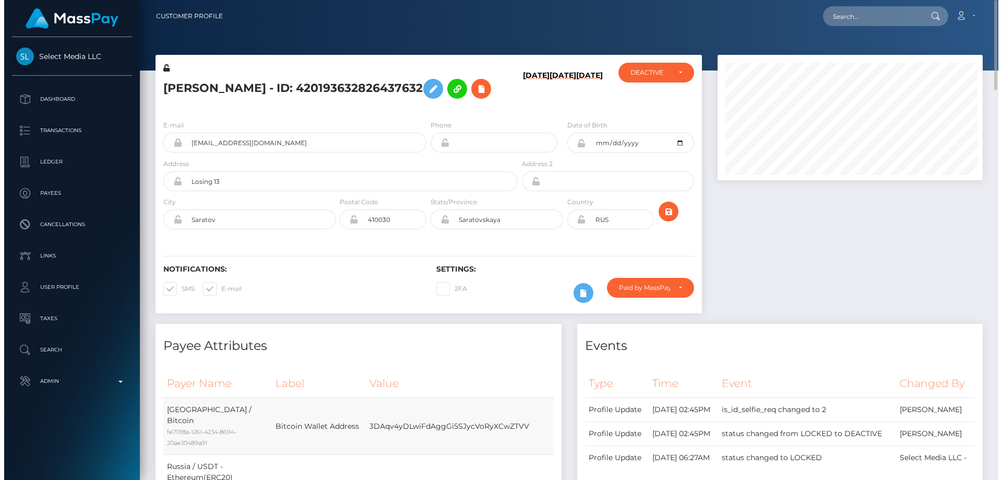
scroll to position [521701, 521561]
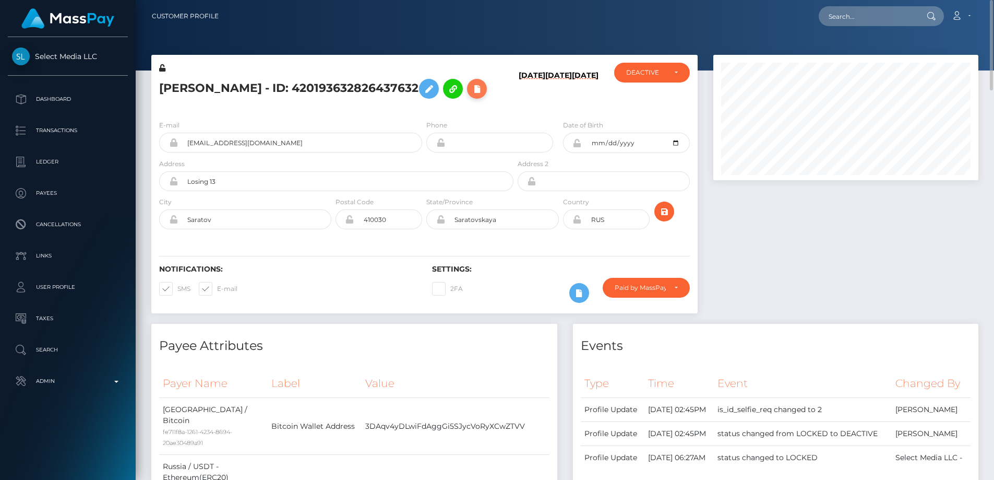
click at [480, 89] on icon at bounding box center [477, 88] width 13 height 13
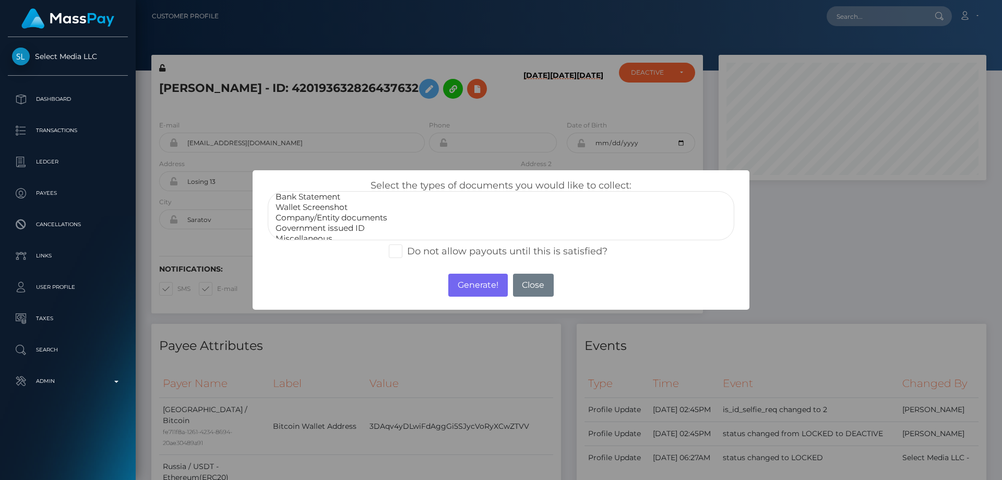
scroll to position [21, 0]
drag, startPoint x: 313, startPoint y: 231, endPoint x: 337, endPoint y: 244, distance: 27.6
select select "Miscellaneous"
click at [313, 230] on option "Miscellaneous" at bounding box center [500, 231] width 453 height 10
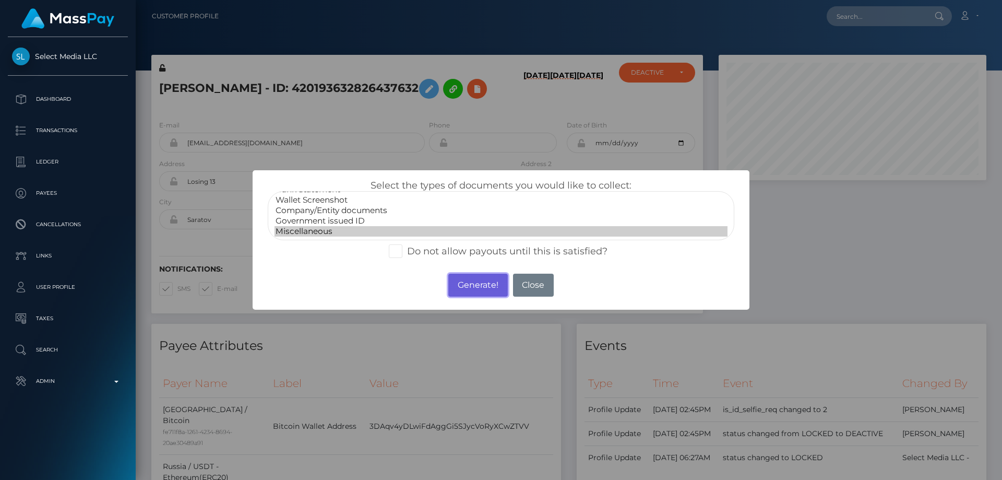
click at [468, 286] on button "Generate!" at bounding box center [477, 284] width 59 height 23
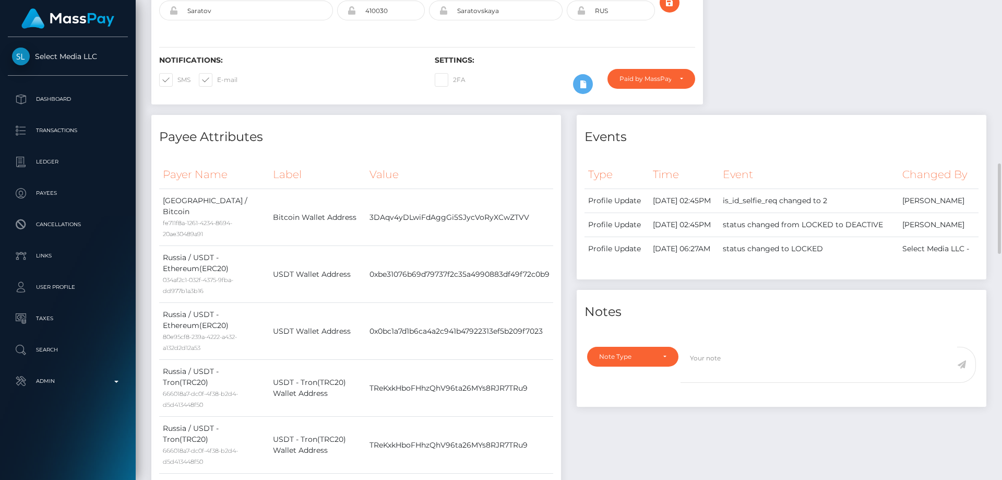
scroll to position [313, 0]
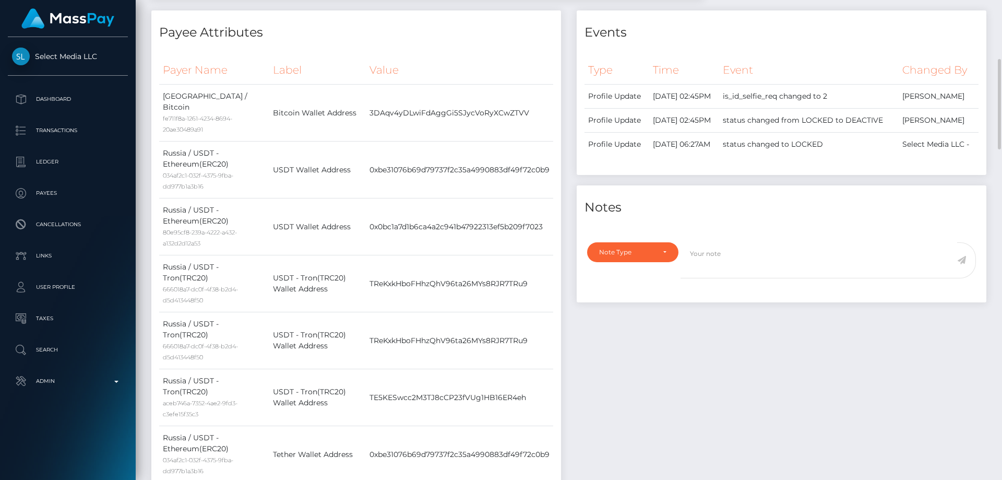
click at [613, 236] on div at bounding box center [782, 229] width 410 height 13
click at [621, 262] on div "Note Type" at bounding box center [632, 252] width 91 height 20
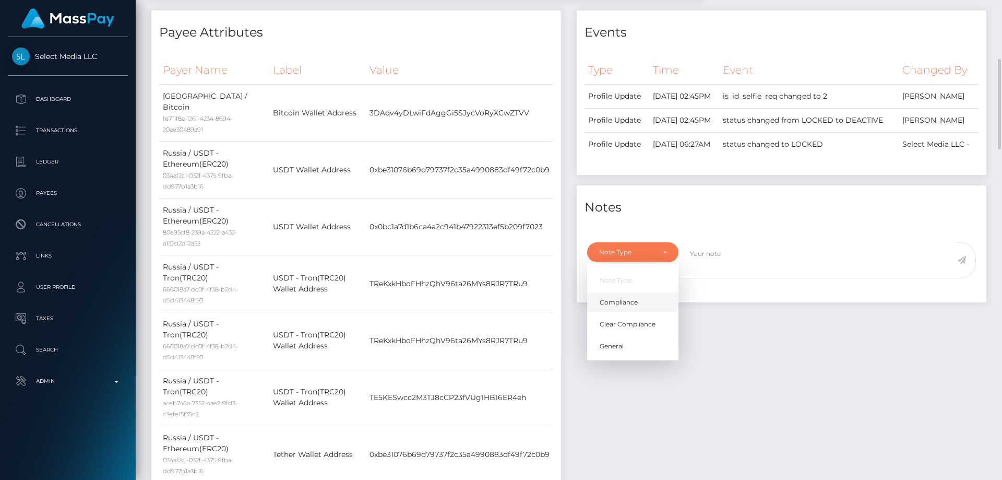
click at [620, 312] on link "Compliance" at bounding box center [632, 301] width 91 height 19
select select "COMPLIANCE"
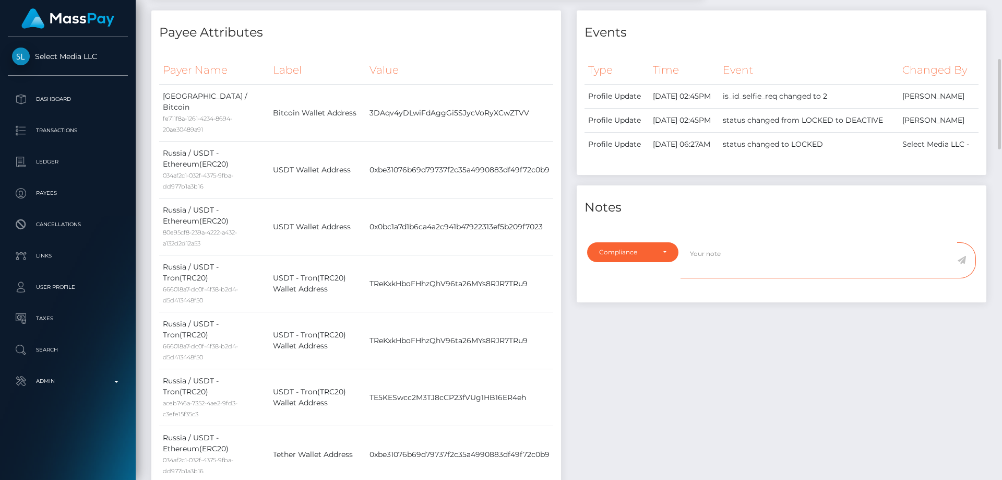
click at [690, 278] on textarea at bounding box center [818, 260] width 277 height 36
paste textarea "Grinex"
type textarea "The user is not allowed to send funds to: Grinex. Confirmation required."
click at [962, 264] on icon at bounding box center [961, 260] width 9 height 8
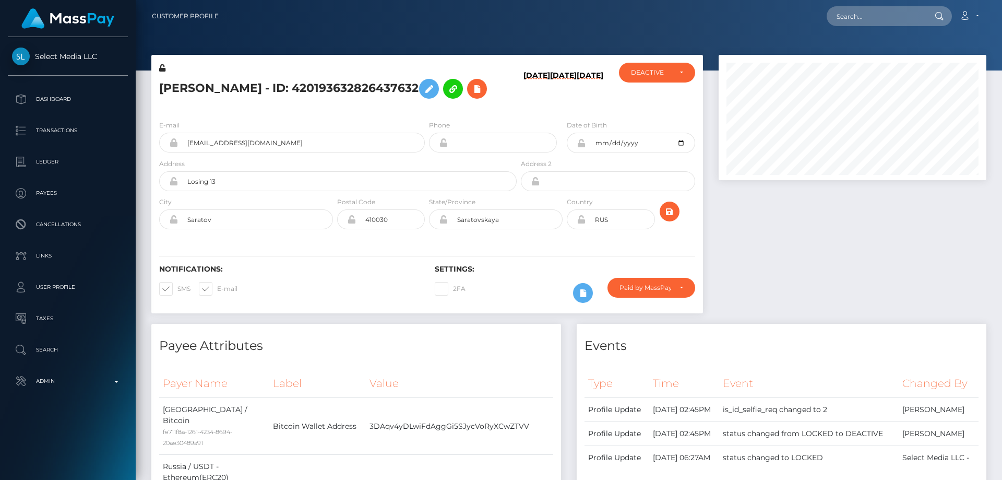
scroll to position [125, 268]
click at [778, 317] on div at bounding box center [852, 189] width 283 height 269
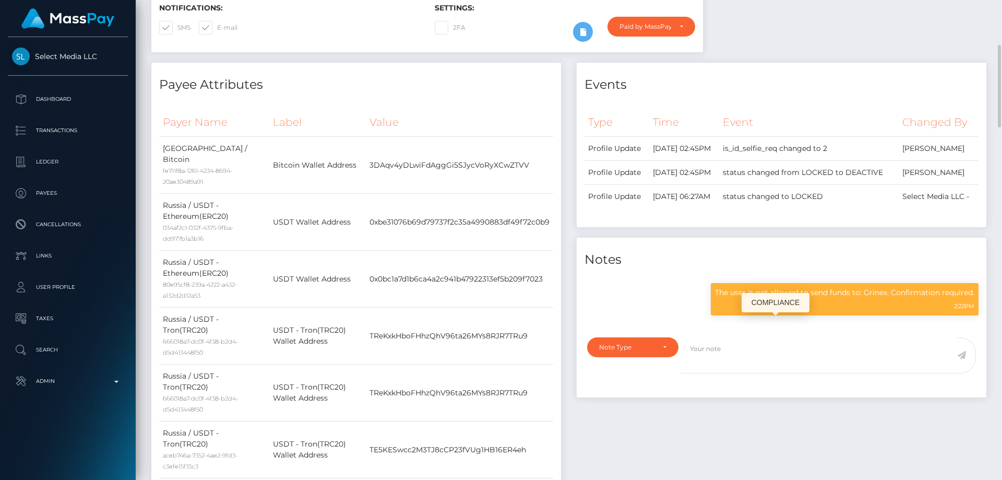
click at [783, 298] on p "The user is not allowed to send funds to: Grinex. Confirmation required." at bounding box center [844, 292] width 259 height 11
copy div "The user is not allowed to send funds to: Grinex. Confirmation required."
click at [399, 88] on h4 "Payee Attributes" at bounding box center [356, 85] width 394 height 18
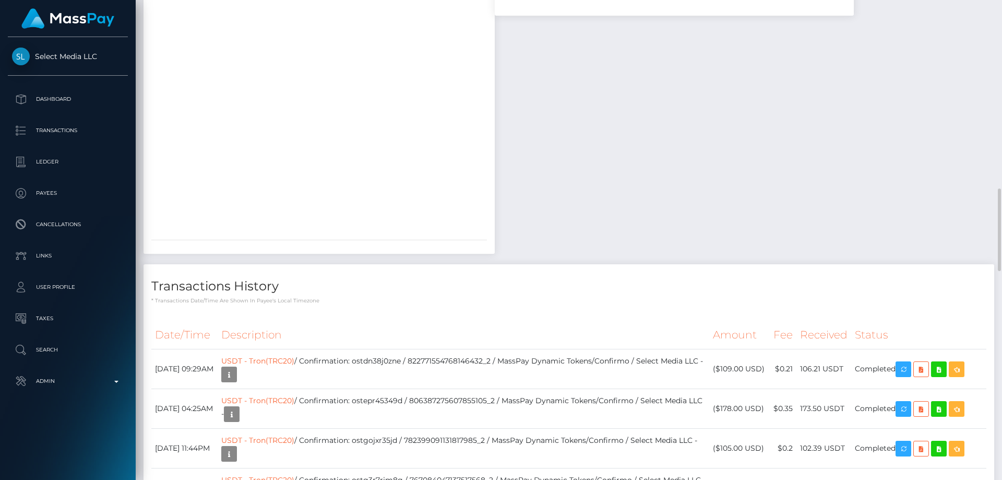
scroll to position [1252, 0]
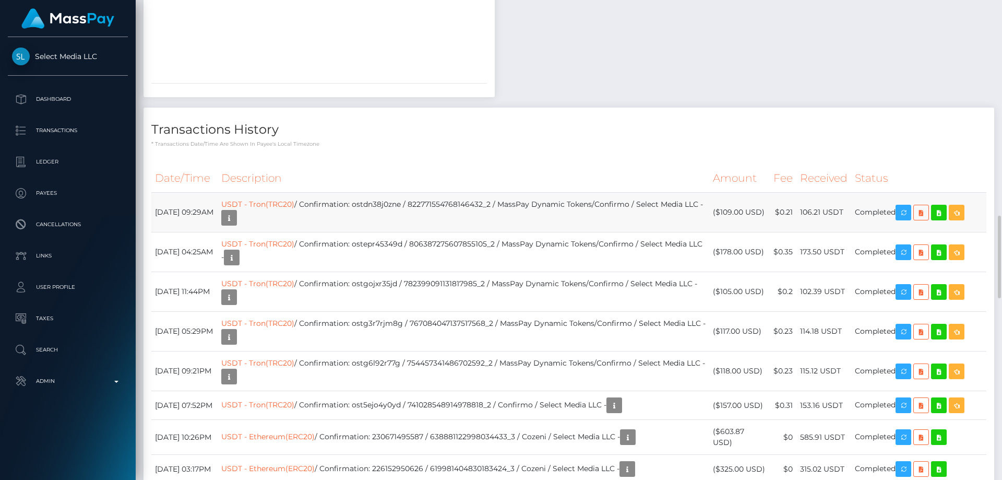
drag, startPoint x: 769, startPoint y: 199, endPoint x: 724, endPoint y: 196, distance: 45.0
click at [724, 196] on td "($109.00 USD)" at bounding box center [738, 213] width 59 height 40
copy td "$109.00 USD"
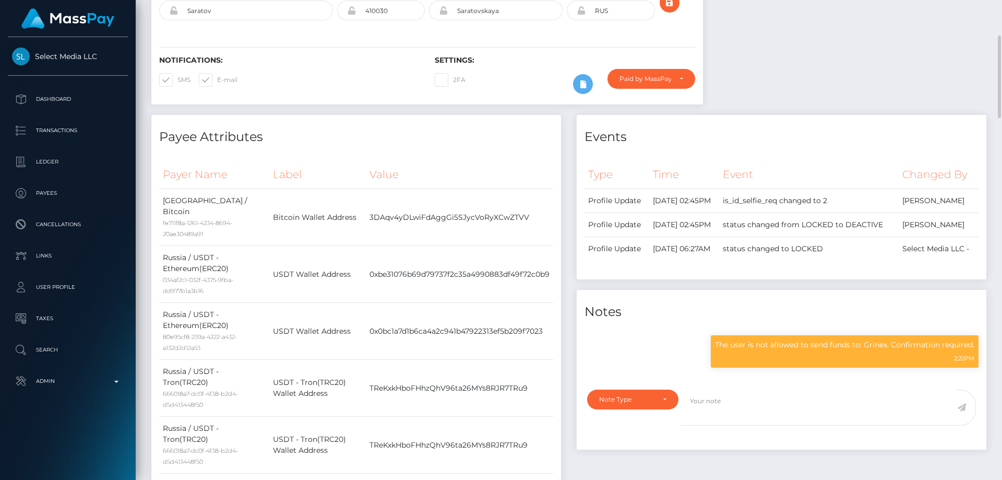
scroll to position [0, 0]
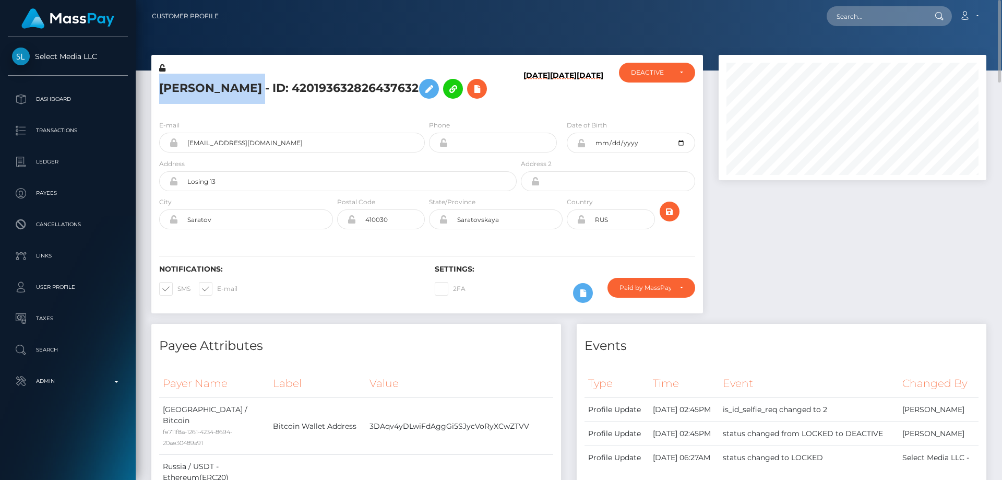
drag, startPoint x: 264, startPoint y: 92, endPoint x: 161, endPoint y: 88, distance: 102.9
click at [161, 88] on h5 "[PERSON_NAME] - ID: 420193632826437632" at bounding box center [335, 89] width 352 height 30
copy h5 "[PERSON_NAME]"
drag, startPoint x: 220, startPoint y: 138, endPoint x: 179, endPoint y: 139, distance: 41.2
click at [179, 139] on input "[EMAIL_ADDRESS][DOMAIN_NAME]" at bounding box center [301, 143] width 247 height 20
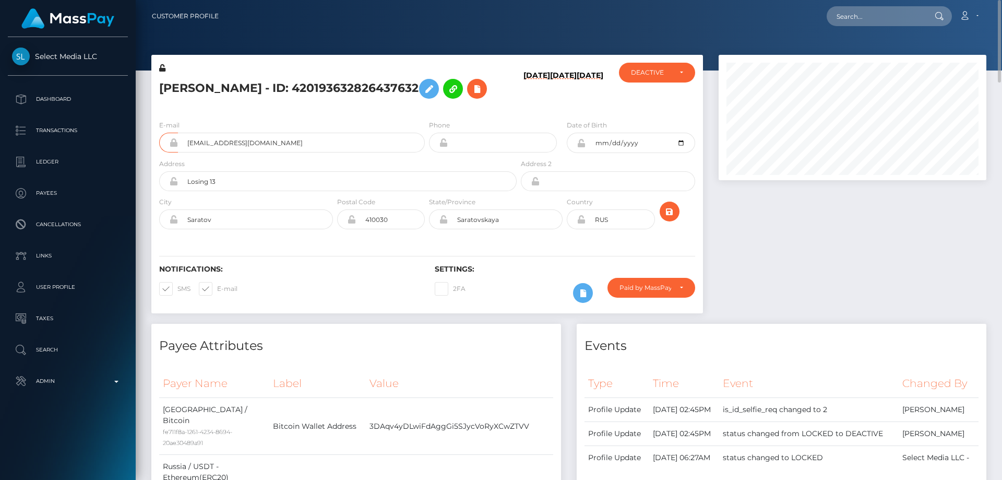
click at [289, 110] on div "[PERSON_NAME] - ID: 420193632826437632" at bounding box center [334, 87] width 367 height 49
click at [336, 115] on div "E-mail [EMAIL_ADDRESS][DOMAIN_NAME] Phone Date of Birth" at bounding box center [427, 176] width 552 height 128
paste input "339868529379520512"
type input "339868529379520512"
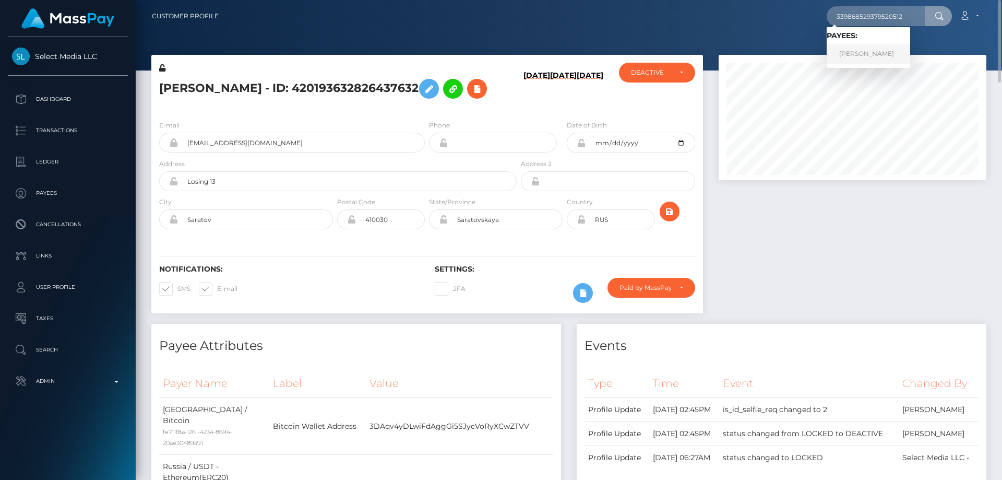
click at [893, 55] on link "[PERSON_NAME]" at bounding box center [868, 53] width 83 height 19
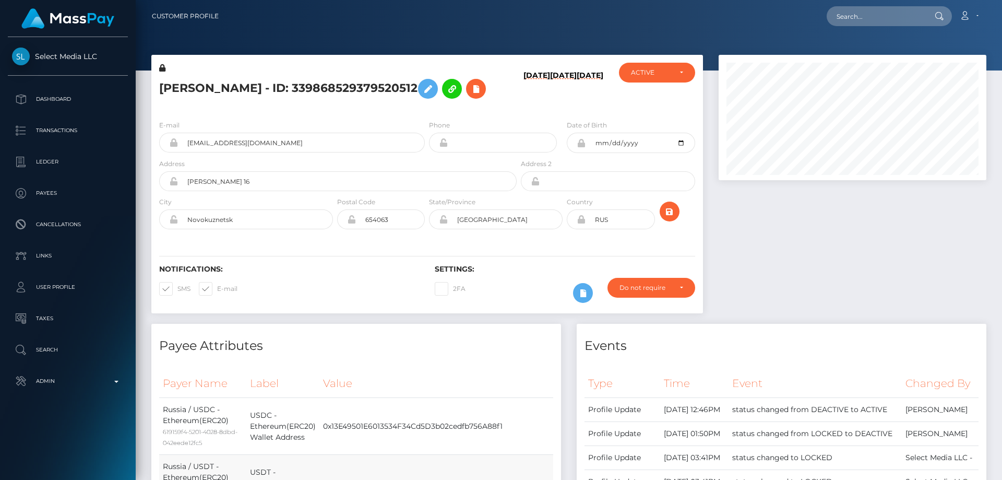
scroll to position [125, 268]
click at [838, 301] on div at bounding box center [852, 189] width 283 height 269
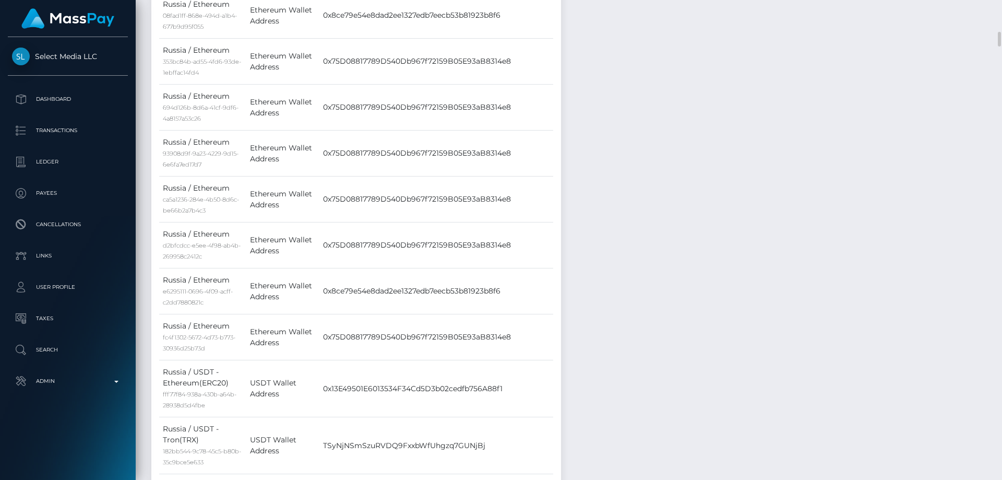
scroll to position [783, 0]
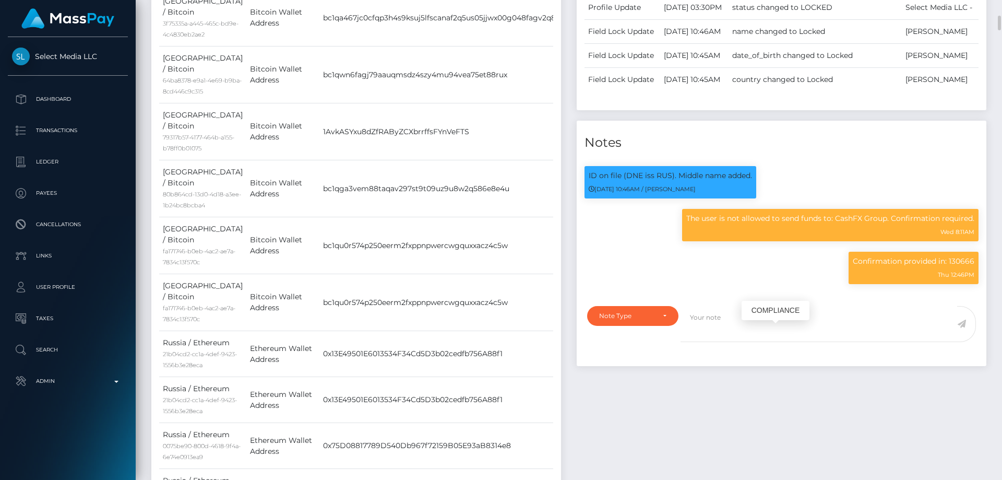
scroll to position [678, 0]
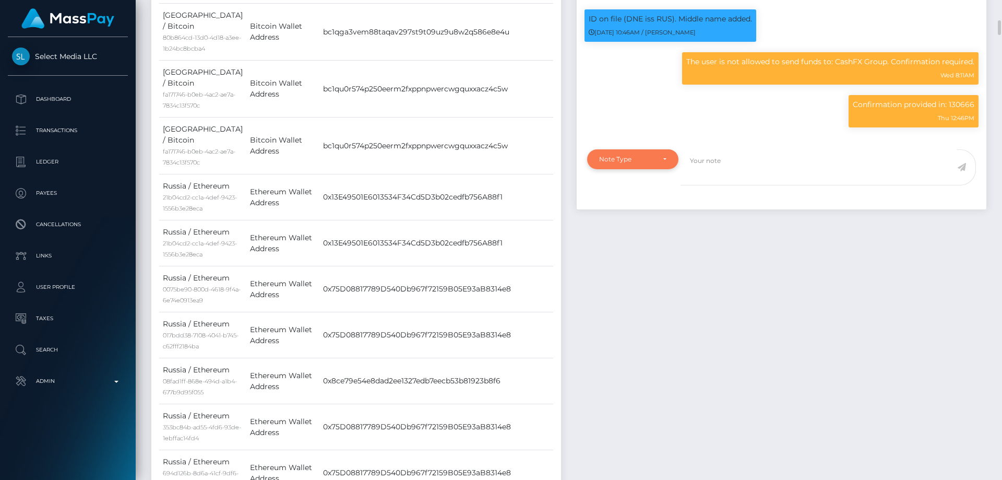
click at [630, 163] on div "Note Type" at bounding box center [626, 159] width 55 height 8
click at [632, 214] on span "Compliance" at bounding box center [619, 209] width 38 height 9
select select "COMPLIANCE"
click at [704, 185] on textarea at bounding box center [818, 167] width 277 height 36
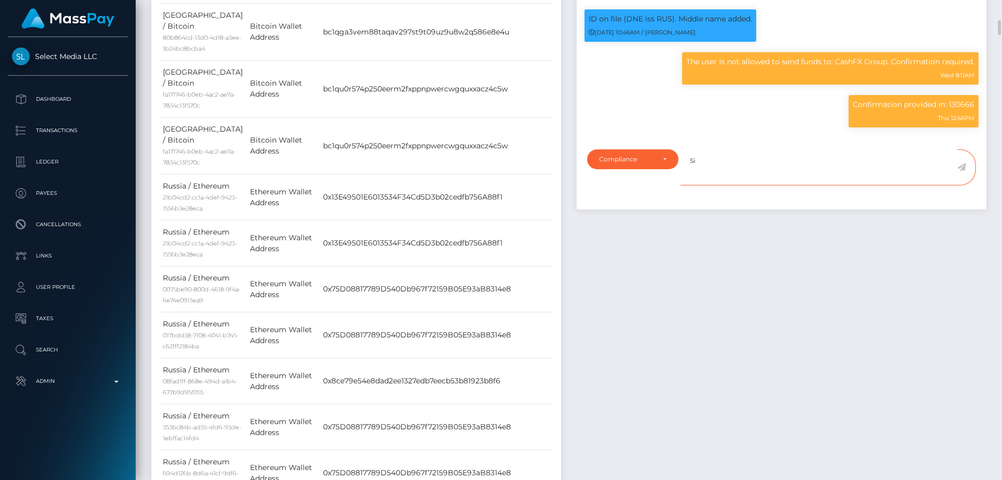
type textarea "S"
paste textarea "339868529379520512"
drag, startPoint x: 640, startPoint y: 290, endPoint x: 639, endPoint y: 296, distance: 6.3
click at [639, 198] on div "Note Type Compliance Clear Compliance General Compliance Note Type Compliance C…" at bounding box center [781, 173] width 404 height 49
click at [917, 185] on textarea "Disregard the previous note: The user is not allowed to send funds to:" at bounding box center [818, 167] width 277 height 36
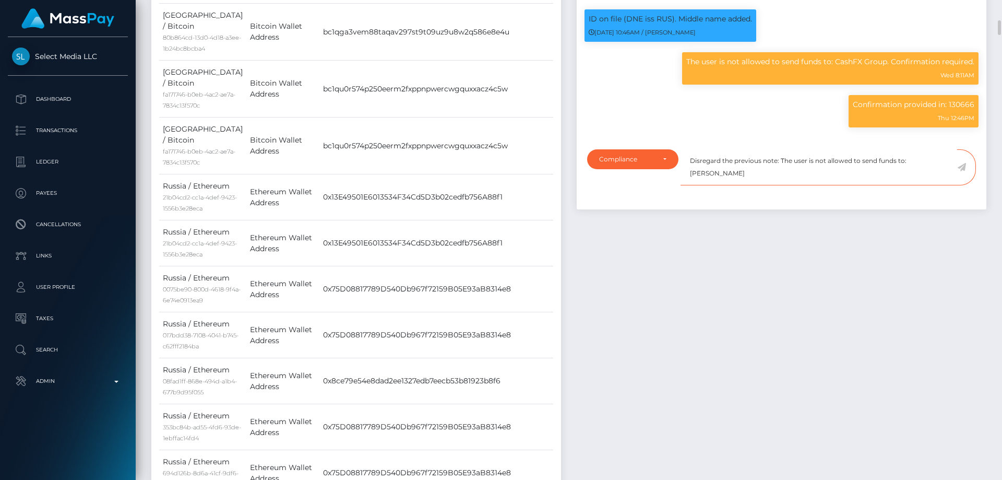
type textarea "Disregard the previous note: The user is not allowed to send funds to: Bitkovsk…"
click at [962, 171] on icon at bounding box center [961, 167] width 9 height 8
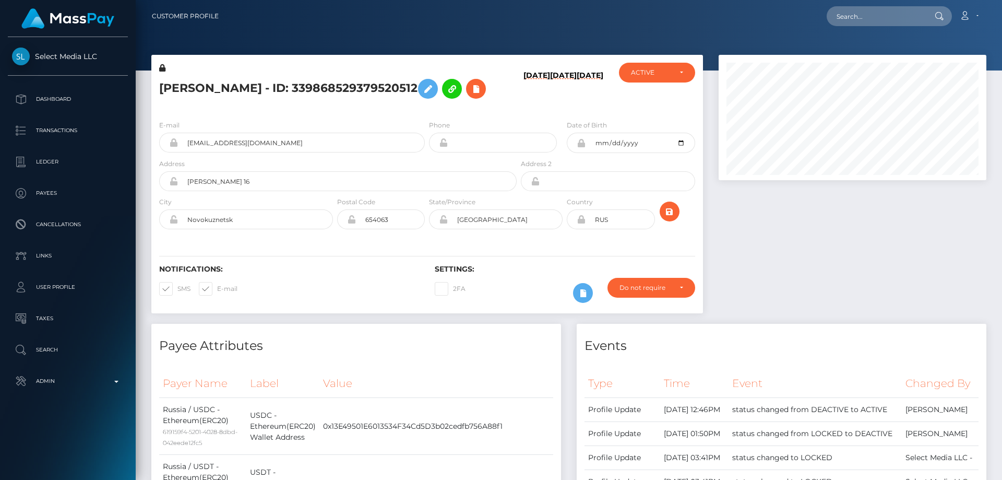
scroll to position [125, 268]
click at [833, 264] on div at bounding box center [852, 189] width 283 height 269
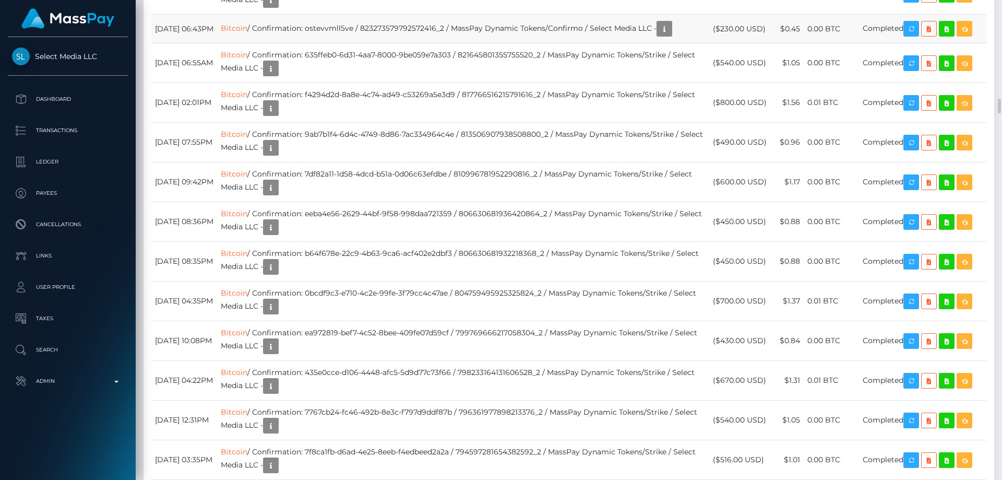
drag, startPoint x: 767, startPoint y: 196, endPoint x: 723, endPoint y: 193, distance: 43.4
click at [723, 43] on td "($230.00 USD)" at bounding box center [740, 29] width 63 height 29
click at [751, 43] on td "($230.00 USD)" at bounding box center [740, 29] width 63 height 29
drag, startPoint x: 768, startPoint y: 192, endPoint x: 724, endPoint y: 194, distance: 43.9
click at [724, 43] on td "($230.00 USD)" at bounding box center [740, 29] width 63 height 29
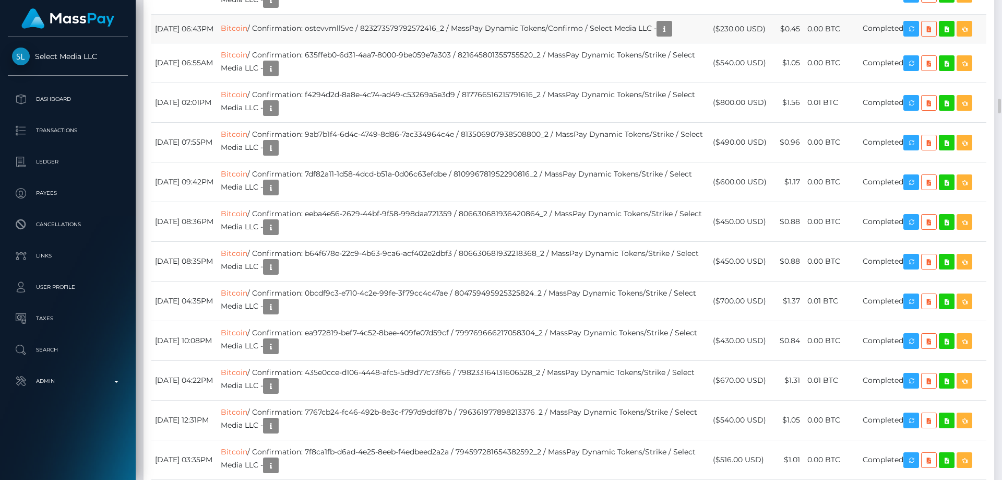
copy td "$230.00 USD"
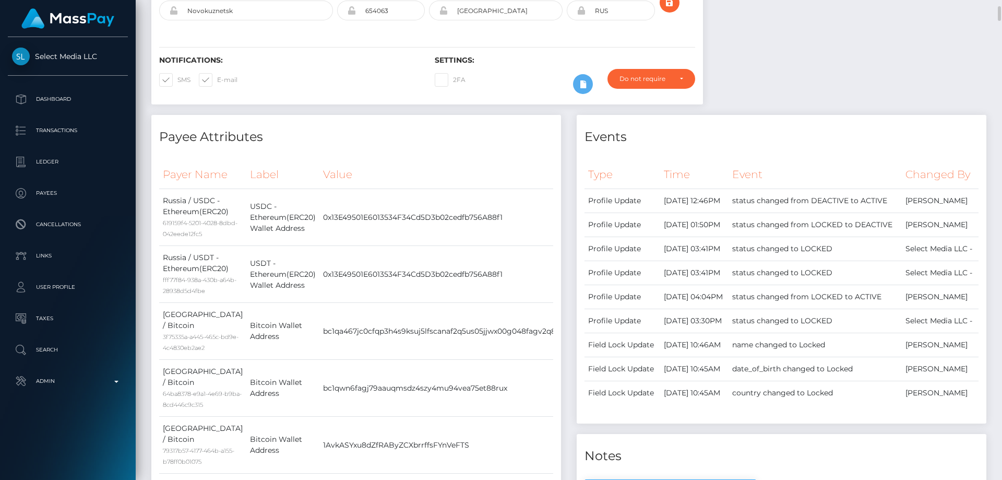
scroll to position [0, 0]
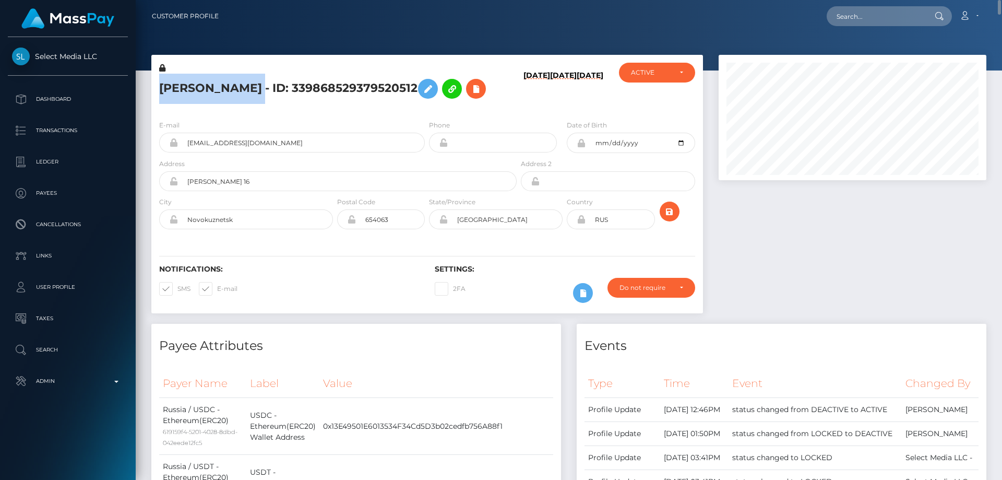
drag, startPoint x: 244, startPoint y: 82, endPoint x: 159, endPoint y: 78, distance: 85.2
click at [159, 78] on h5 "Elizaveta Dmitrievna Zarubina - ID: 339868529379520512" at bounding box center [335, 89] width 352 height 30
drag, startPoint x: 173, startPoint y: 77, endPoint x: 332, endPoint y: 66, distance: 160.1
click at [332, 66] on div "Elizaveta Dmitrievna Zarubina - ID: 339868529379520512" at bounding box center [334, 87] width 367 height 49
drag, startPoint x: 339, startPoint y: 81, endPoint x: 160, endPoint y: 82, distance: 179.0
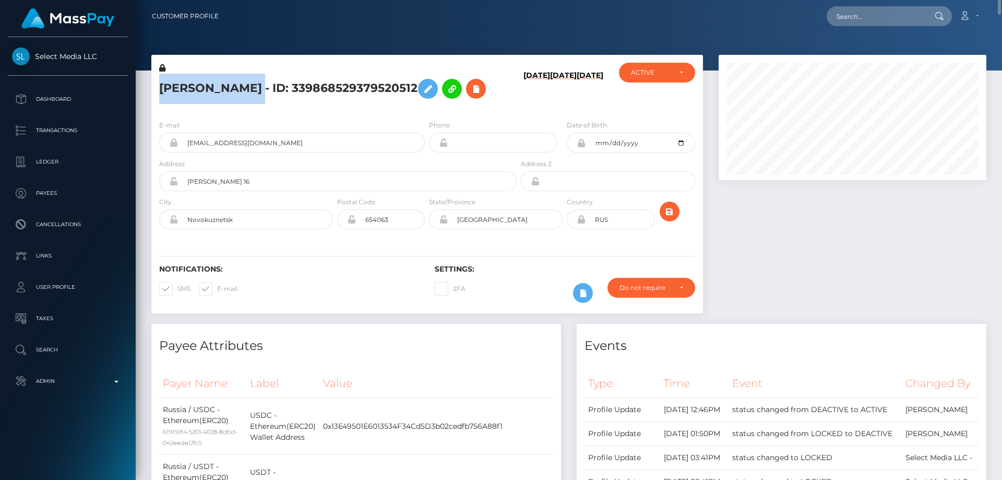
click at [160, 82] on h5 "Elizaveta Dmitrievna Zarubina - ID: 339868529379520512" at bounding box center [335, 89] width 352 height 30
copy h5 "Elizaveta Dmitrievna Zarubina"
click at [349, 104] on h5 "Elizaveta Dmitrievna Zarubina - ID: 339868529379520512" at bounding box center [335, 89] width 352 height 30
drag, startPoint x: 248, startPoint y: 161, endPoint x: 185, endPoint y: 162, distance: 62.6
click at [185, 152] on input "lizabel03@mail.ru" at bounding box center [301, 143] width 247 height 20
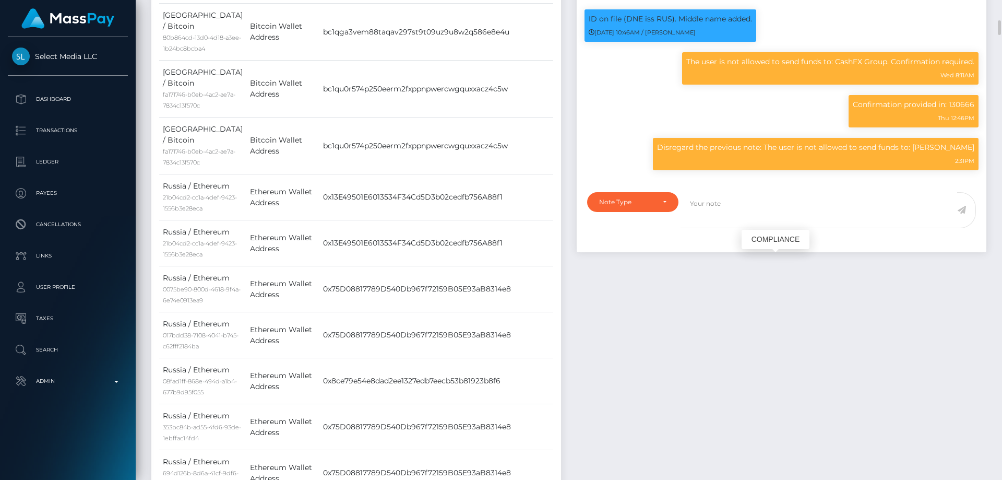
scroll to position [125, 268]
drag, startPoint x: 937, startPoint y: 264, endPoint x: 952, endPoint y: 260, distance: 15.6
click at [950, 153] on p "Disregard the previous note: The user is not allowed to send funds to: Bitkovsk…" at bounding box center [815, 147] width 317 height 11
drag, startPoint x: 975, startPoint y: 260, endPoint x: 938, endPoint y: 264, distance: 36.7
click at [938, 170] on div "Disregard the previous note: The user is not allowed to send funds to: Bitkovsk…" at bounding box center [816, 154] width 326 height 32
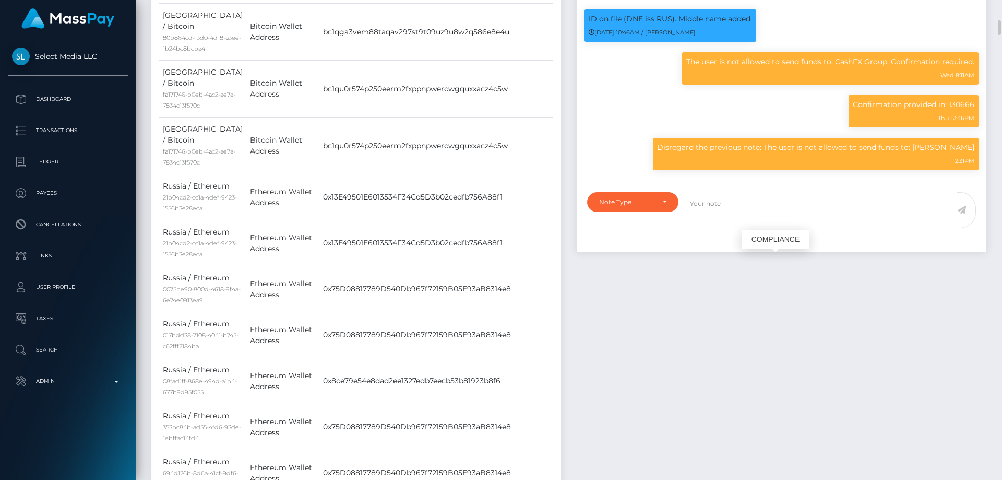
copy p "Bitkovskiy"
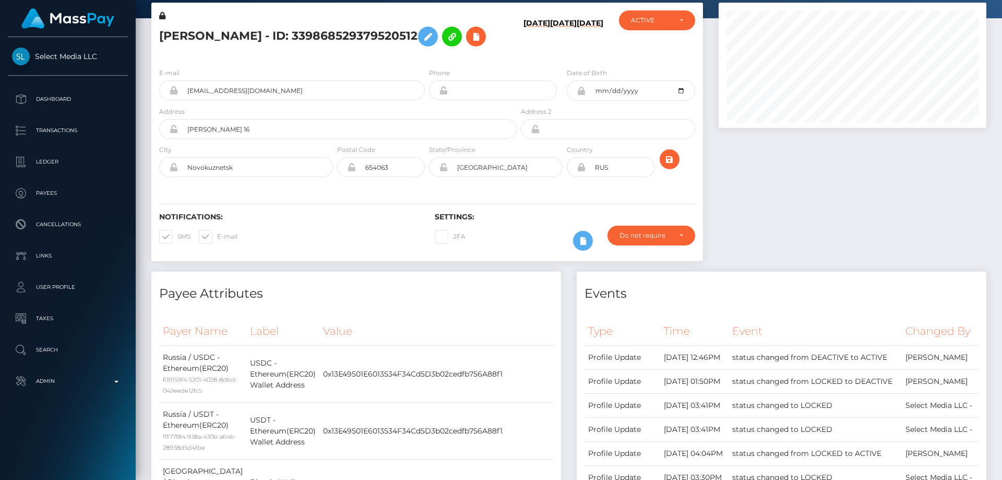
scroll to position [0, 0]
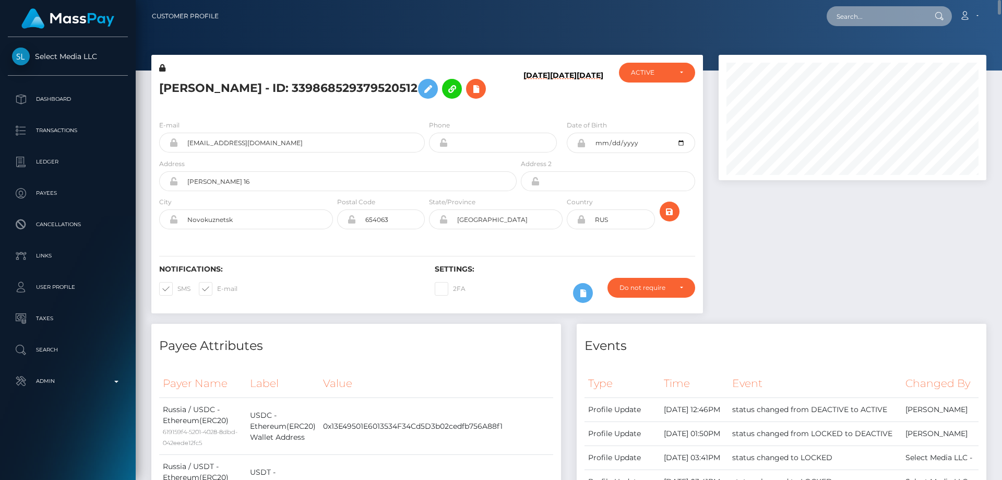
paste input "poact_ggT5M2OafOzl"
type input "poact_ggT5M2OafOzl"
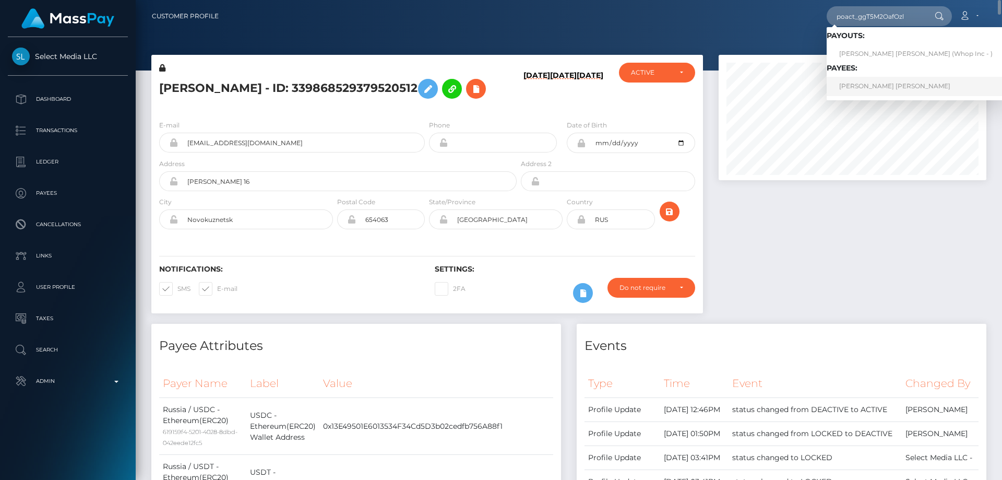
click at [866, 83] on link "LOGAN TYLER GENAW" at bounding box center [916, 86] width 178 height 19
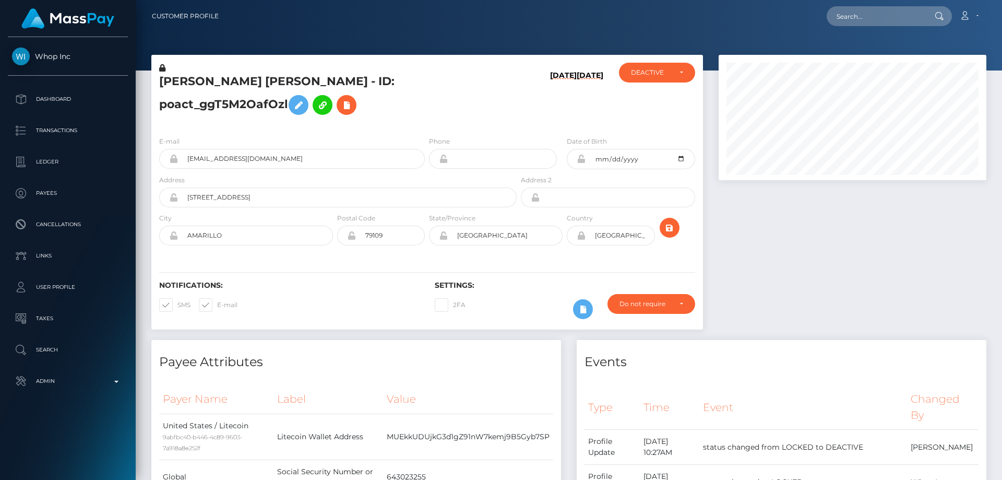
scroll to position [125, 268]
drag, startPoint x: 271, startPoint y: 174, endPoint x: 182, endPoint y: 173, distance: 89.8
click at [182, 169] on input "[EMAIL_ADDRESS][DOMAIN_NAME]" at bounding box center [301, 159] width 247 height 20
paste input "[EMAIL_ADDRESS][DOMAIN_NAME]"
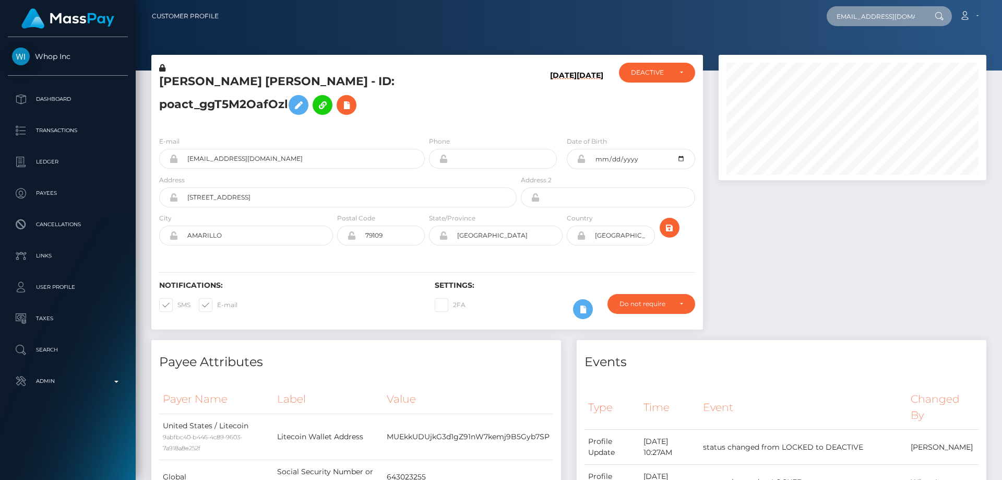
type input "[EMAIL_ADDRESS][DOMAIN_NAME]"
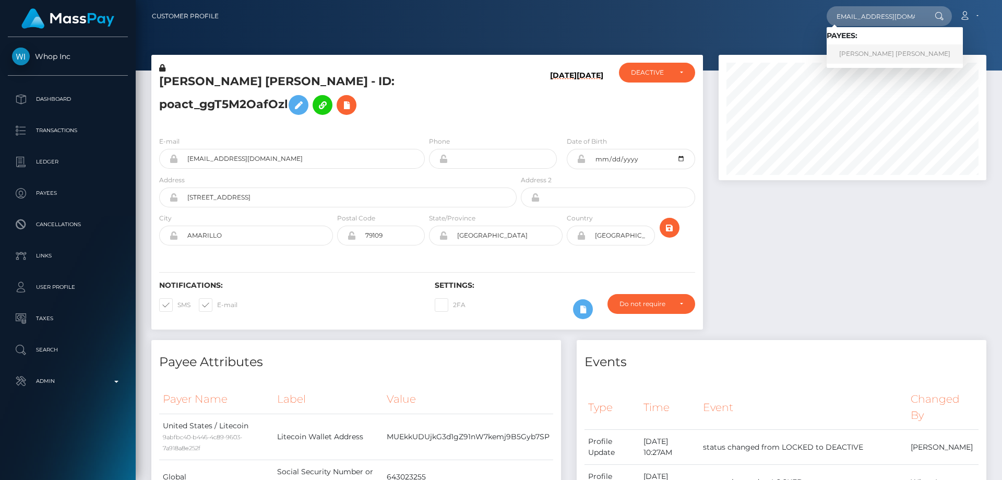
click at [865, 54] on link "[PERSON_NAME] [PERSON_NAME]" at bounding box center [895, 53] width 136 height 19
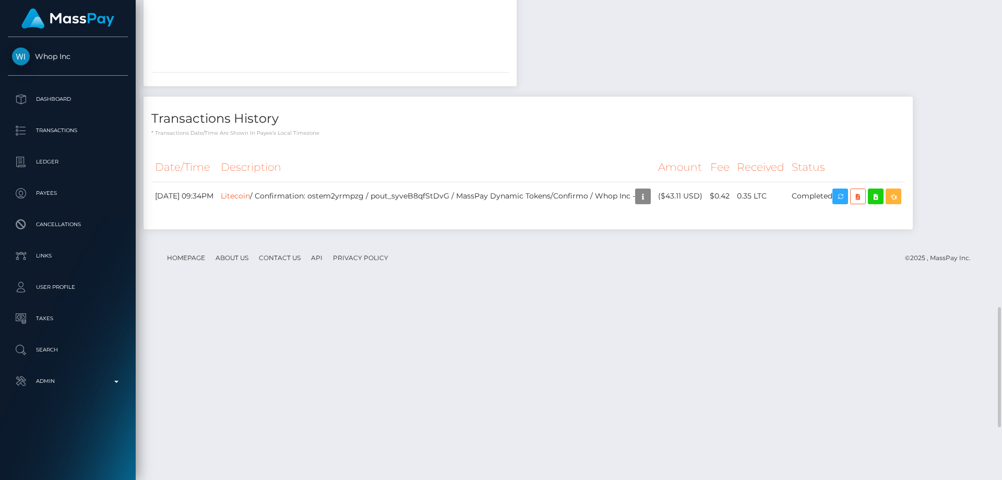
scroll to position [1431, 0]
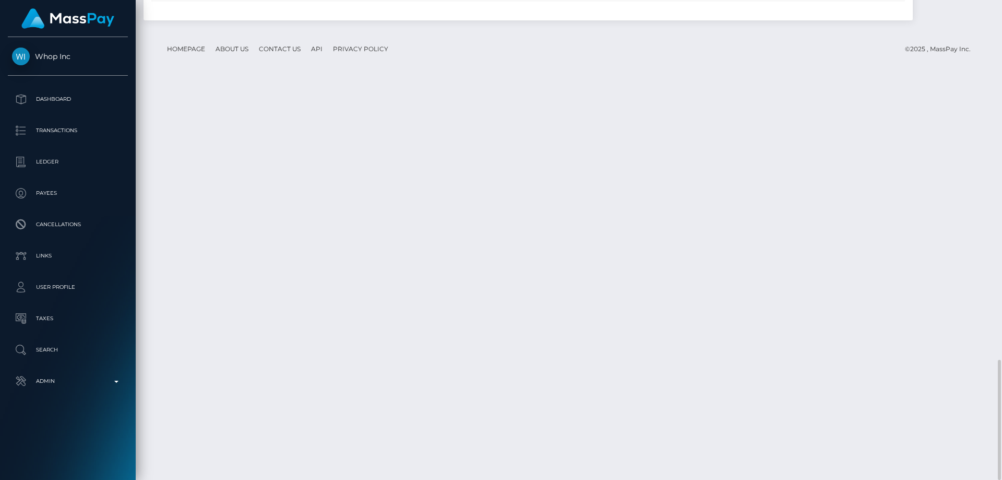
drag, startPoint x: 743, startPoint y: 387, endPoint x: 706, endPoint y: 385, distance: 37.6
copy td "$43.11 USD"
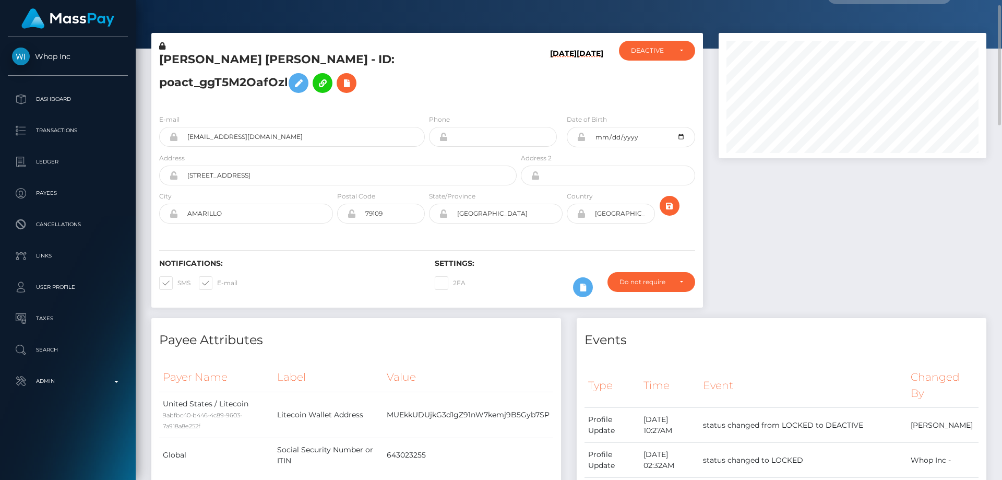
scroll to position [0, 0]
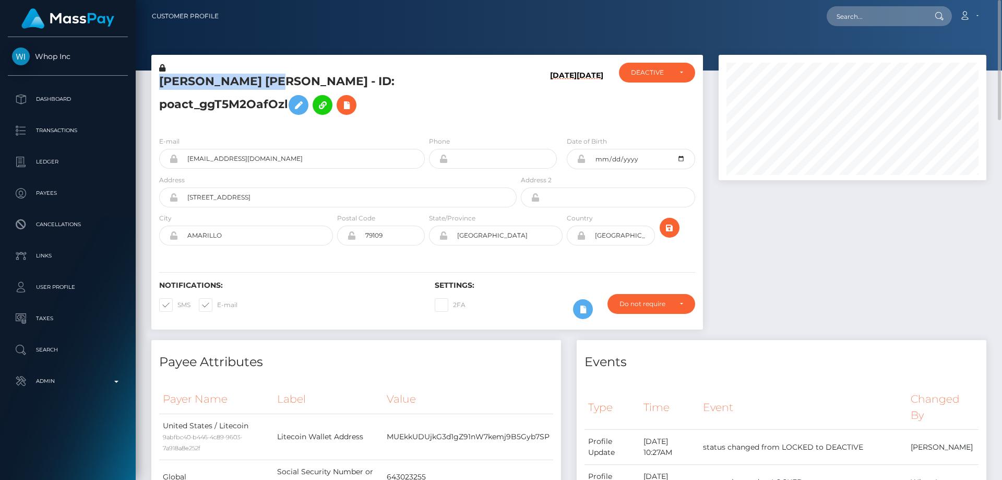
drag, startPoint x: 293, startPoint y: 92, endPoint x: 154, endPoint y: 78, distance: 140.0
click at [147, 78] on div "[PERSON_NAME] [PERSON_NAME] - ID: poact_ggT5M2OafOzl [DATE] [DATE]" at bounding box center [427, 197] width 567 height 285
copy div "[PERSON_NAME] [PERSON_NAME]"
click at [237, 117] on h5 "[PERSON_NAME] [PERSON_NAME] - ID: poact_ggT5M2OafOzl" at bounding box center [335, 97] width 352 height 46
drag, startPoint x: 293, startPoint y: 89, endPoint x: 155, endPoint y: 75, distance: 139.0
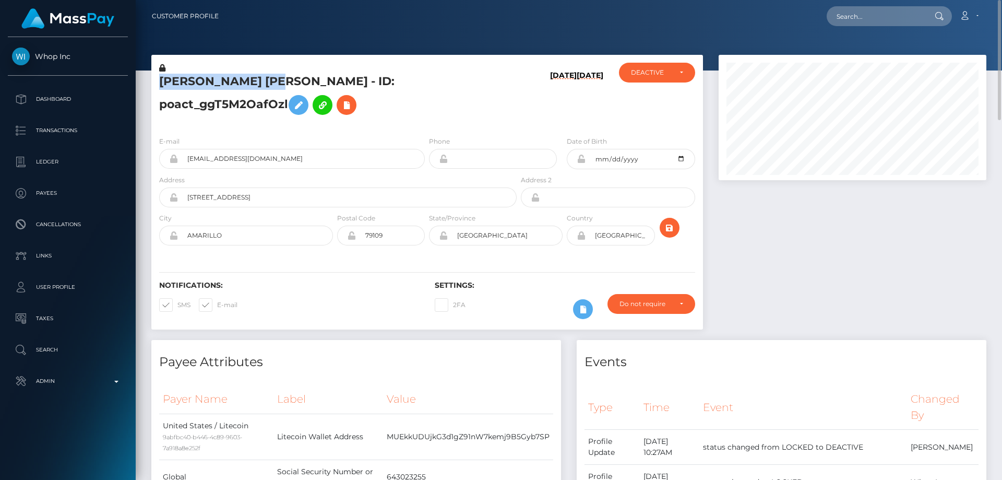
click at [155, 75] on div "[PERSON_NAME] [PERSON_NAME] - ID: poact_ggT5M2OafOzl" at bounding box center [334, 95] width 367 height 65
copy h5 "[PERSON_NAME] [PERSON_NAME]"
drag, startPoint x: 280, startPoint y: 177, endPoint x: 181, endPoint y: 176, distance: 99.2
click at [181, 169] on input "[EMAIL_ADDRESS][DOMAIN_NAME]" at bounding box center [301, 159] width 247 height 20
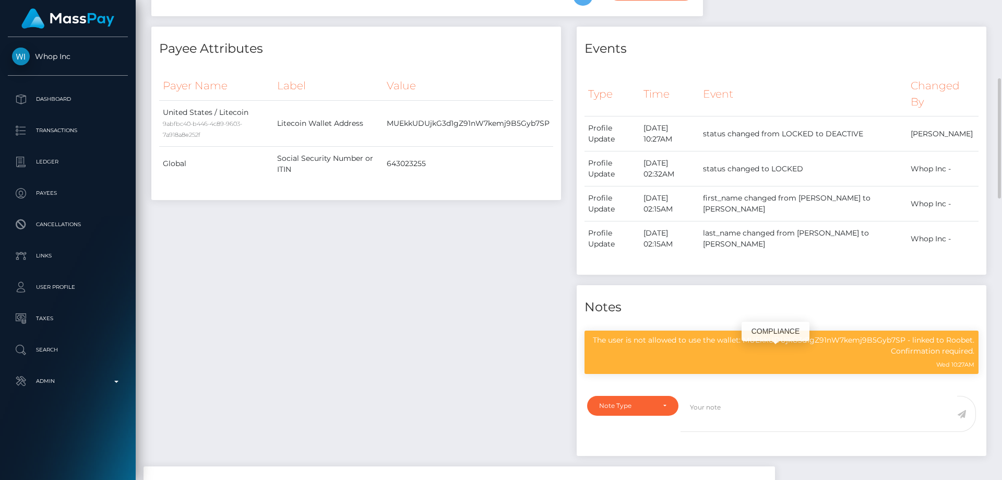
scroll to position [125, 268]
drag, startPoint x: 945, startPoint y: 353, endPoint x: 974, endPoint y: 355, distance: 28.8
click at [974, 355] on p "The user is not allowed to use the wallet: MUEkkUDUjkG3d1gZ91nW7kemj9B5Gyb7SP -…" at bounding box center [782, 345] width 386 height 22
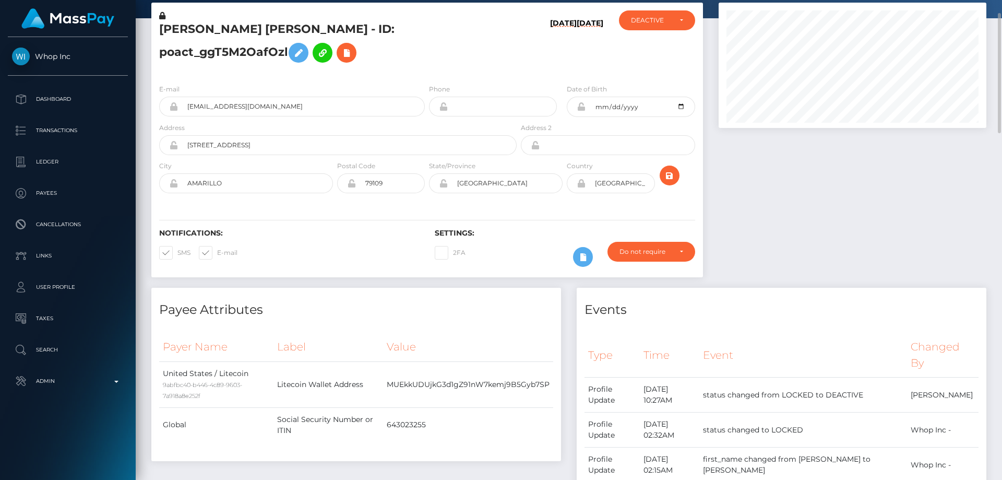
scroll to position [0, 0]
